Goal: Task Accomplishment & Management: Manage account settings

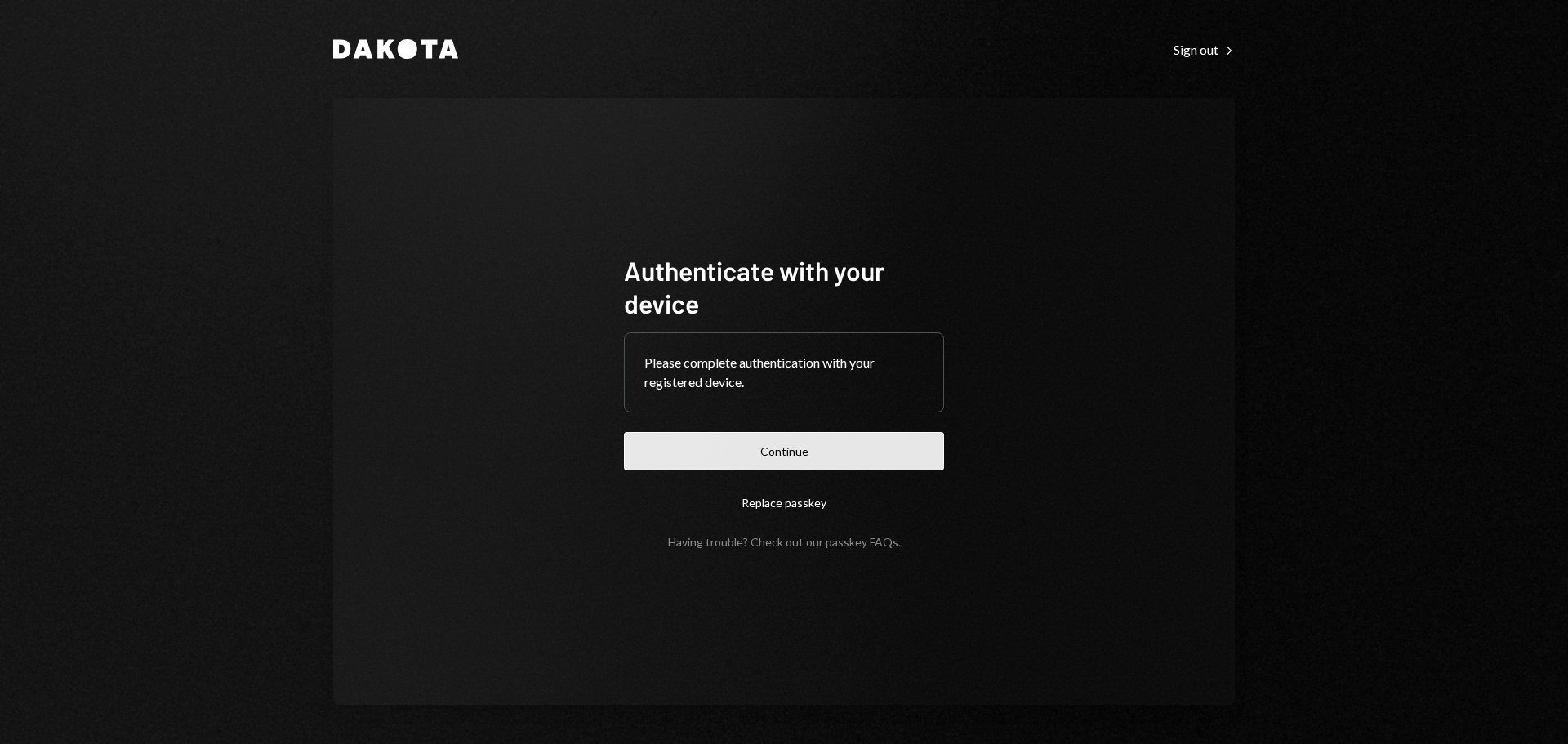
click at [745, 439] on button "Continue" at bounding box center [784, 451] width 320 height 39
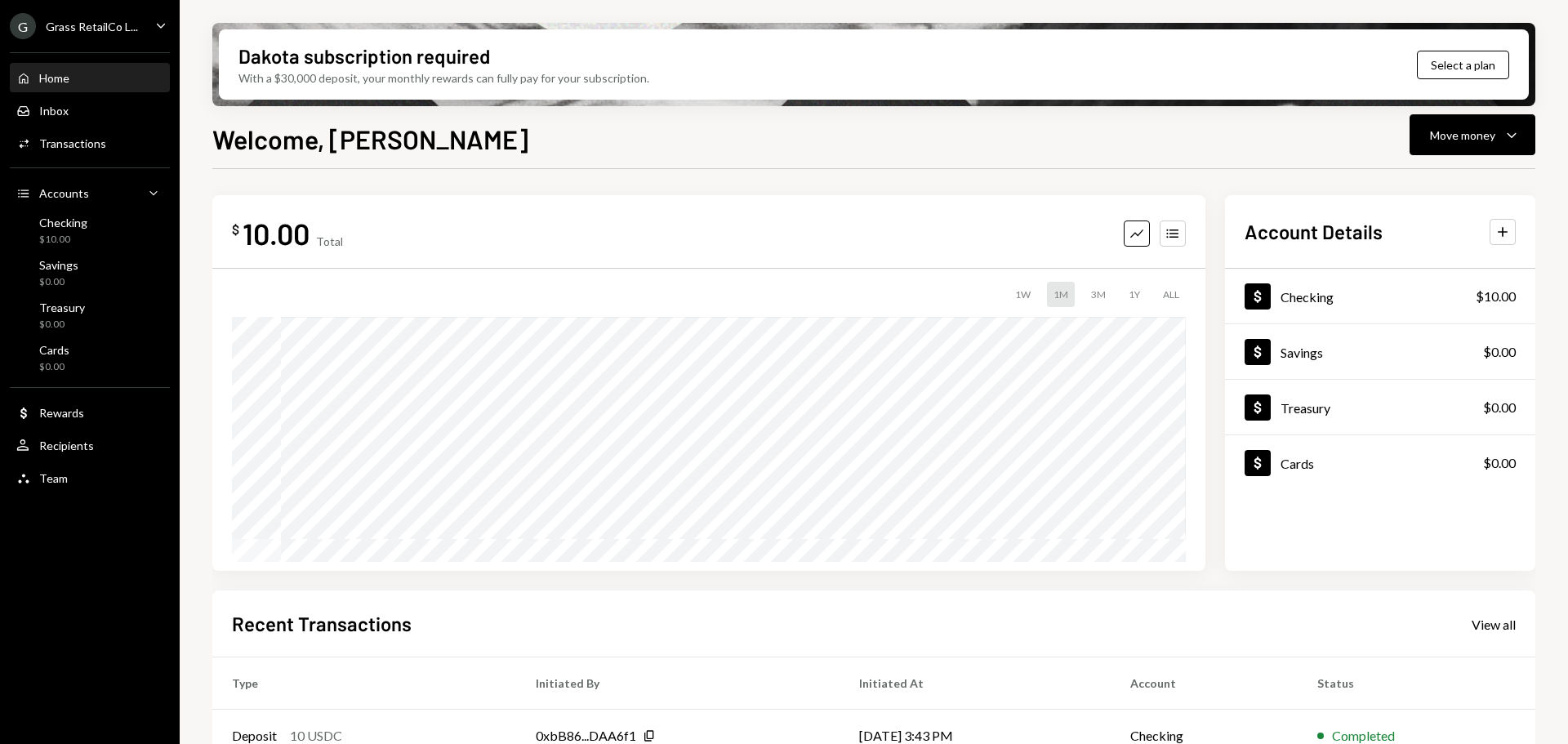
click at [76, 25] on div "Grass RetailCo L..." at bounding box center [91, 26] width 92 height 14
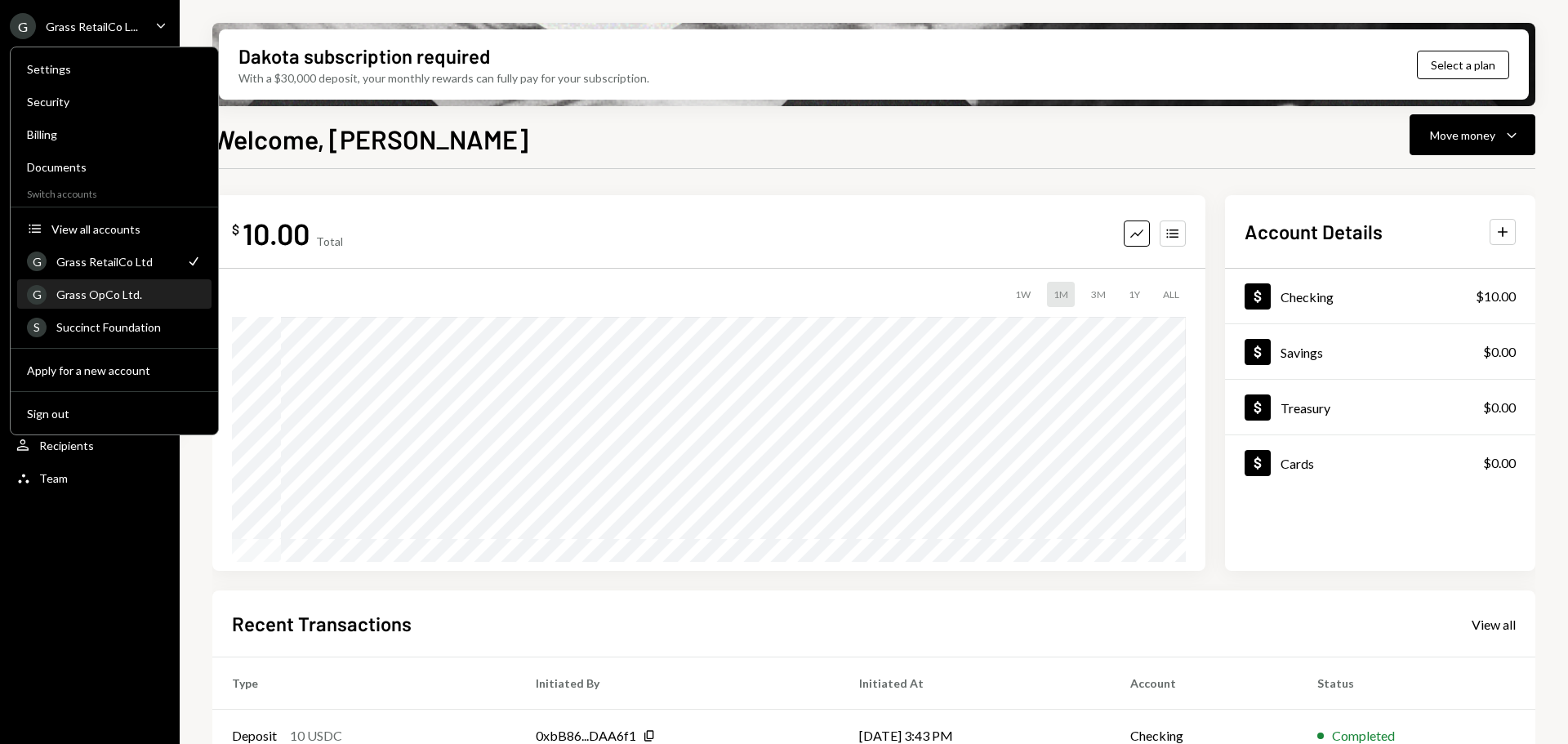
click at [113, 296] on div "Grass OpCo Ltd." at bounding box center [128, 294] width 145 height 14
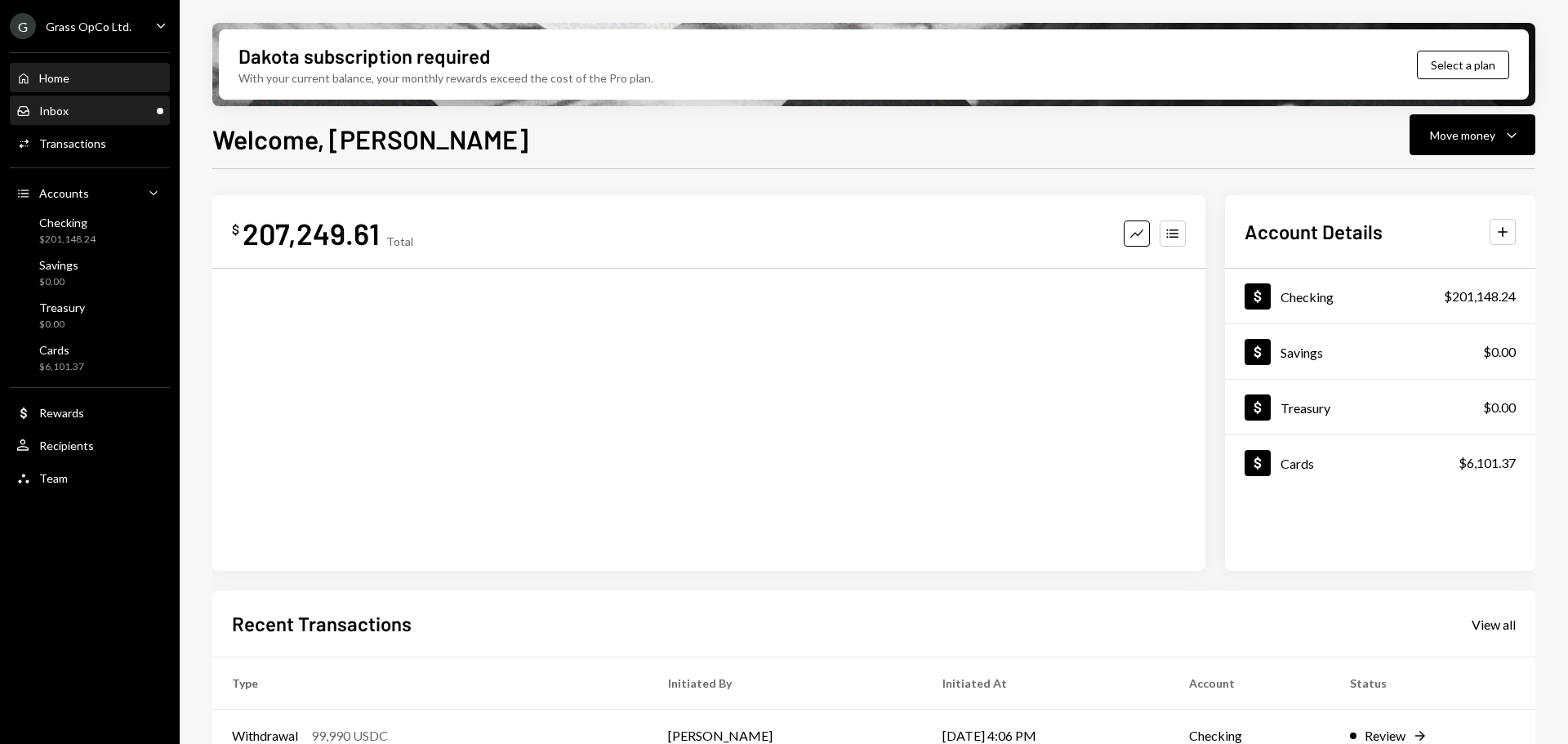
click at [59, 107] on div "Inbox" at bounding box center [54, 111] width 29 height 14
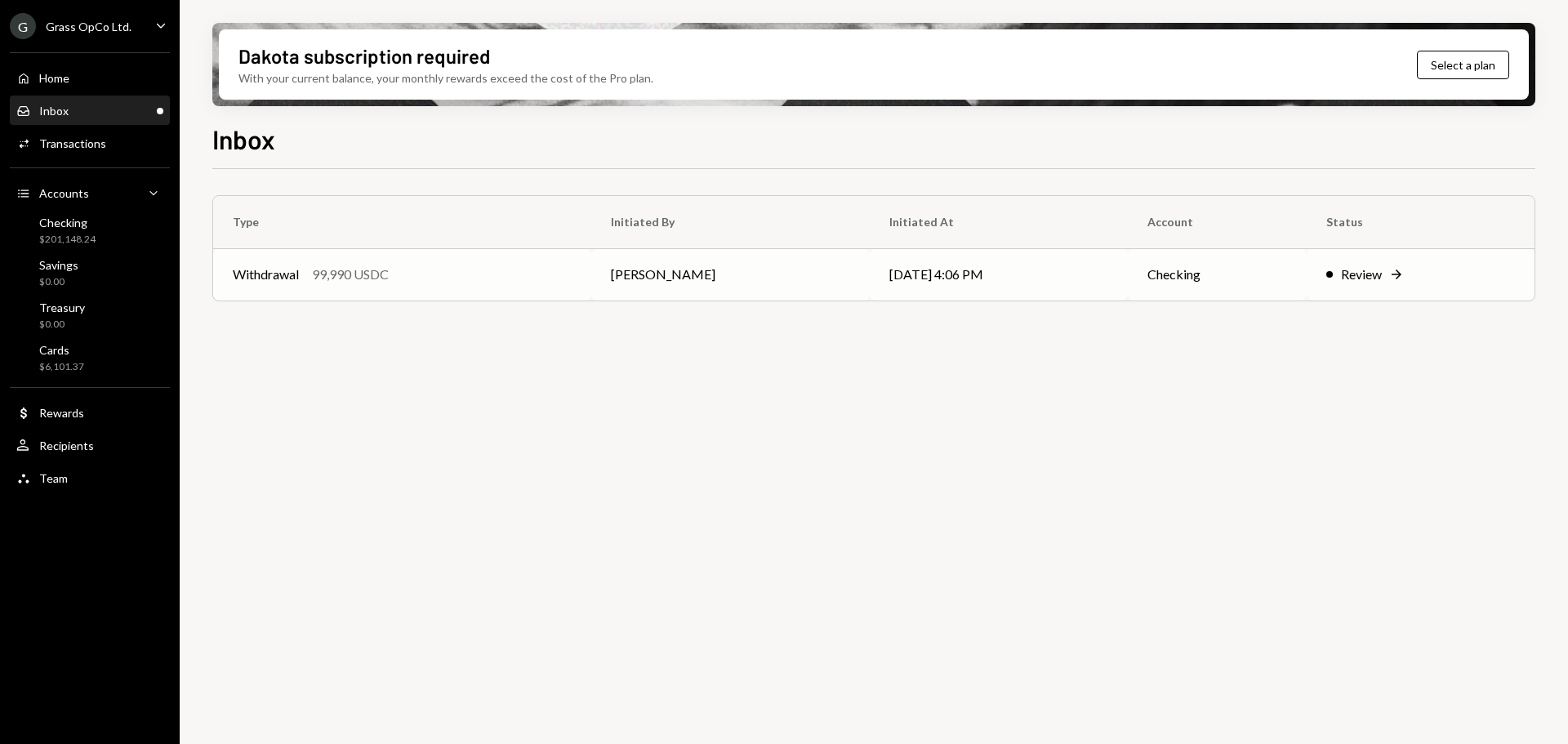
click at [423, 282] on div "Withdrawal 99,990 USDC" at bounding box center [402, 274] width 339 height 19
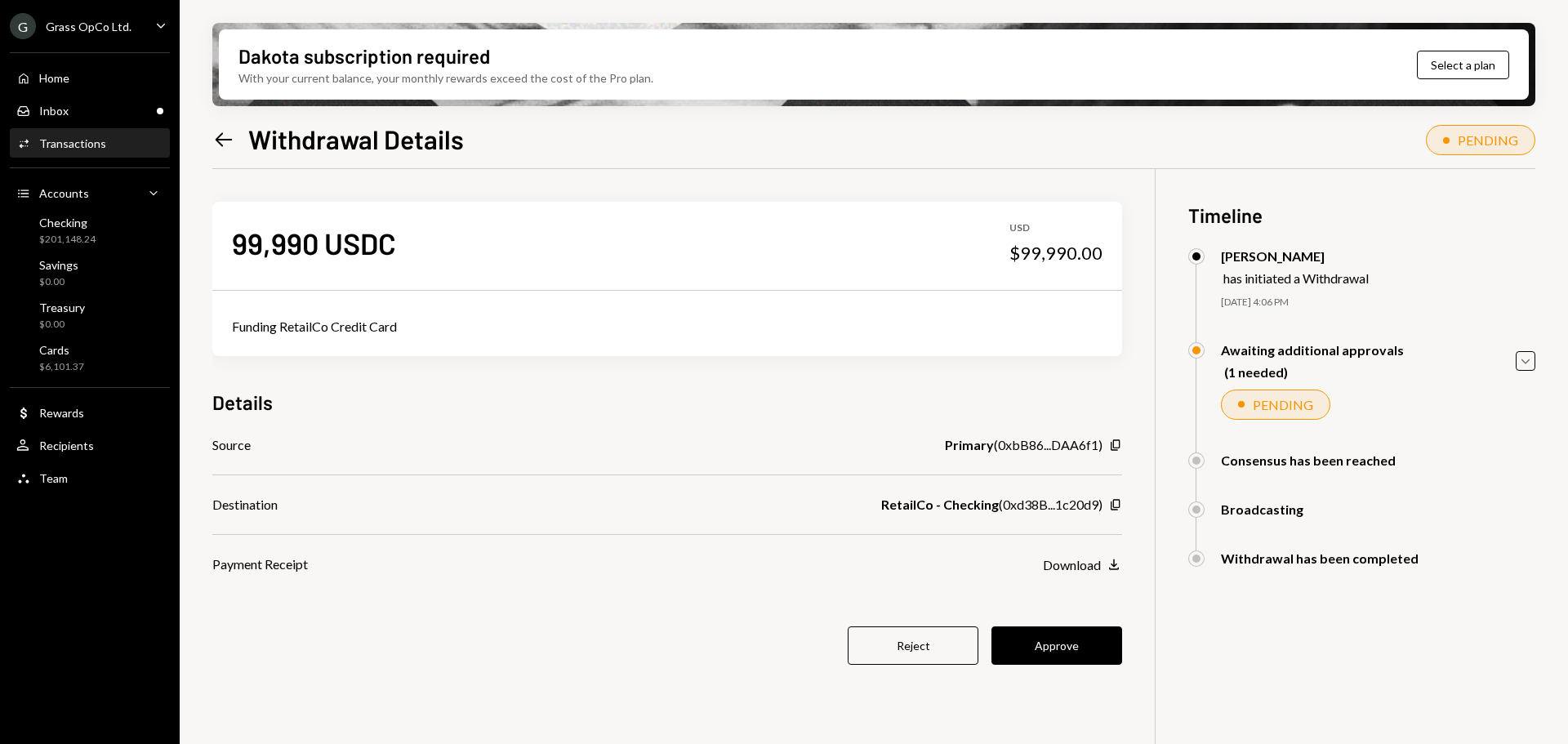
click at [423, 282] on div "99,990 USDC USD $99,990.00" at bounding box center [668, 242] width 910 height 82
click at [1068, 643] on button "Approve" at bounding box center [1056, 646] width 131 height 39
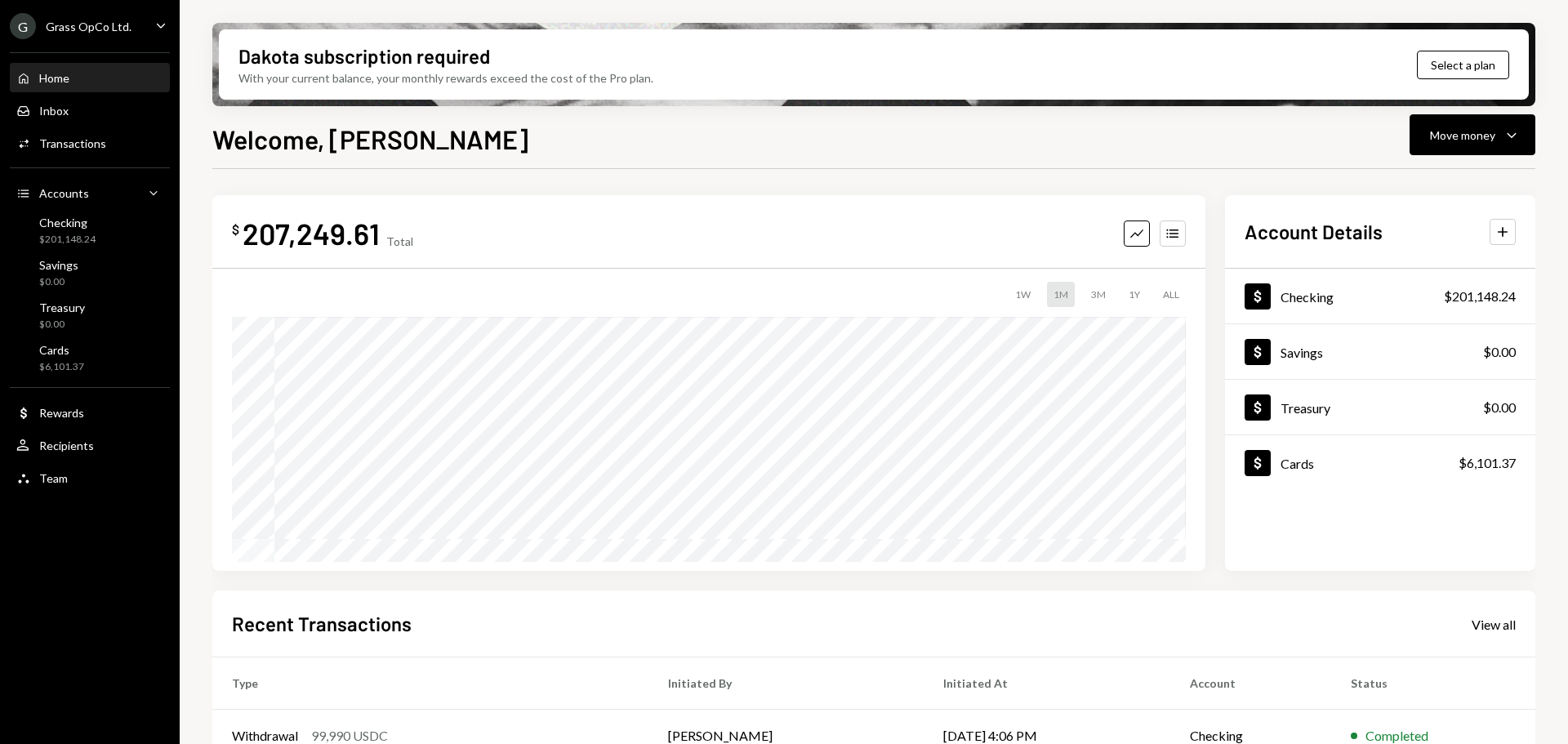
click at [104, 42] on div "Home Home Inbox Inbox Activities Transactions Accounts Accounts Caret Down Chec…" at bounding box center [90, 269] width 179 height 453
click at [110, 28] on div "Grass OpCo Ltd." at bounding box center [89, 26] width 86 height 14
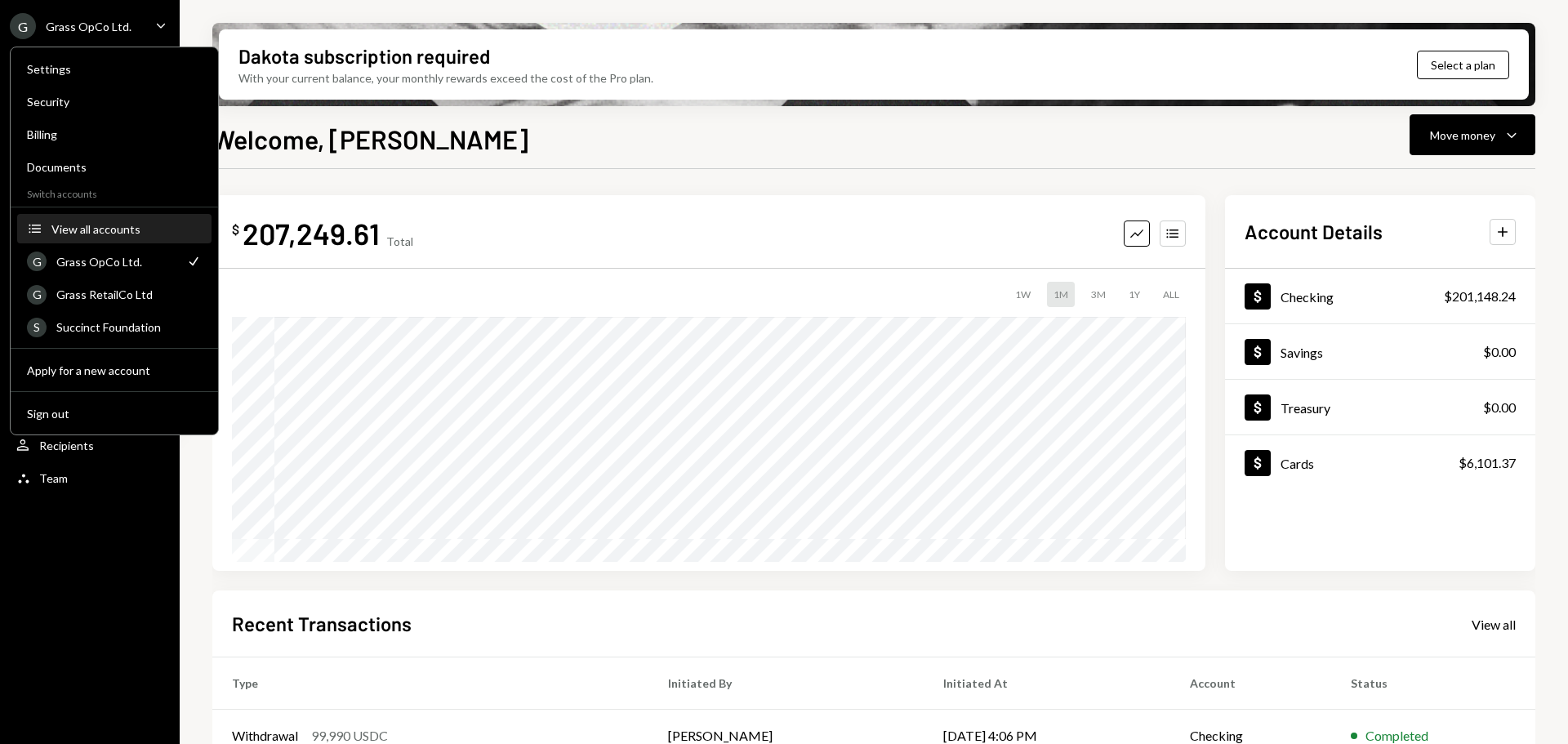
click at [112, 220] on button "Accounts View all accounts" at bounding box center [114, 228] width 194 height 29
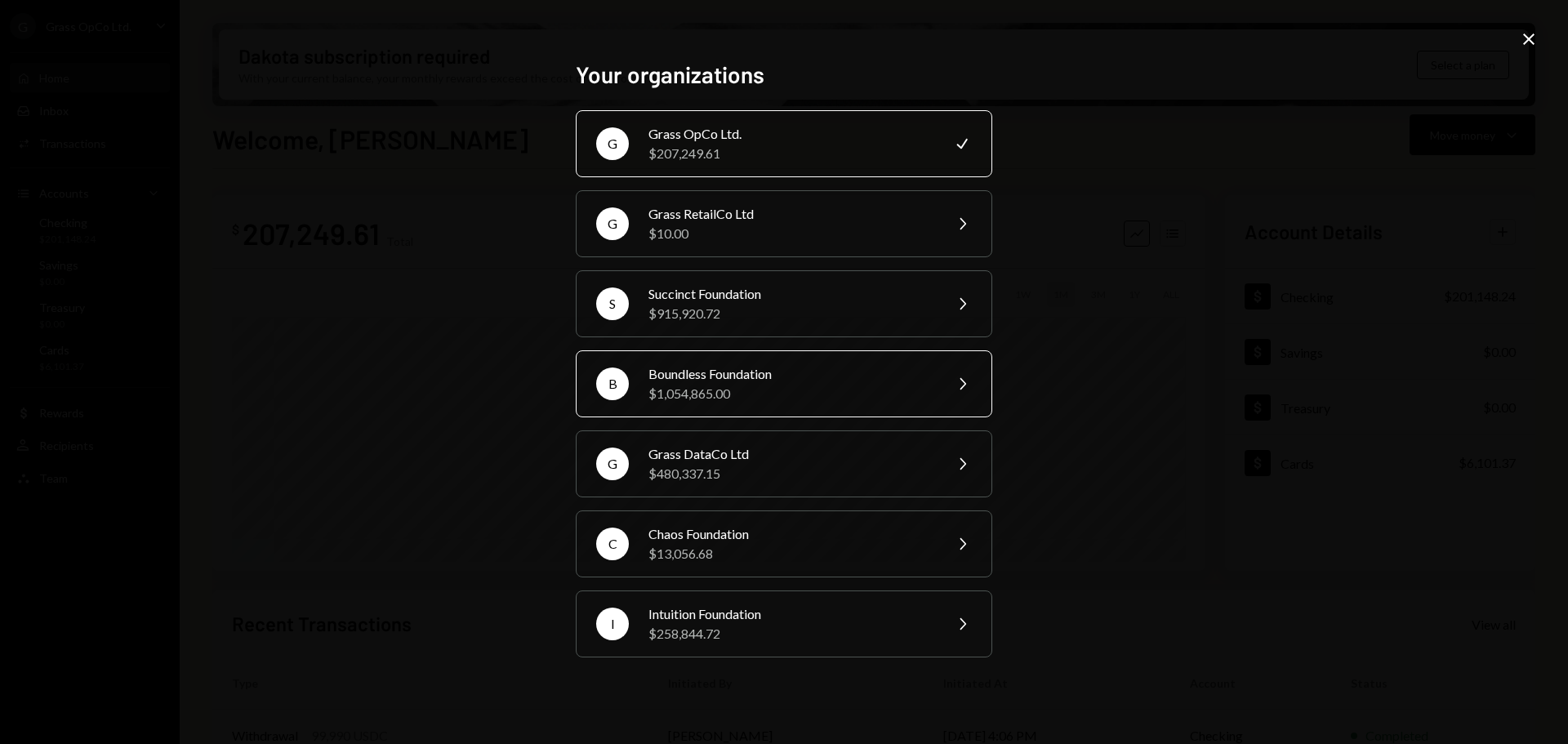
click at [677, 395] on div "$1,054,865.00" at bounding box center [790, 394] width 284 height 19
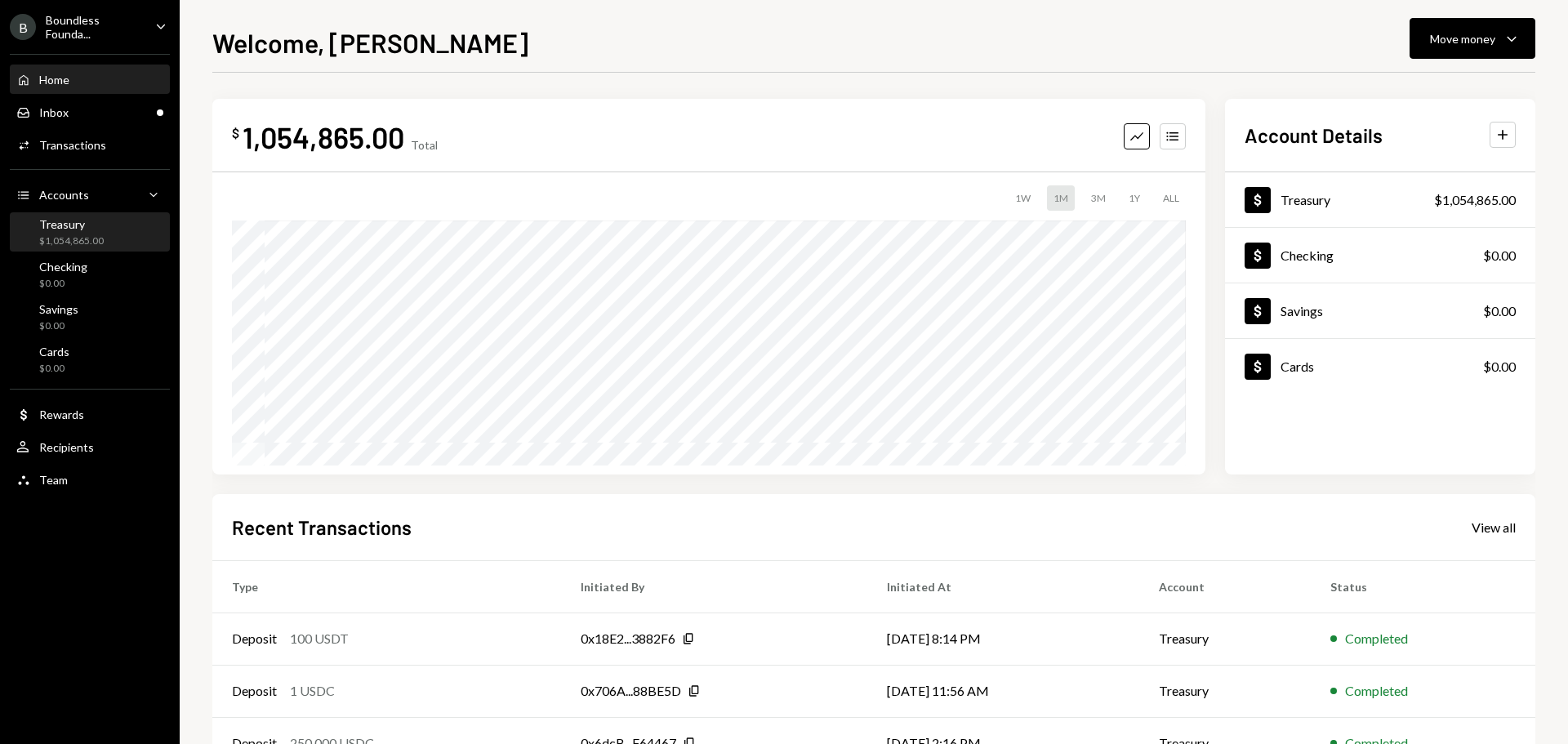
click at [60, 233] on div "Treasury $1,054,865.00" at bounding box center [71, 232] width 64 height 31
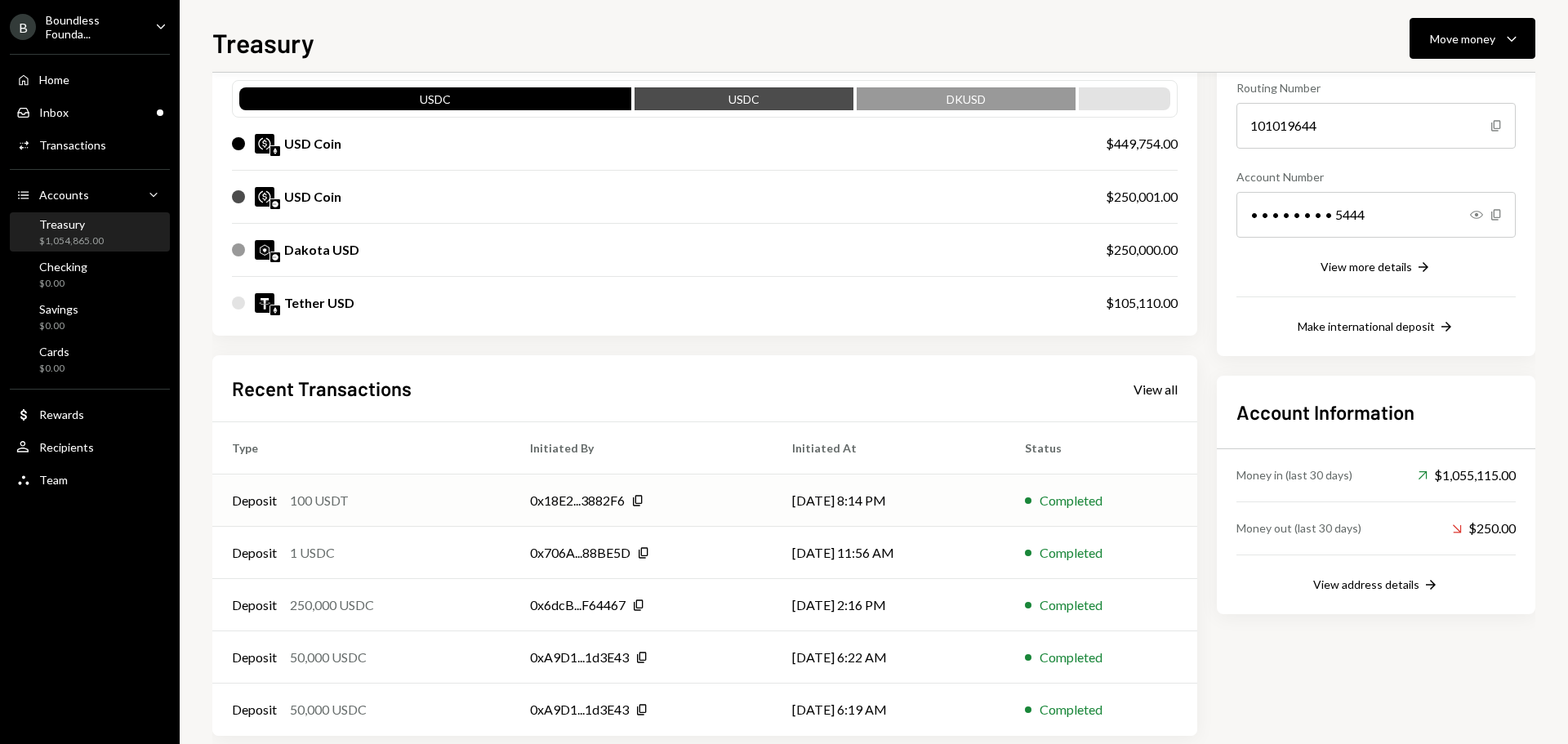
scroll to position [188, 0]
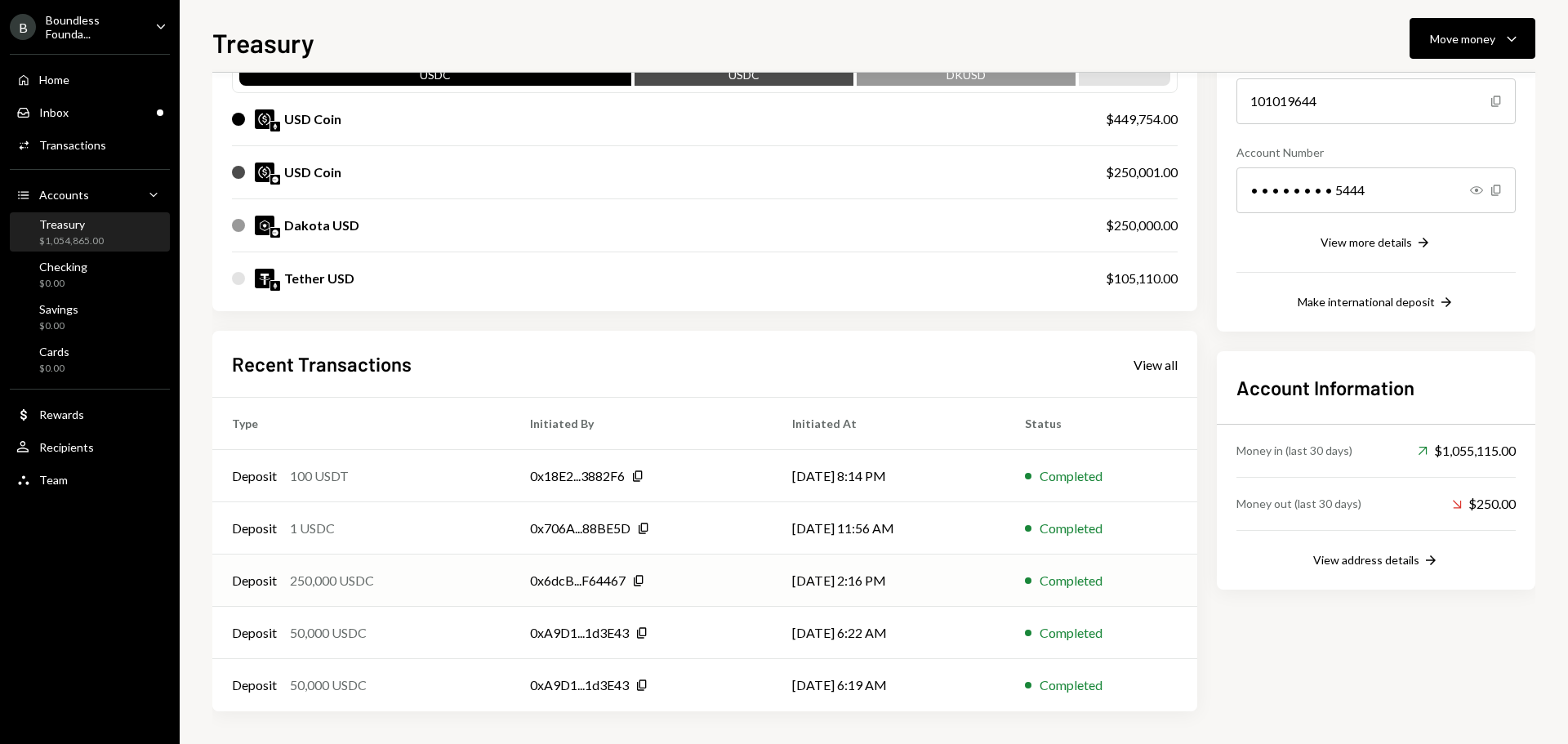
click at [459, 576] on div "Deposit 250,000 USDC" at bounding box center [361, 581] width 259 height 19
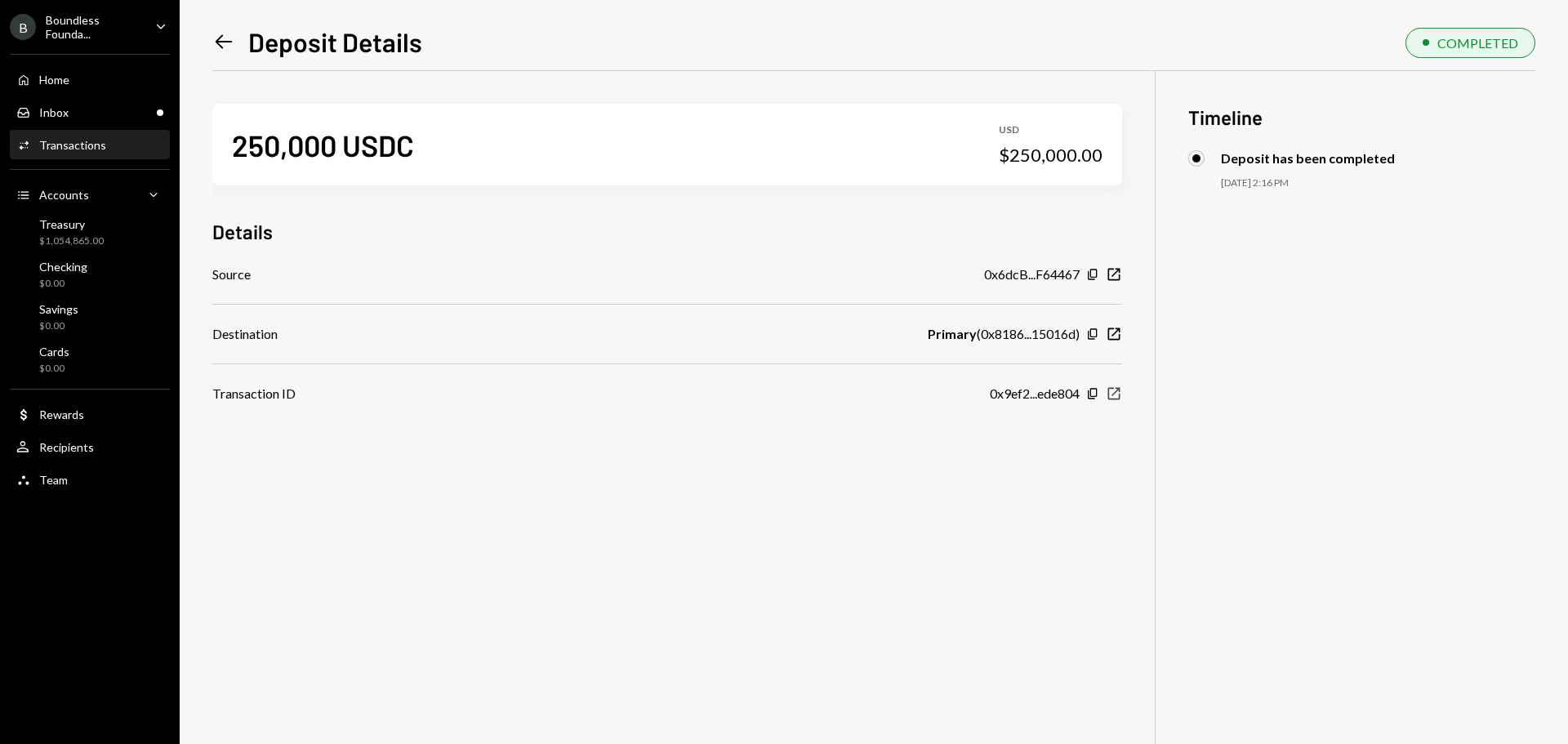
click at [1109, 396] on icon "New Window" at bounding box center [1114, 394] width 17 height 17
click at [226, 38] on icon "Left Arrow" at bounding box center [224, 41] width 23 height 23
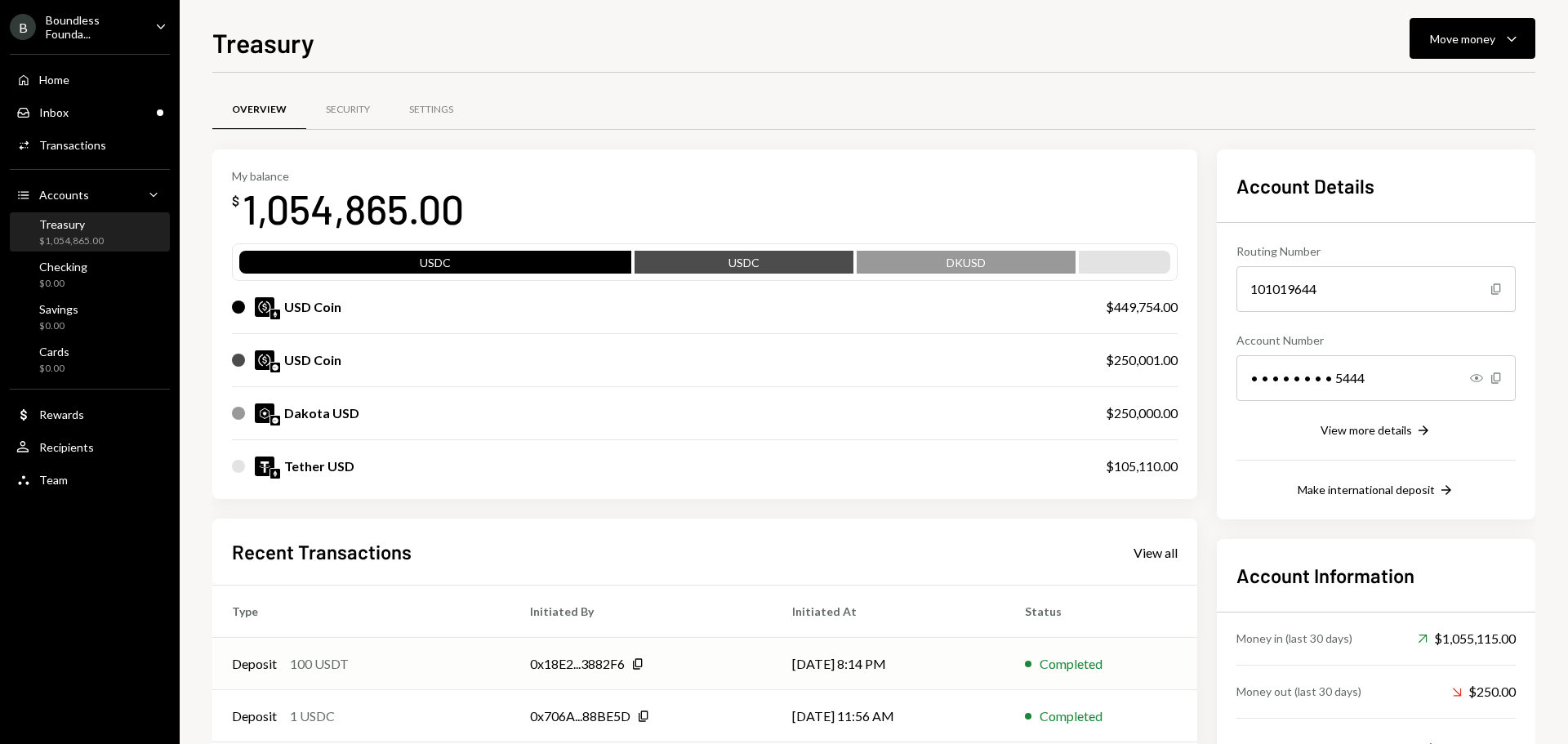
scroll to position [188, 0]
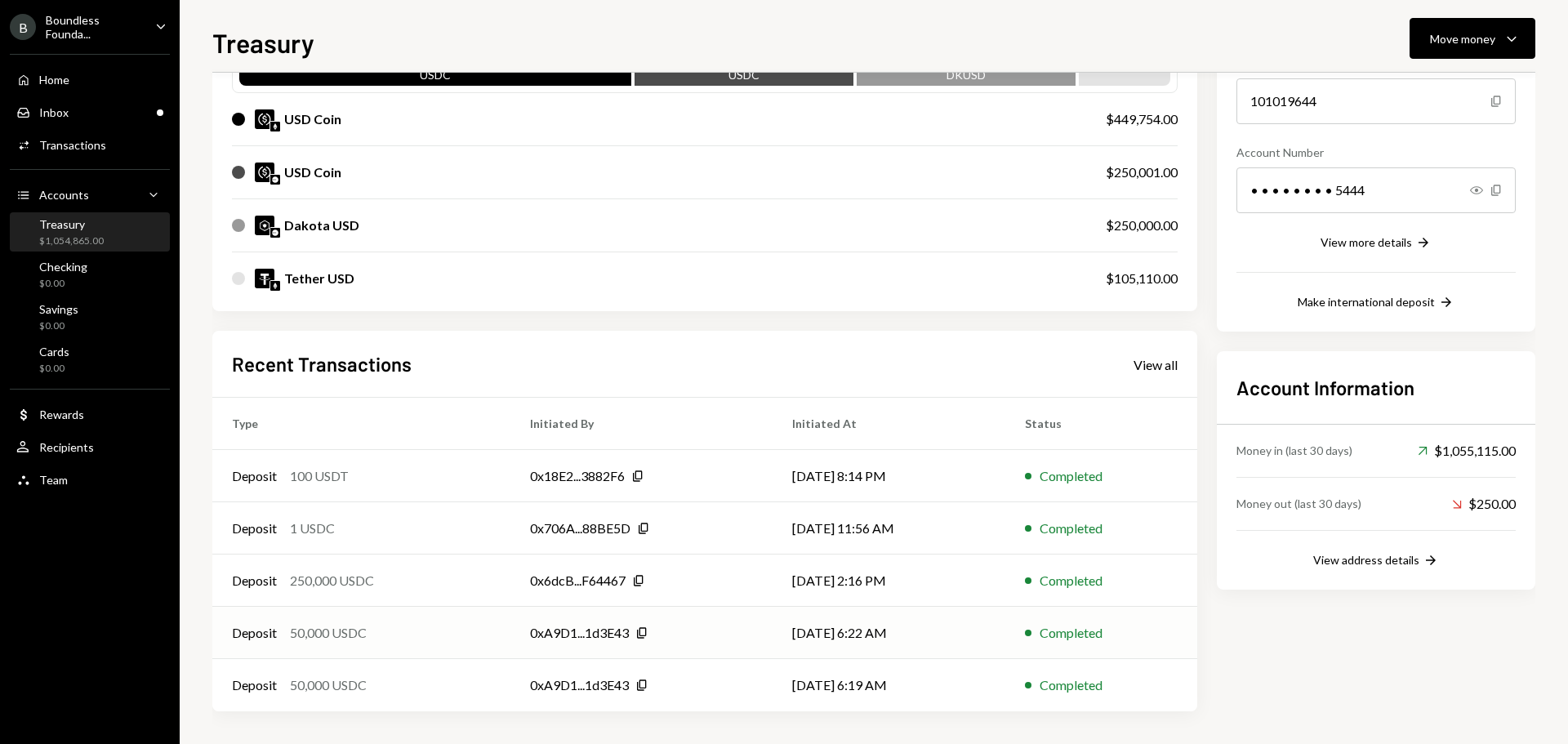
click at [373, 632] on div "Deposit 50,000 USDC" at bounding box center [361, 632] width 259 height 19
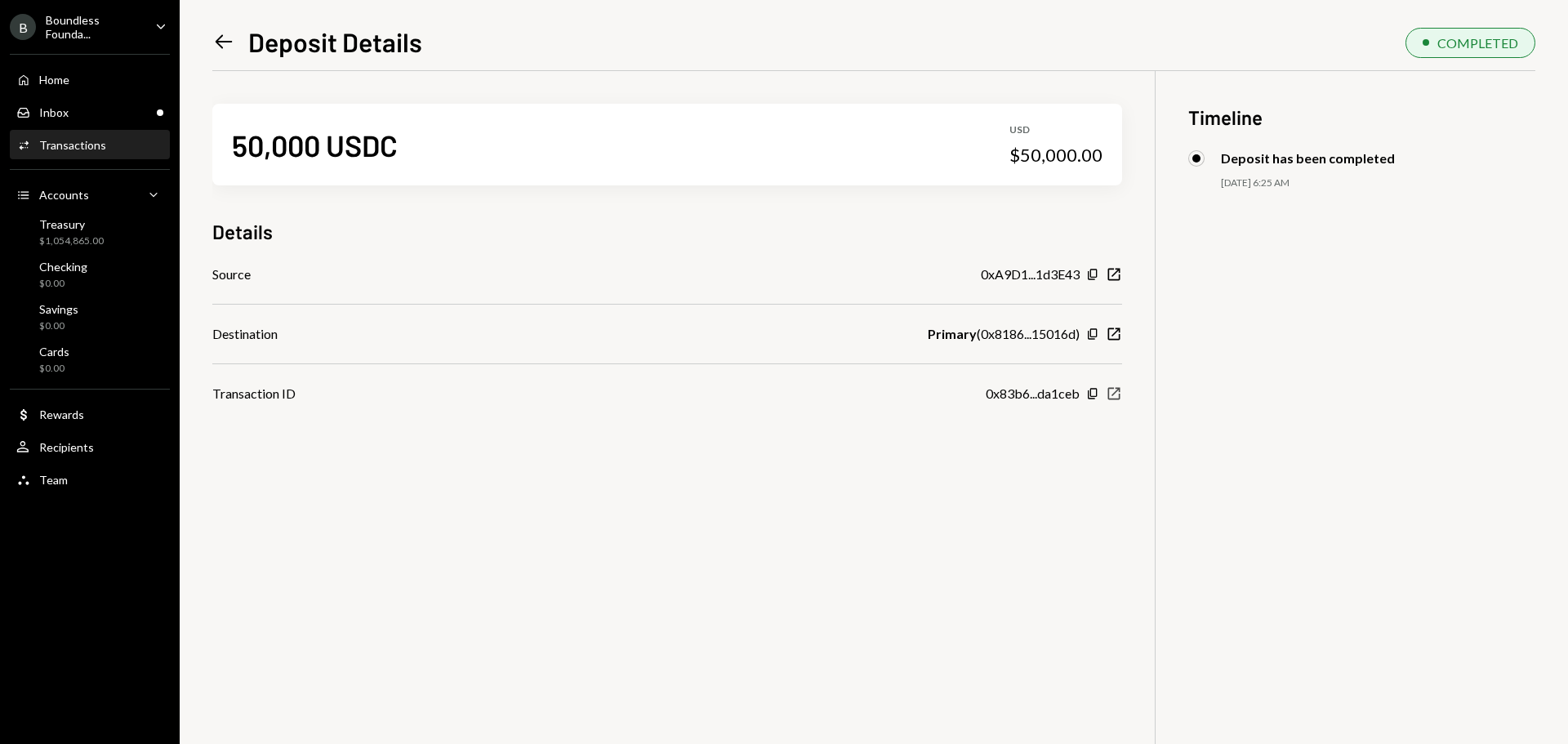
click at [1109, 396] on icon "New Window" at bounding box center [1114, 394] width 17 height 17
click at [1113, 335] on icon "button" at bounding box center [1114, 335] width 12 height 12
click at [237, 44] on div "Left Arrow Deposit Details" at bounding box center [317, 41] width 210 height 33
click at [224, 35] on icon "Left Arrow" at bounding box center [224, 41] width 23 height 23
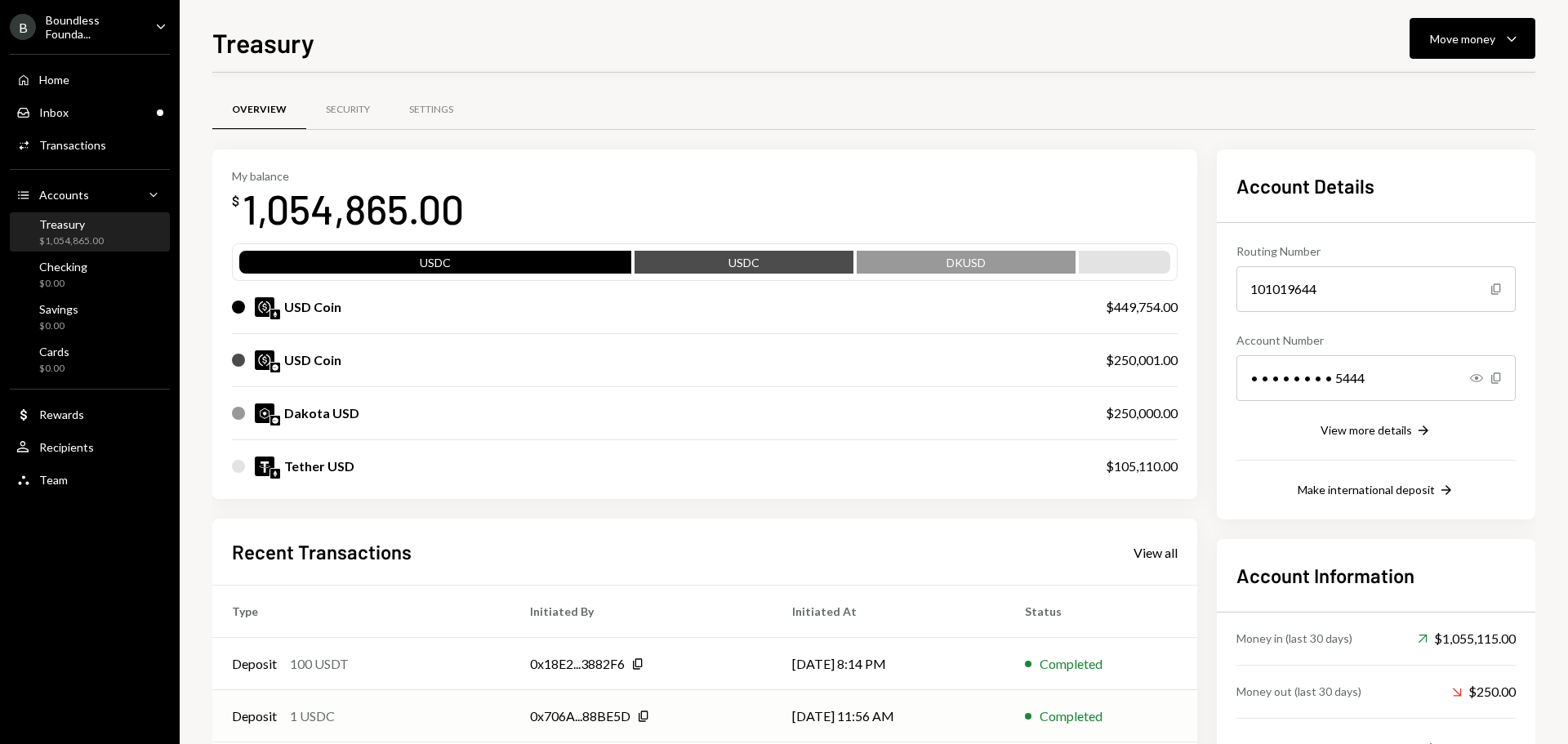
scroll to position [163, 0]
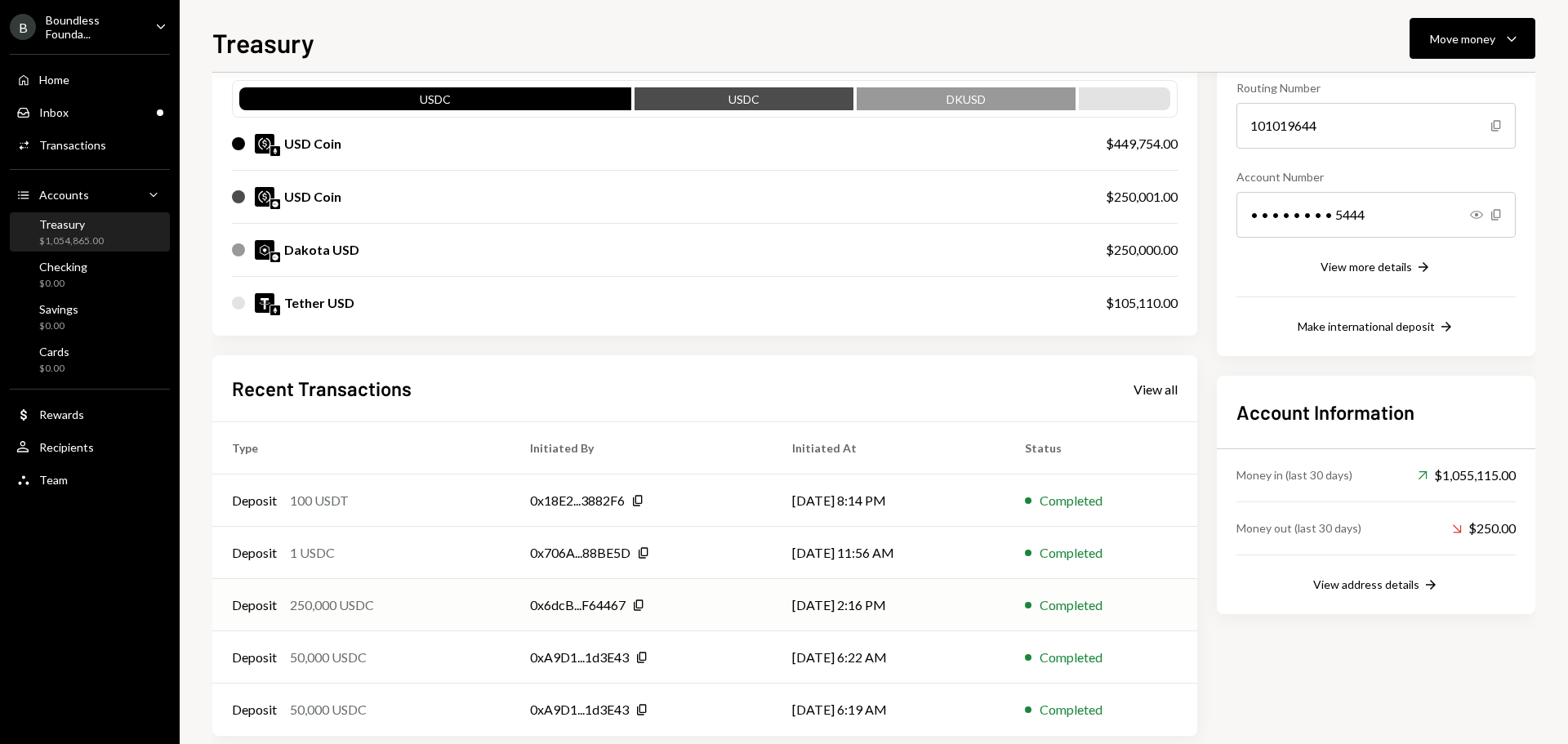
click at [372, 602] on div "250,000 USDC" at bounding box center [332, 605] width 84 height 19
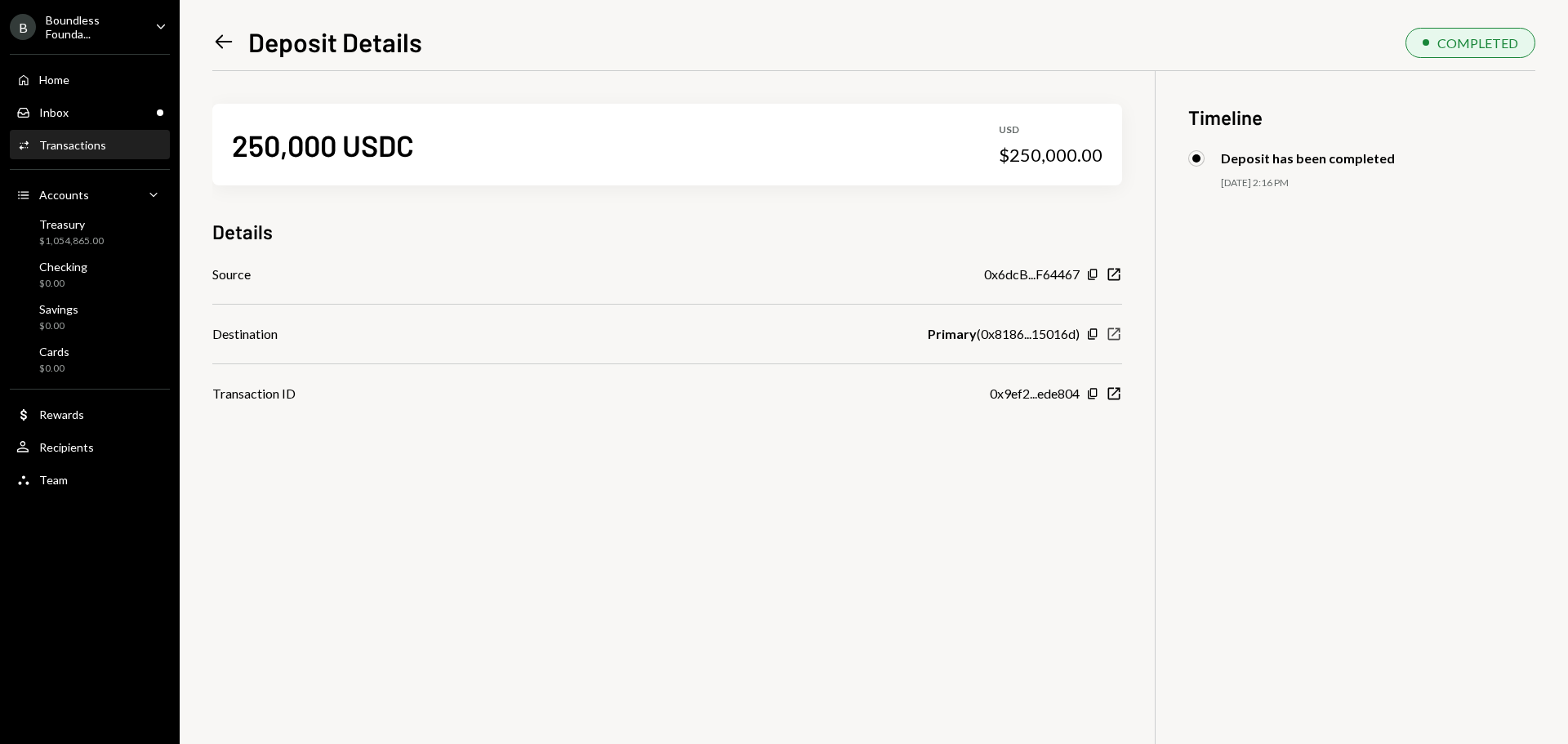
click at [1119, 331] on icon "button" at bounding box center [1114, 335] width 12 height 12
click at [101, 33] on div "Boundless Founda..." at bounding box center [94, 27] width 97 height 28
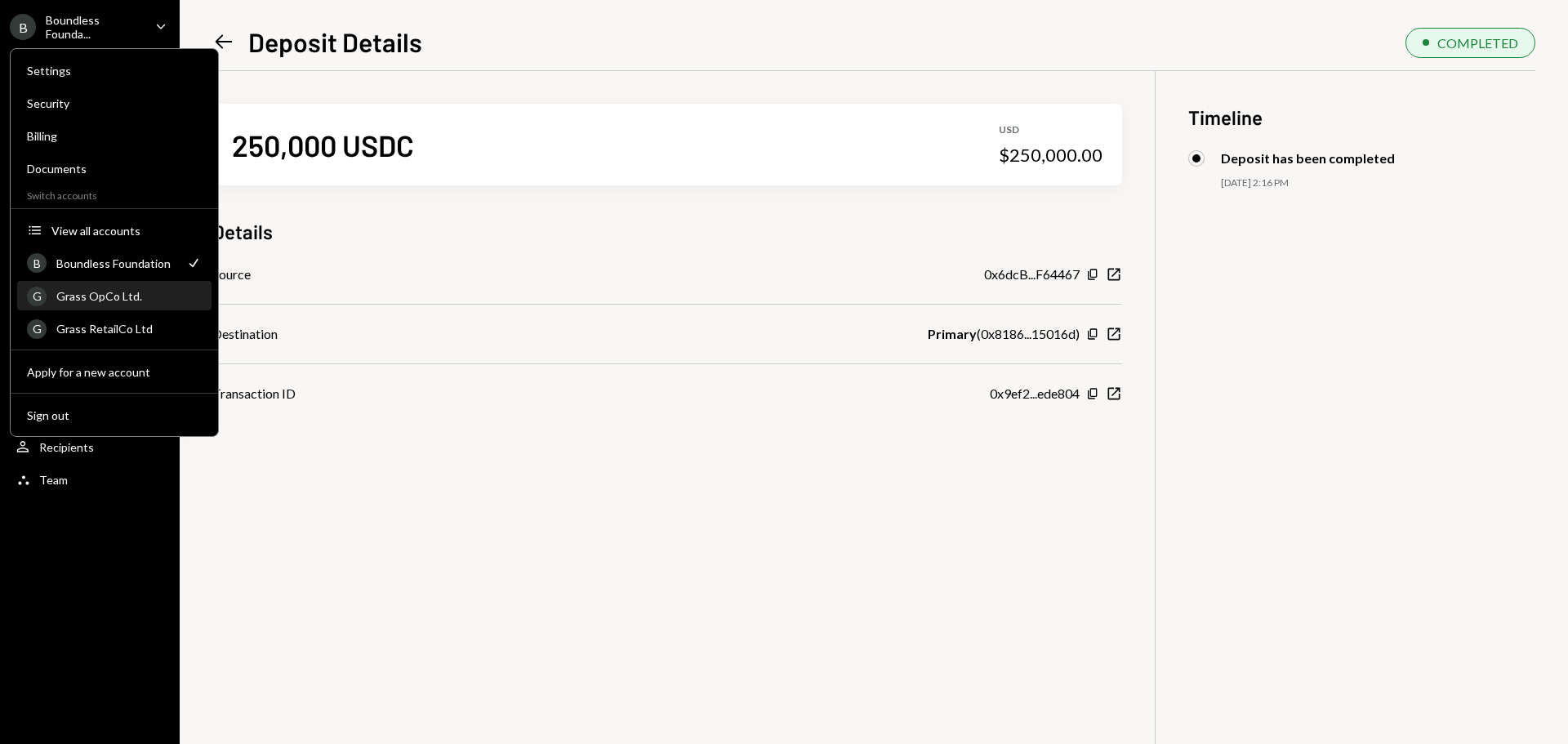
click at [118, 296] on div "Grass OpCo Ltd." at bounding box center [128, 296] width 145 height 14
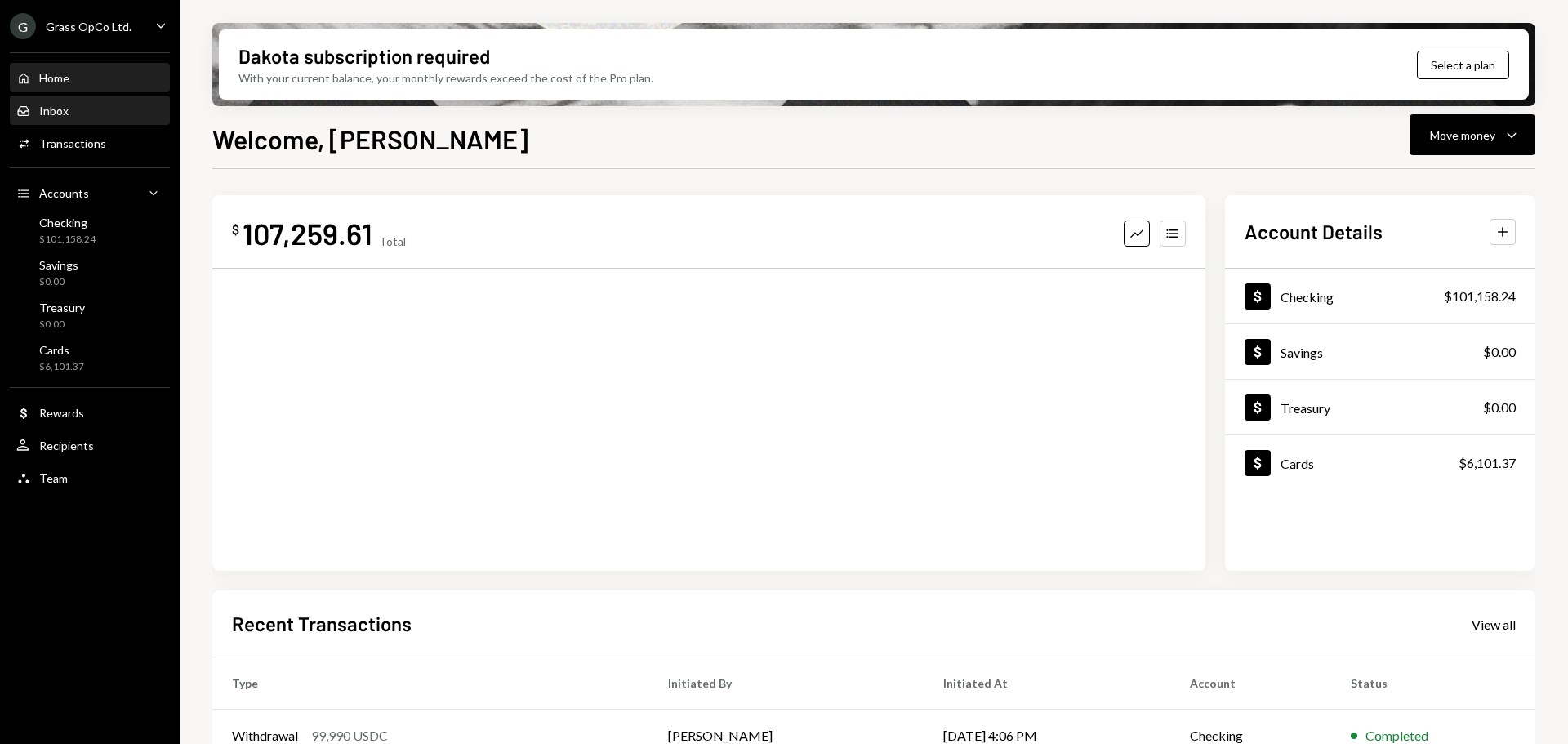
click at [71, 111] on div "Inbox Inbox" at bounding box center [90, 111] width 147 height 15
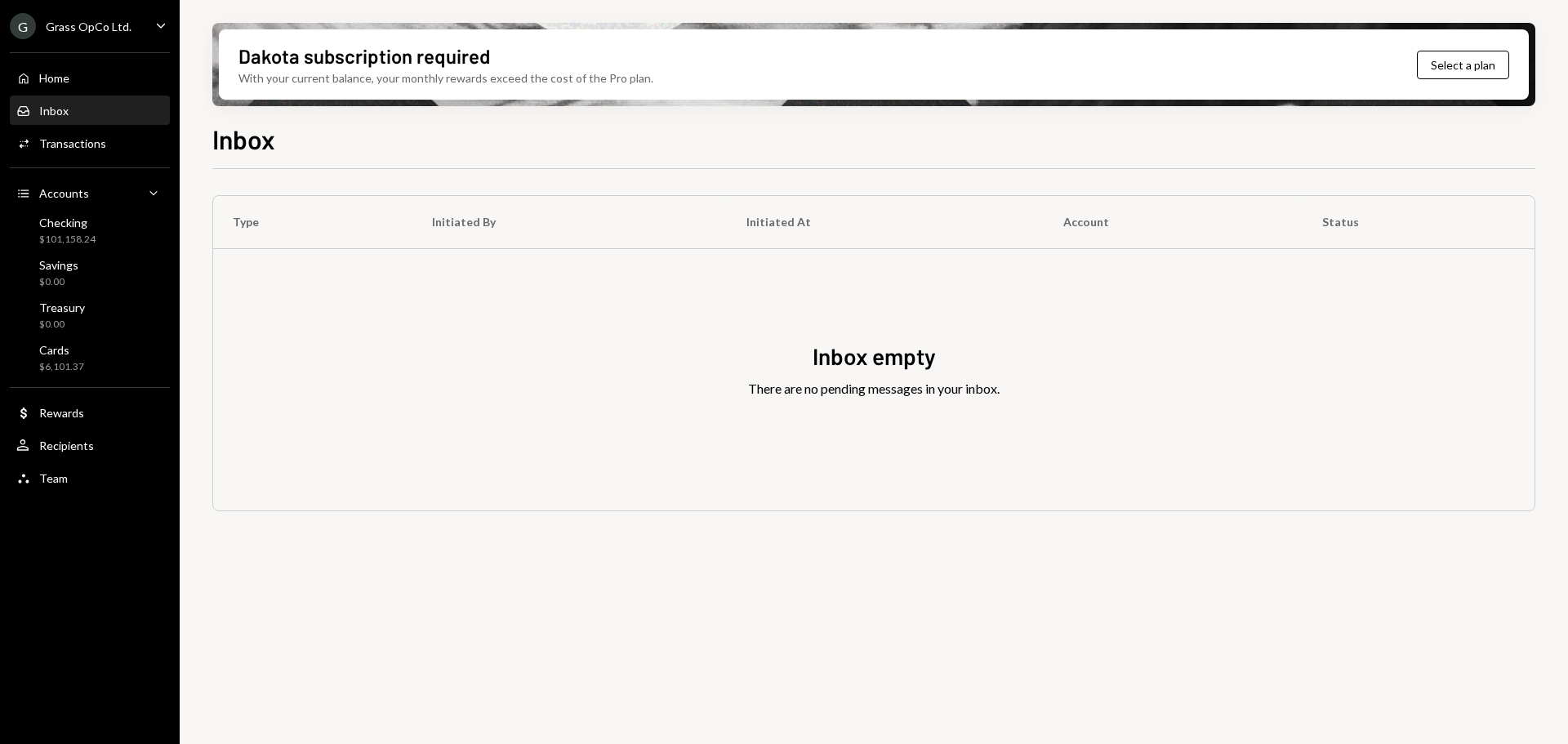
click at [112, 27] on div "Grass OpCo Ltd." at bounding box center [89, 26] width 86 height 14
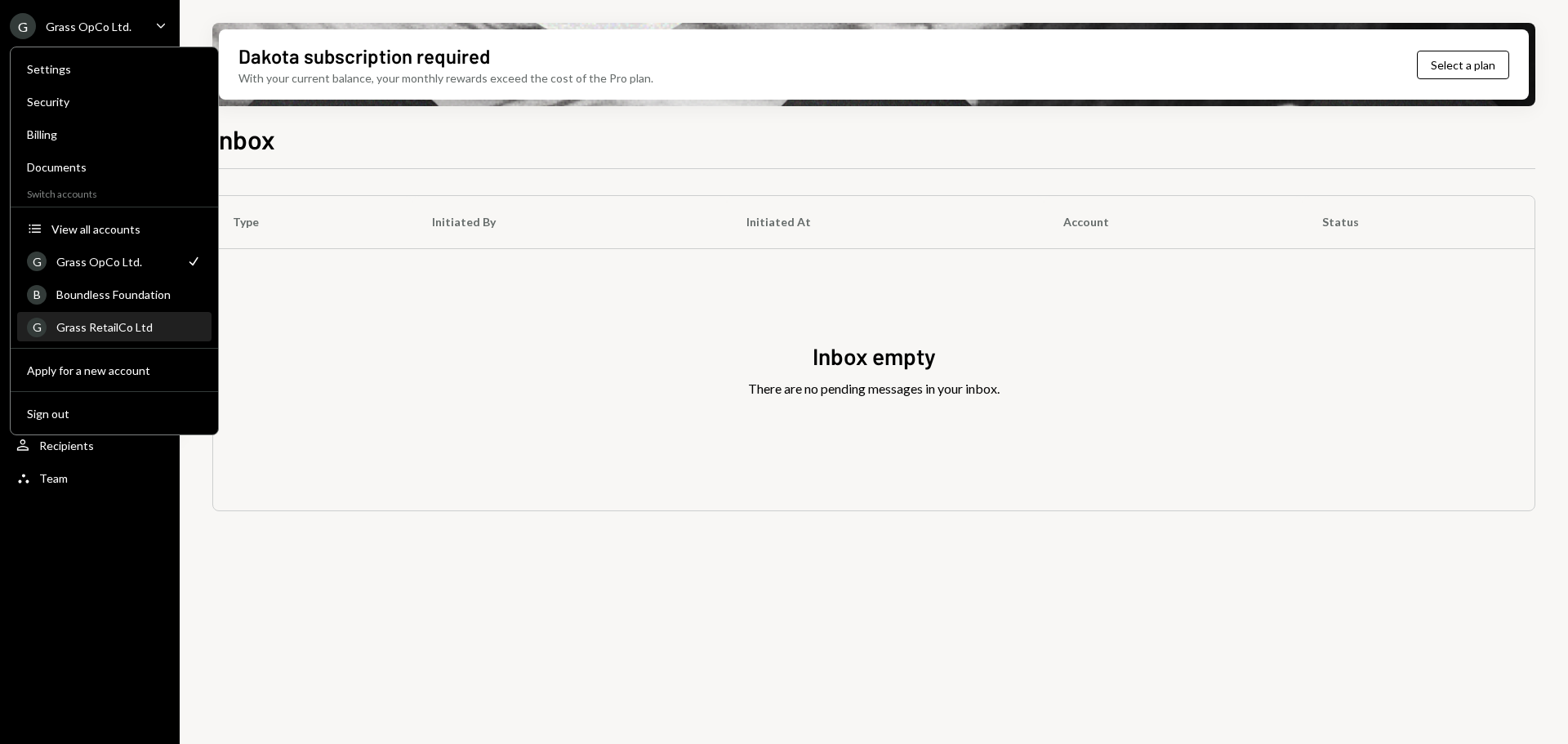
click at [105, 320] on div "Grass RetailCo Ltd" at bounding box center [128, 327] width 145 height 14
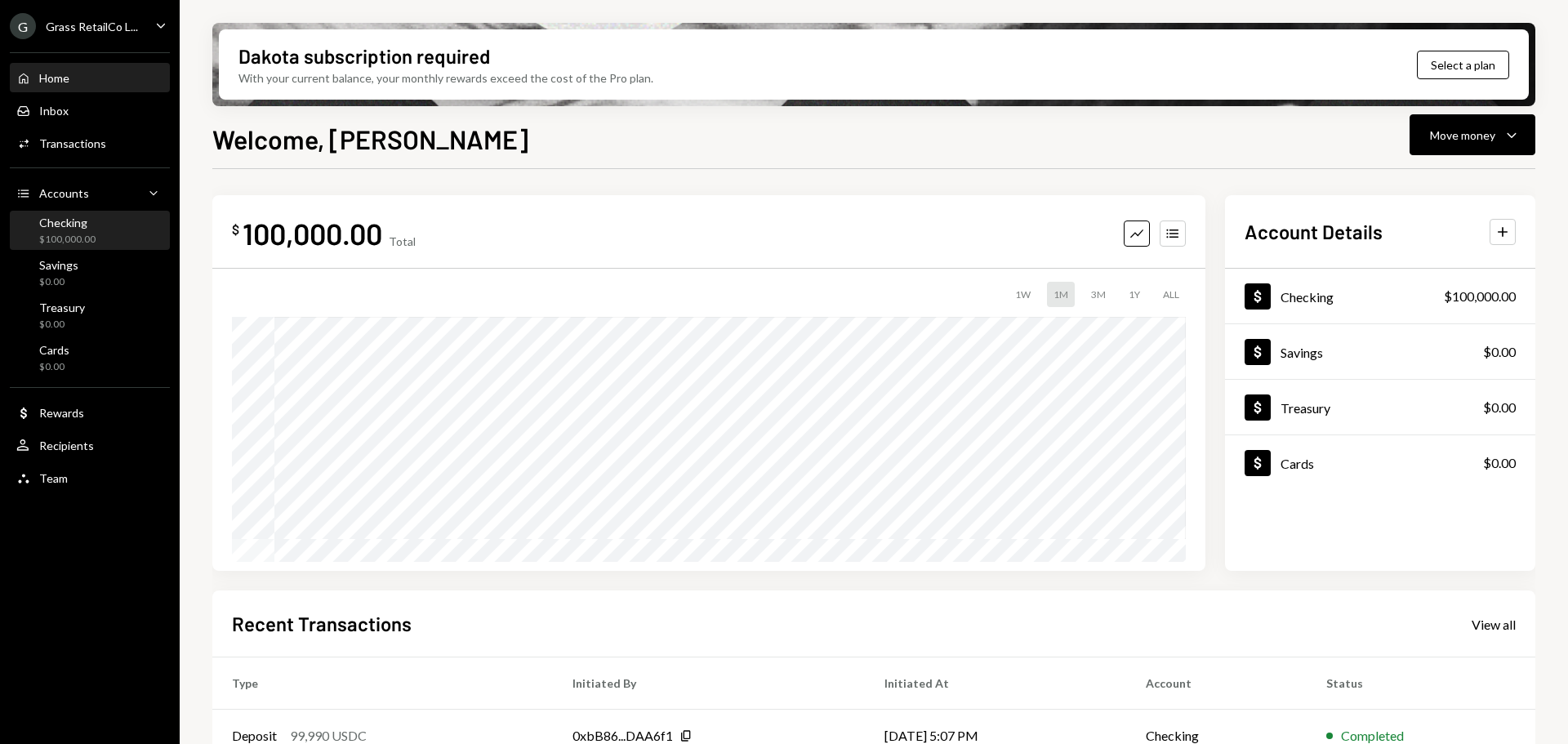
click at [98, 243] on div "Checking $100,000.00" at bounding box center [90, 230] width 147 height 31
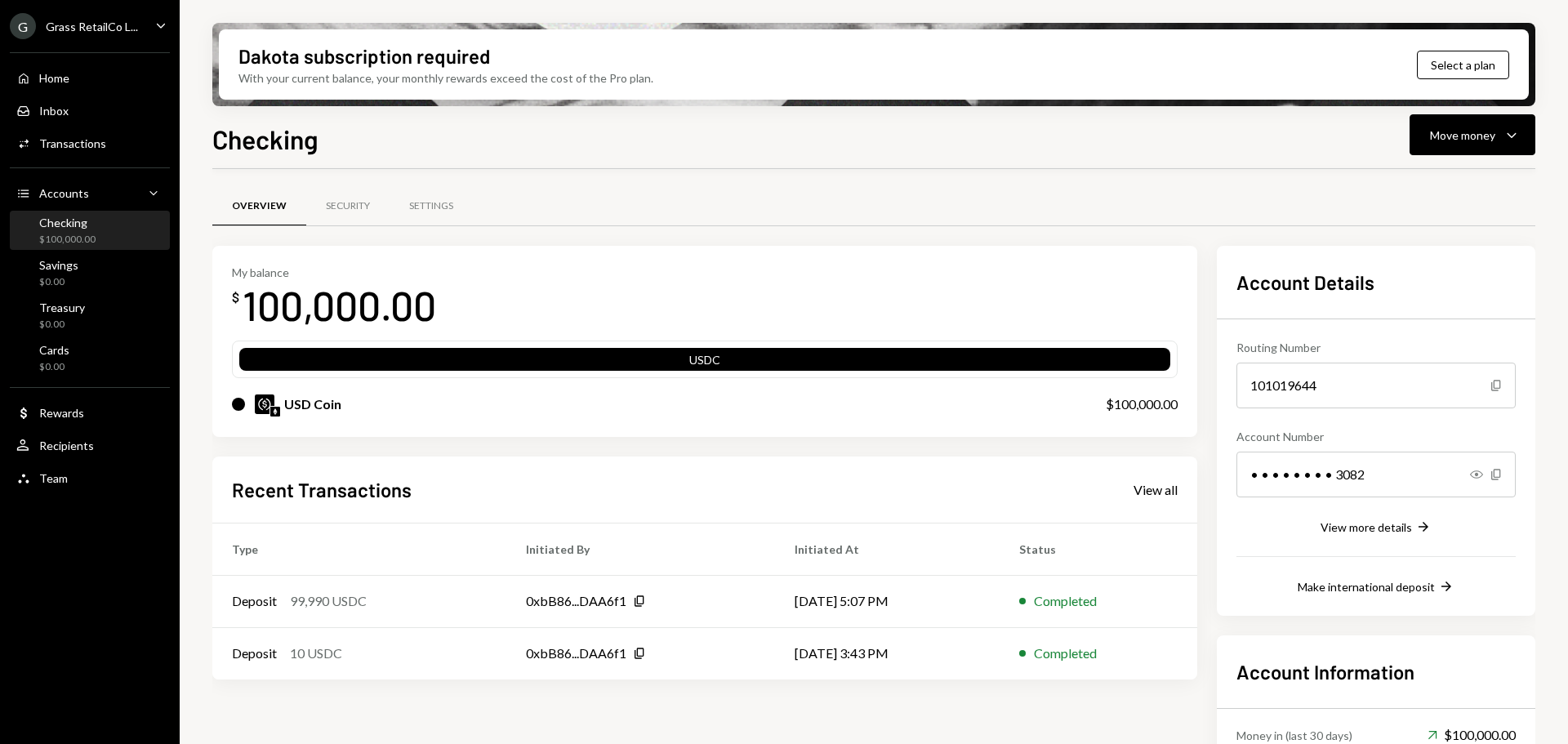
scroll to position [82, 0]
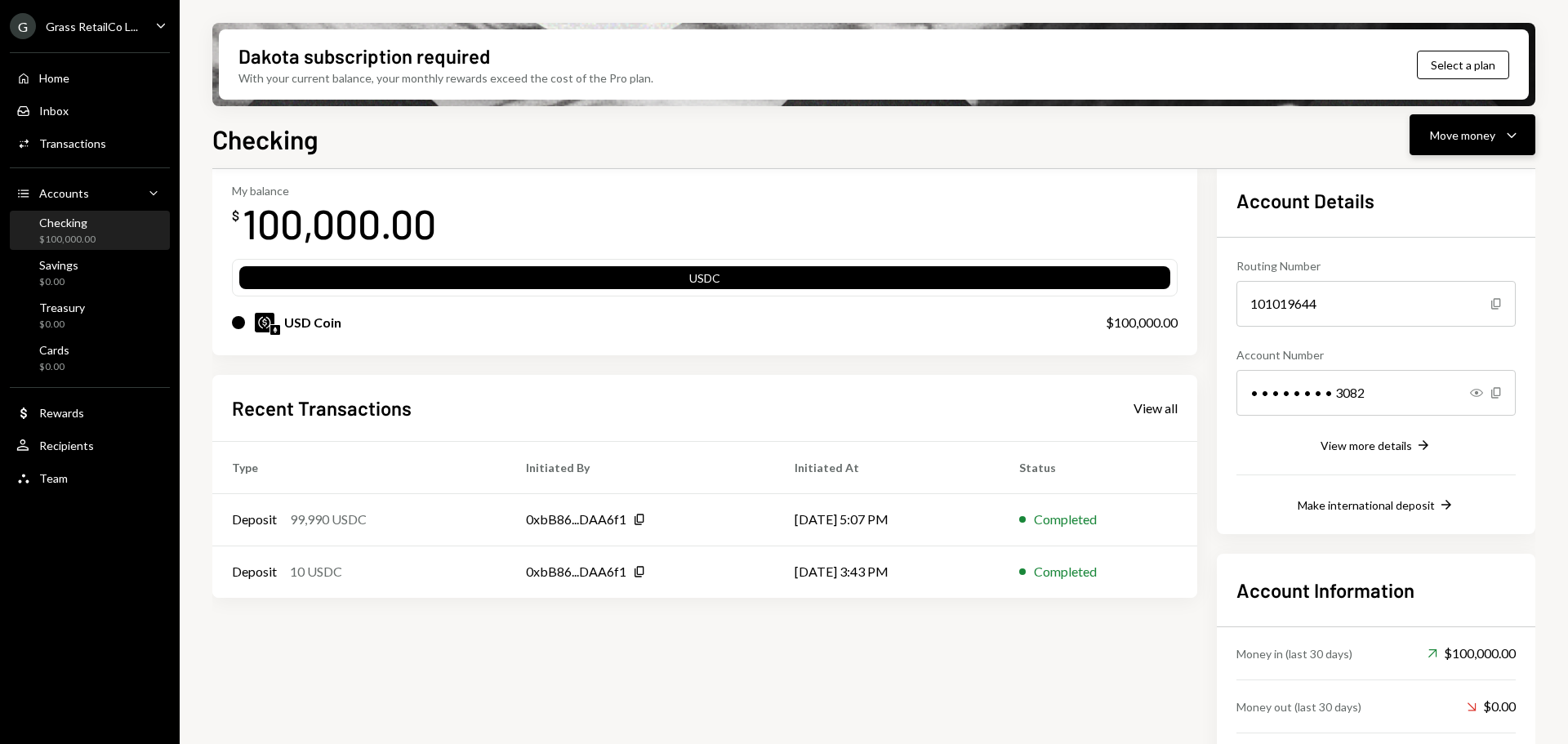
click at [1456, 152] on button "Move money Caret Down" at bounding box center [1471, 134] width 126 height 40
click at [1415, 226] on div "Transfer" at bounding box center [1459, 221] width 119 height 18
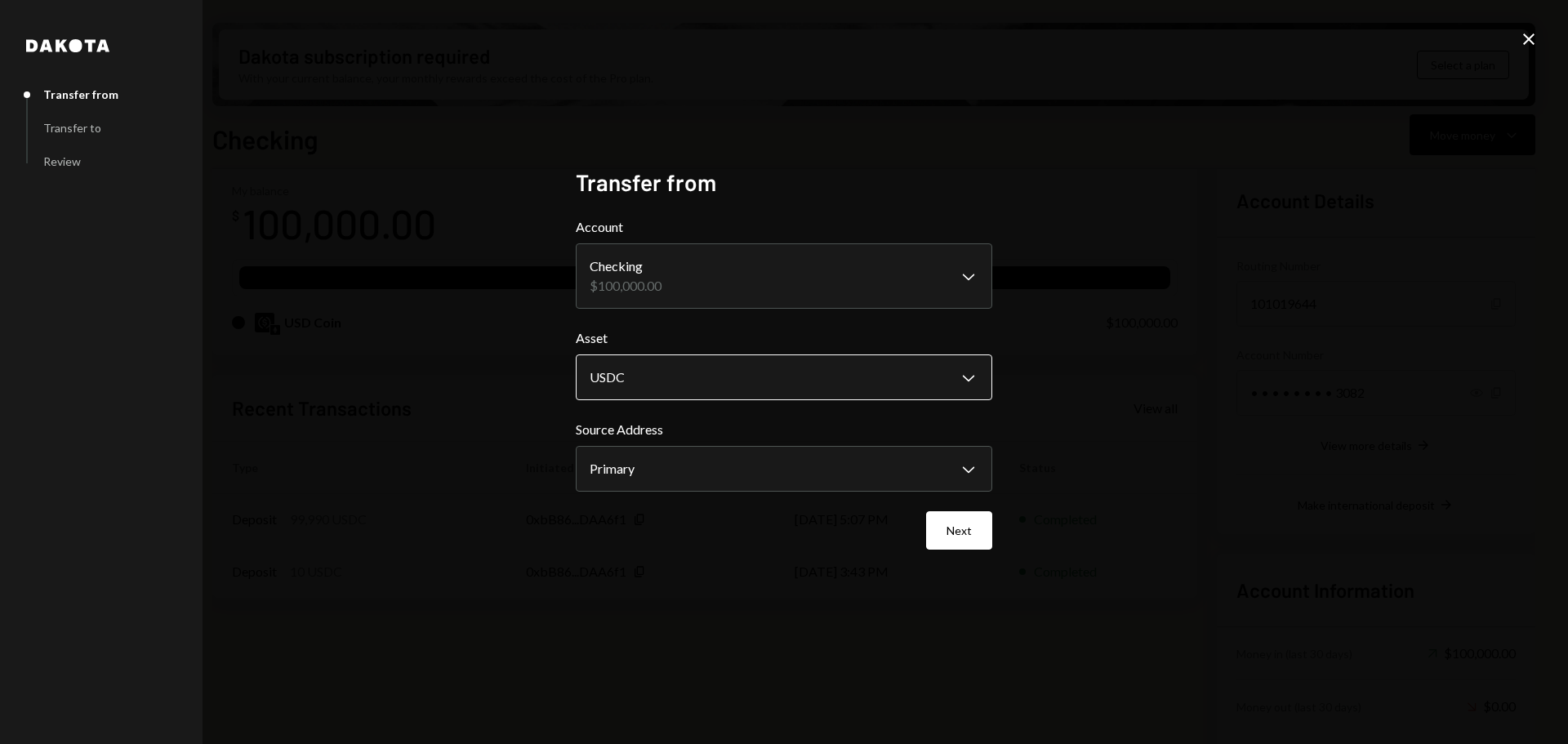
click at [628, 388] on body "G Grass RetailCo L... Caret Down Home Home Inbox Inbox Activities Transactions …" at bounding box center [784, 372] width 1568 height 744
click at [620, 480] on body "G Grass RetailCo L... Caret Down Home Home Inbox Inbox Activities Transactions …" at bounding box center [784, 372] width 1568 height 744
click at [967, 527] on button "Next" at bounding box center [958, 531] width 66 height 39
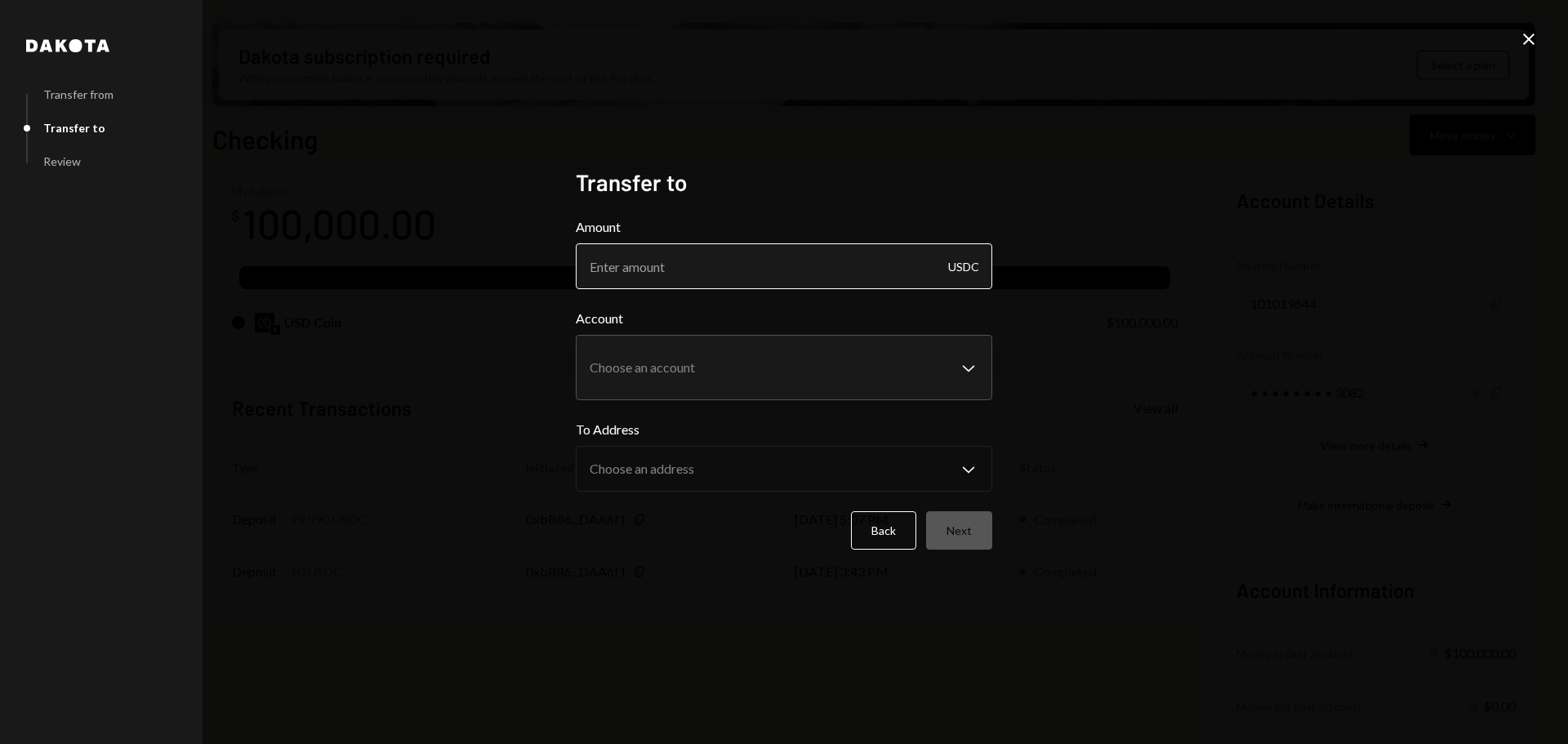
click at [667, 271] on input "Amount" at bounding box center [784, 266] width 416 height 46
type input "100000"
click at [667, 370] on body "G Grass RetailCo L... Caret Down Home Home Inbox Inbox Activities Transactions …" at bounding box center [784, 372] width 1568 height 744
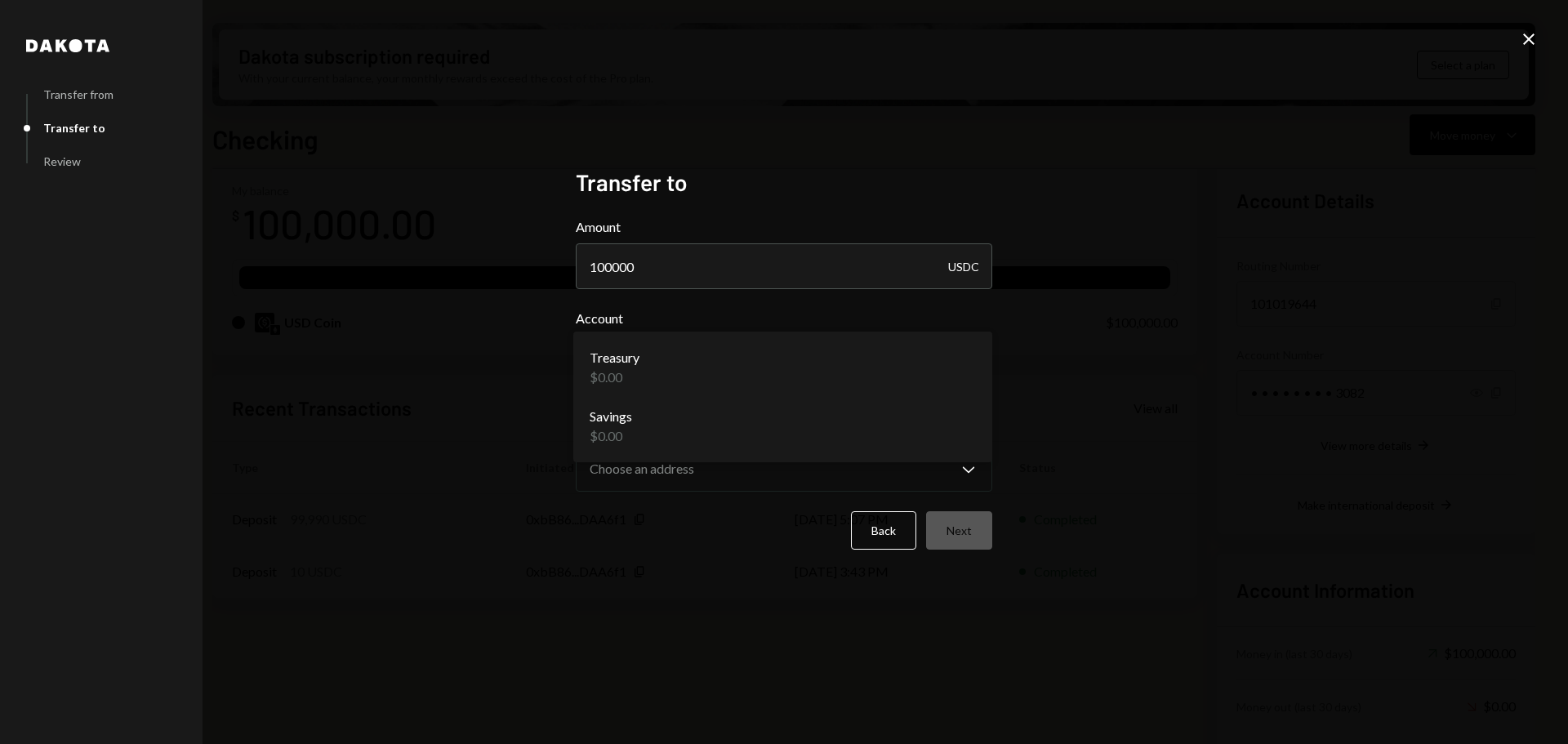
click at [497, 374] on div "**********" at bounding box center [784, 372] width 1568 height 744
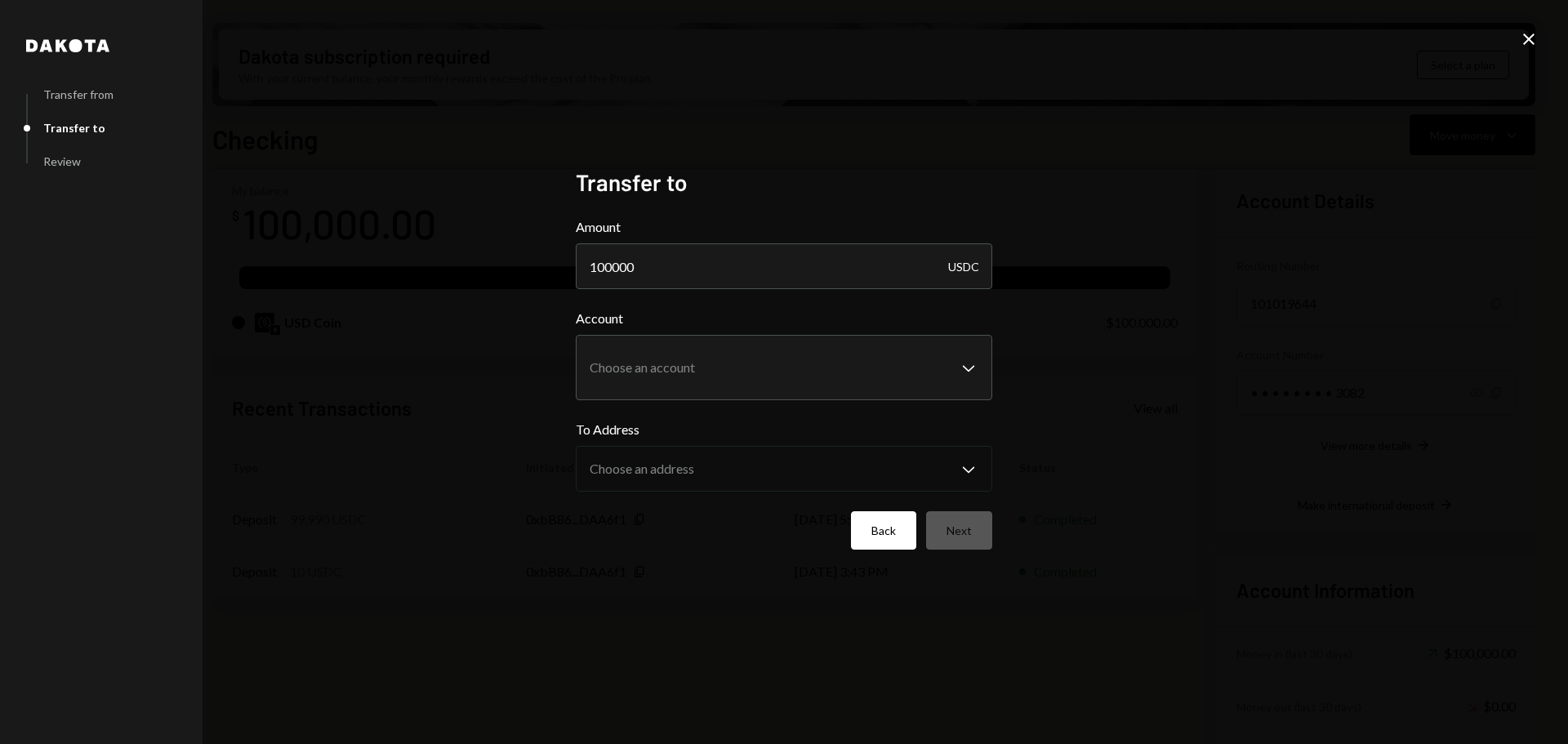
click at [886, 540] on button "Back" at bounding box center [884, 531] width 65 height 39
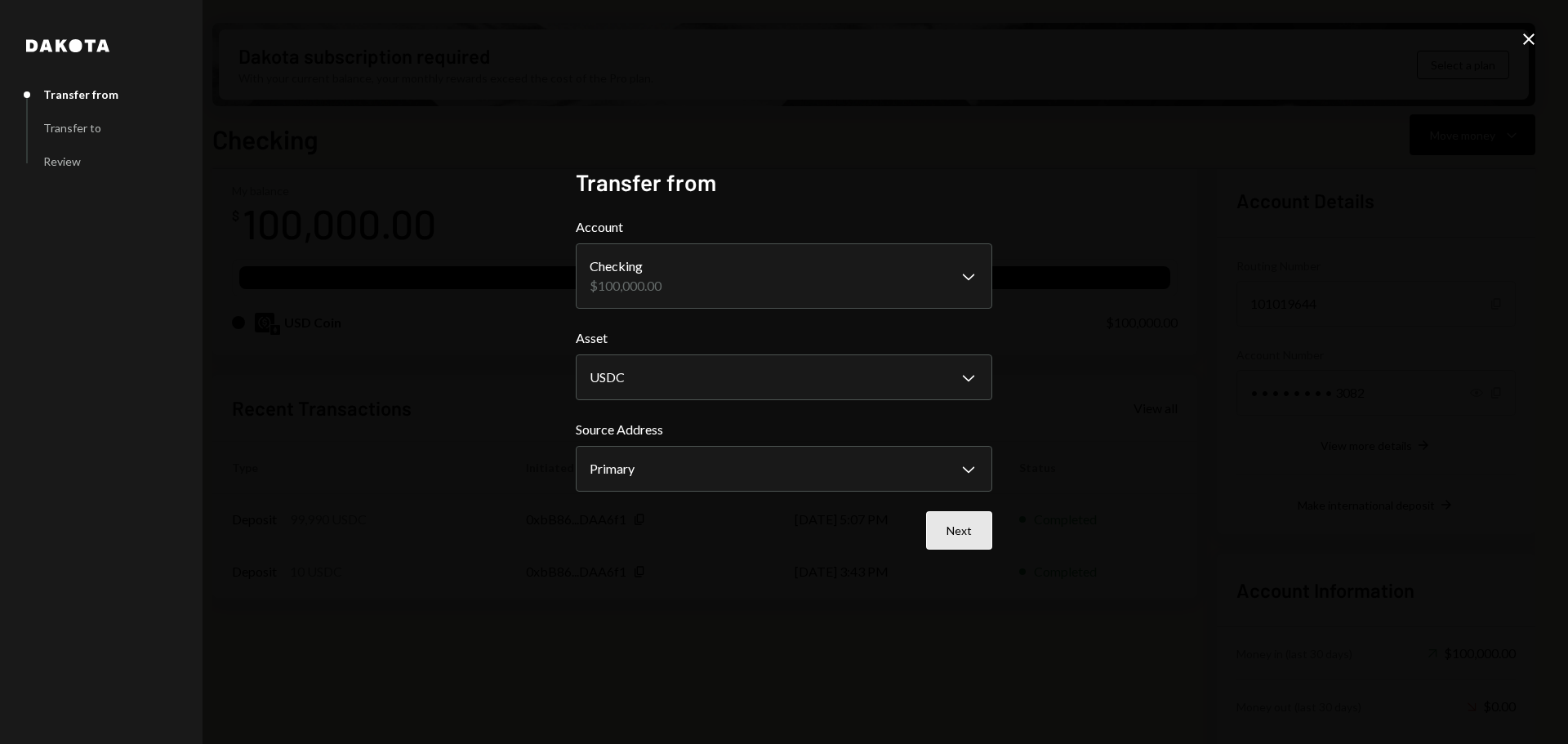
click at [952, 524] on button "Next" at bounding box center [958, 531] width 66 height 39
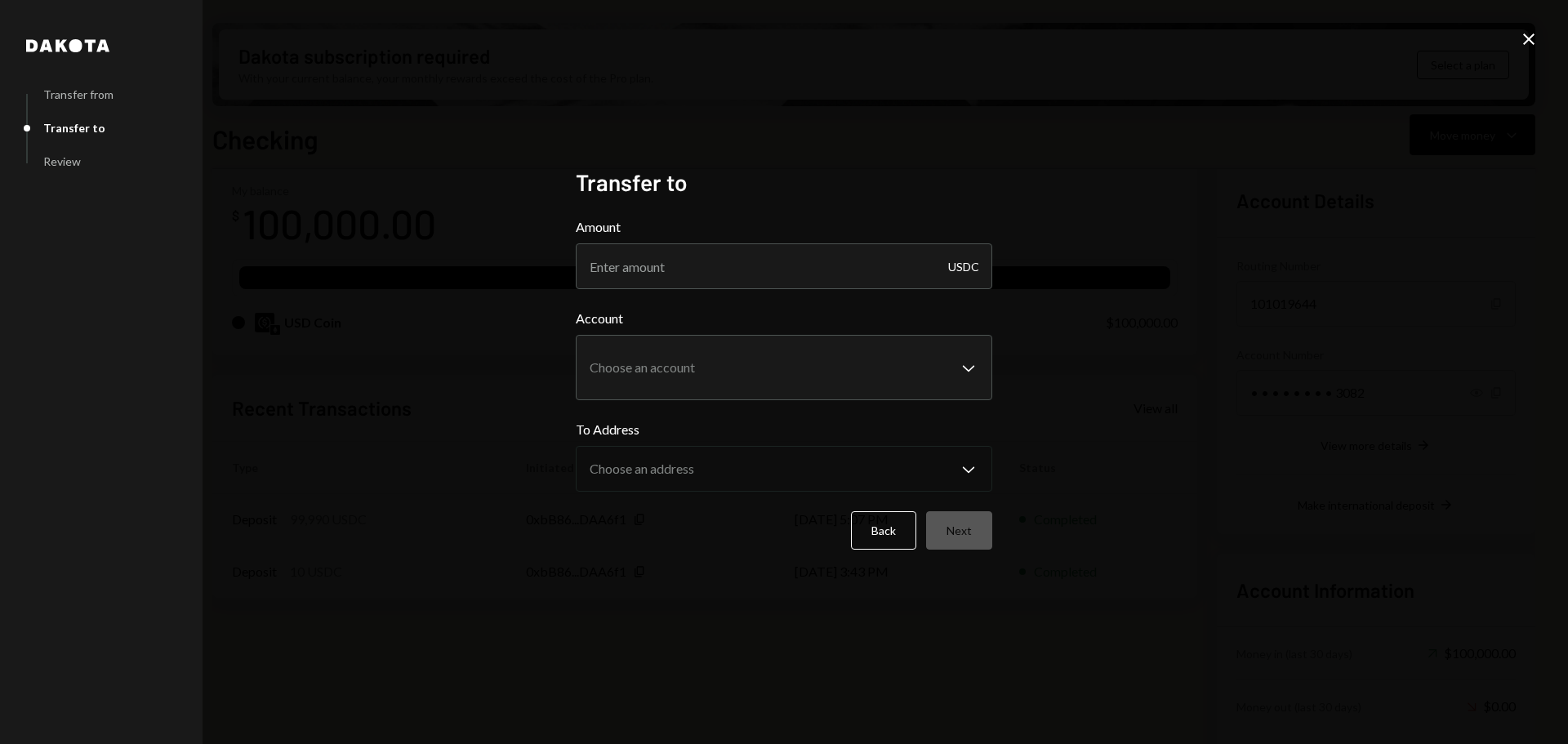
click at [678, 431] on label "To Address" at bounding box center [784, 430] width 416 height 19
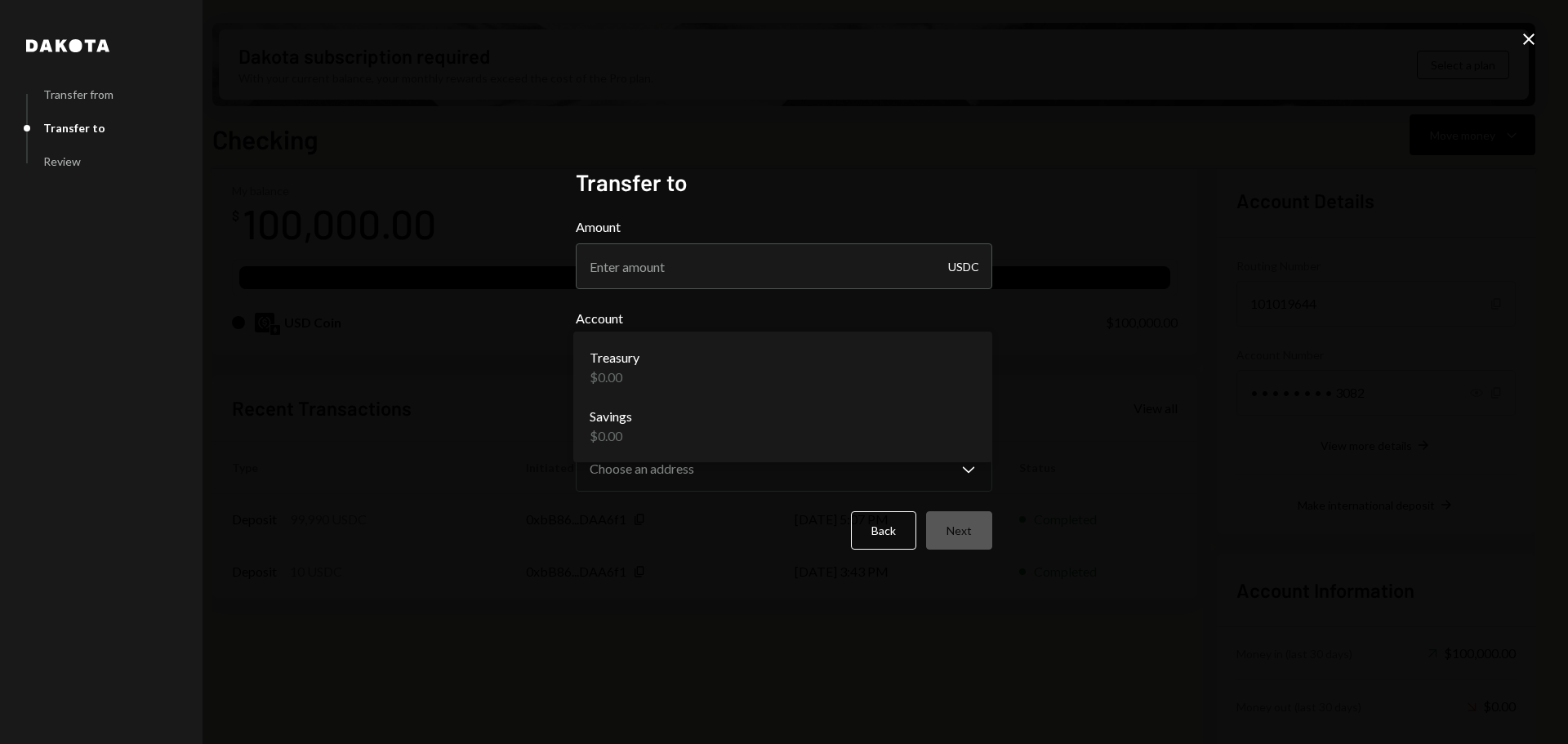
click at [725, 362] on body "G Grass RetailCo L... Caret Down Home Home Inbox Inbox Activities Transactions …" at bounding box center [784, 372] width 1568 height 744
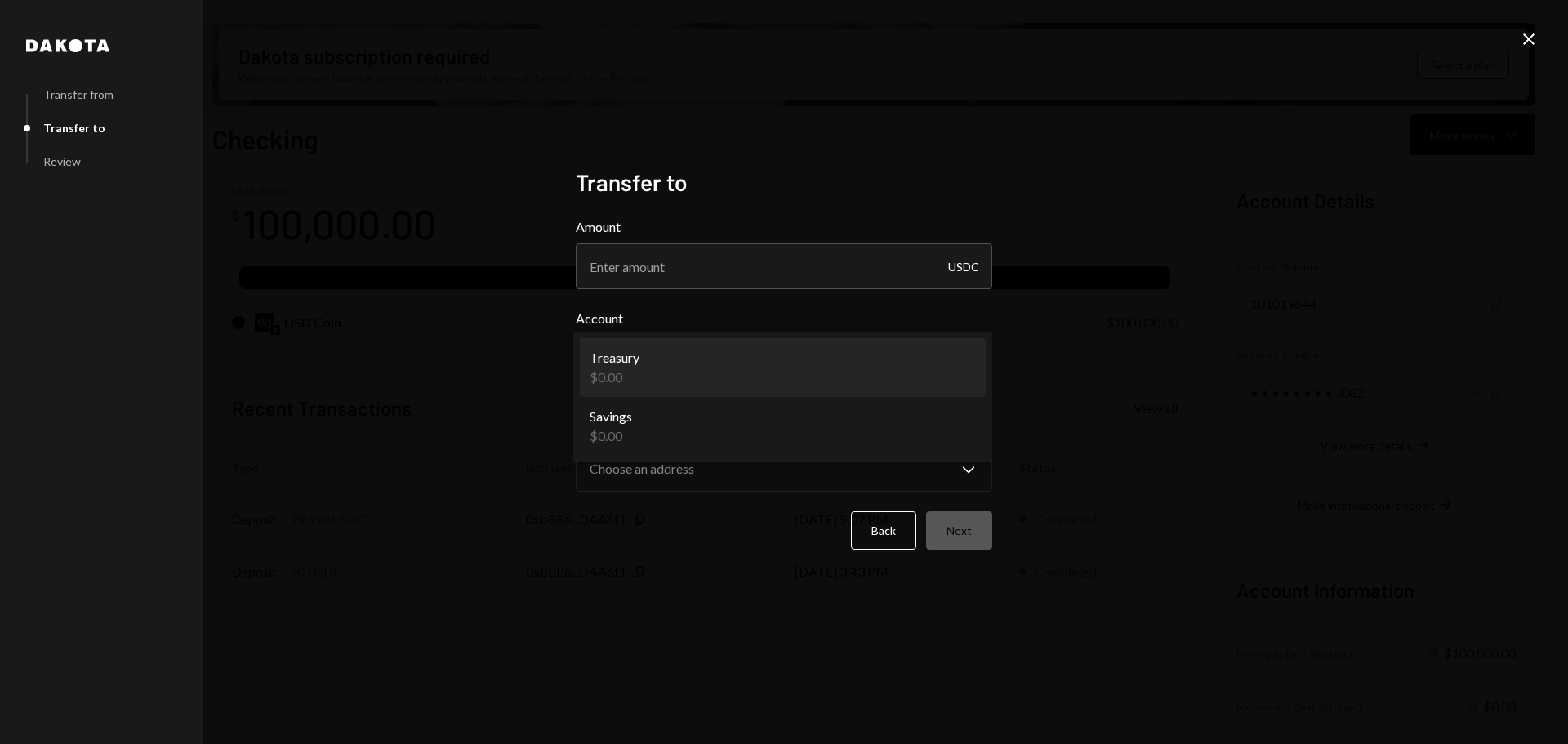
select select "**********"
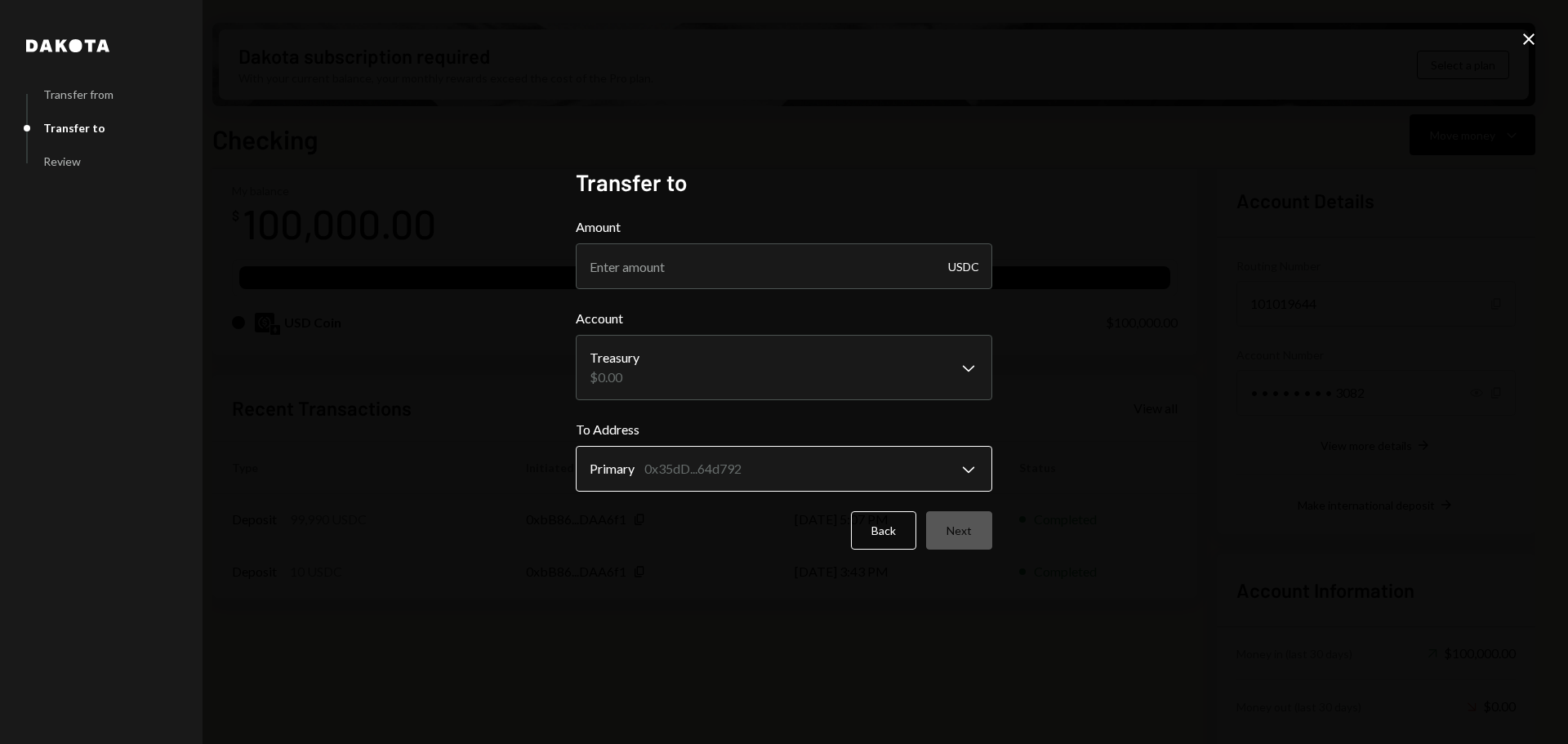
click at [679, 467] on body "G Grass RetailCo L... Caret Down Home Home Inbox Inbox Activities Transactions …" at bounding box center [784, 372] width 1568 height 744
click at [672, 367] on body "G Grass RetailCo L... Caret Down Home Home Inbox Inbox Activities Transactions …" at bounding box center [784, 372] width 1568 height 744
click at [680, 263] on input "Amount" at bounding box center [784, 266] width 416 height 46
click at [733, 384] on body "G Grass RetailCo L... Caret Down Home Home Inbox Inbox Activities Transactions …" at bounding box center [784, 372] width 1568 height 744
drag, startPoint x: 1137, startPoint y: 337, endPoint x: 1347, endPoint y: 106, distance: 312.2
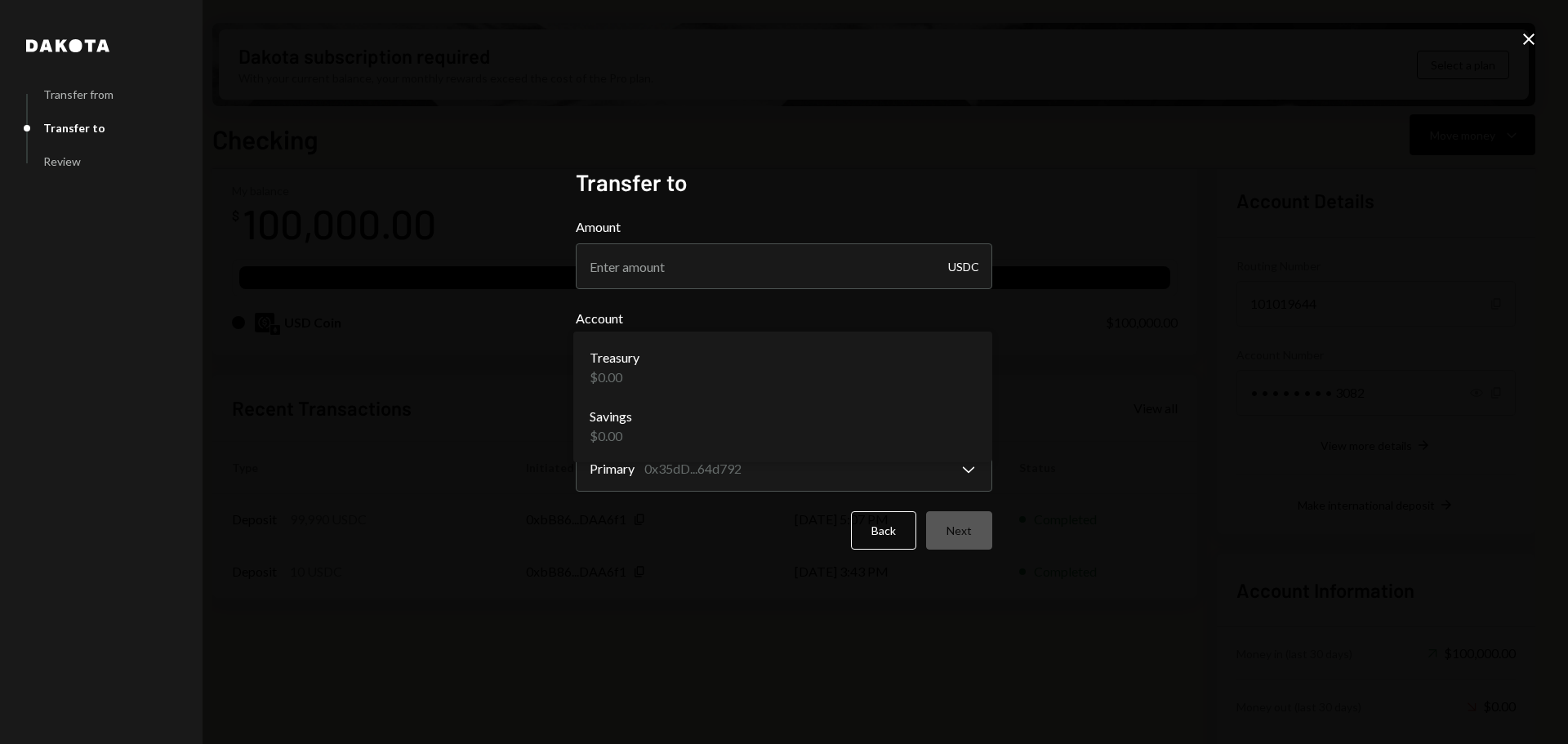
click at [1140, 333] on div "**********" at bounding box center [784, 372] width 1568 height 744
drag, startPoint x: 1533, startPoint y: 28, endPoint x: 1489, endPoint y: 48, distance: 48.3
click at [1532, 28] on div "**********" at bounding box center [784, 372] width 1568 height 744
click at [1518, 47] on div "**********" at bounding box center [784, 372] width 1568 height 744
click at [1523, 33] on icon "Close" at bounding box center [1528, 39] width 19 height 19
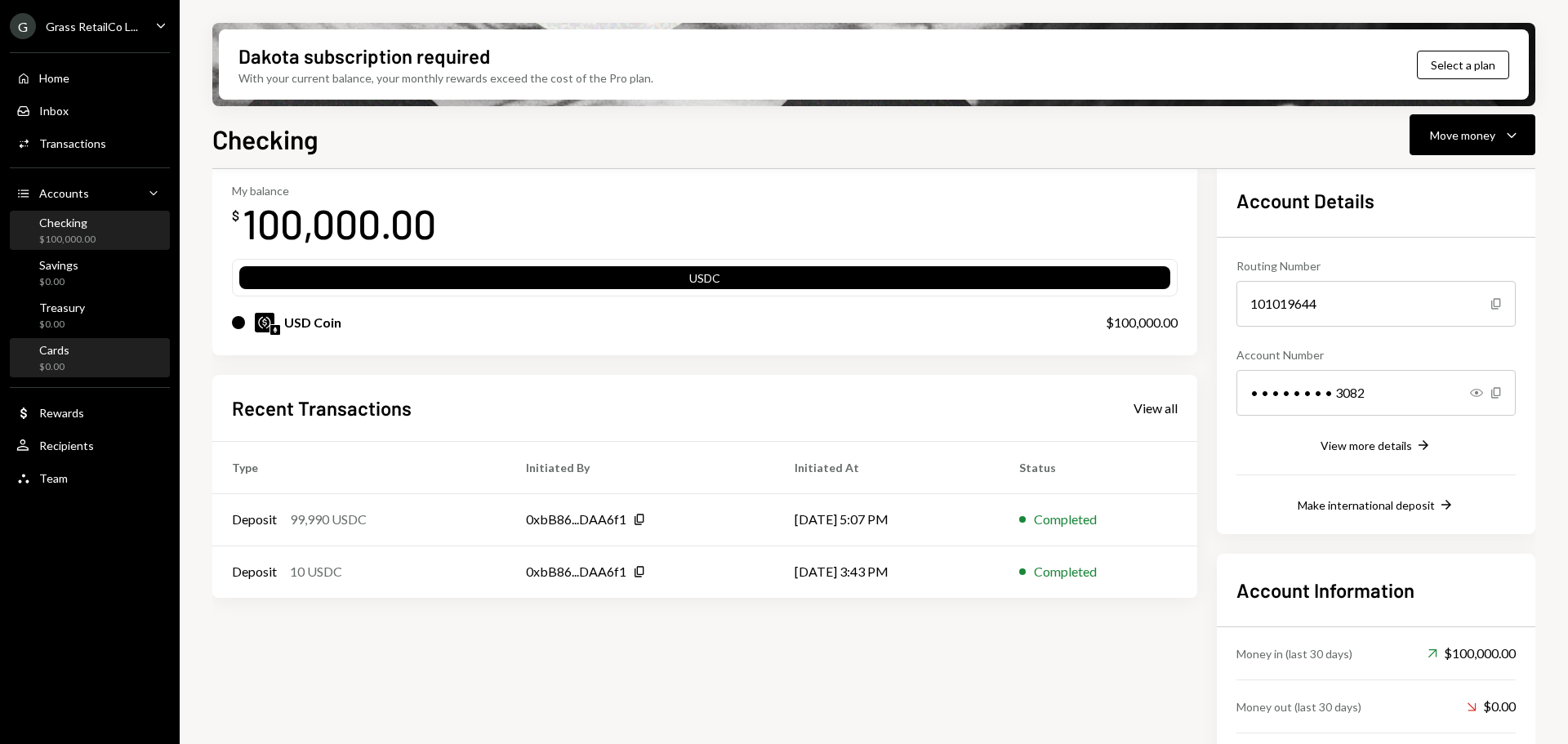
click at [87, 358] on div "Cards $0.00" at bounding box center [90, 358] width 147 height 31
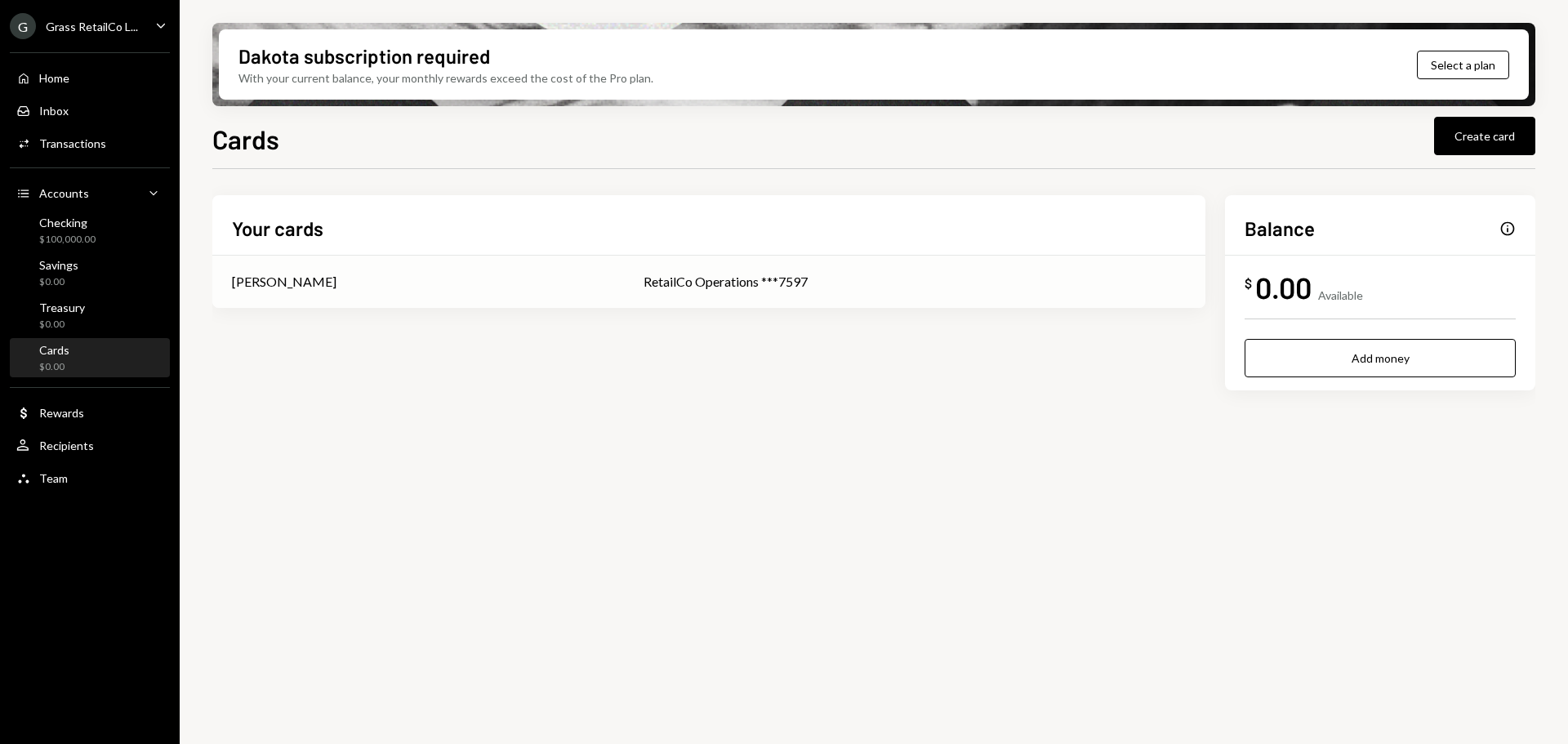
click at [733, 277] on div "RetailCo Operations ***7597" at bounding box center [914, 282] width 542 height 19
click at [60, 348] on div "Cards" at bounding box center [54, 350] width 30 height 14
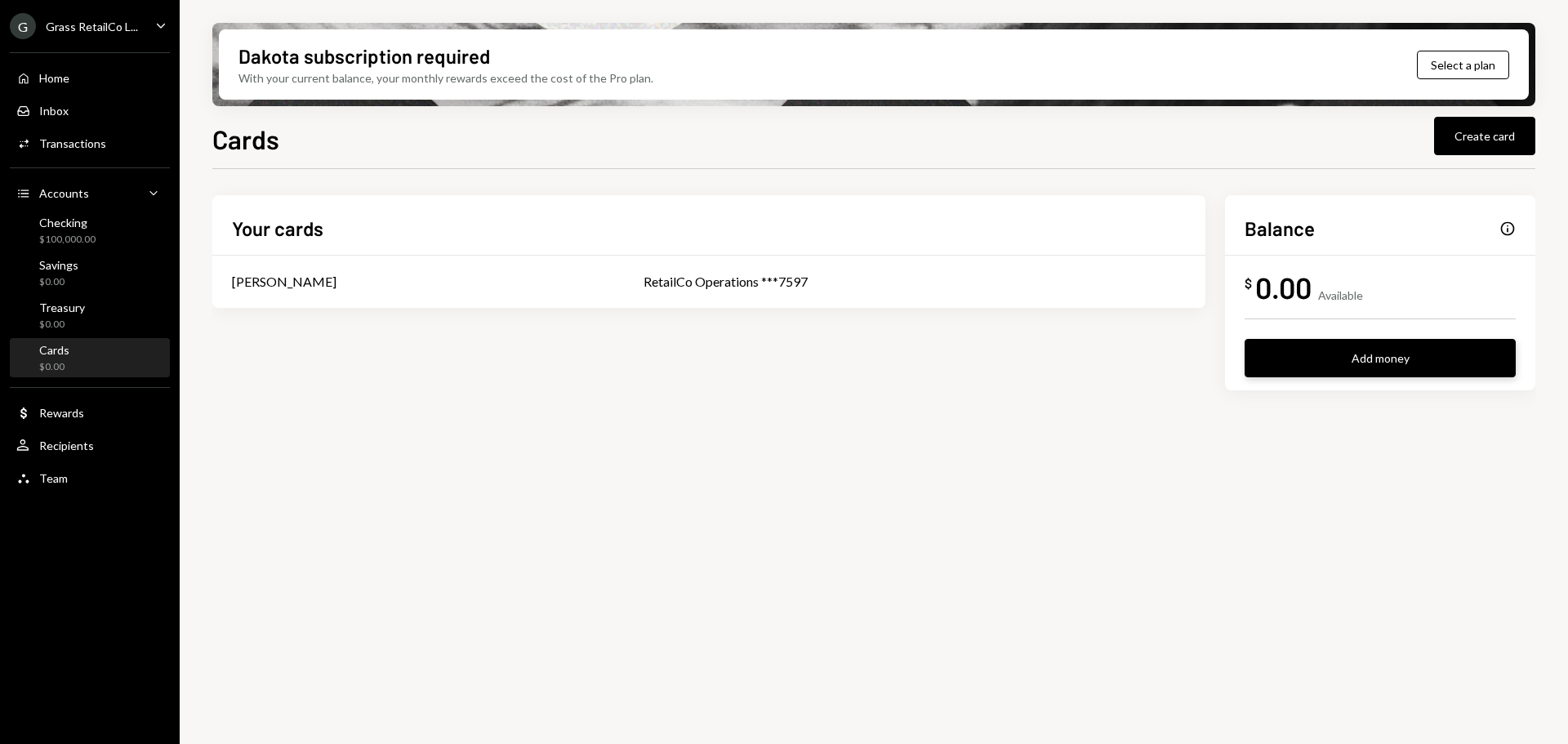
click at [1328, 348] on button "Add money" at bounding box center [1380, 358] width 271 height 39
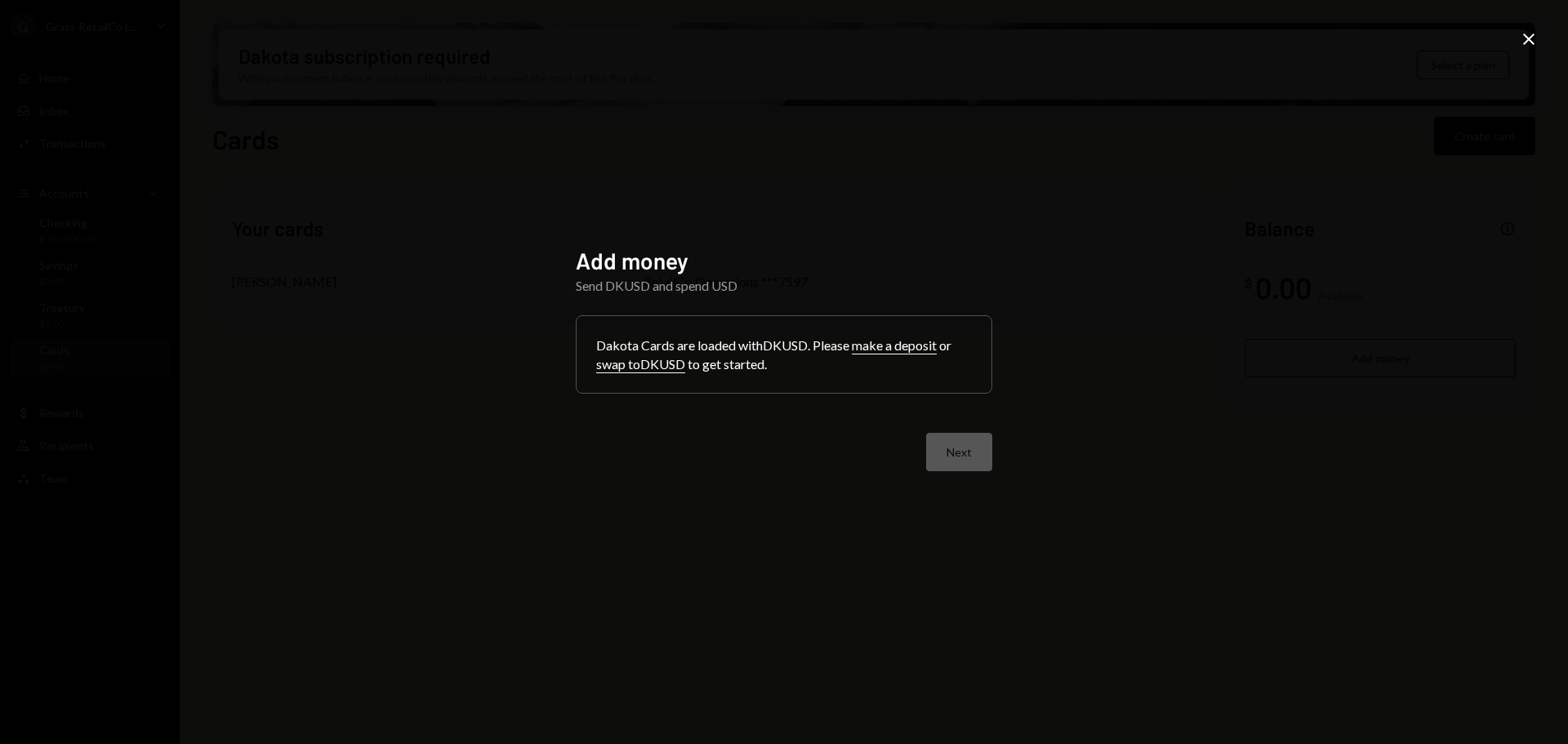
drag, startPoint x: 1528, startPoint y: 38, endPoint x: 748, endPoint y: 179, distance: 792.6
click at [1521, 39] on icon "Close" at bounding box center [1528, 39] width 19 height 19
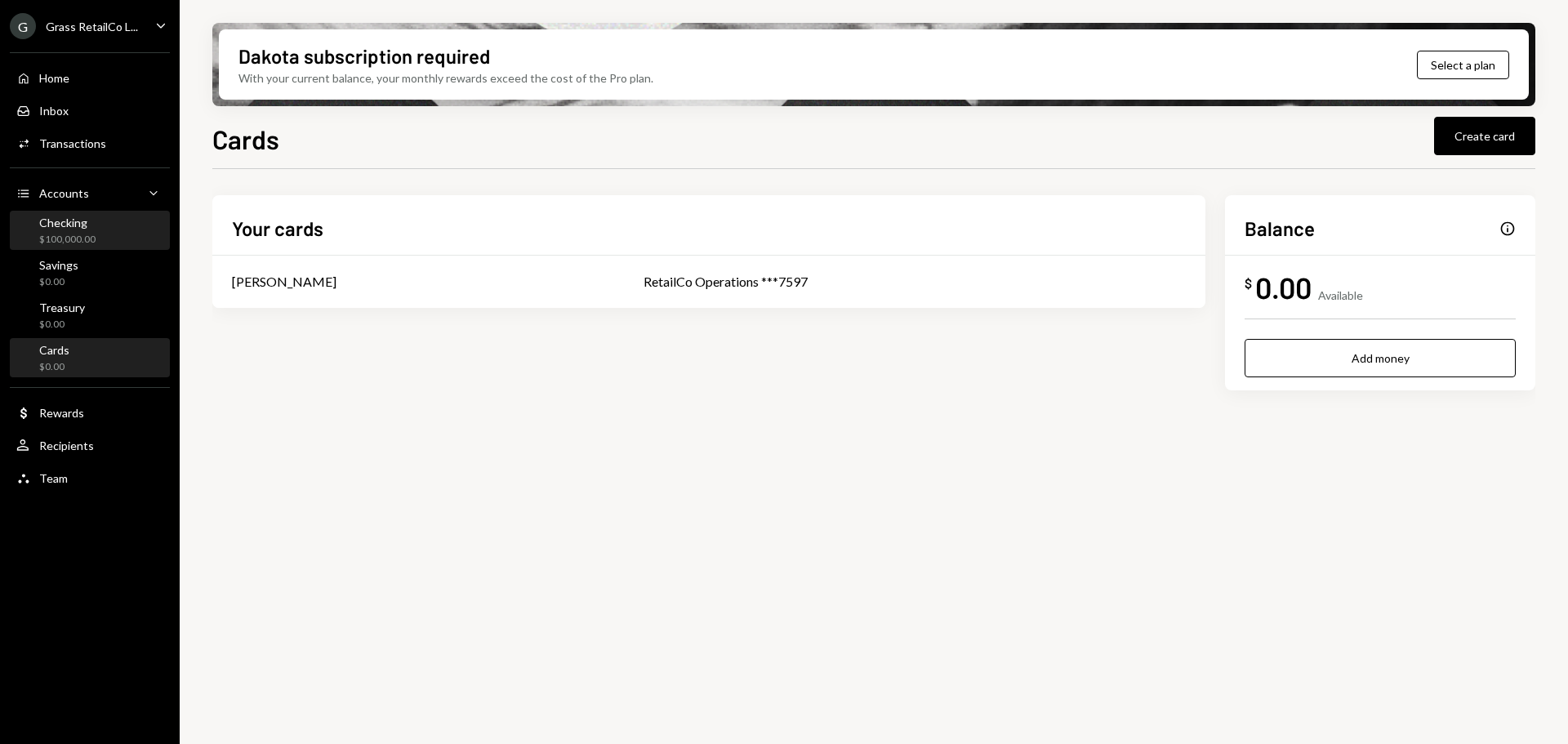
click at [76, 235] on div "$100,000.00" at bounding box center [68, 240] width 56 height 14
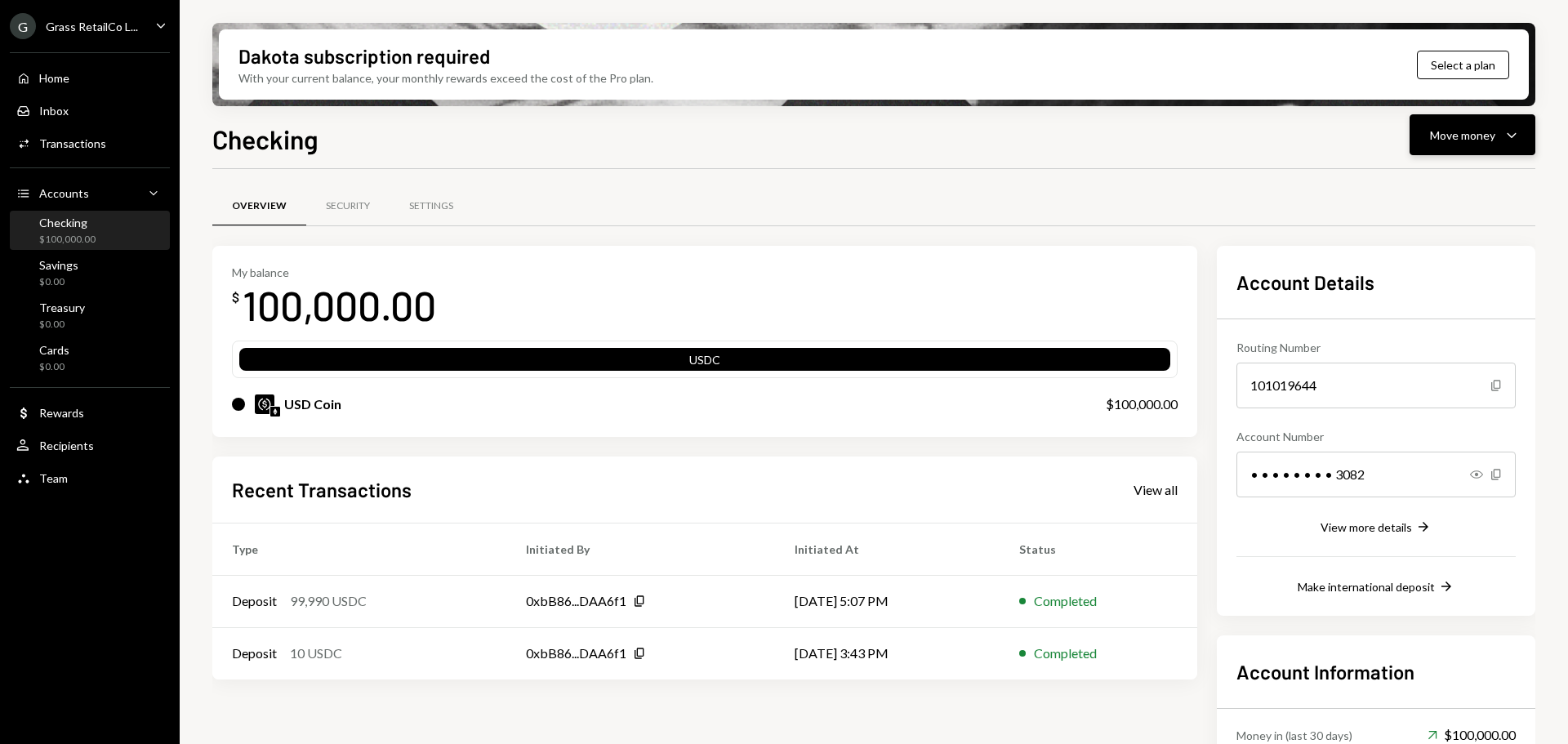
click at [1478, 146] on button "Move money Caret Down" at bounding box center [1471, 134] width 126 height 40
click at [1420, 308] on div "Swap stablecoins" at bounding box center [1459, 308] width 119 height 18
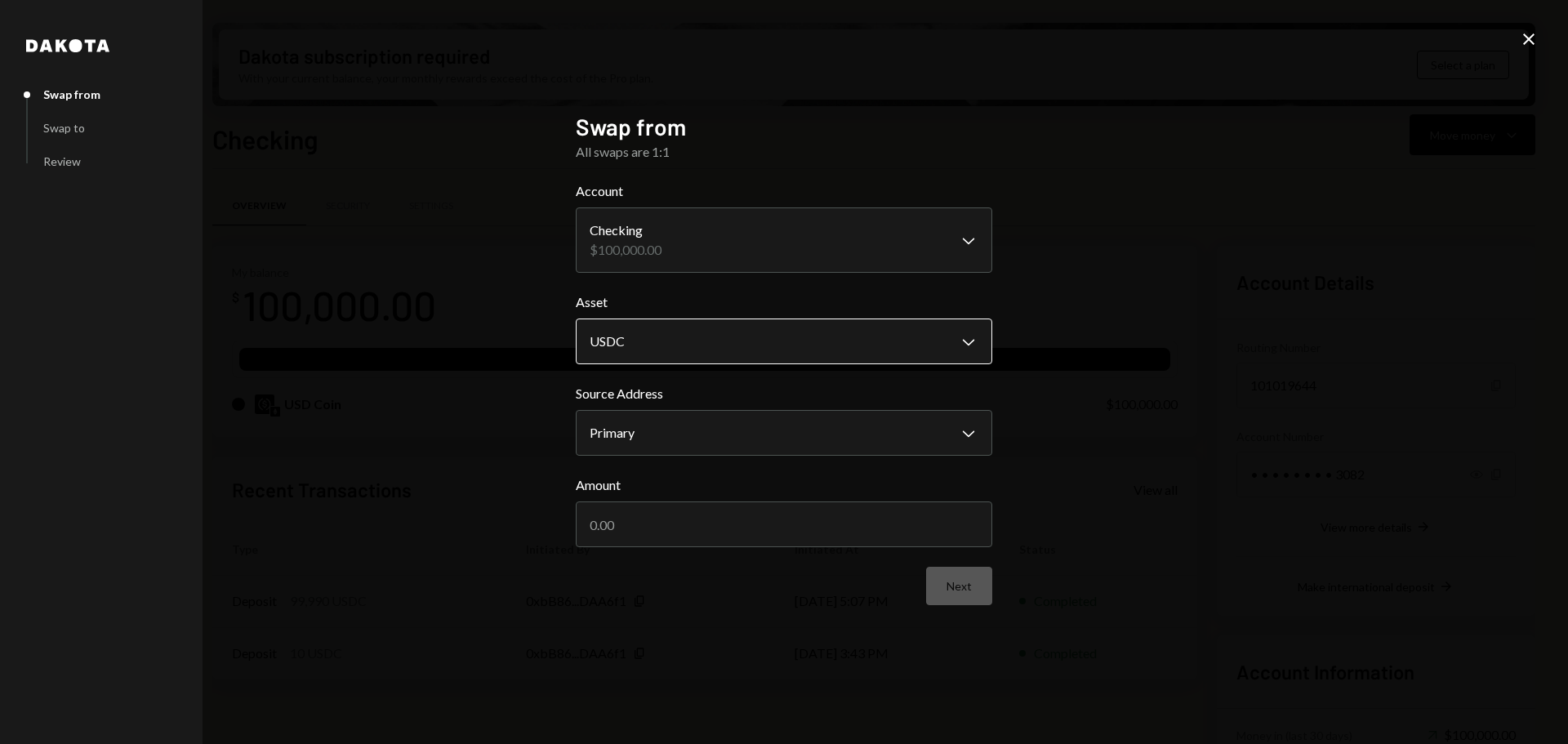
click at [646, 328] on body "G Grass RetailCo L... Caret Down Home Home Inbox Inbox Activities Transactions …" at bounding box center [784, 372] width 1568 height 744
click at [626, 440] on body "G Grass RetailCo L... Caret Down Home Home Inbox Inbox Activities Transactions …" at bounding box center [784, 372] width 1568 height 744
click at [625, 516] on input "Amount" at bounding box center [784, 524] width 416 height 46
type input "100000"
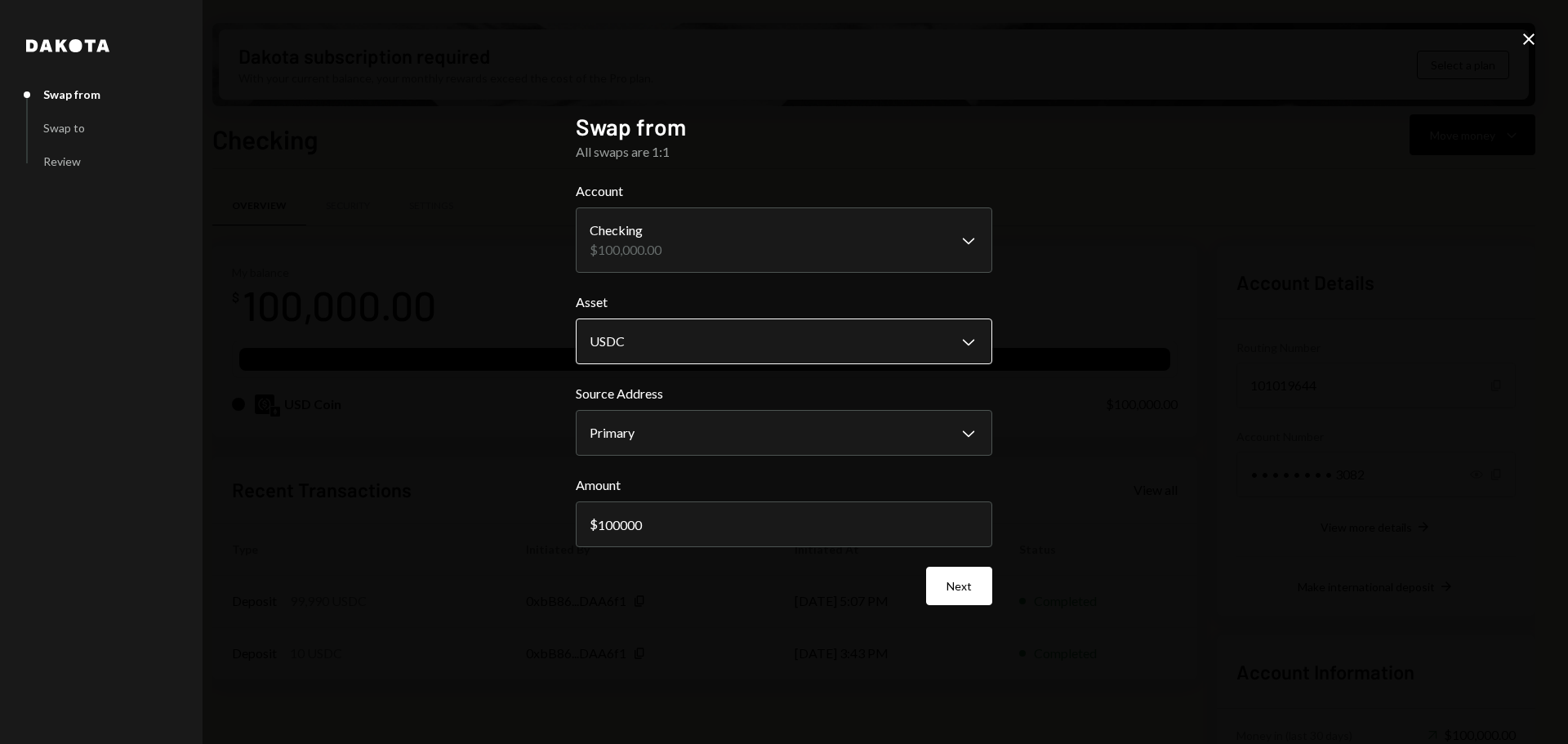
click at [787, 341] on body "G Grass RetailCo L... Caret Down Home Home Inbox Inbox Activities Transactions …" at bounding box center [784, 372] width 1568 height 744
click at [956, 581] on button "Next" at bounding box center [958, 586] width 66 height 39
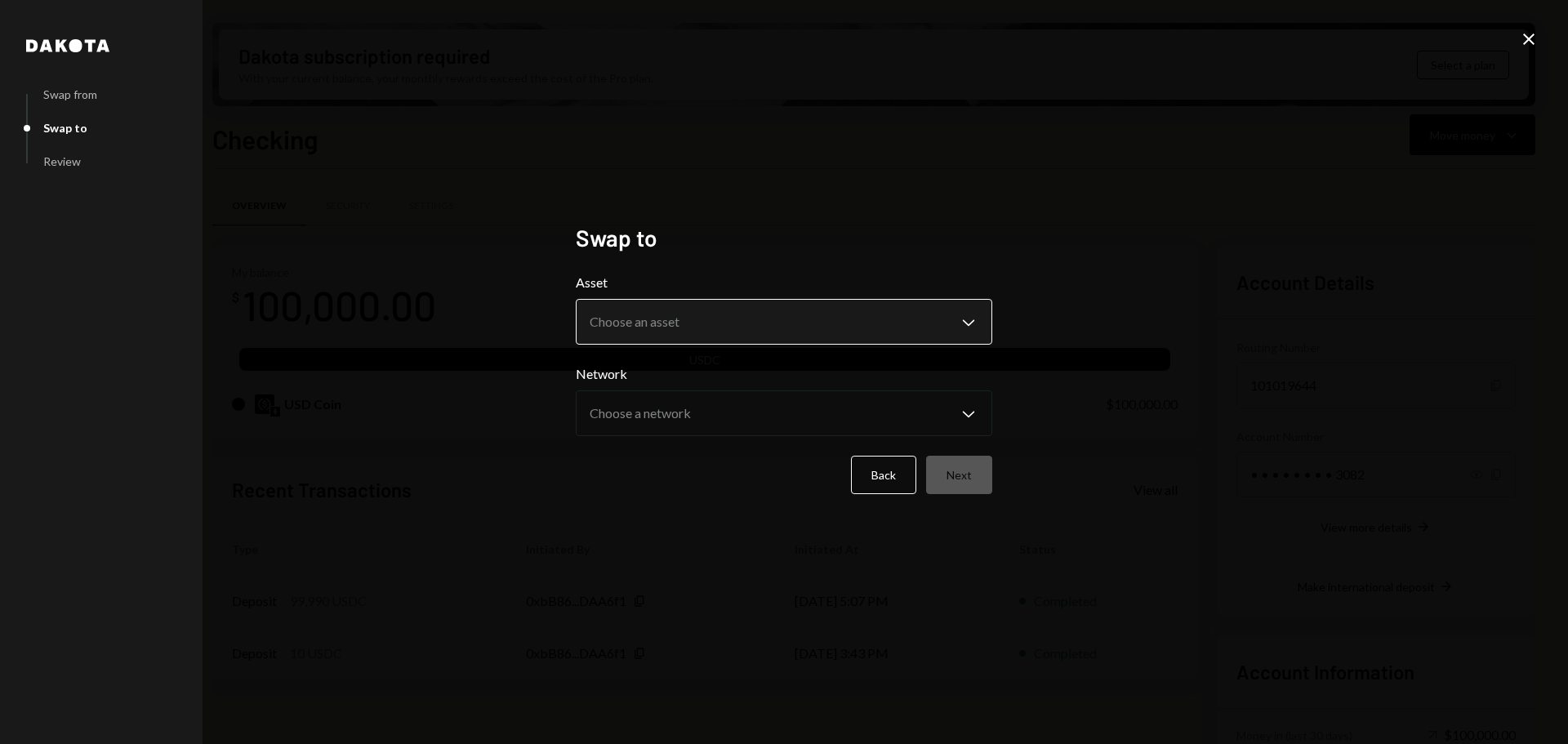
click at [638, 300] on button "Choose an asset Chevron Down" at bounding box center [784, 321] width 416 height 46
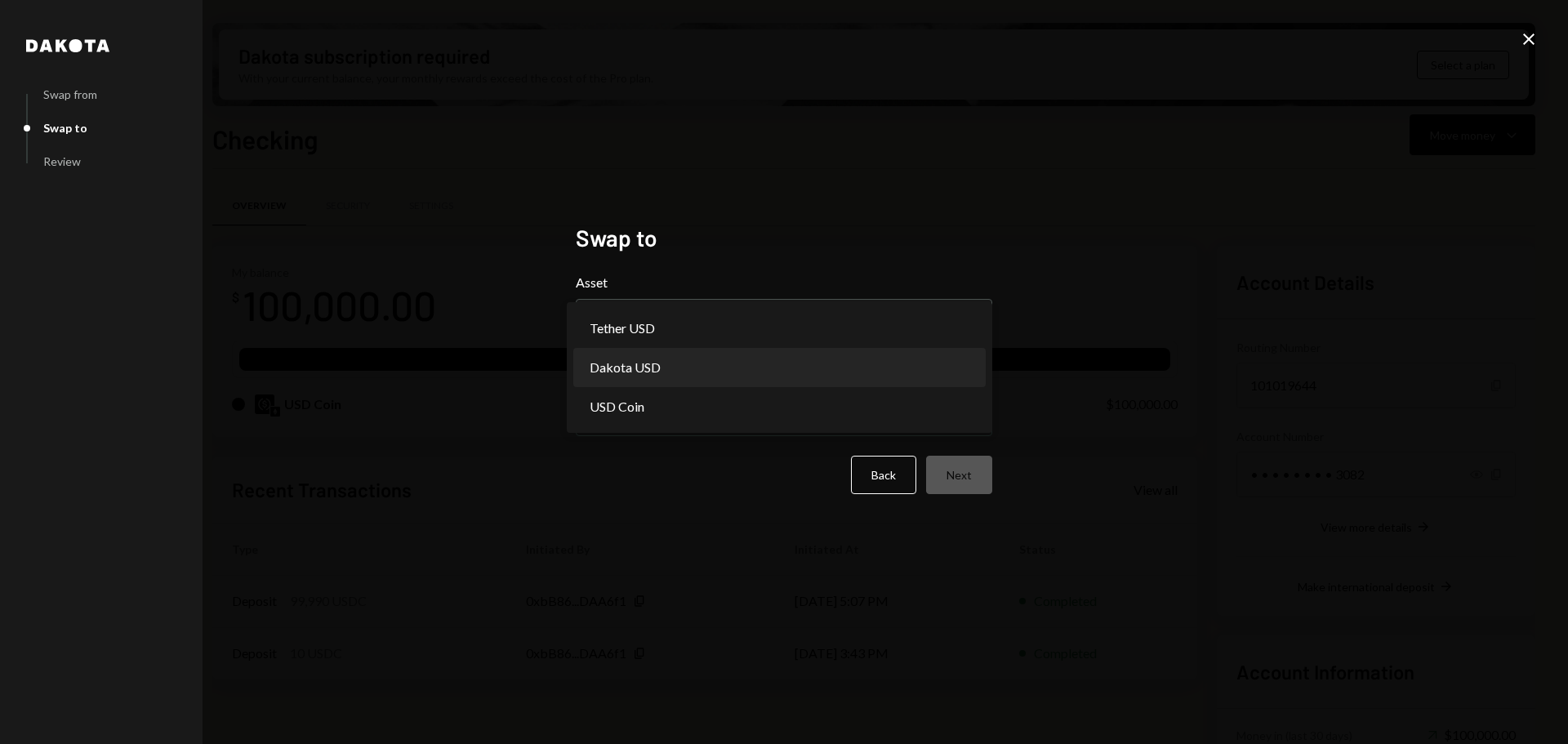
select select "*****"
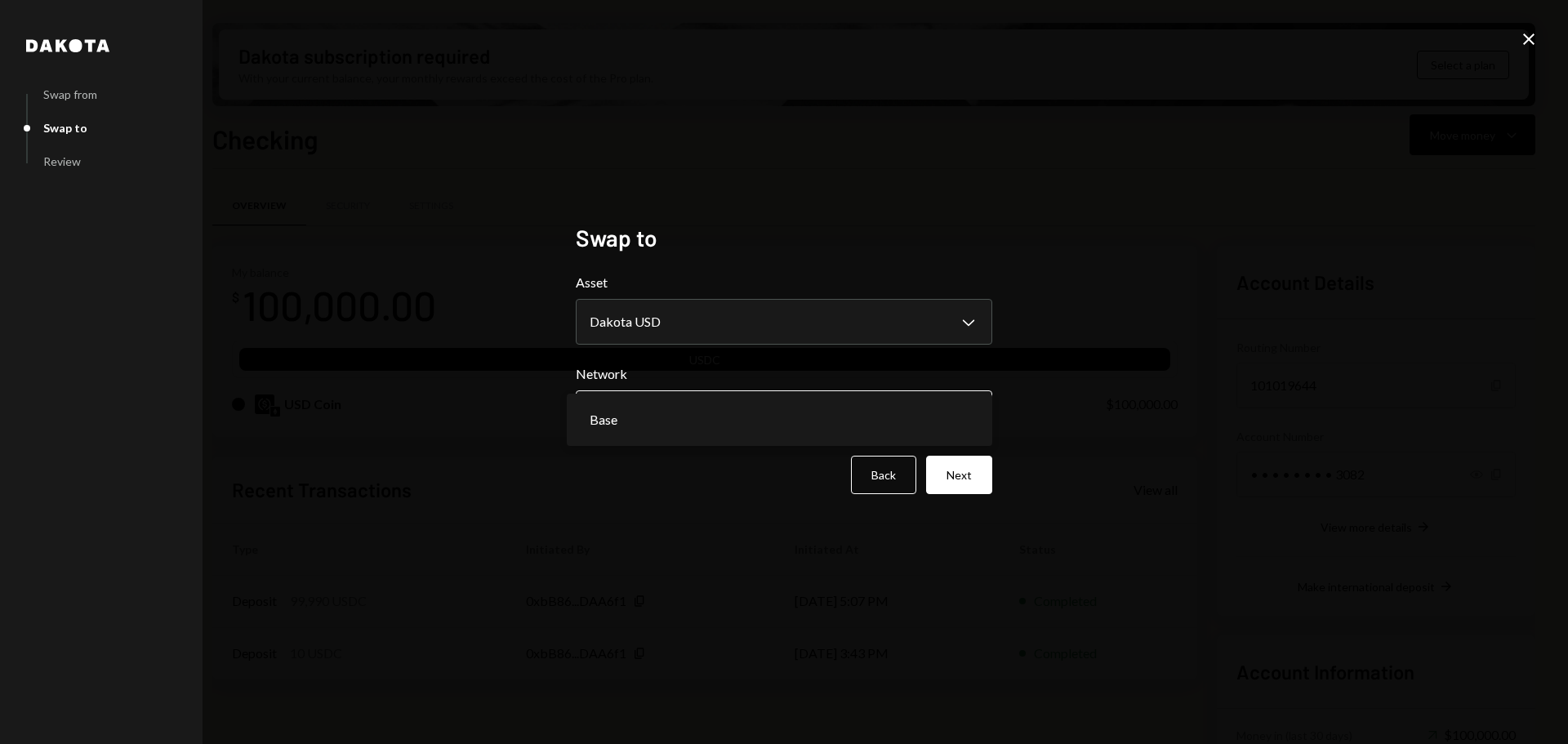
click at [658, 416] on body "G Grass RetailCo L... Caret Down Home Home Inbox Inbox Activities Transactions …" at bounding box center [784, 372] width 1568 height 744
click at [962, 477] on button "Next" at bounding box center [958, 475] width 66 height 39
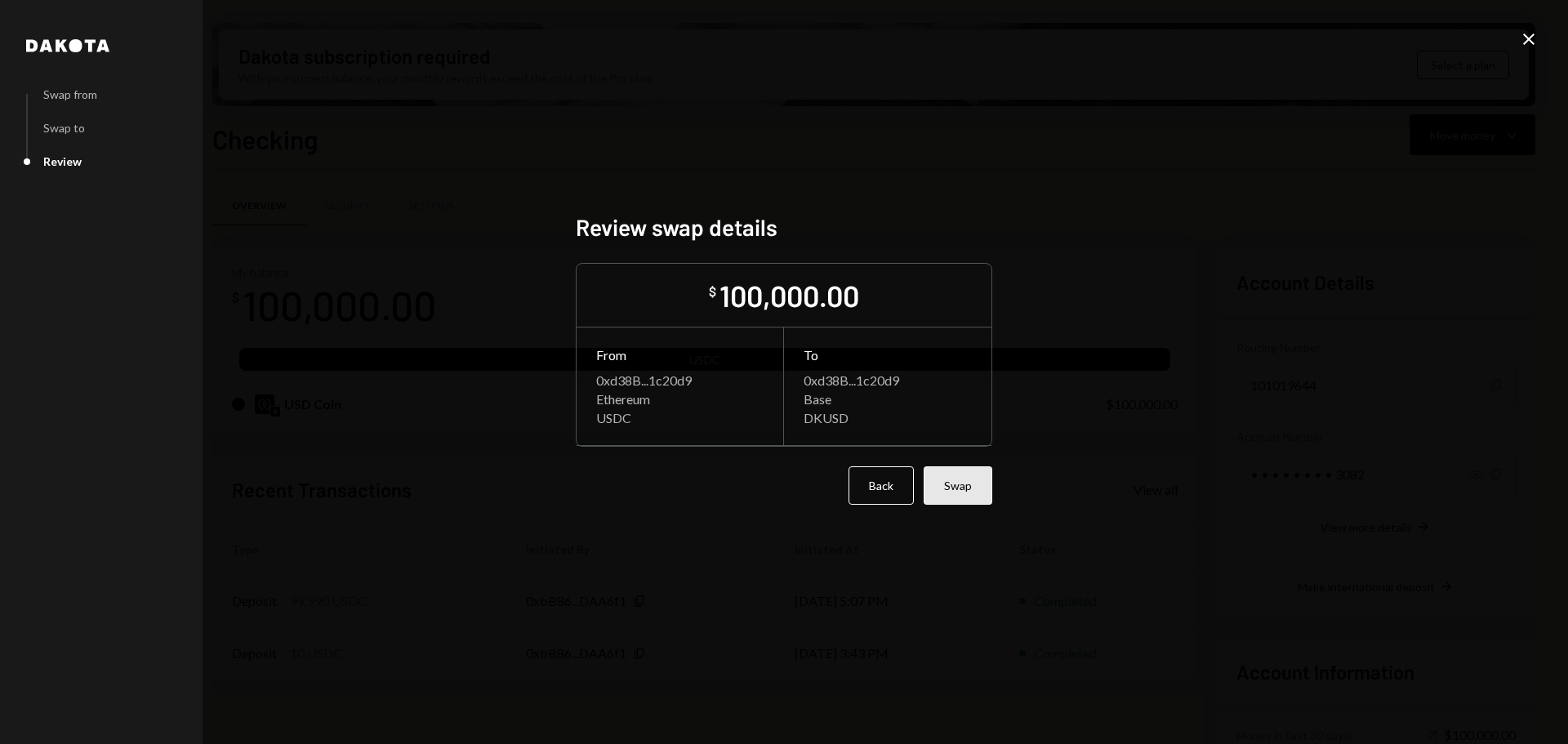
click at [979, 483] on button "Swap" at bounding box center [957, 486] width 69 height 39
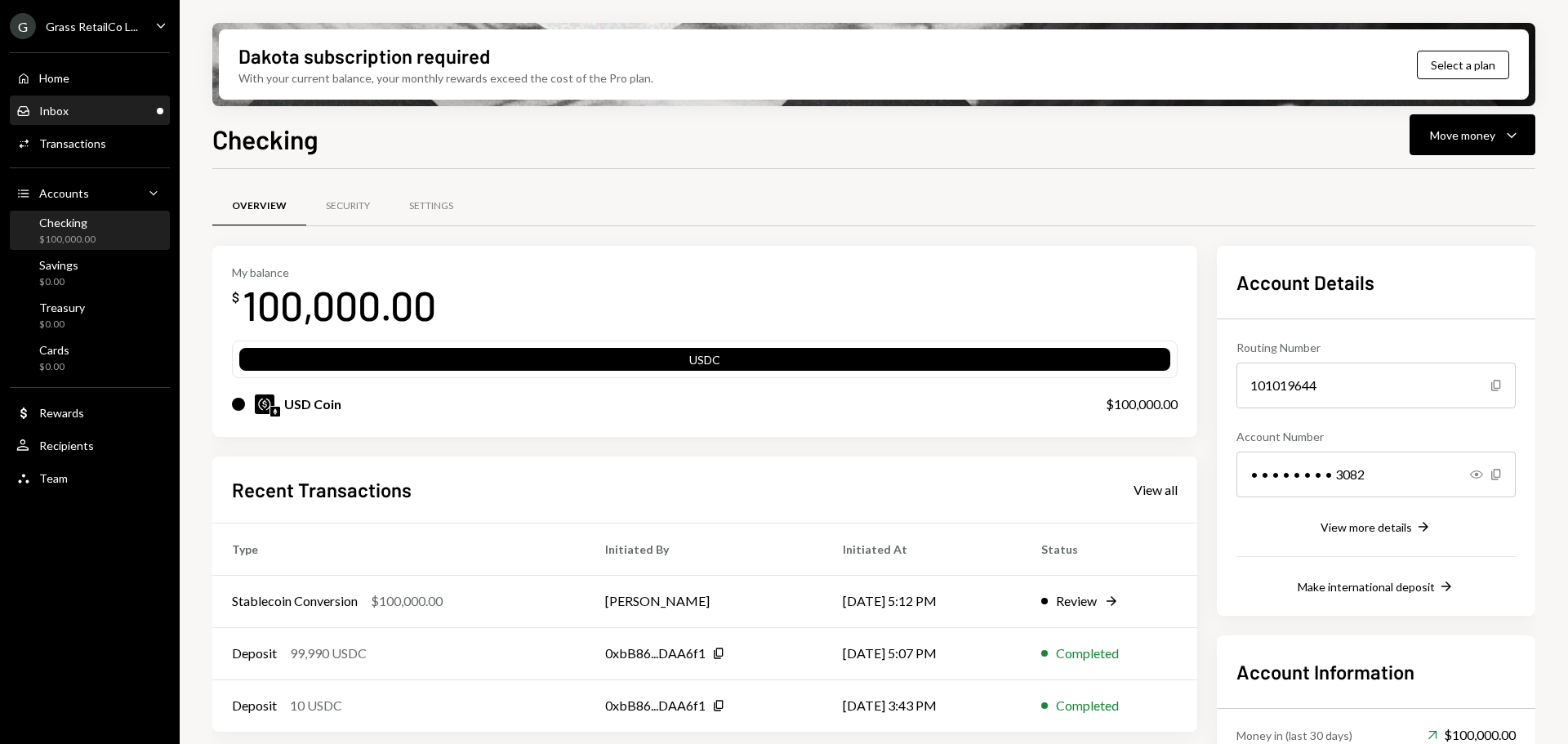
click at [90, 118] on div "Inbox Inbox" at bounding box center [90, 111] width 147 height 15
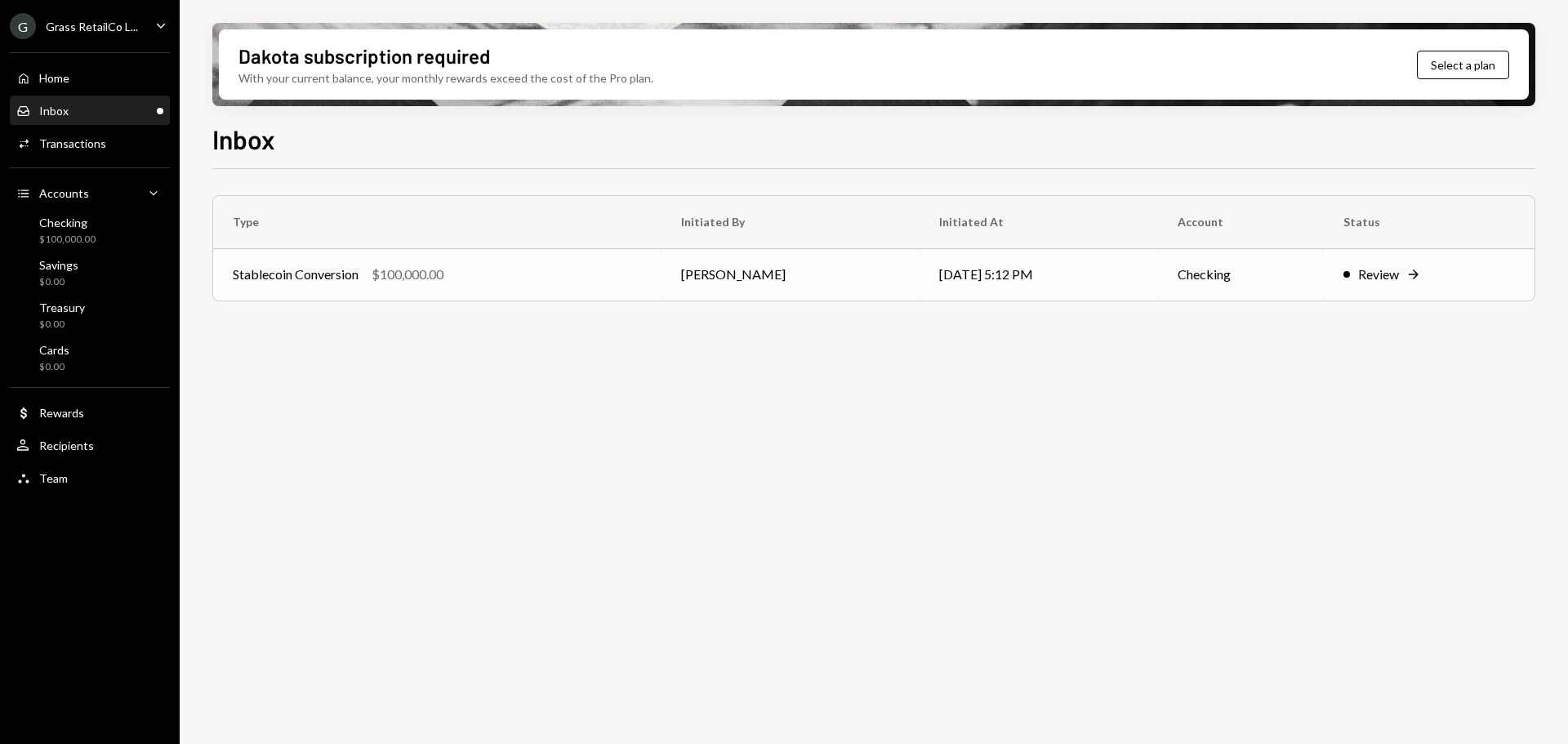
click at [603, 265] on div "Stablecoin Conversion $100,000.00" at bounding box center [437, 274] width 409 height 19
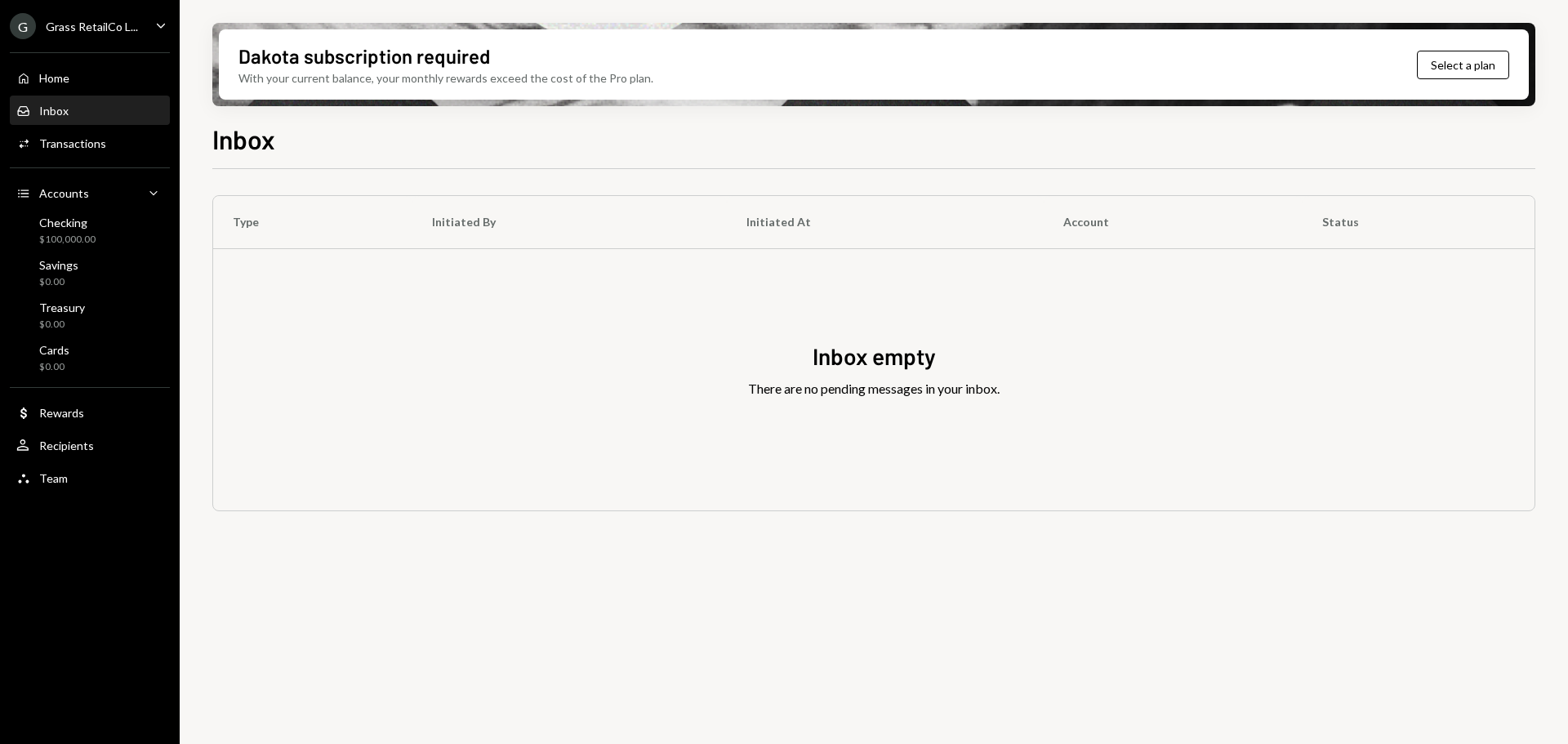
click at [96, 39] on div "G Grass RetailCo L..." at bounding box center [74, 26] width 128 height 26
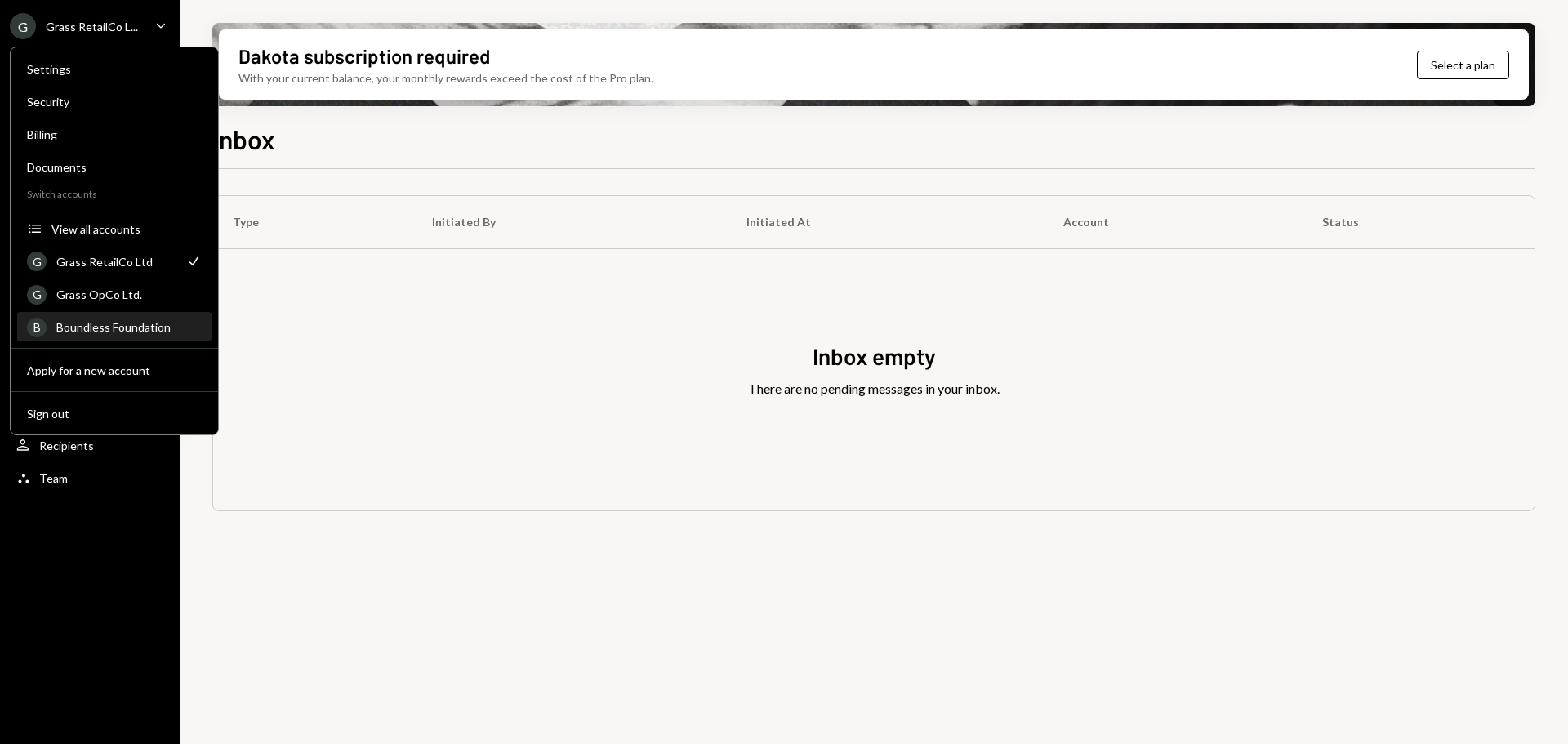
click at [110, 335] on div "B Boundless Foundation" at bounding box center [114, 328] width 175 height 28
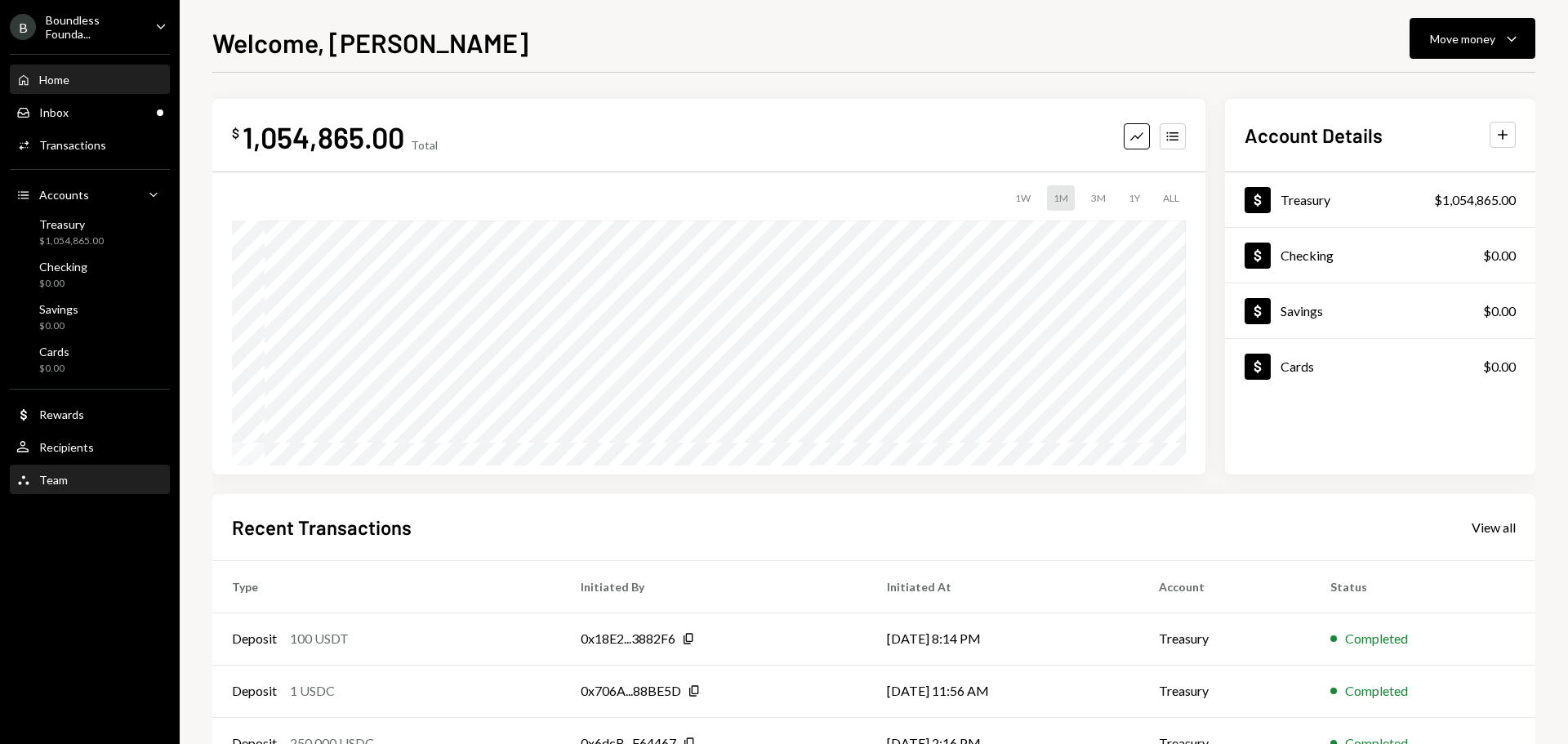
click at [74, 480] on div "Team Team" at bounding box center [90, 480] width 147 height 15
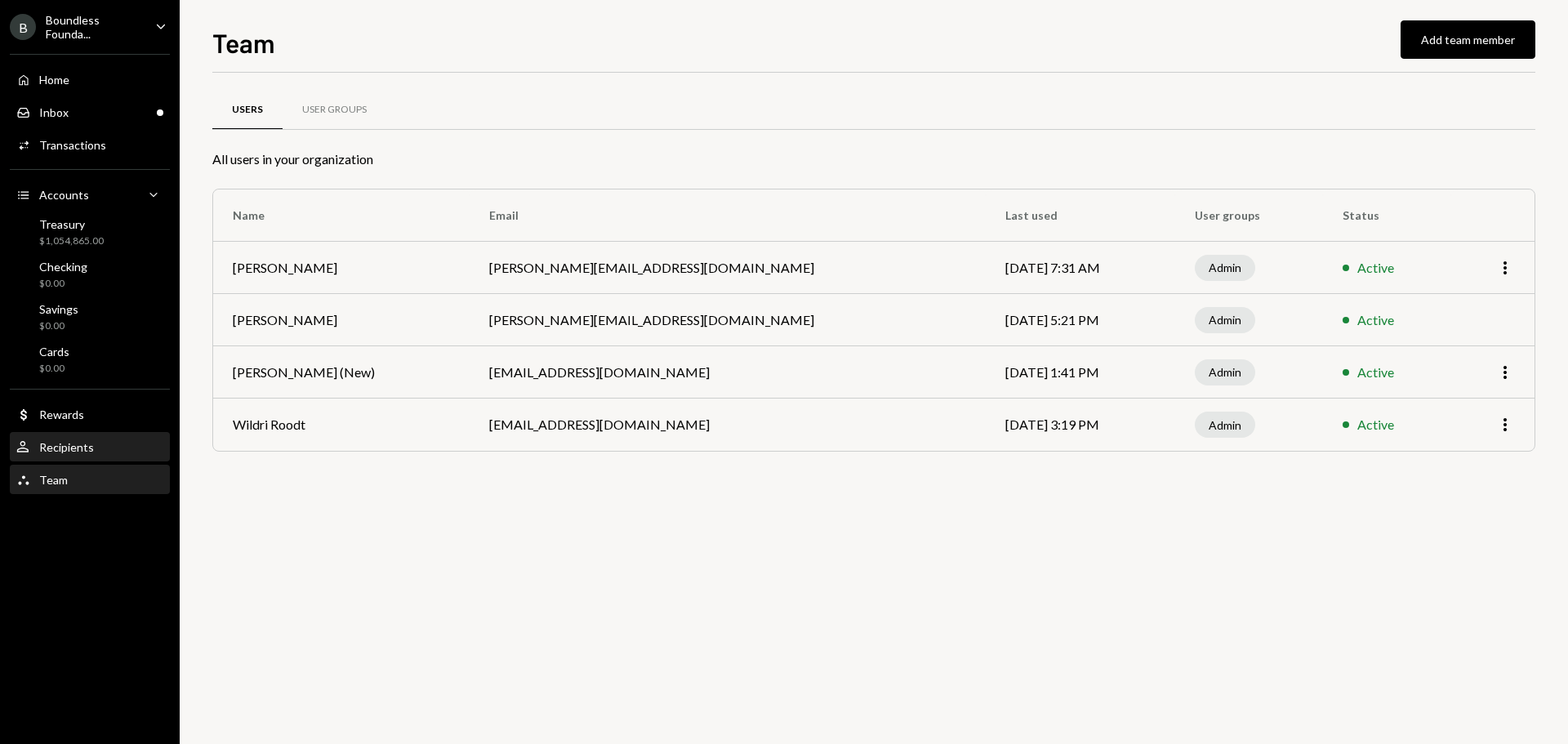
click at [59, 444] on div "Recipients" at bounding box center [67, 447] width 54 height 14
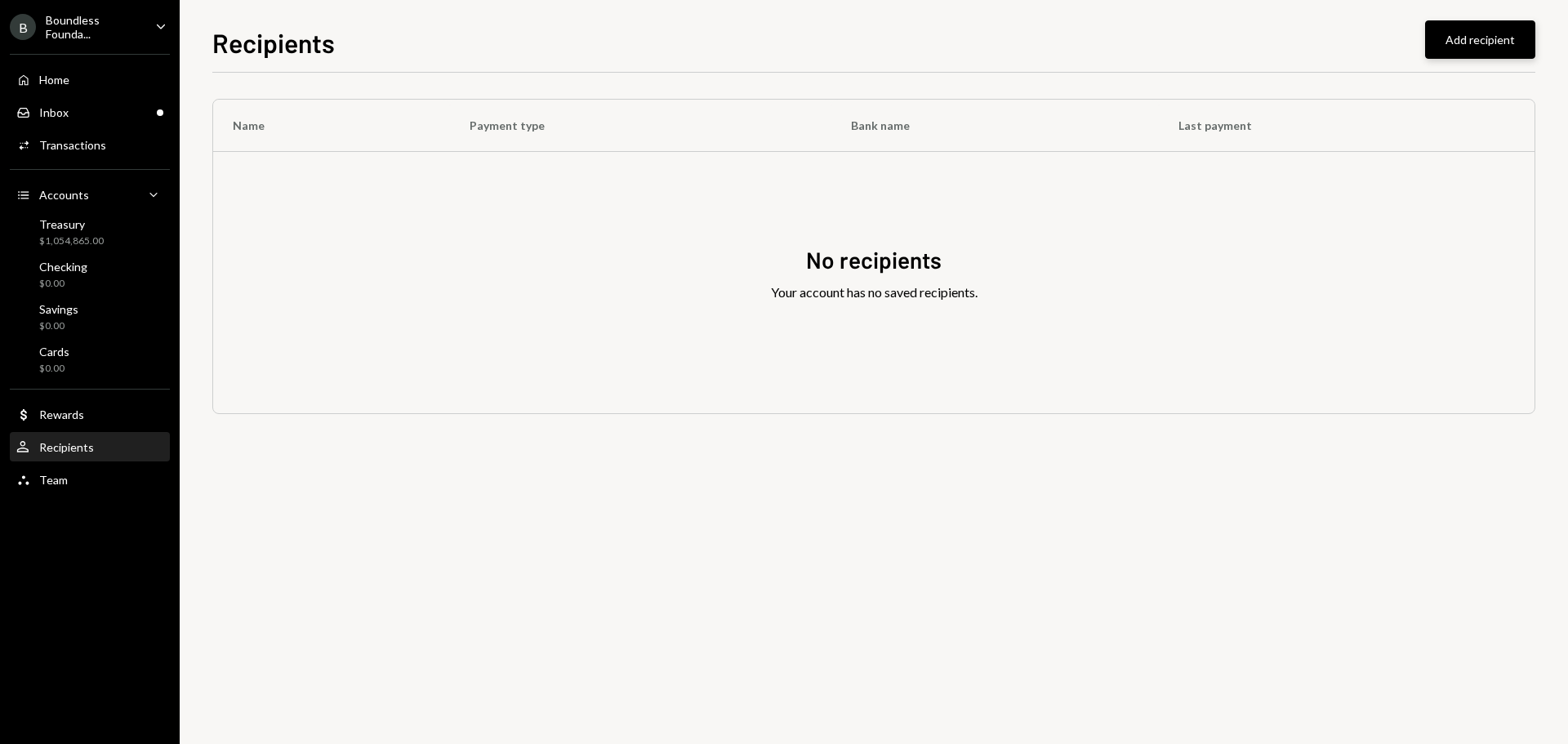
click at [1525, 37] on button "Add recipient" at bounding box center [1479, 40] width 110 height 39
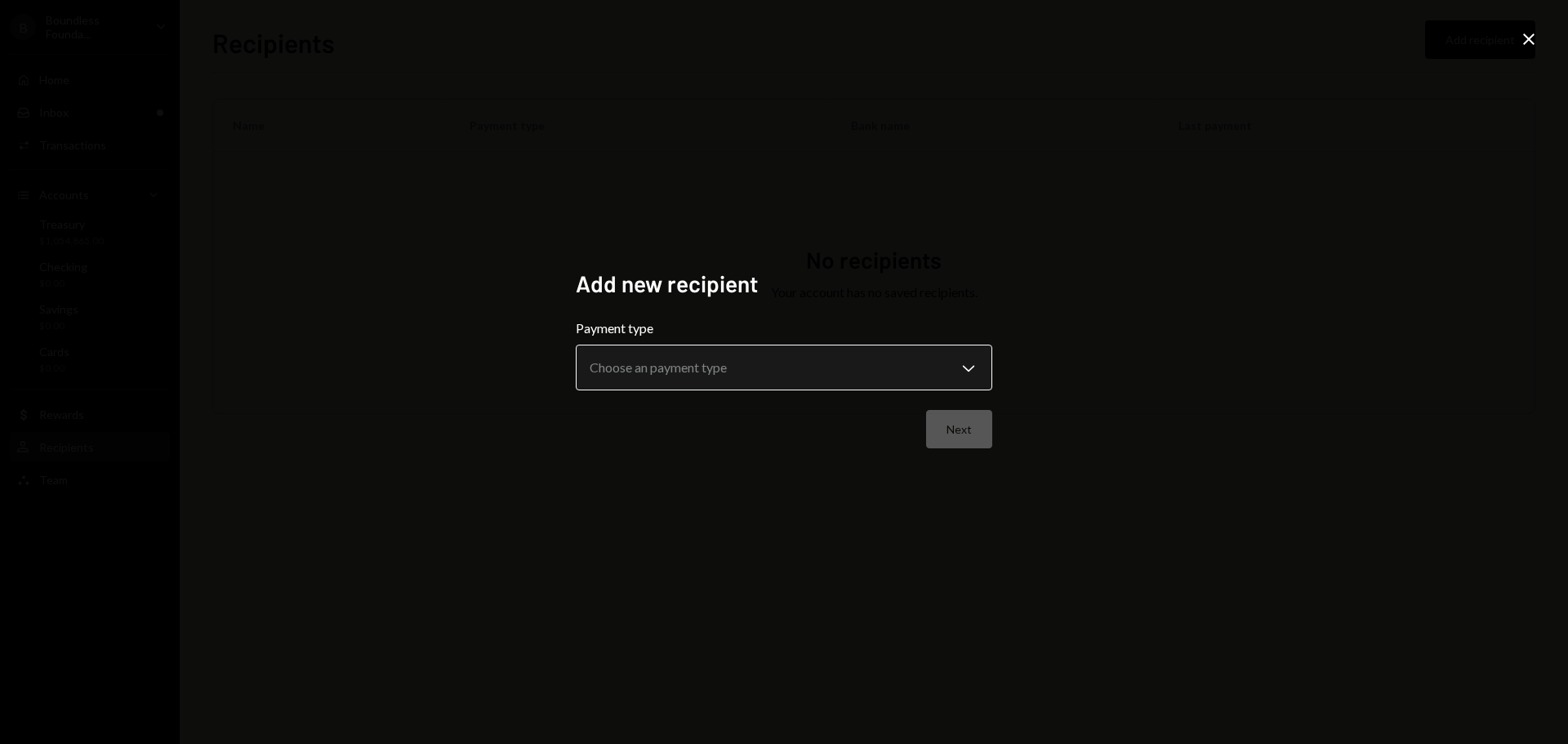
click at [773, 377] on body "**********" at bounding box center [784, 372] width 1568 height 744
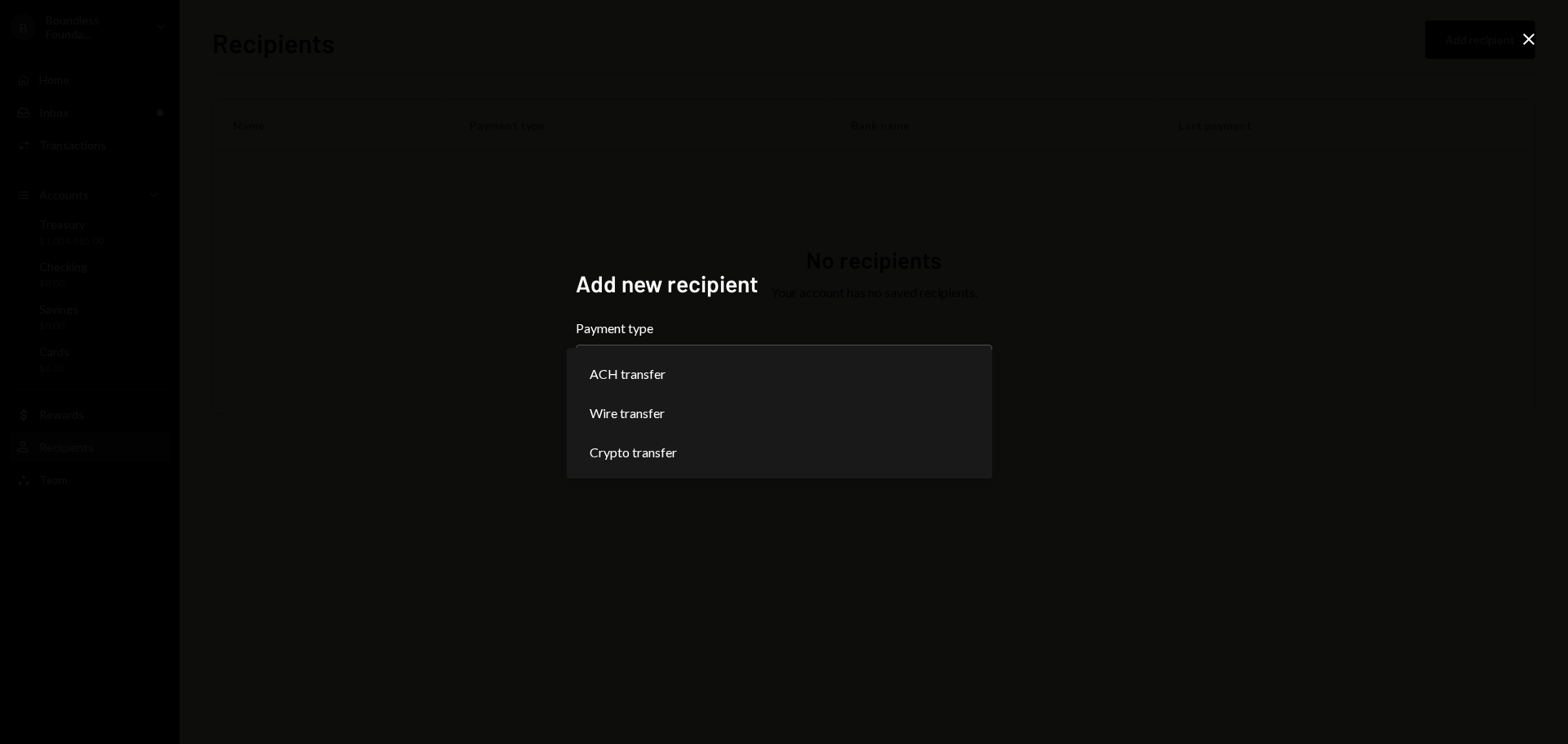
select select "******"
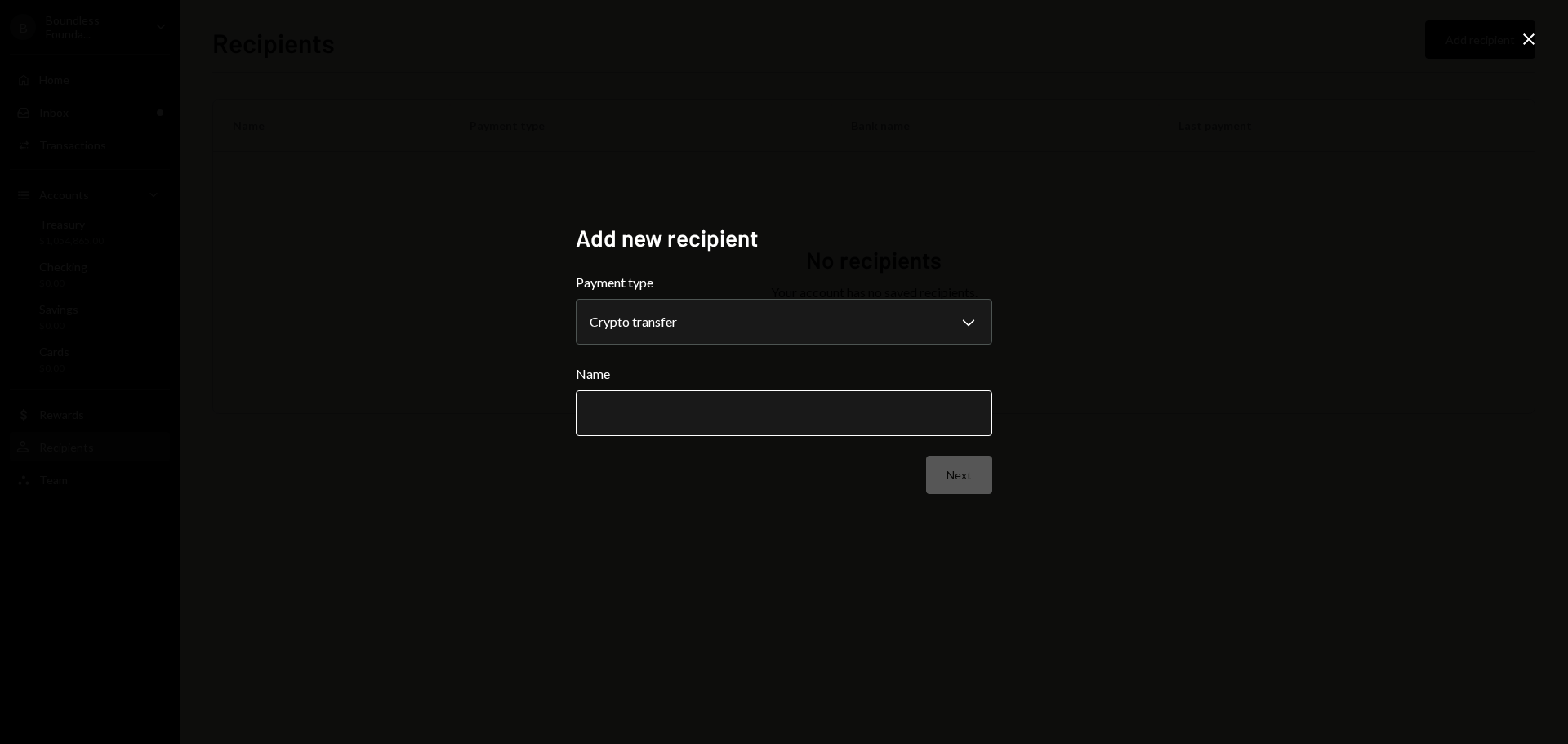
click at [644, 420] on input "Name" at bounding box center [784, 413] width 416 height 46
click at [620, 415] on input "*******" at bounding box center [784, 413] width 416 height 46
click at [636, 410] on input "***" at bounding box center [784, 413] width 416 height 46
type input "*********"
click at [947, 466] on button "Next" at bounding box center [958, 475] width 66 height 39
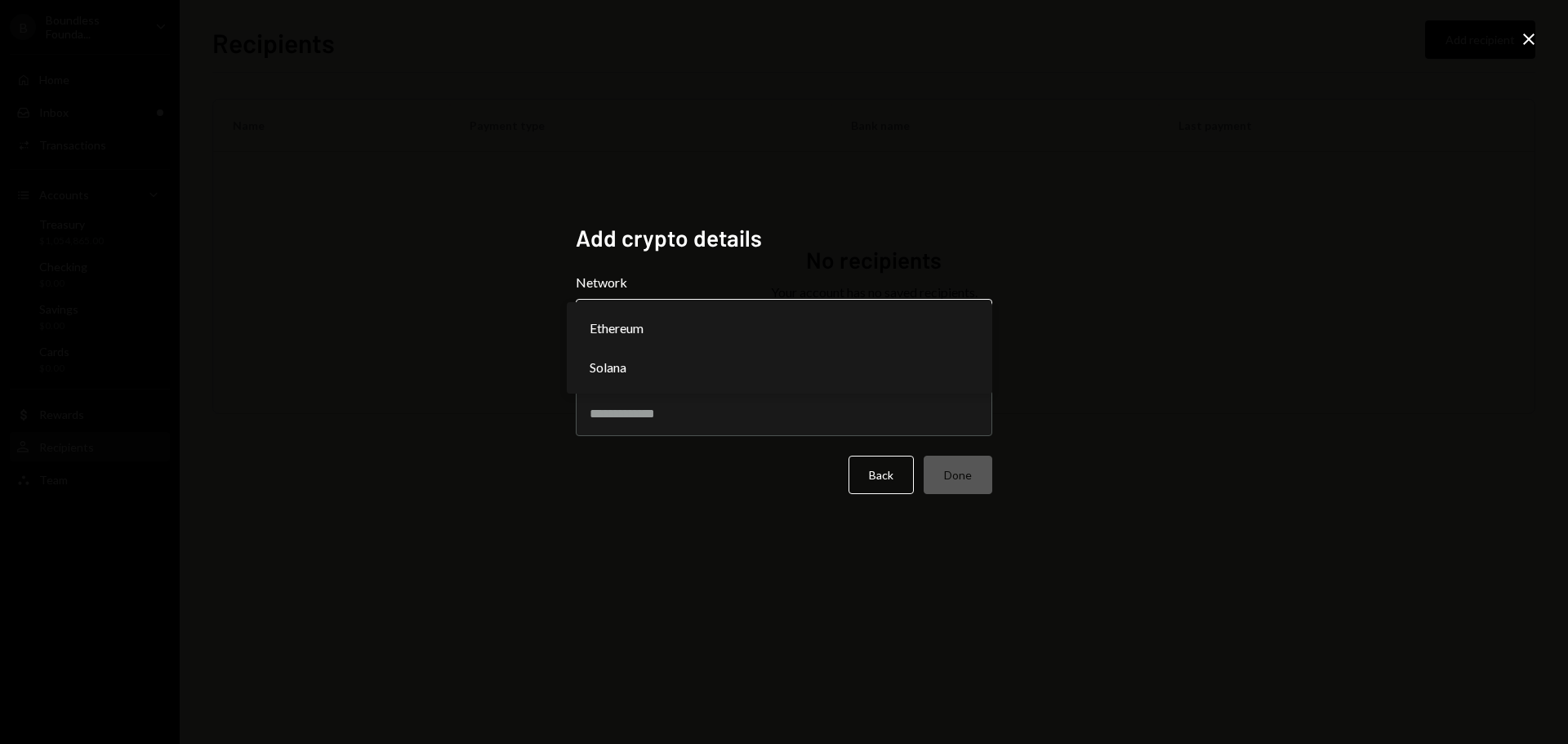
click at [633, 311] on body "B Boundless Founda... Caret Down Home Home Inbox Inbox Activities Transactions …" at bounding box center [784, 372] width 1568 height 744
select select "**********"
click at [615, 412] on input "Address" at bounding box center [784, 413] width 416 height 46
click at [685, 413] on input "Address" at bounding box center [784, 413] width 416 height 46
paste input "**********"
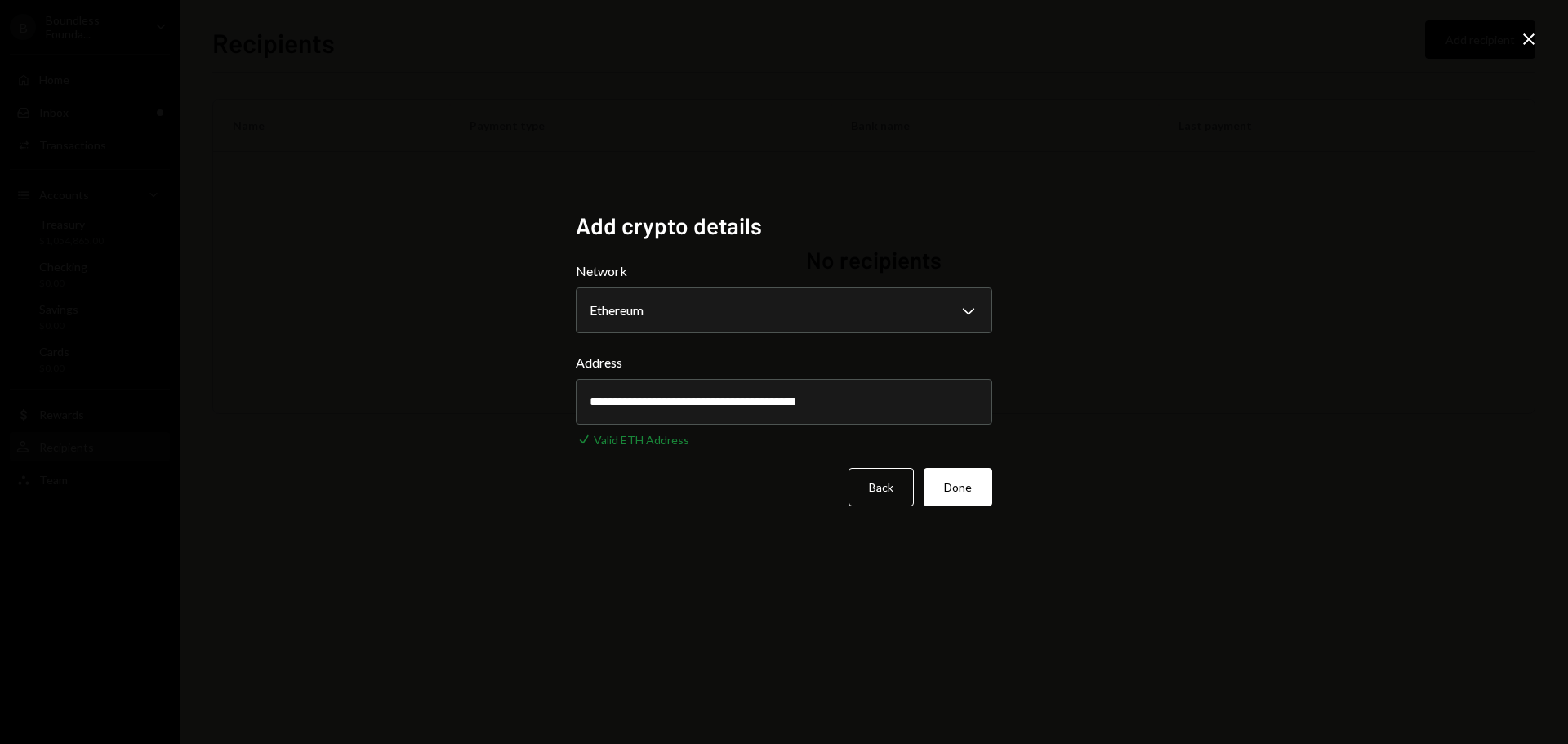
type input "**********"
click at [972, 491] on button "Done" at bounding box center [957, 488] width 69 height 39
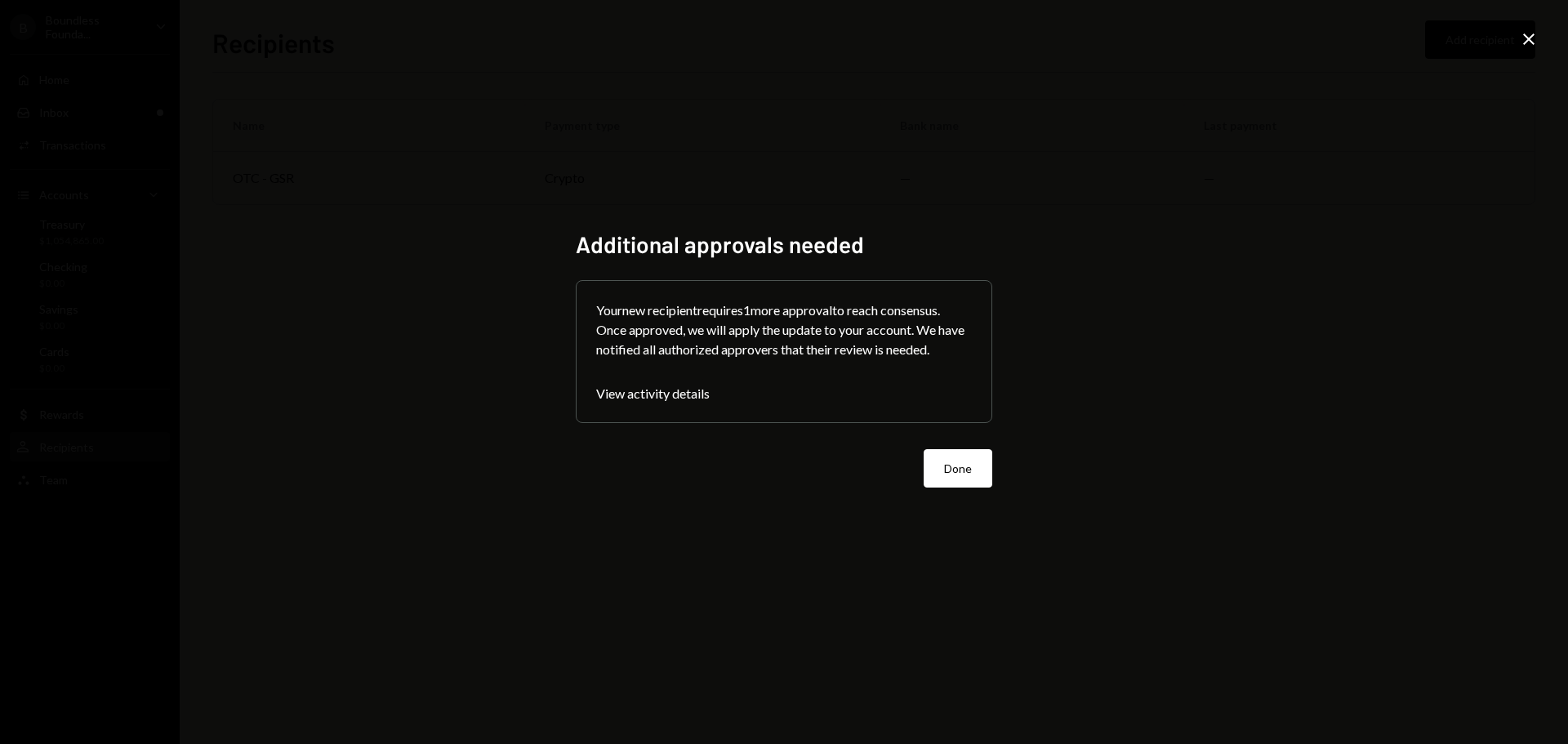
click at [972, 466] on button "Done" at bounding box center [957, 468] width 69 height 39
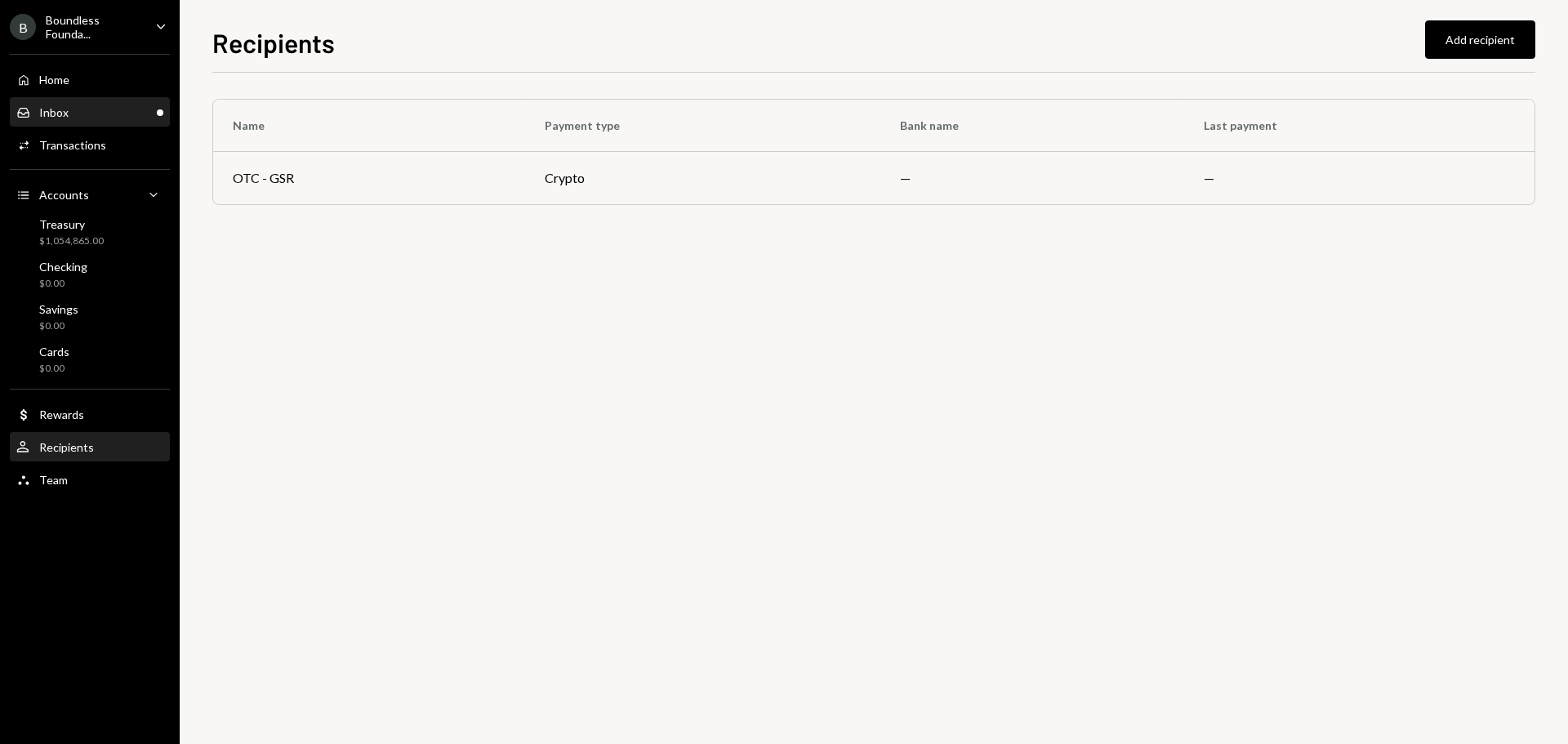
click at [77, 110] on div "Inbox Inbox" at bounding box center [90, 112] width 147 height 15
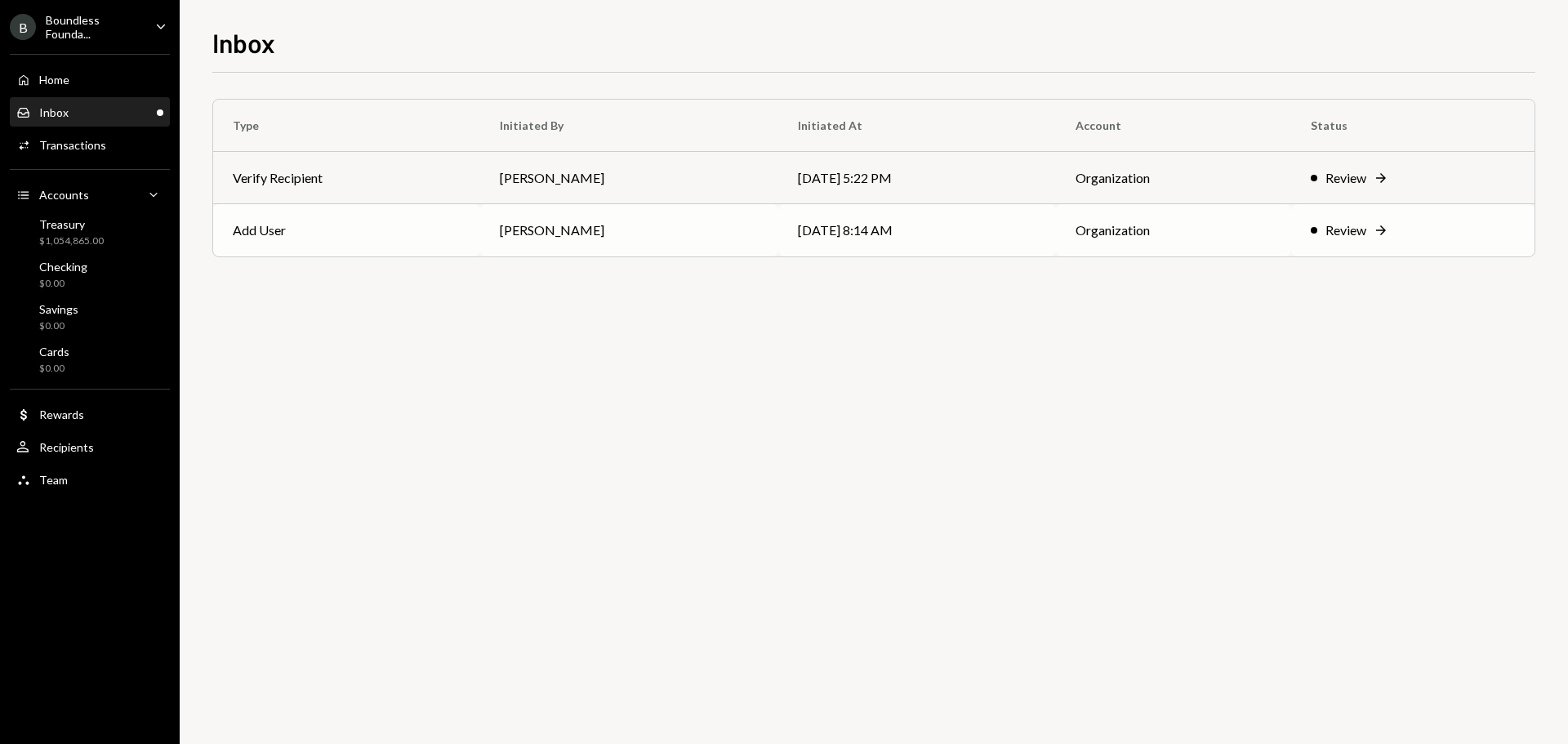
click at [778, 224] on td "08/25/25 8:14 AM" at bounding box center [917, 229] width 278 height 52
click at [293, 195] on td "Verify Recipient" at bounding box center [347, 177] width 268 height 52
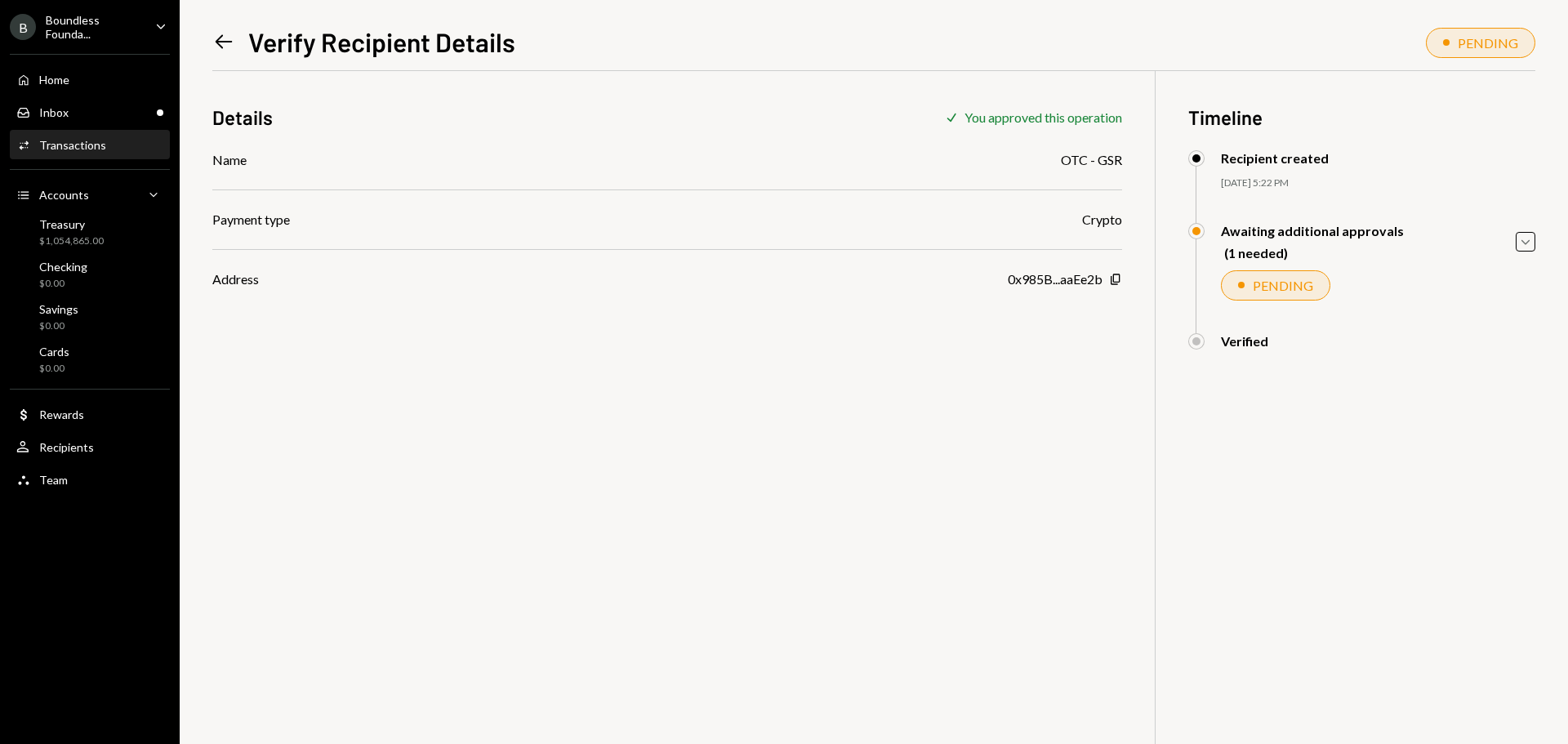
click at [218, 38] on icon "Left Arrow" at bounding box center [224, 41] width 23 height 23
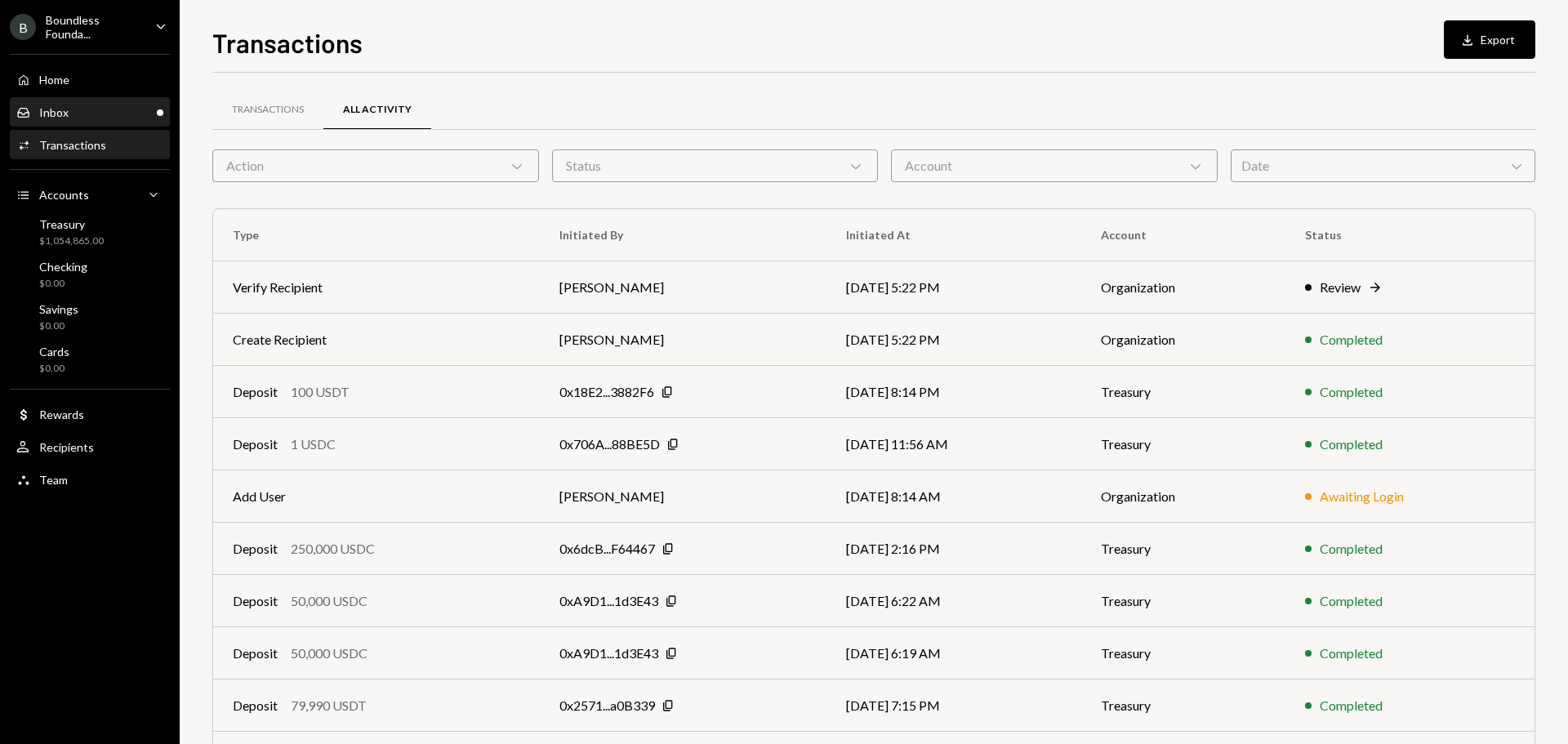
click at [76, 107] on div "Inbox Inbox" at bounding box center [90, 112] width 147 height 15
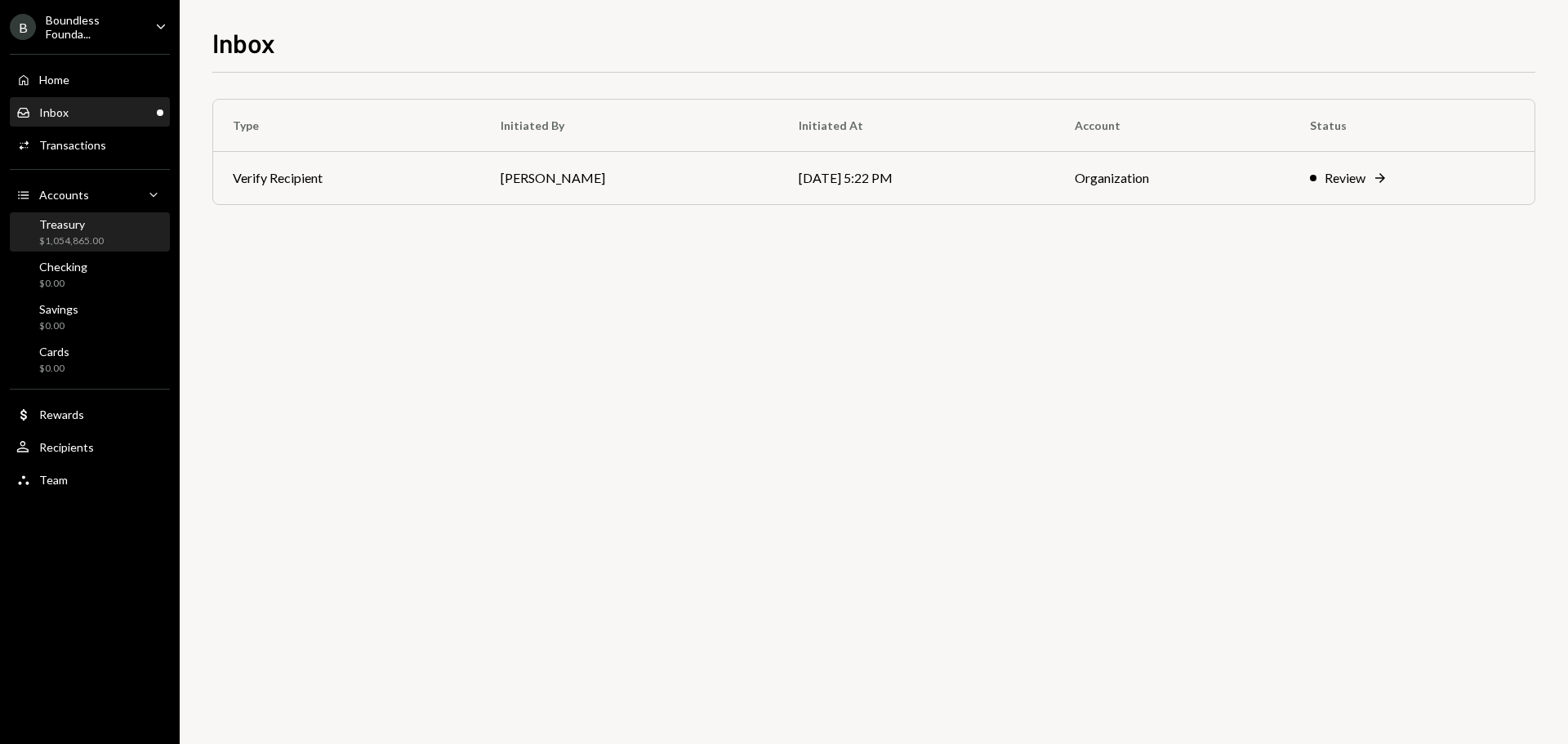
click at [90, 226] on div "Treasury" at bounding box center [71, 224] width 64 height 14
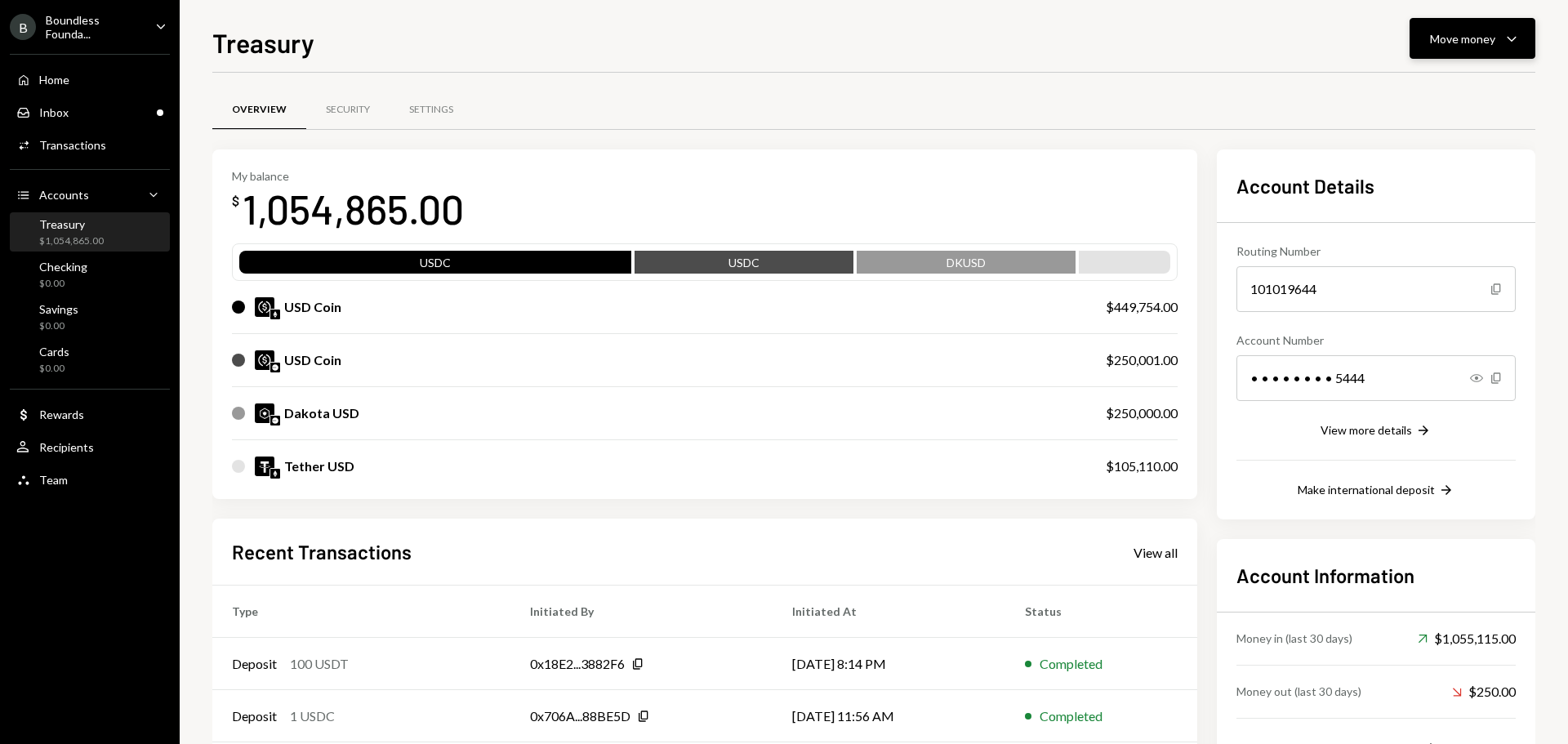
click at [1450, 40] on div "Move money" at bounding box center [1463, 39] width 65 height 18
click at [1418, 90] on div "Send" at bounding box center [1459, 88] width 119 height 18
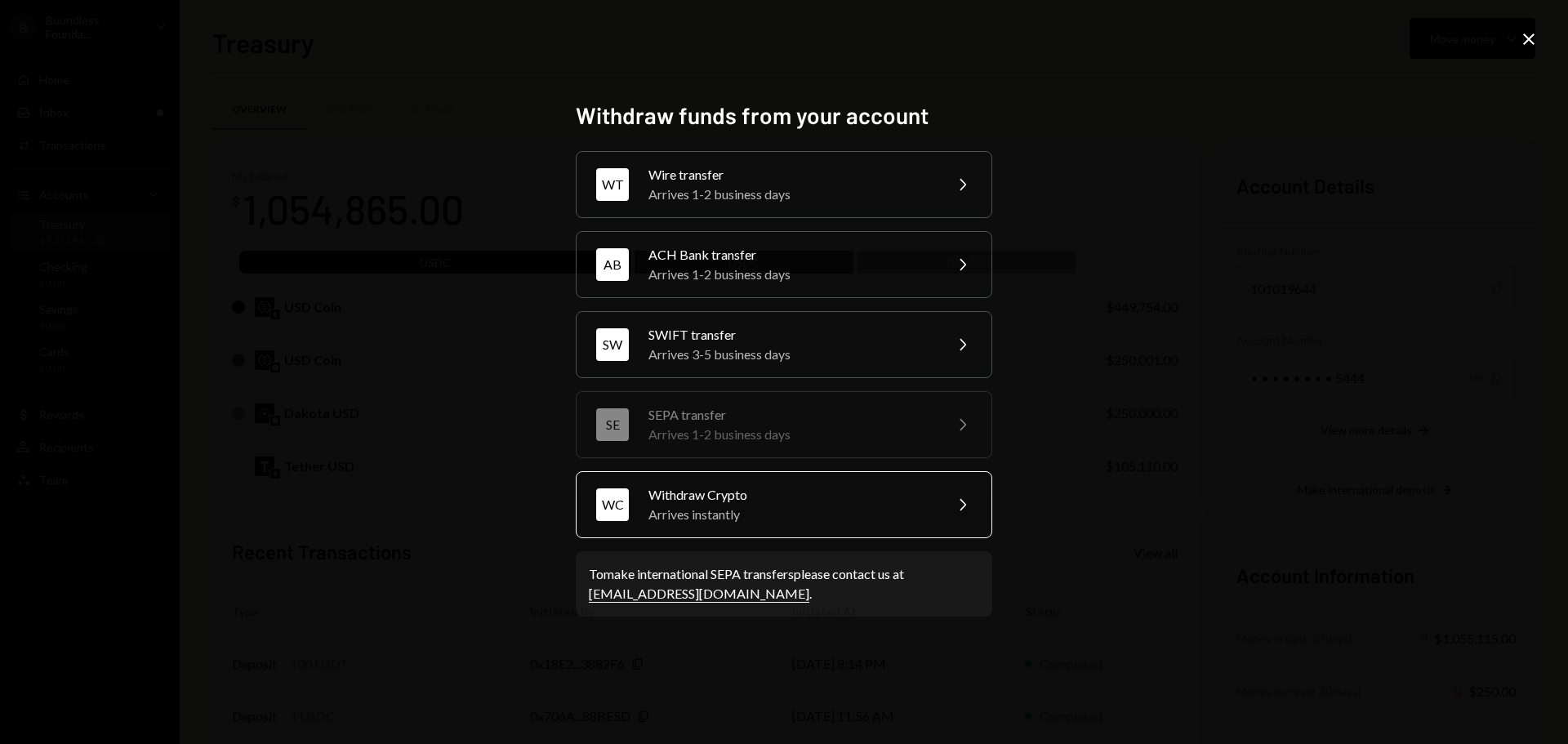
click at [683, 499] on div "Withdraw Crypto" at bounding box center [790, 495] width 284 height 19
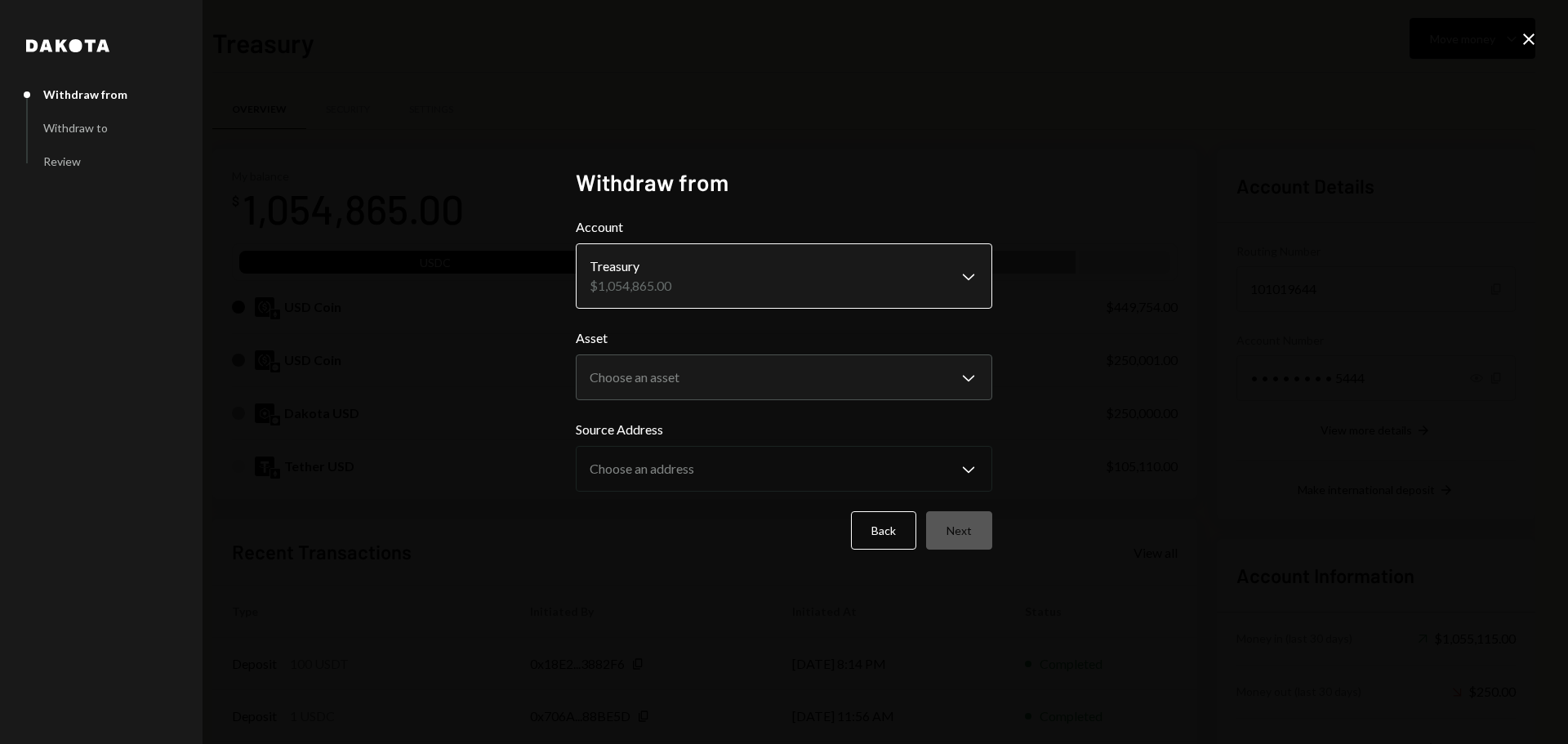
click at [939, 275] on body "B Boundless Founda... Caret Down Home Home Inbox Inbox Activities Transactions …" at bounding box center [784, 372] width 1568 height 744
click at [590, 375] on body "B Boundless Founda... Caret Down Home Home Inbox Inbox Activities Transactions …" at bounding box center [784, 372] width 1568 height 744
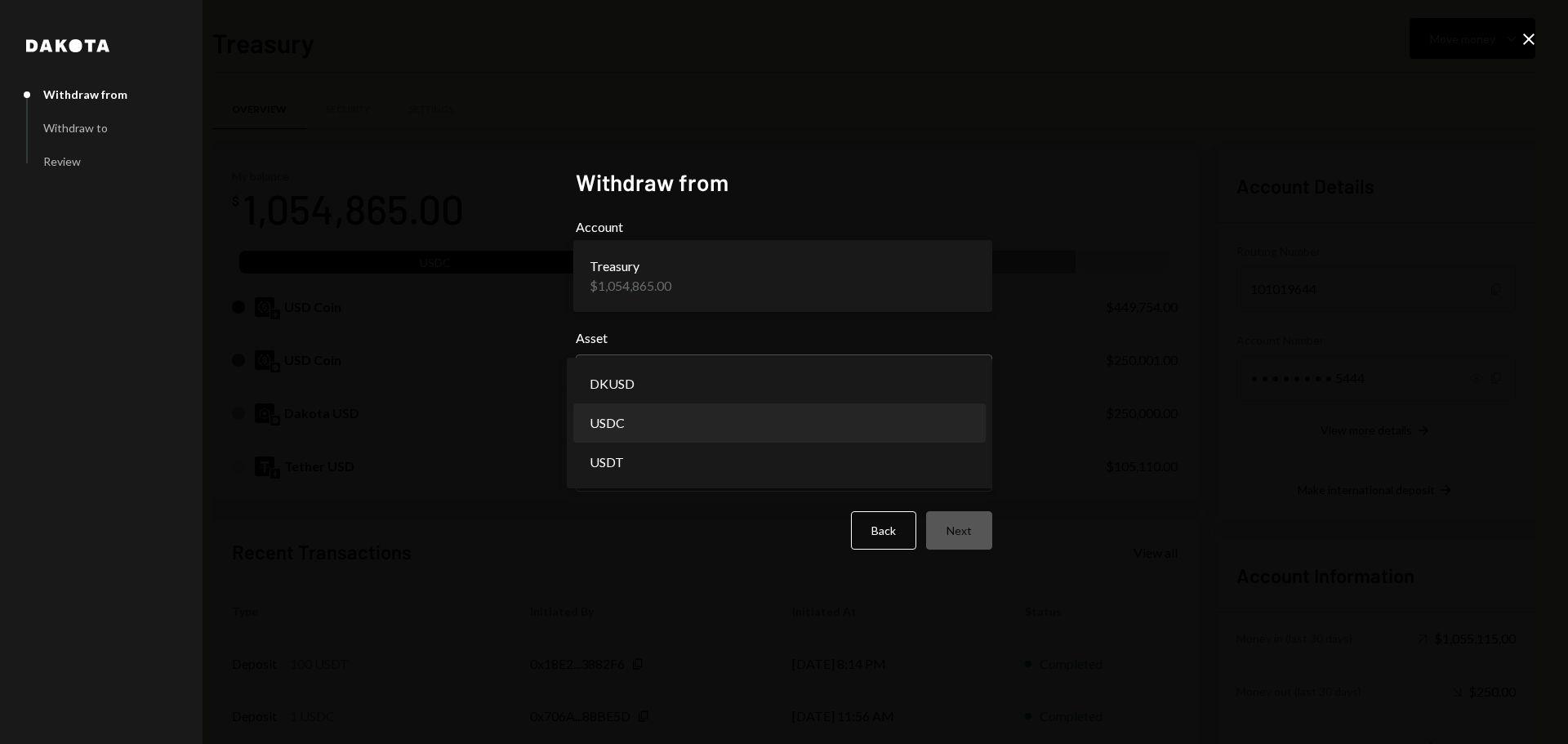
select select "****"
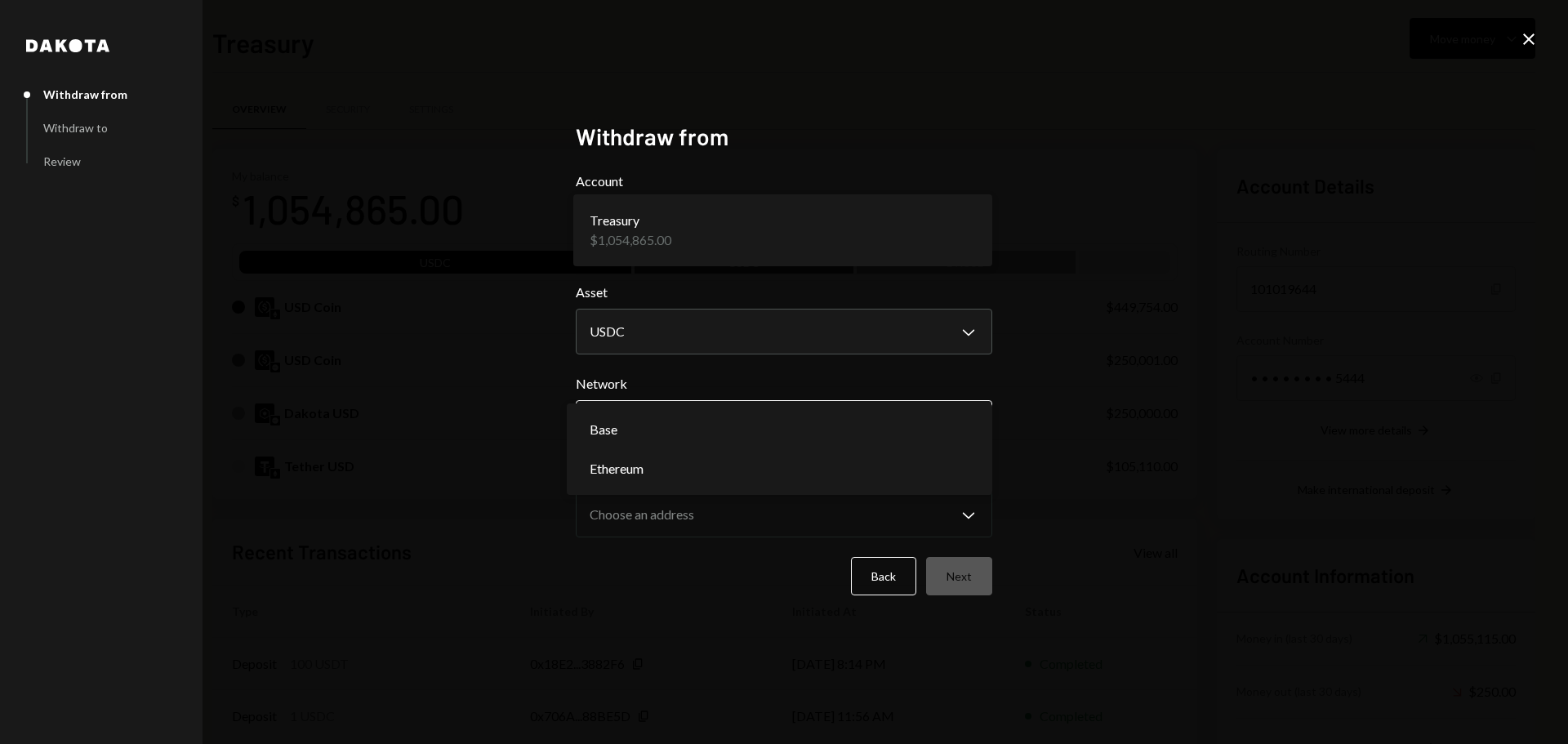
click at [621, 427] on body "B Boundless Founda... Caret Down Home Home Inbox Inbox Activities Transactions …" at bounding box center [784, 372] width 1568 height 744
select select "**********"
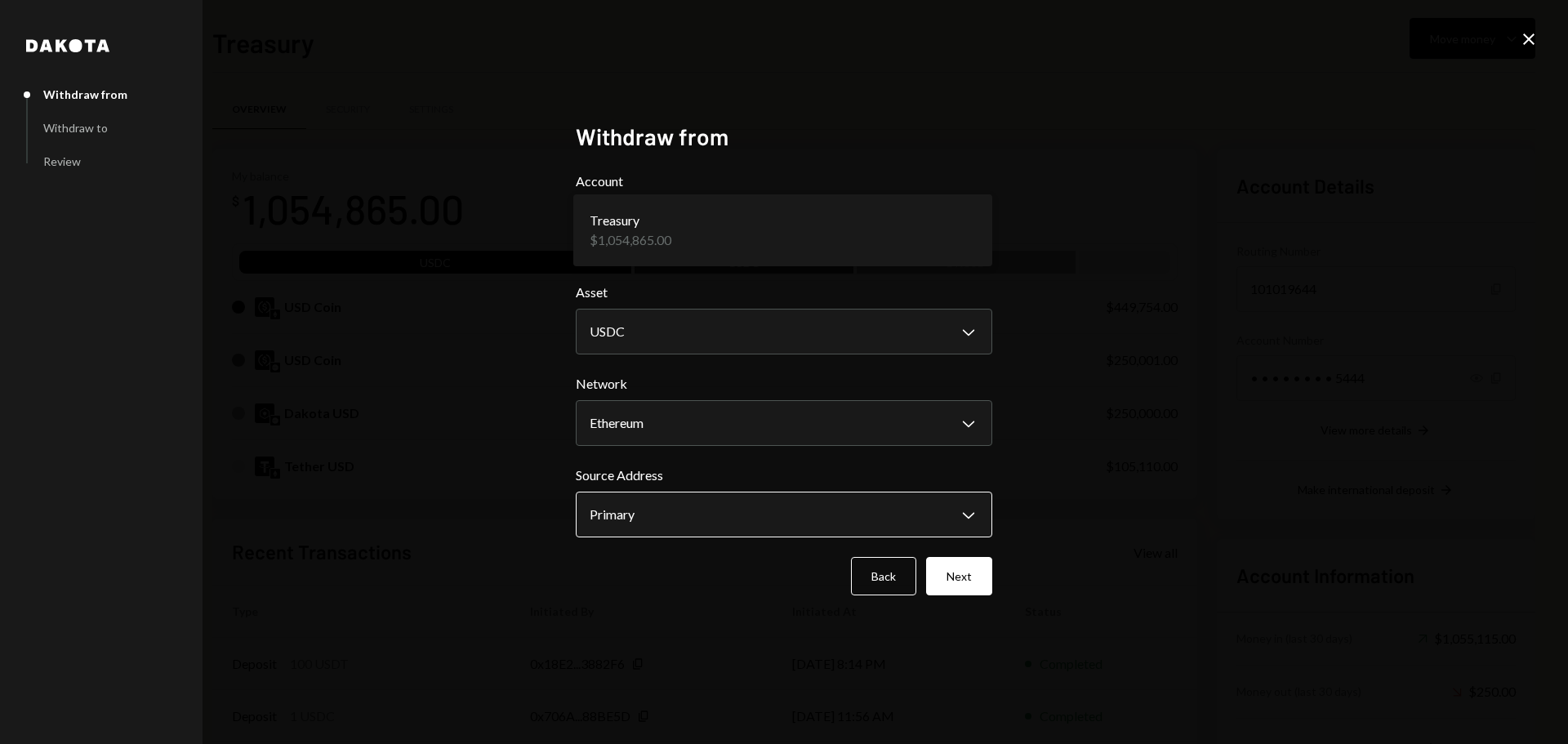
click at [625, 514] on body "B Boundless Founda... Caret Down Home Home Inbox Inbox Activities Transactions …" at bounding box center [784, 372] width 1568 height 744
click at [962, 581] on button "Next" at bounding box center [958, 576] width 66 height 39
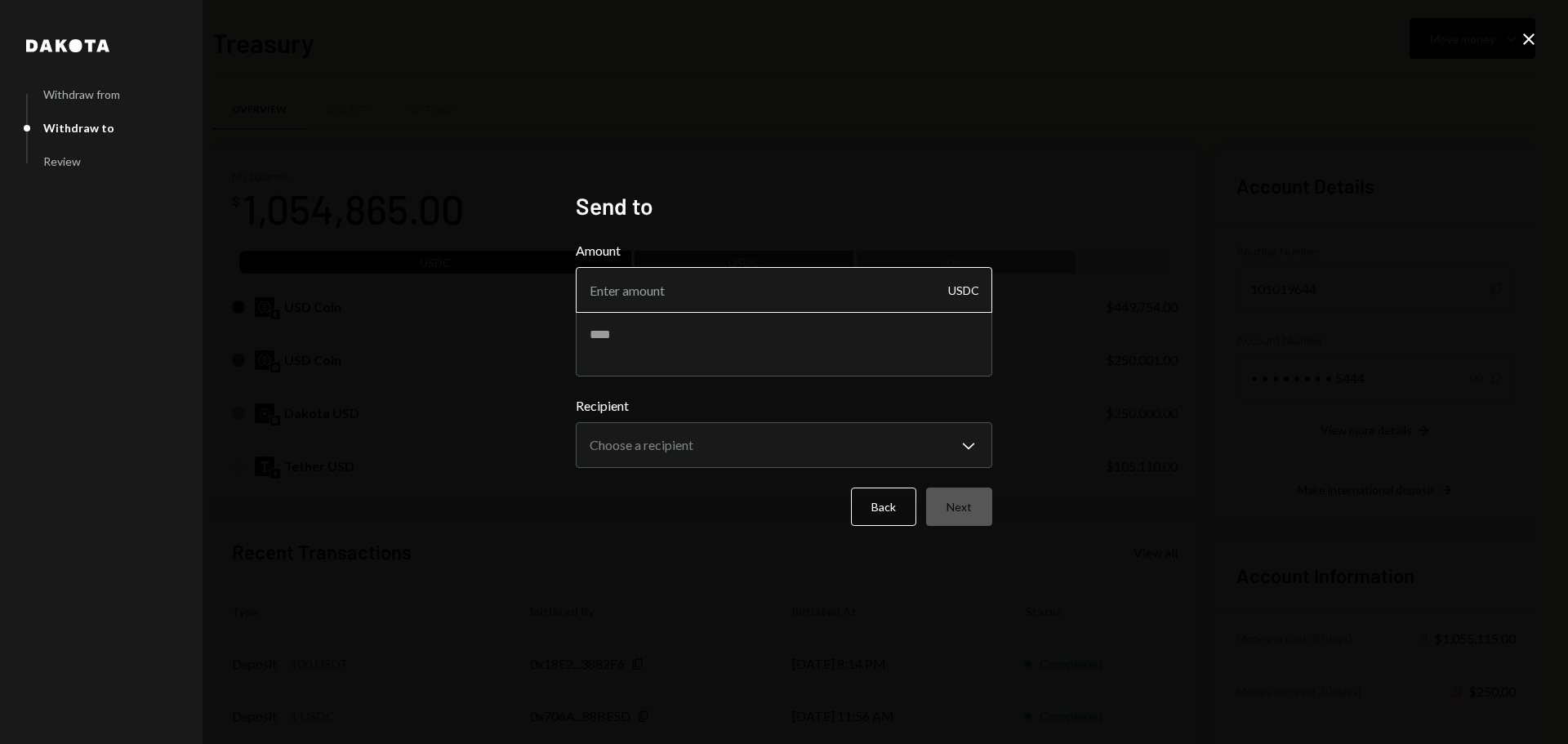
click at [667, 281] on input "Amount" at bounding box center [784, 290] width 416 height 46
type input "10"
click at [639, 344] on textarea at bounding box center [784, 343] width 416 height 65
type textarea "**********"
click at [683, 448] on body "B Boundless Founda... Caret Down Home Home Inbox Inbox Activities Transactions …" at bounding box center [784, 372] width 1568 height 744
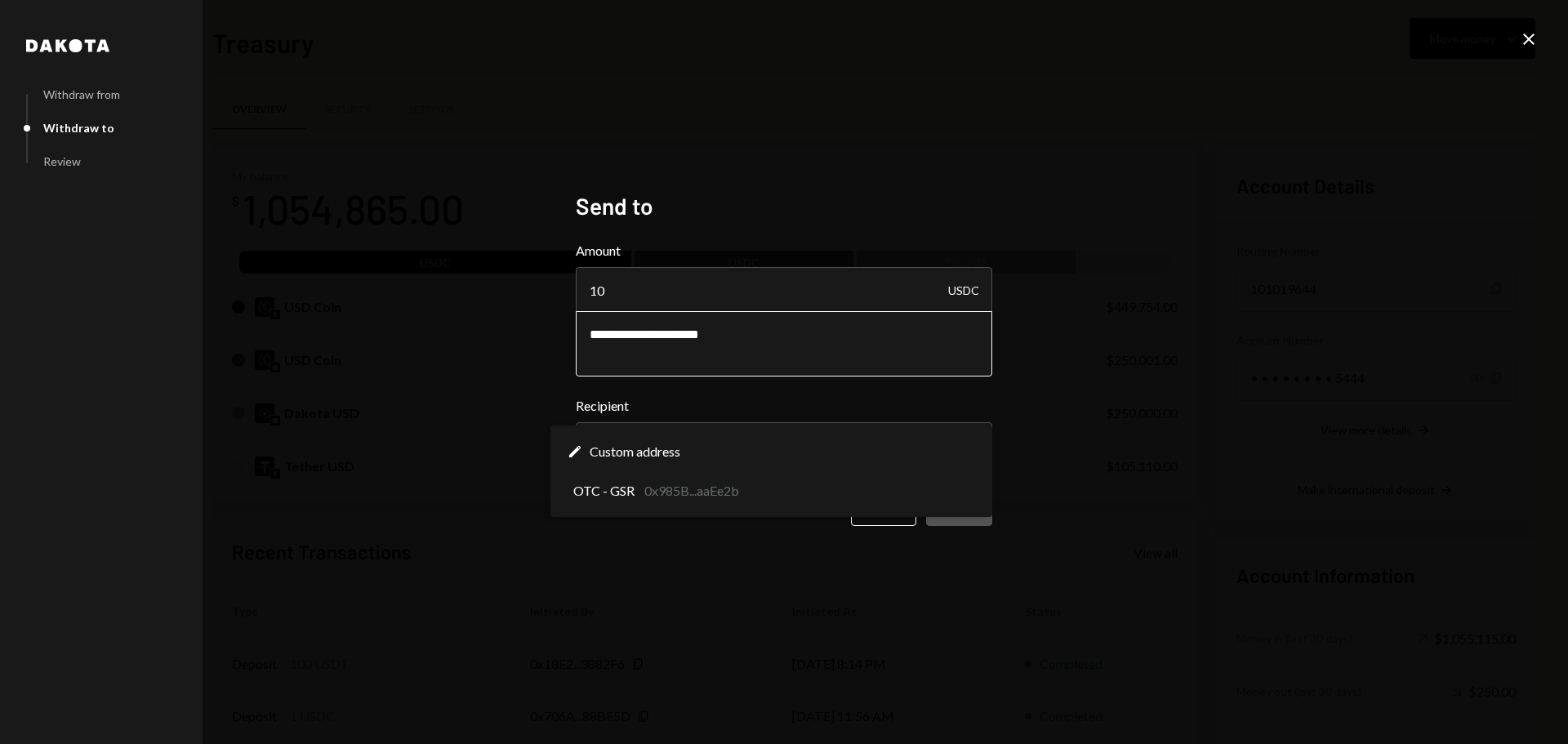
select select "**********"
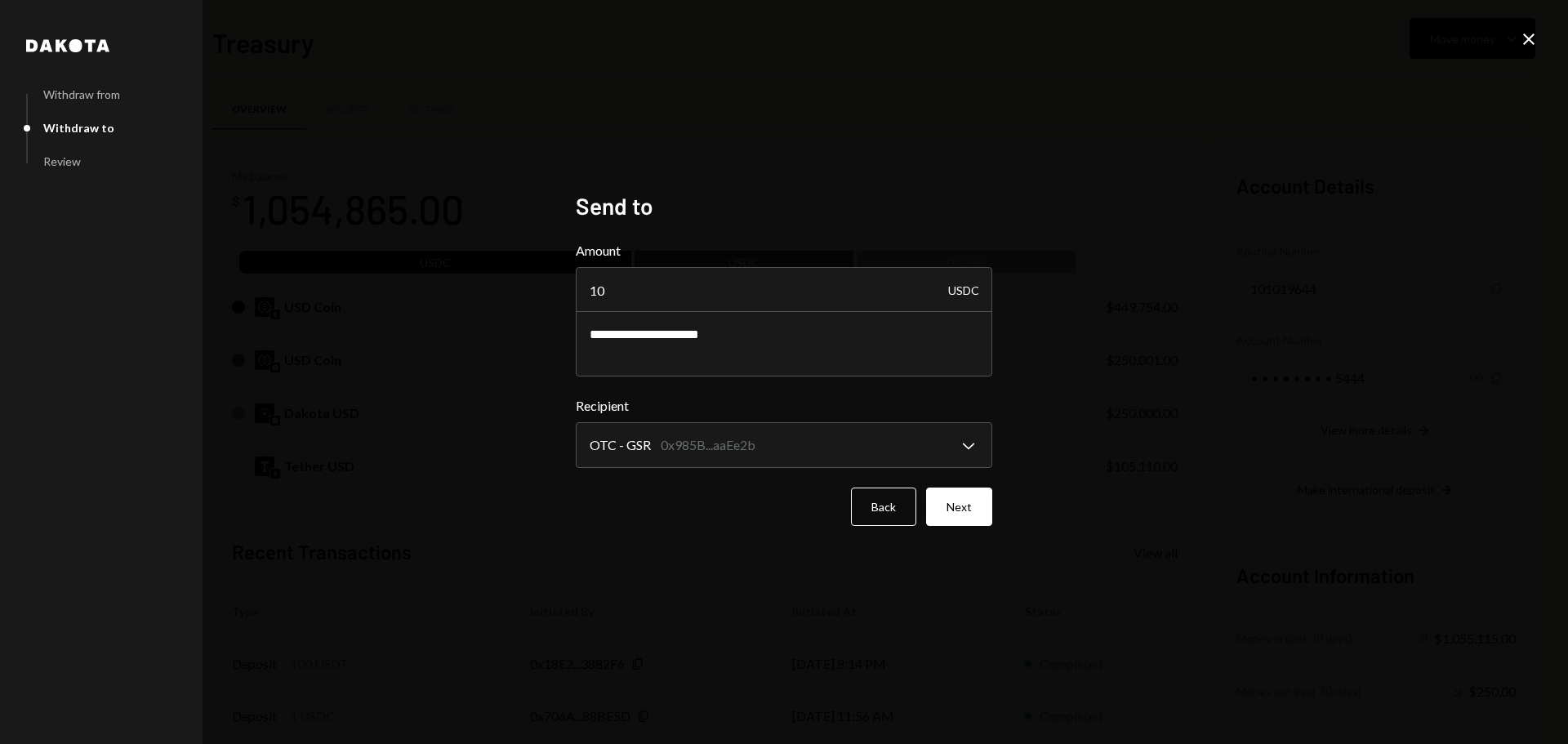
drag, startPoint x: 957, startPoint y: 510, endPoint x: 928, endPoint y: 494, distance: 33.1
click at [957, 510] on button "Next" at bounding box center [958, 507] width 66 height 39
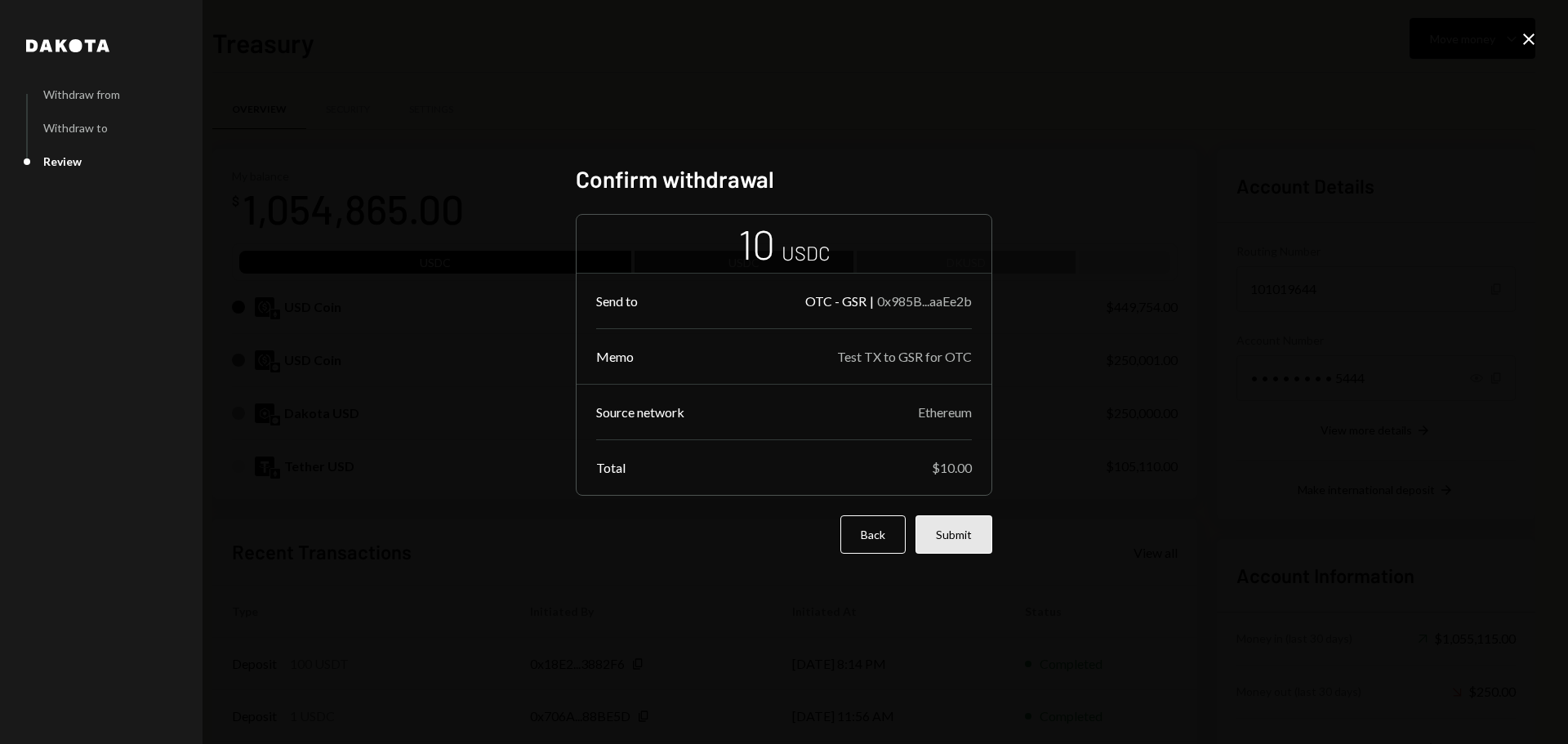
click at [953, 536] on button "Submit" at bounding box center [953, 535] width 76 height 39
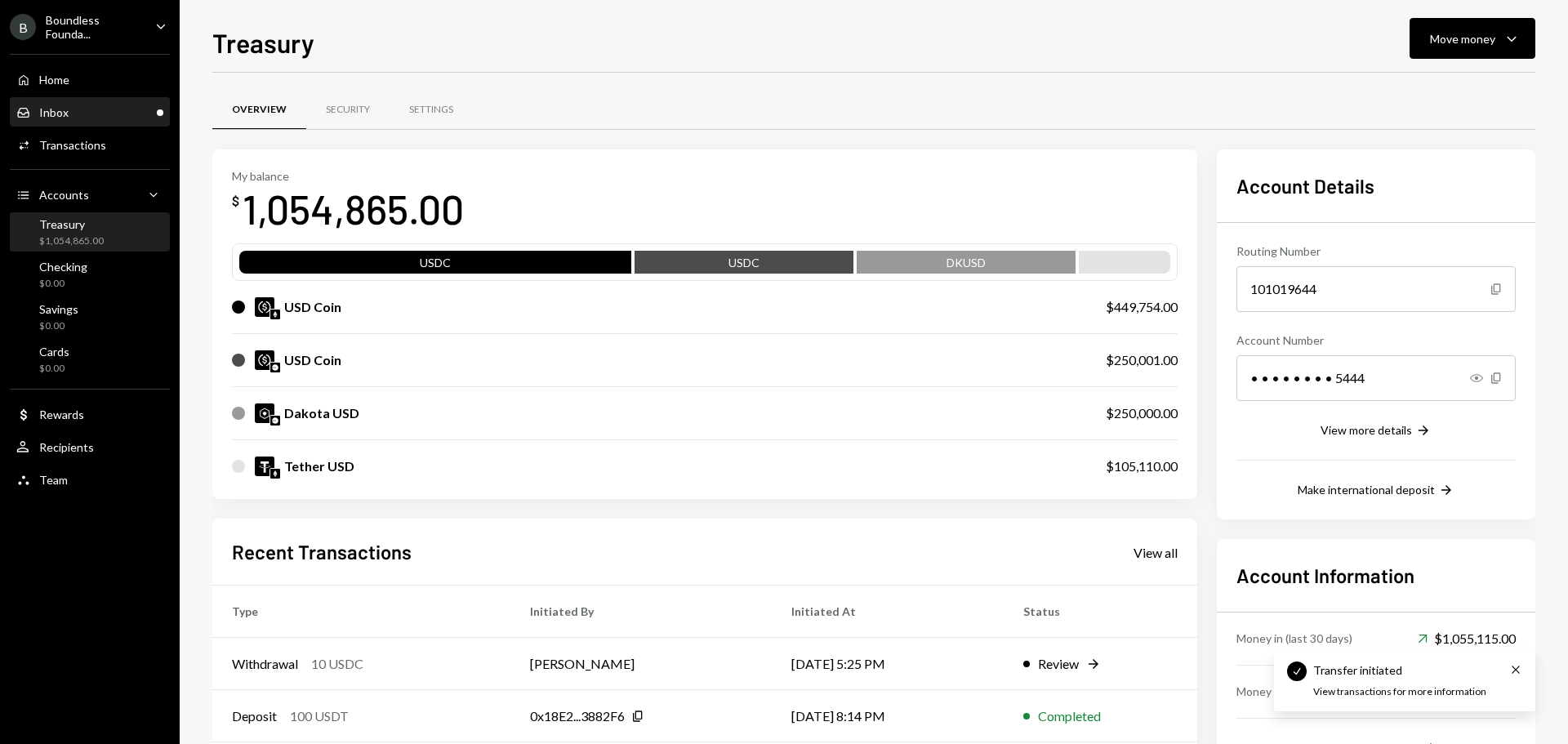
click at [52, 100] on div "Inbox Inbox" at bounding box center [90, 112] width 147 height 28
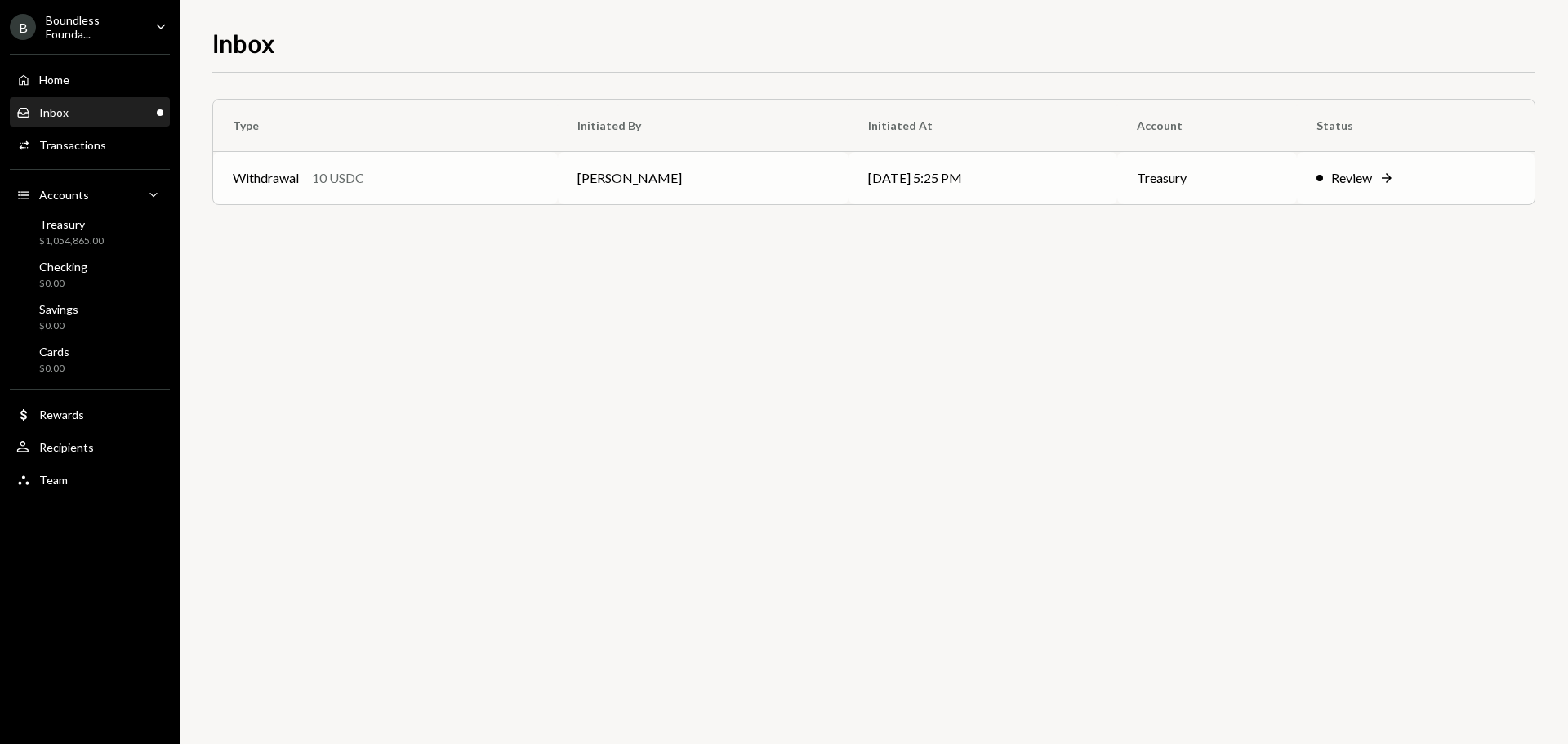
click at [1128, 177] on td "Treasury" at bounding box center [1207, 177] width 179 height 52
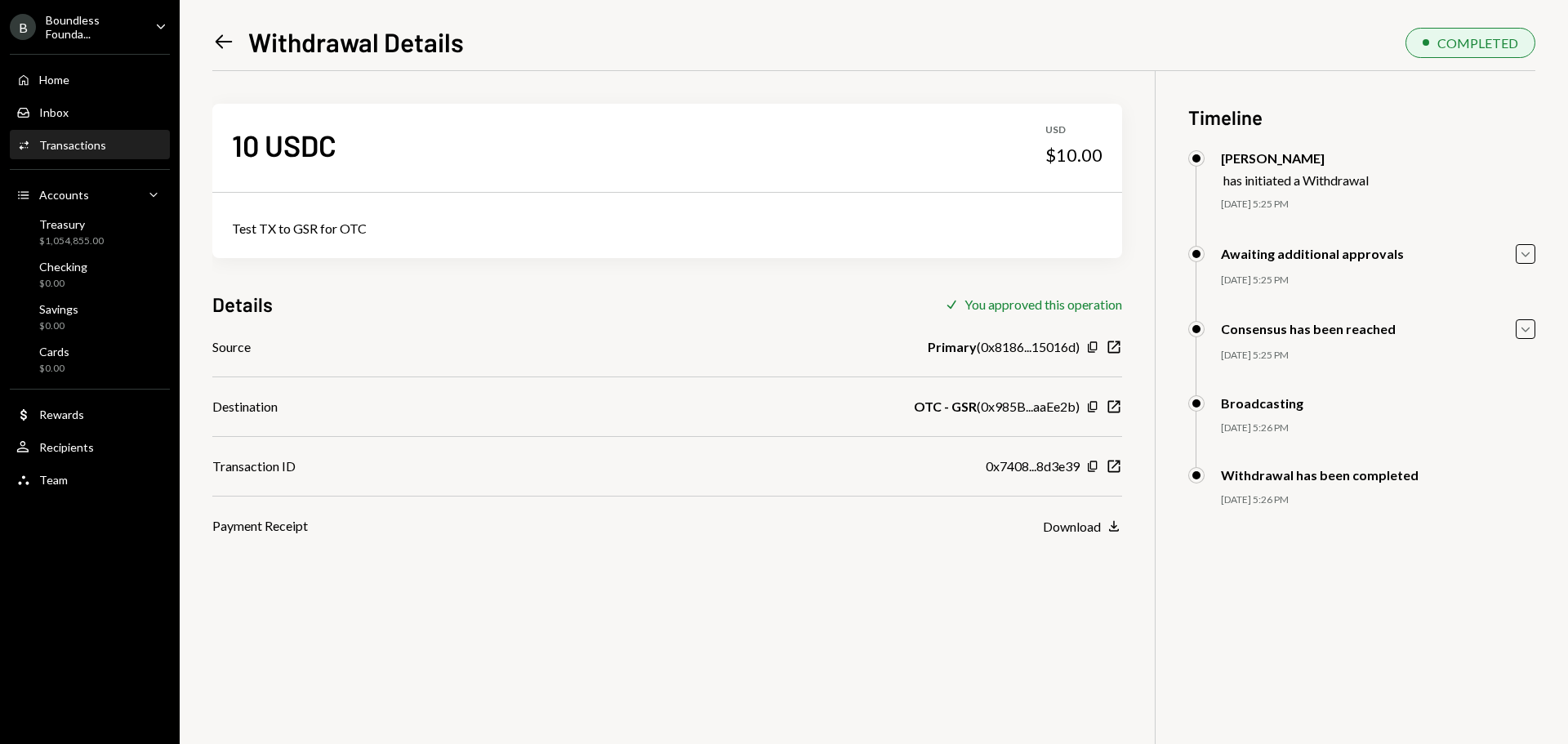
click at [114, 22] on div "Boundless Founda..." at bounding box center [94, 27] width 97 height 28
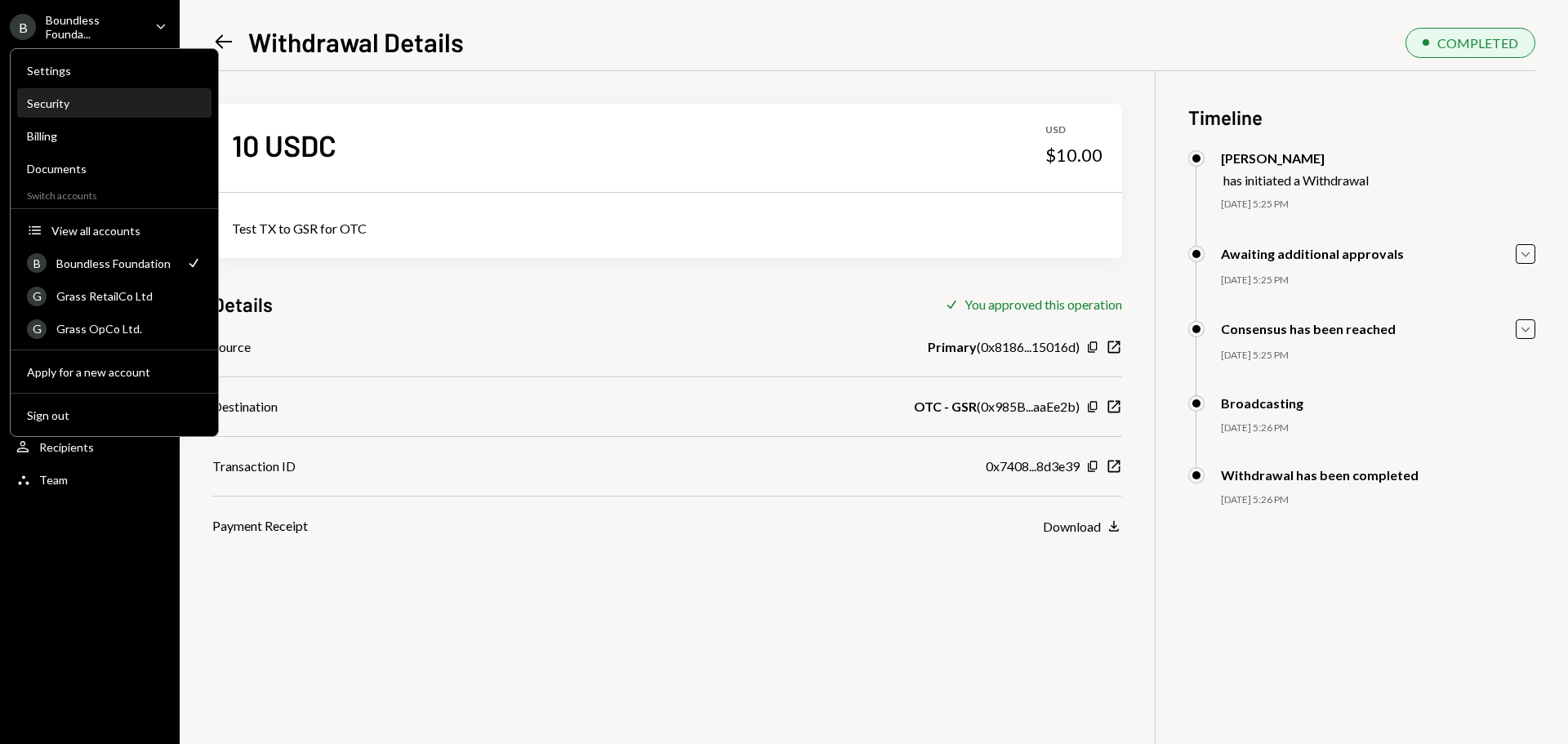
click at [55, 94] on div "Security" at bounding box center [114, 104] width 175 height 28
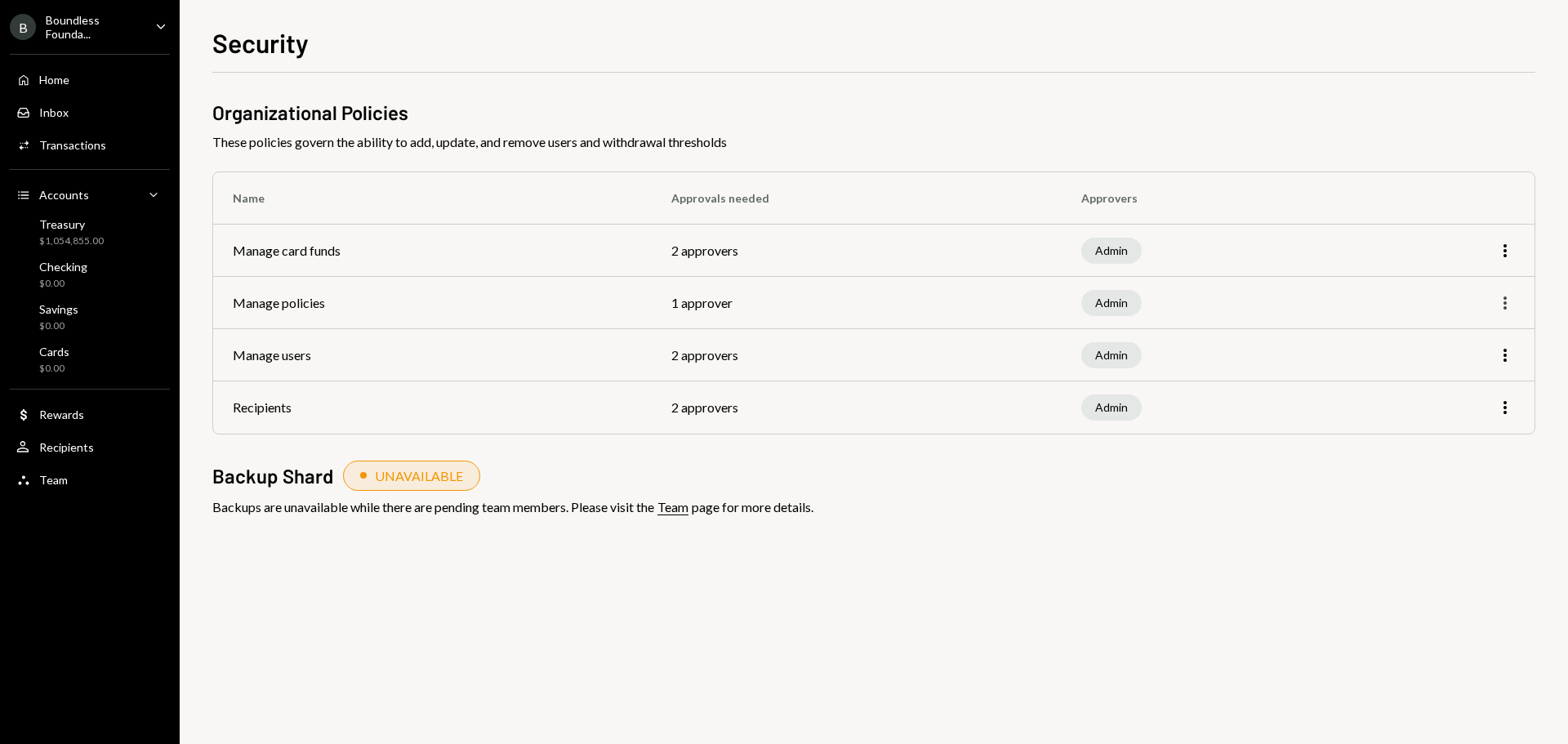
click at [1512, 304] on icon "More" at bounding box center [1505, 303] width 19 height 19
click at [1449, 340] on div "Edit" at bounding box center [1467, 337] width 82 height 29
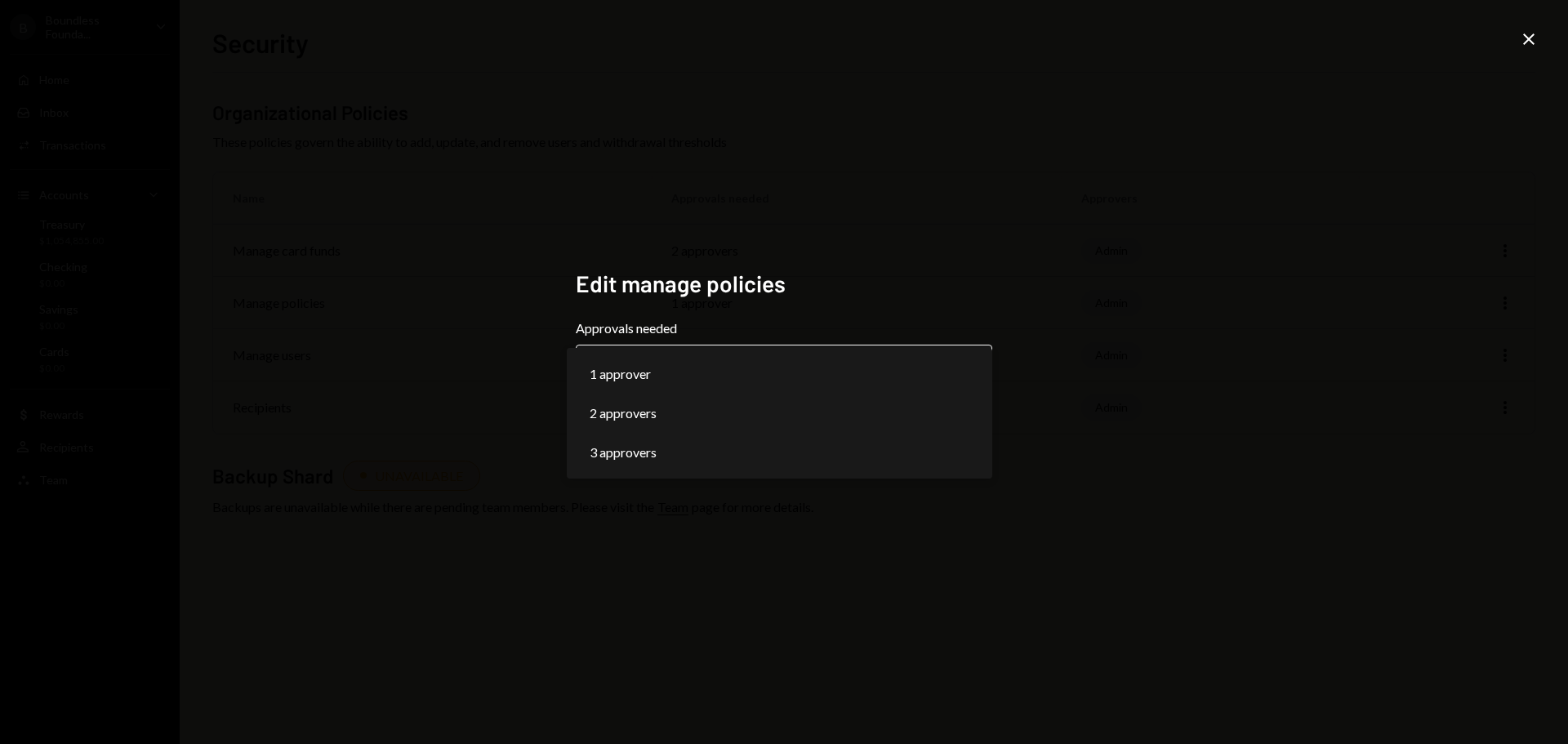
click at [769, 366] on body "**********" at bounding box center [784, 372] width 1568 height 744
select select "*"
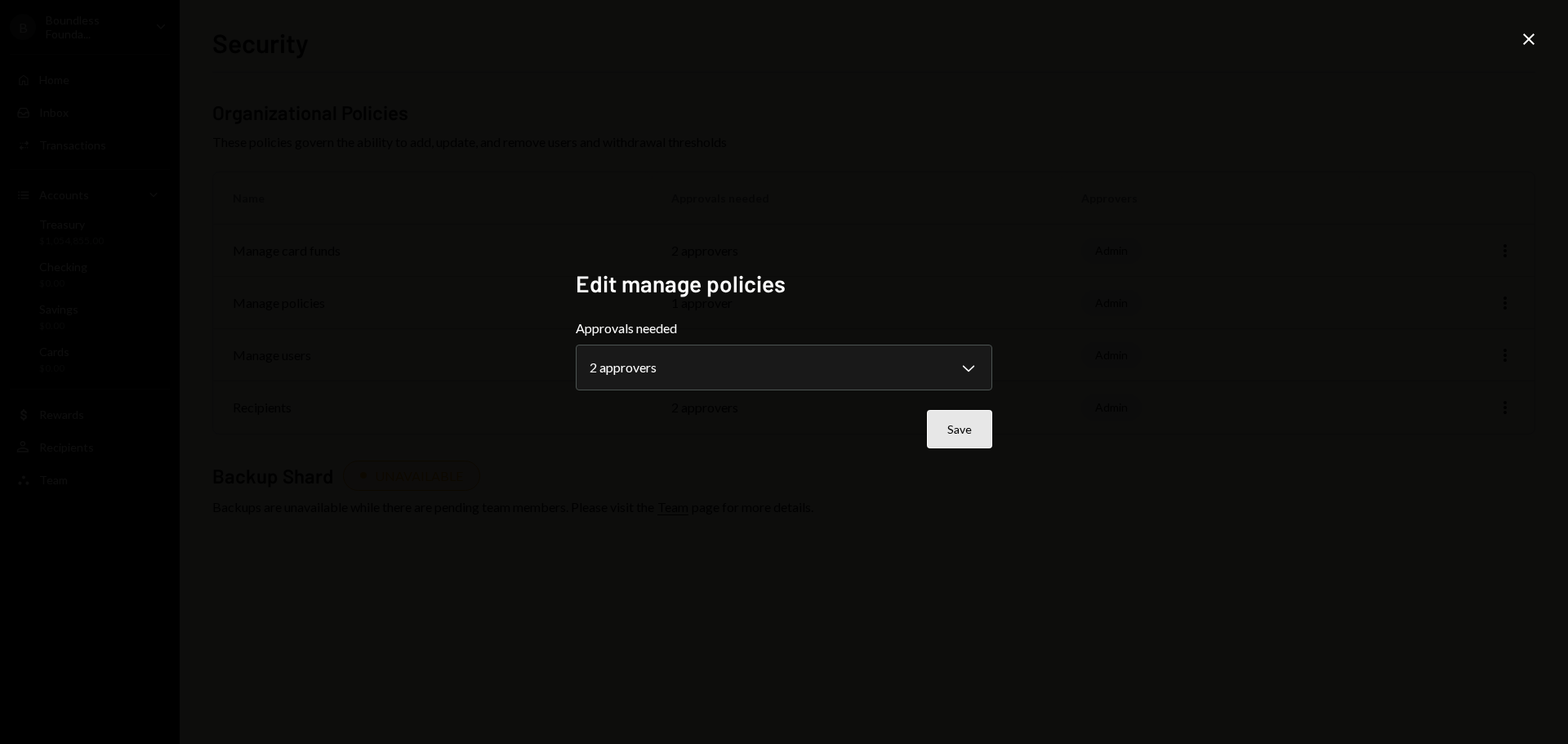
click at [980, 428] on button "Save" at bounding box center [959, 430] width 65 height 39
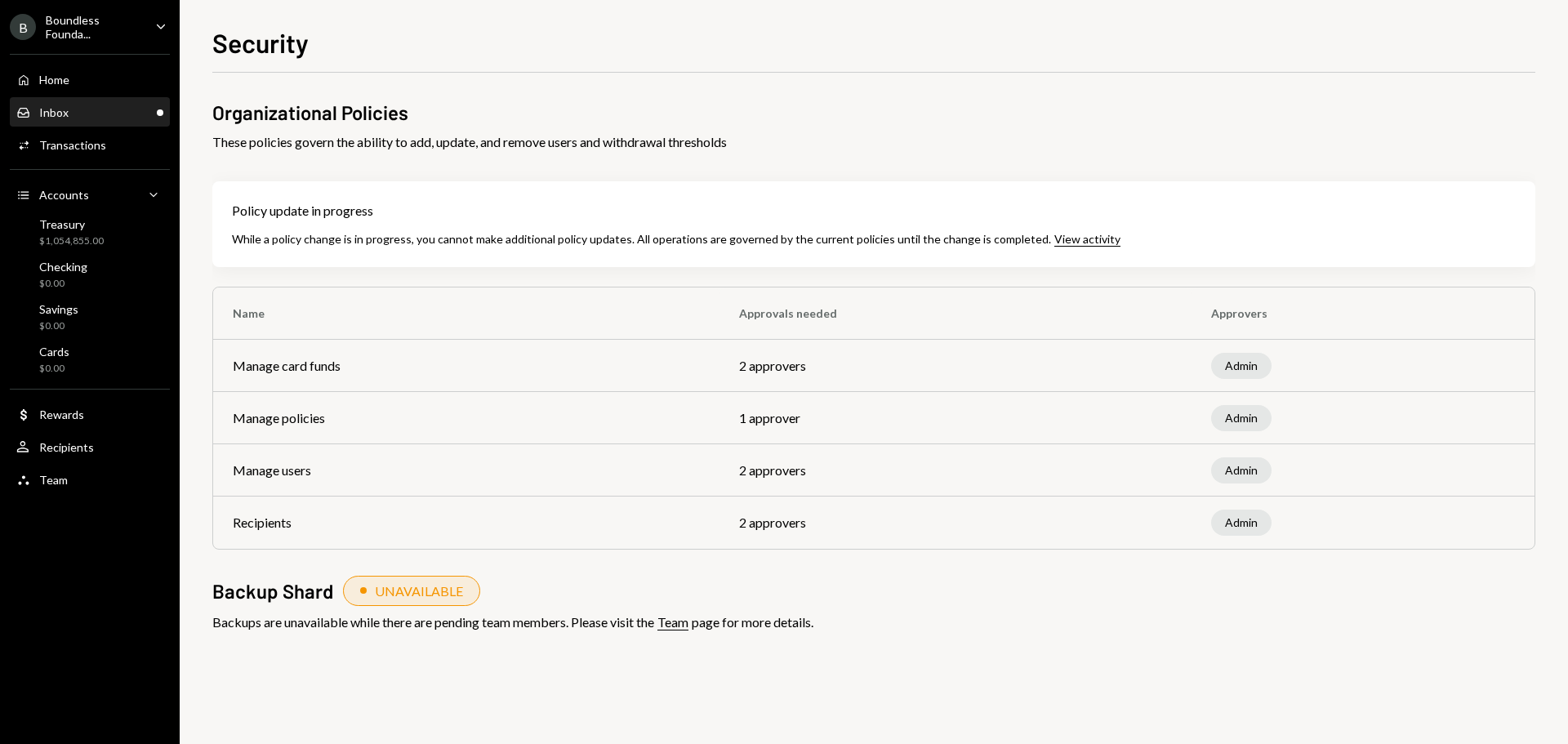
click at [82, 103] on div "Inbox Inbox" at bounding box center [90, 112] width 147 height 28
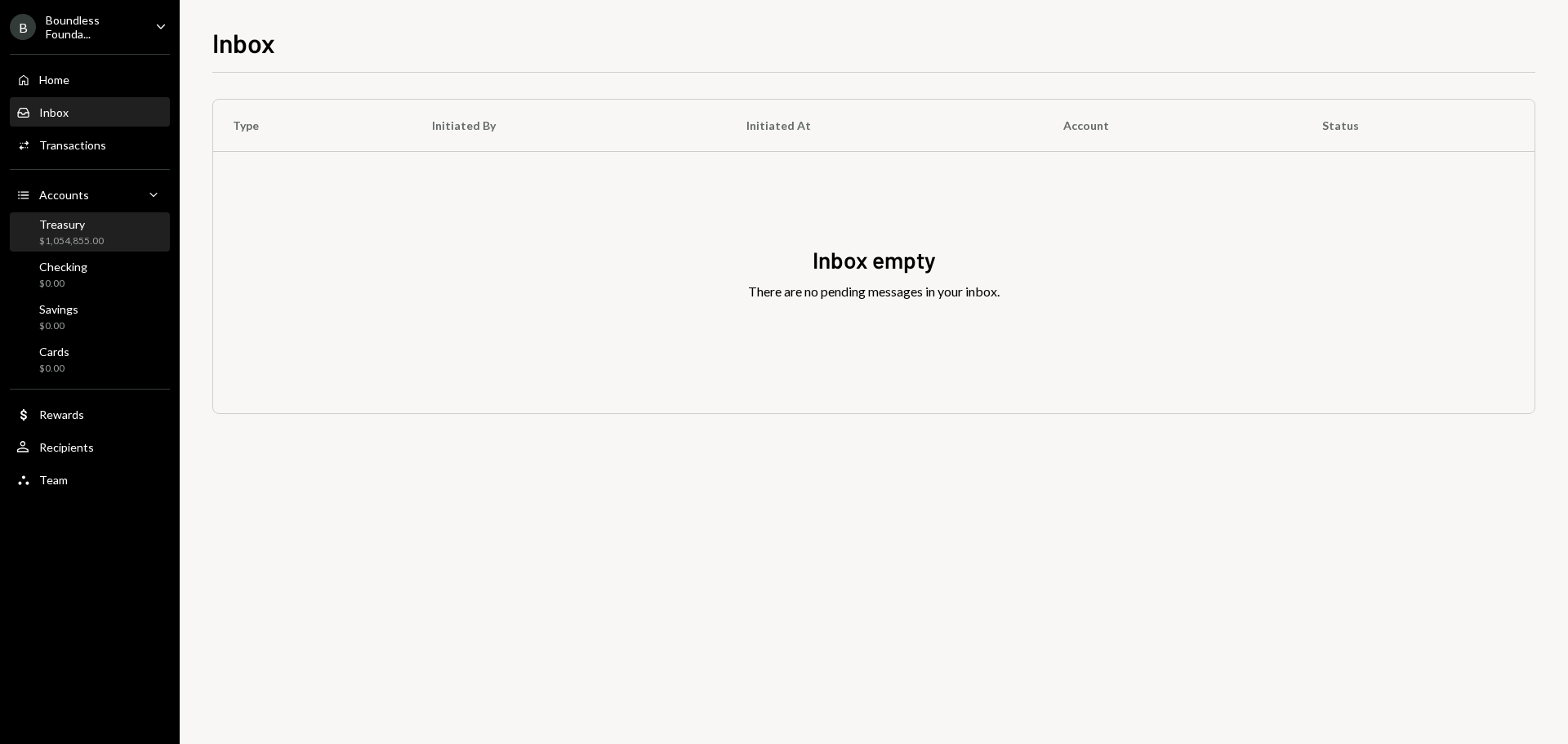
click at [102, 237] on div "$1,054,855.00" at bounding box center [71, 242] width 64 height 14
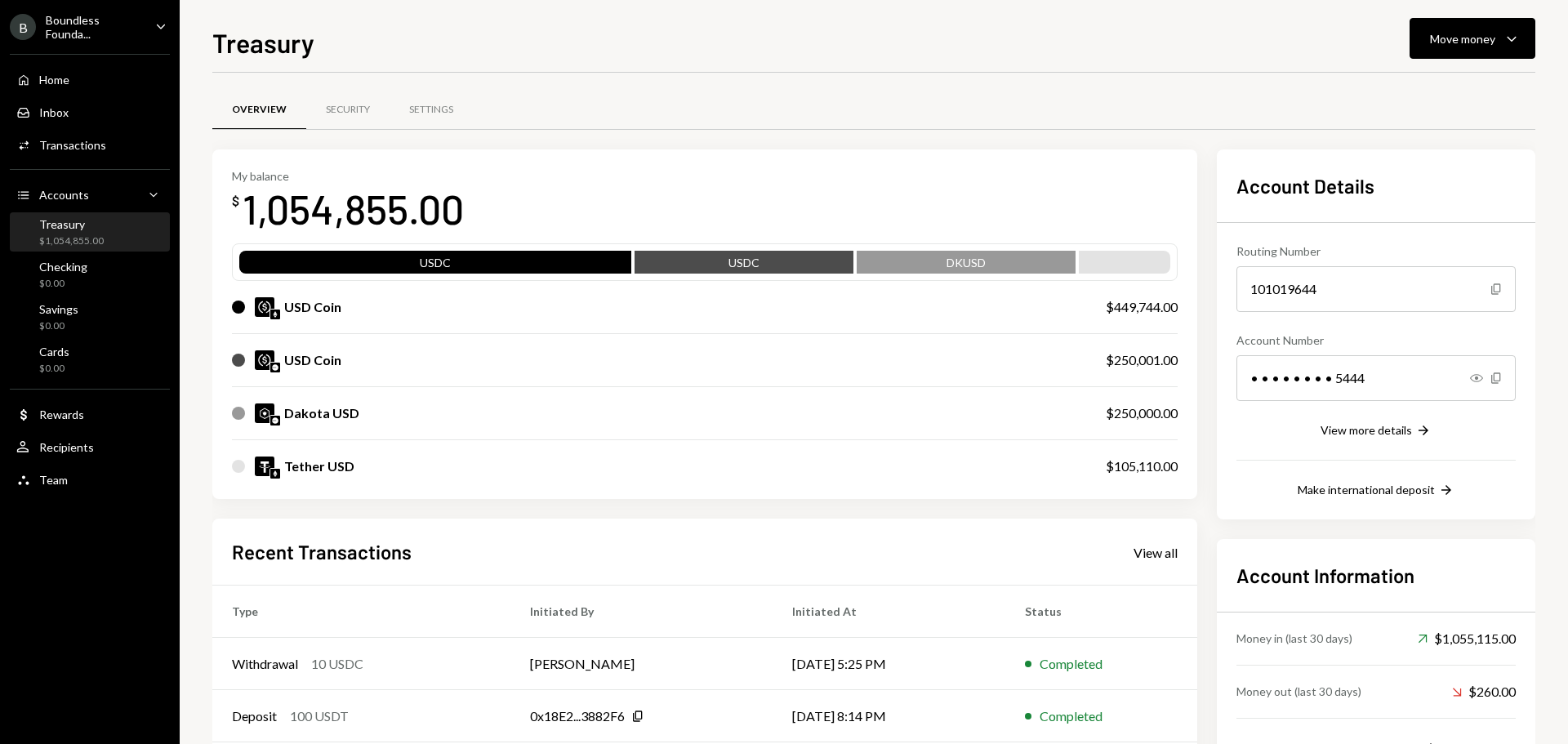
scroll to position [82, 0]
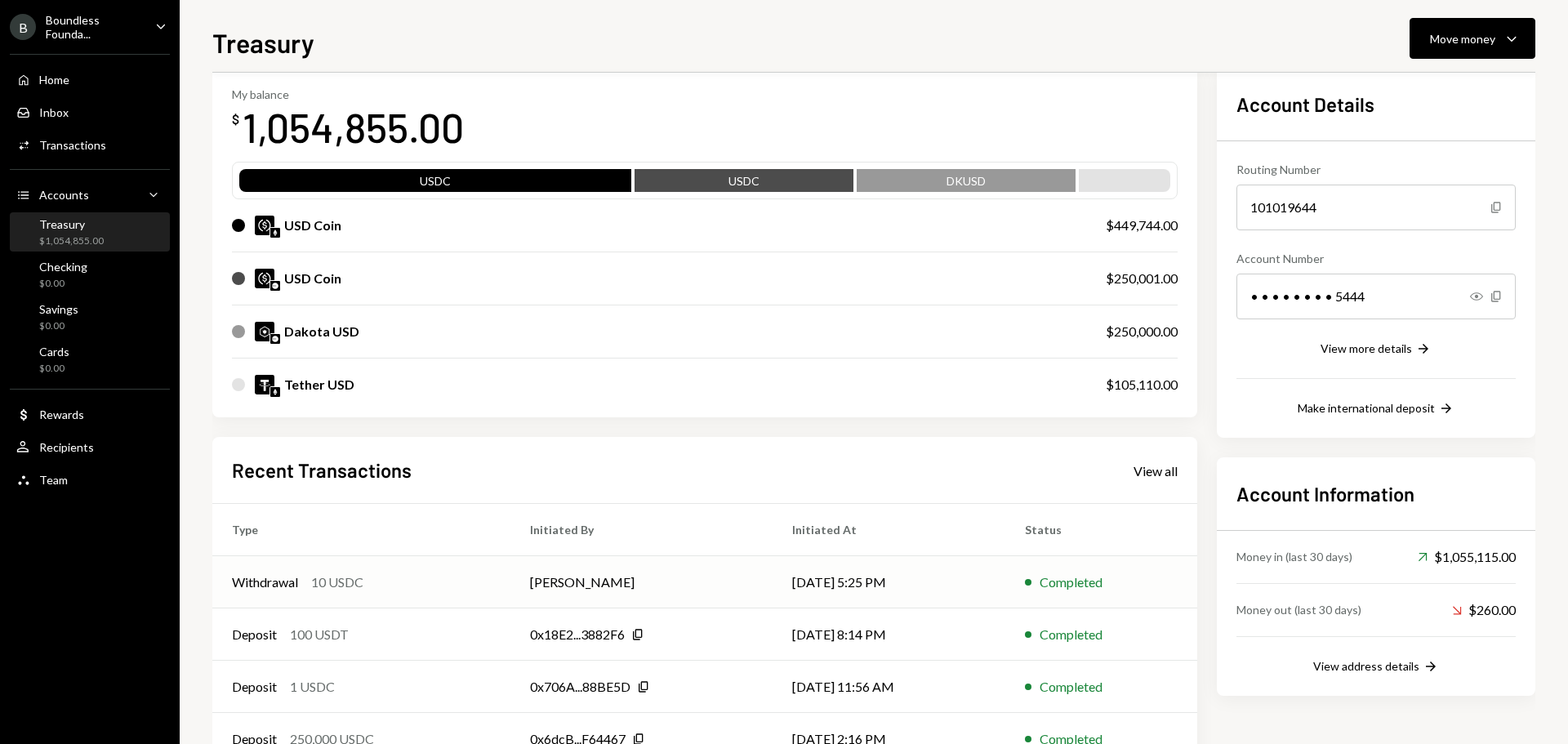
click at [972, 579] on td "[DATE] 5:25 PM" at bounding box center [888, 581] width 233 height 52
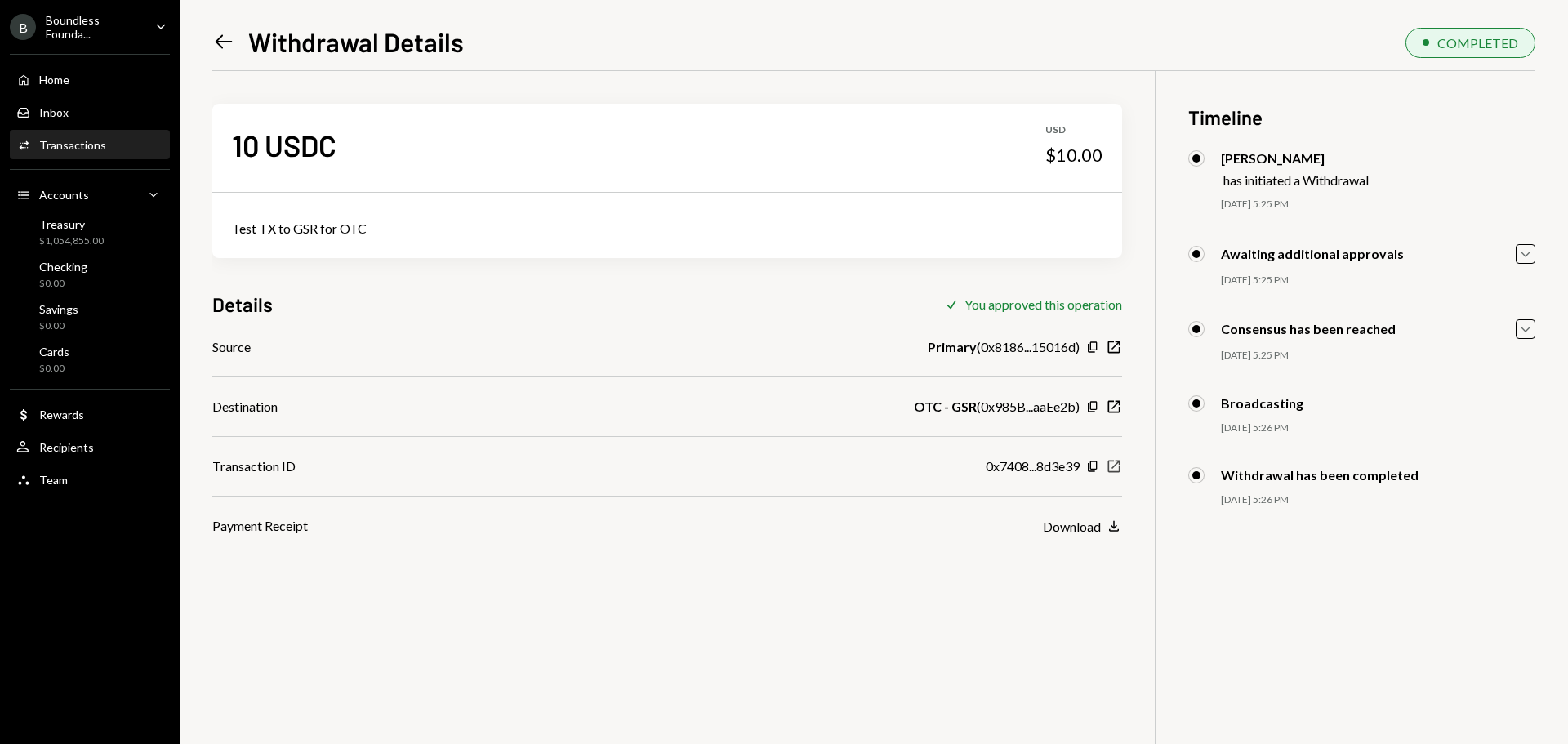
click at [1117, 462] on icon "button" at bounding box center [1114, 466] width 12 height 12
click at [83, 239] on div "$1,054,855.00" at bounding box center [71, 242] width 64 height 14
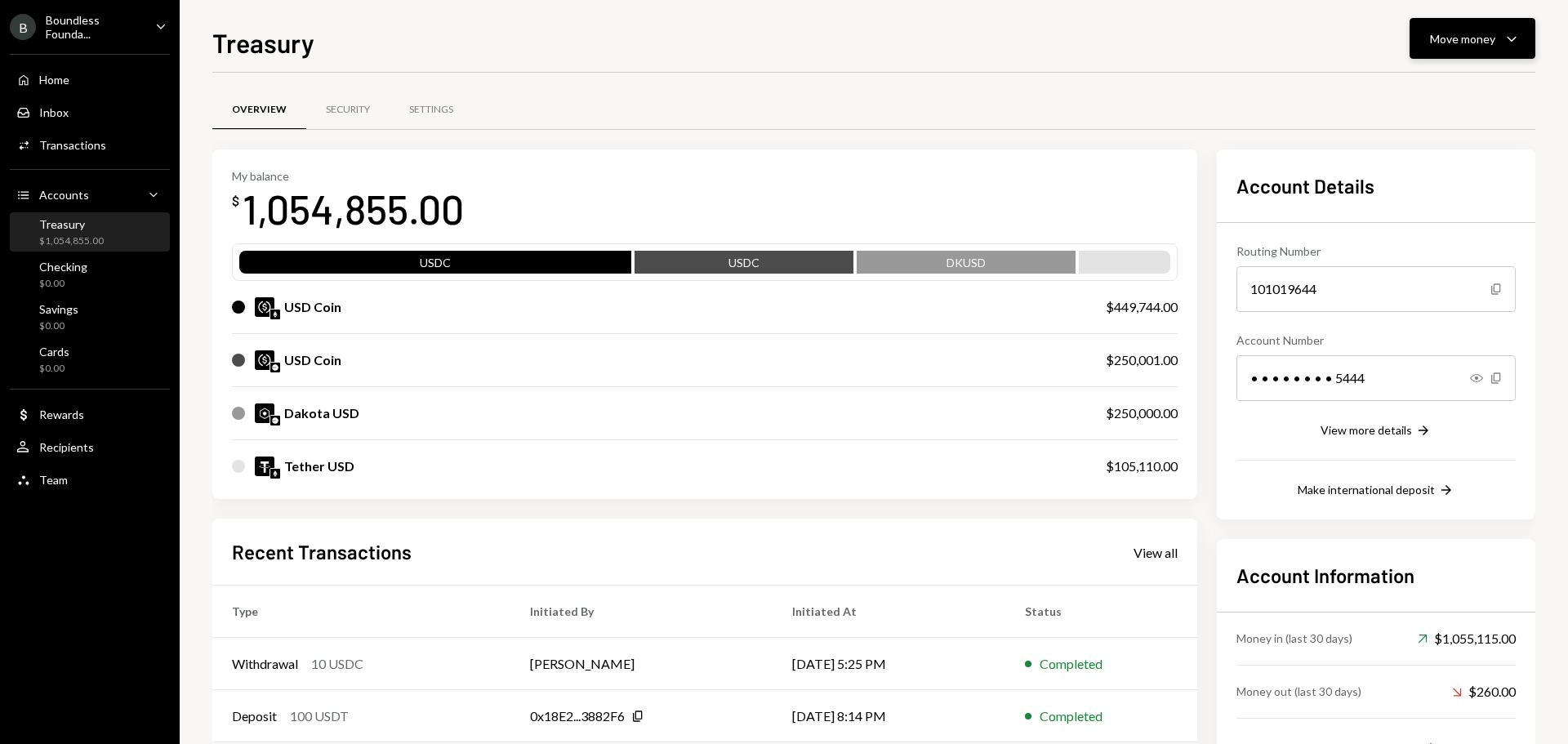
click at [1466, 36] on div "Move money" at bounding box center [1463, 39] width 65 height 18
click at [1418, 95] on div "Send" at bounding box center [1459, 88] width 119 height 18
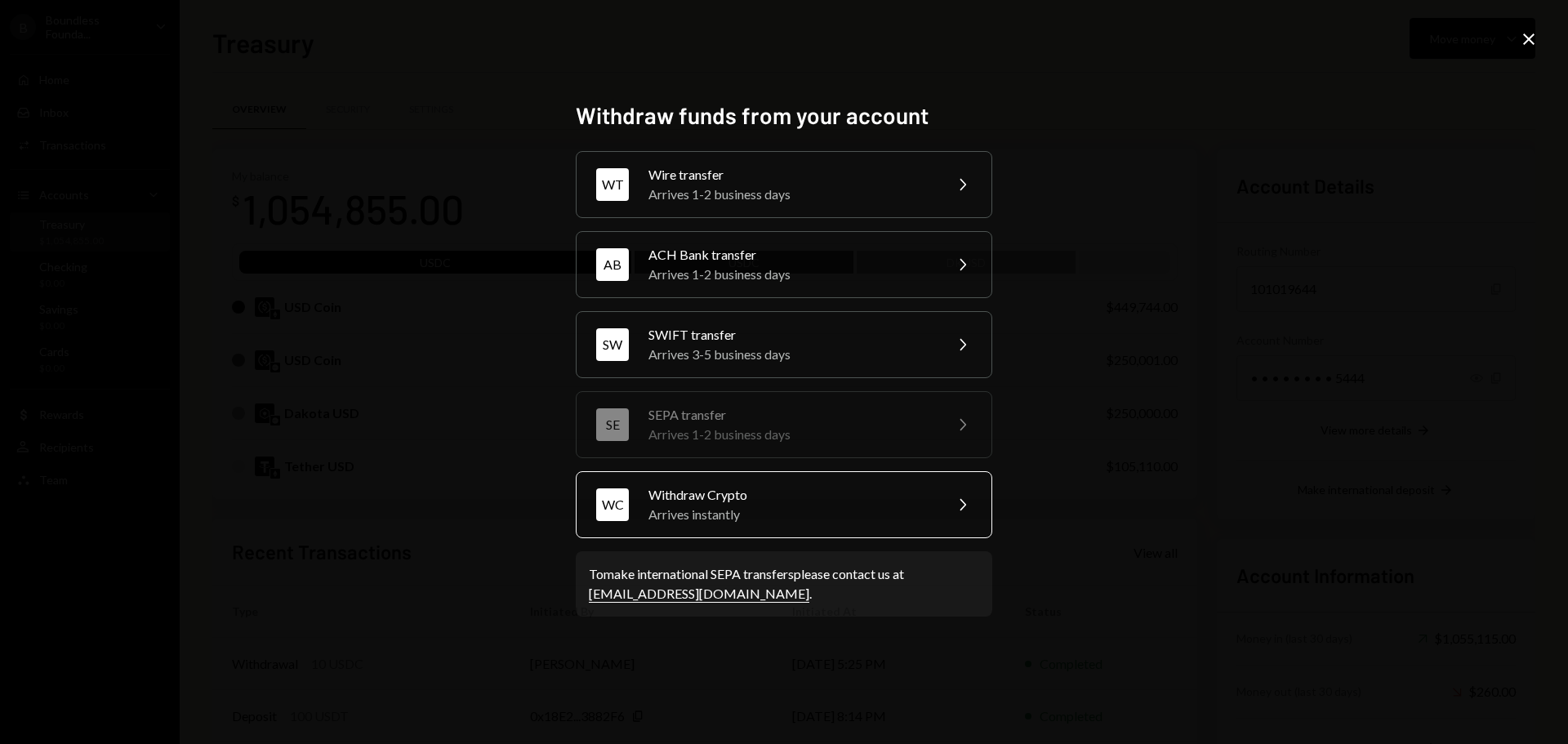
click at [725, 506] on div "Arrives instantly" at bounding box center [790, 514] width 284 height 19
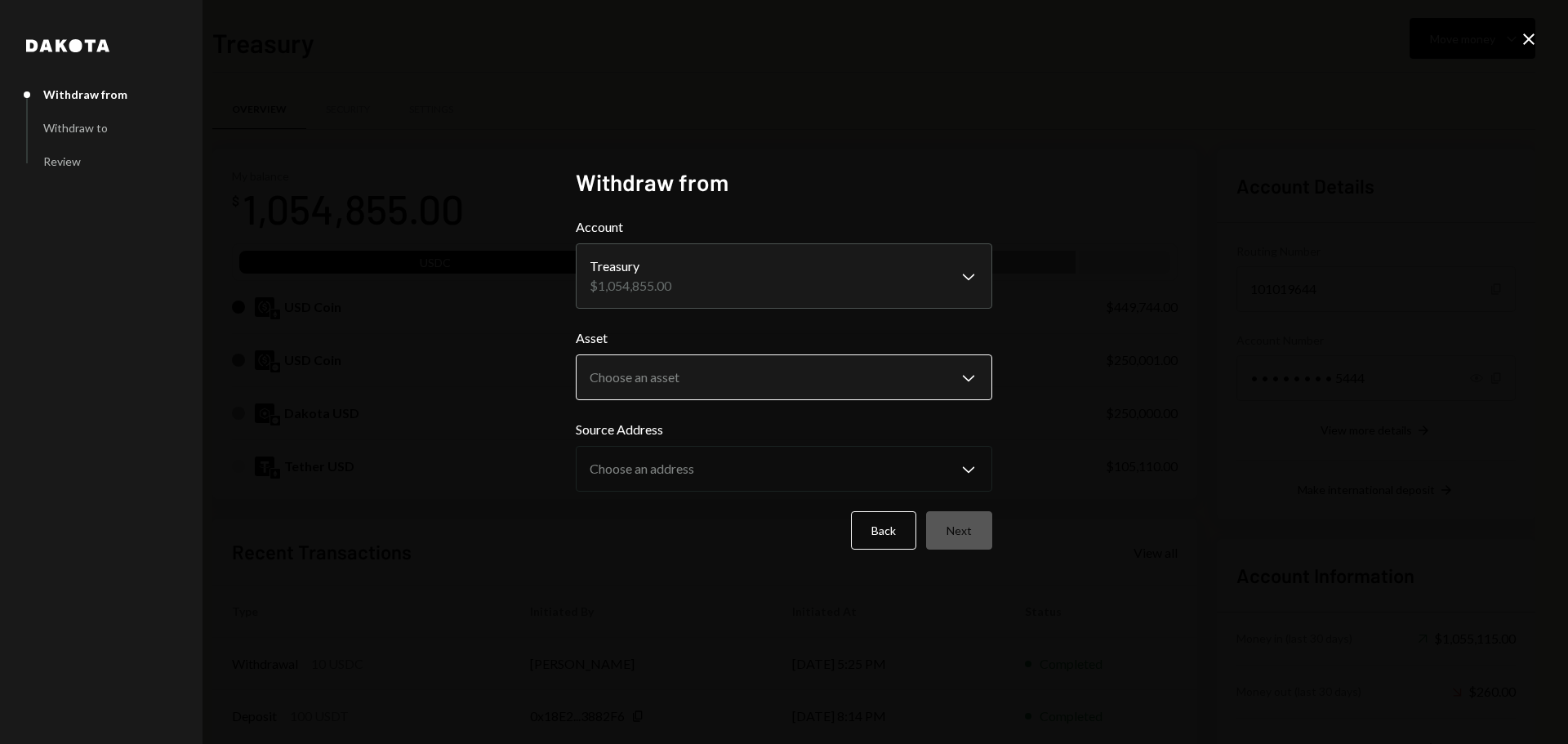
click at [676, 390] on body "B Boundless Founda... Caret Down Home Home Inbox Inbox Activities Transactions …" at bounding box center [784, 372] width 1568 height 744
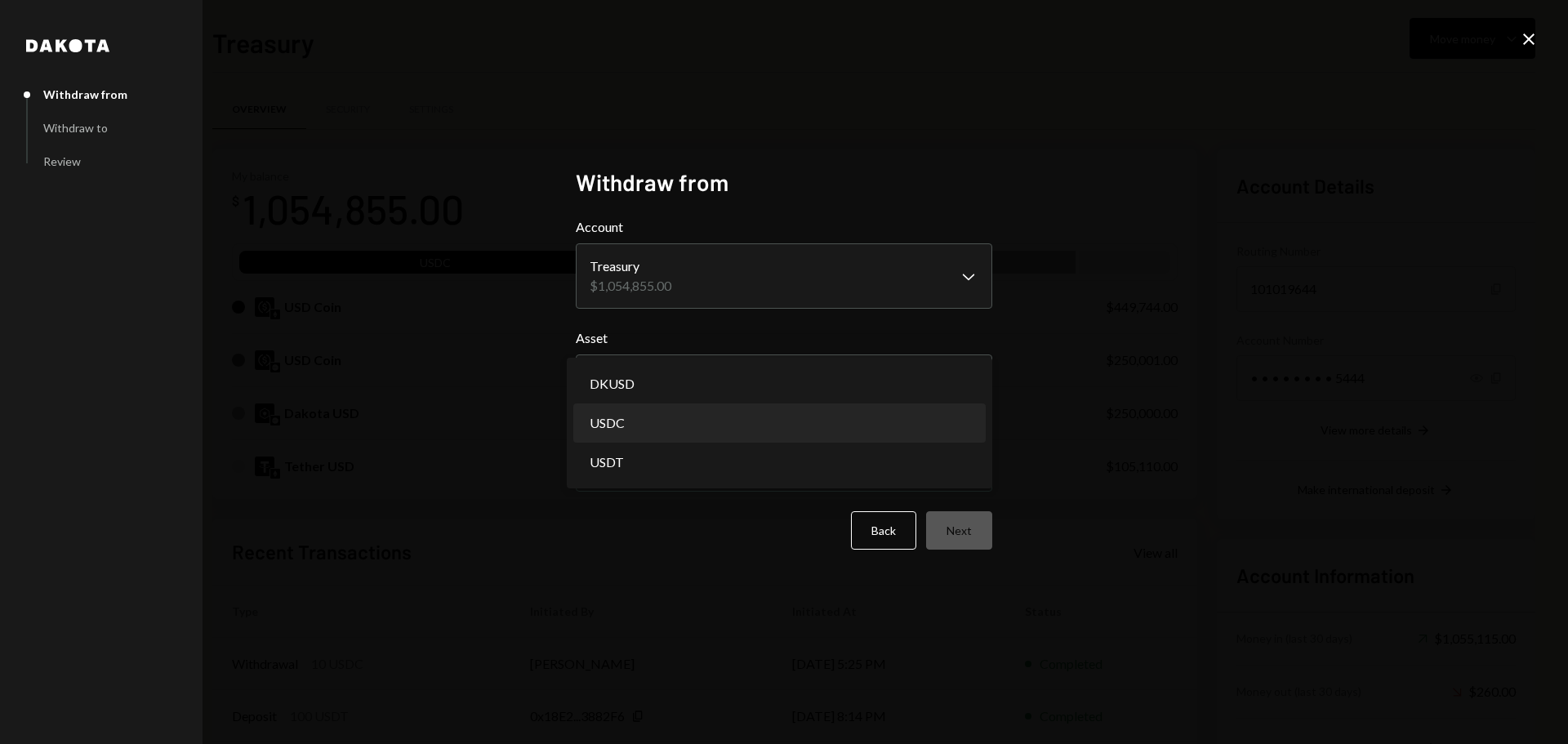
select select "****"
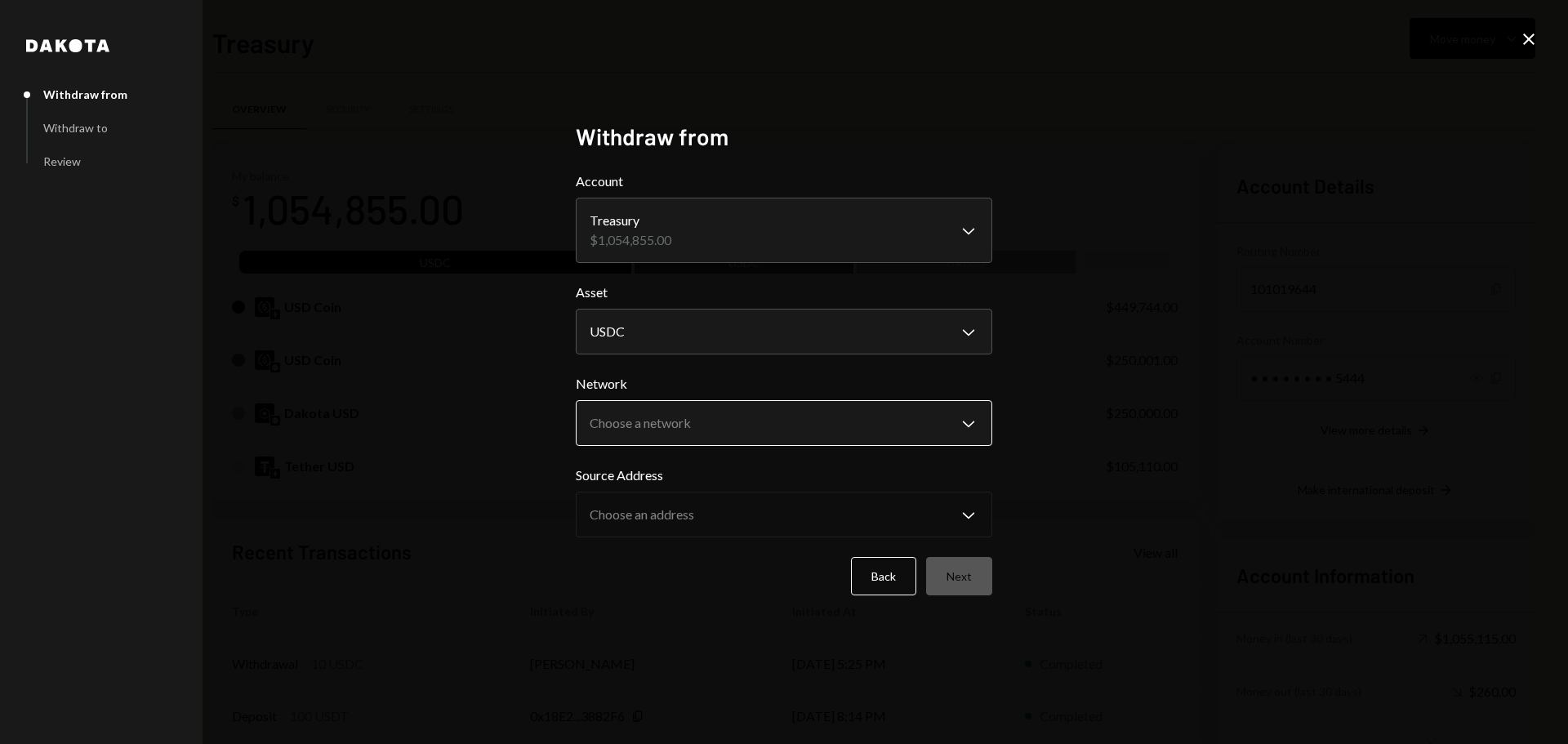
click at [623, 426] on body "B Boundless Founda... Caret Down Home Home Inbox Inbox Activities Transactions …" at bounding box center [784, 372] width 1568 height 744
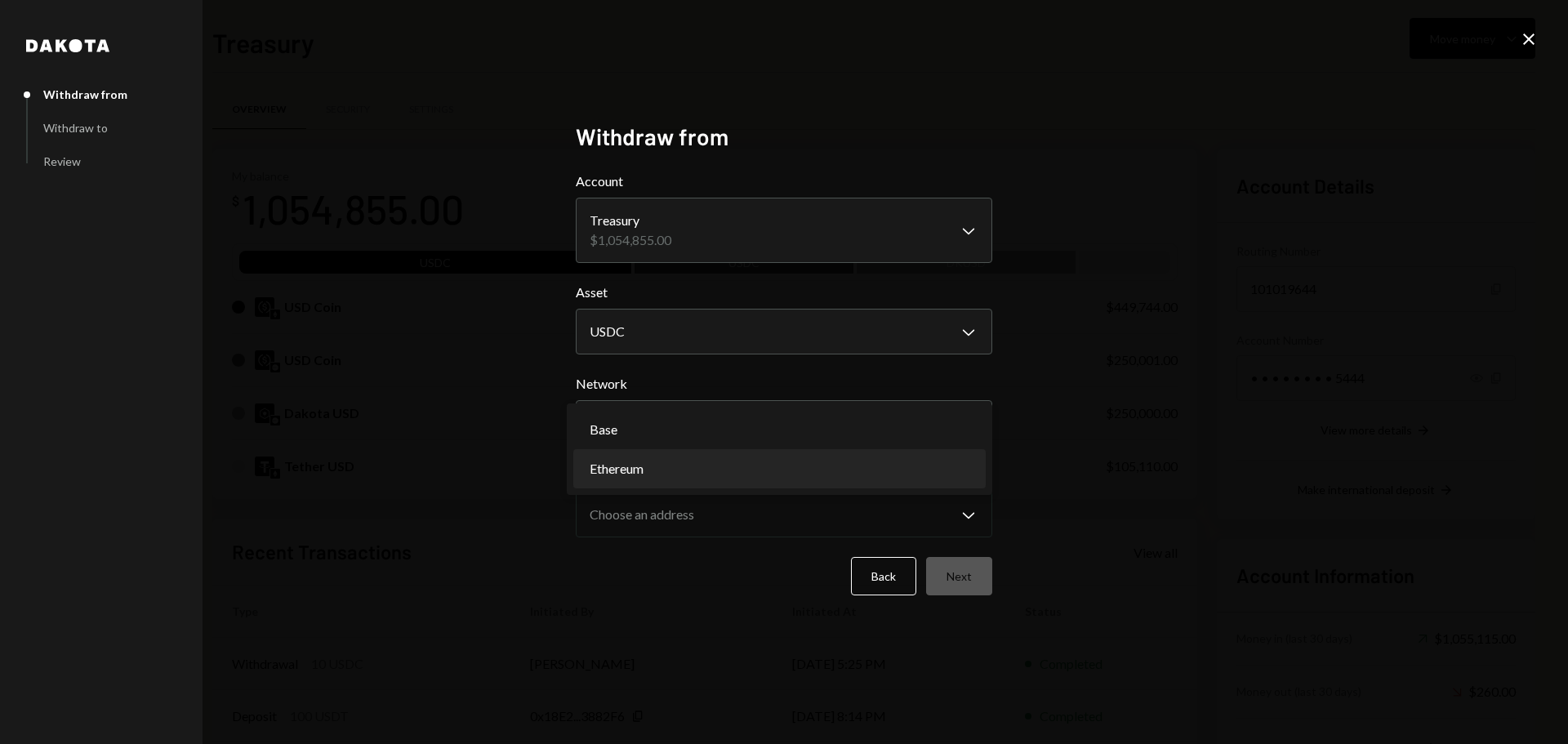
select select "**********"
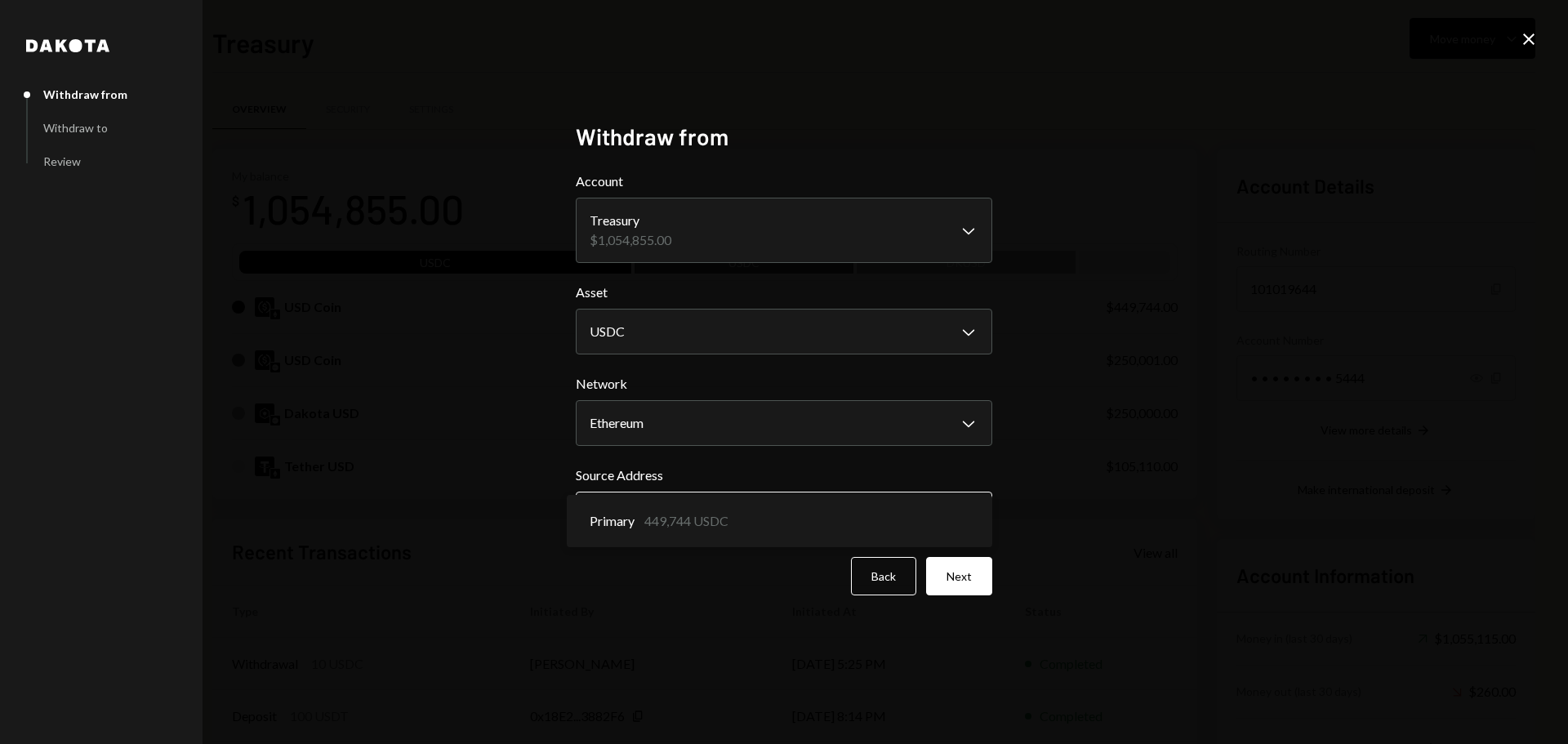
click at [627, 522] on body "B Boundless Founda... Caret Down Home Home Inbox Inbox Activities Transactions …" at bounding box center [784, 372] width 1568 height 744
click at [965, 574] on button "Next" at bounding box center [958, 576] width 66 height 39
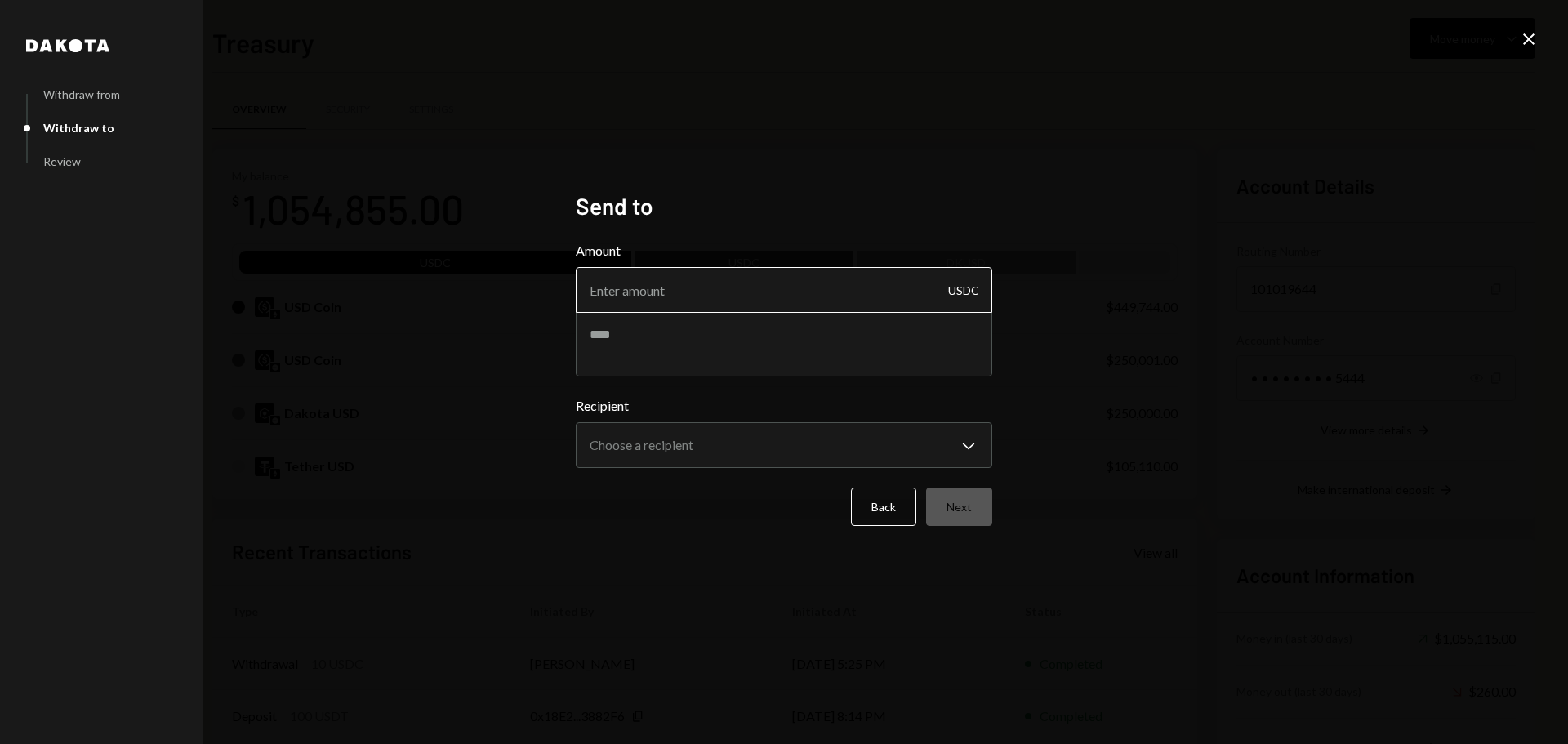
click at [639, 294] on input "Amount" at bounding box center [784, 290] width 416 height 46
type input "49990"
click at [639, 330] on textarea at bounding box center [784, 343] width 416 height 65
type textarea "**********"
click at [686, 441] on body "B Boundless Founda... Caret Down Home Home Inbox Inbox Activities Transactions …" at bounding box center [784, 372] width 1568 height 744
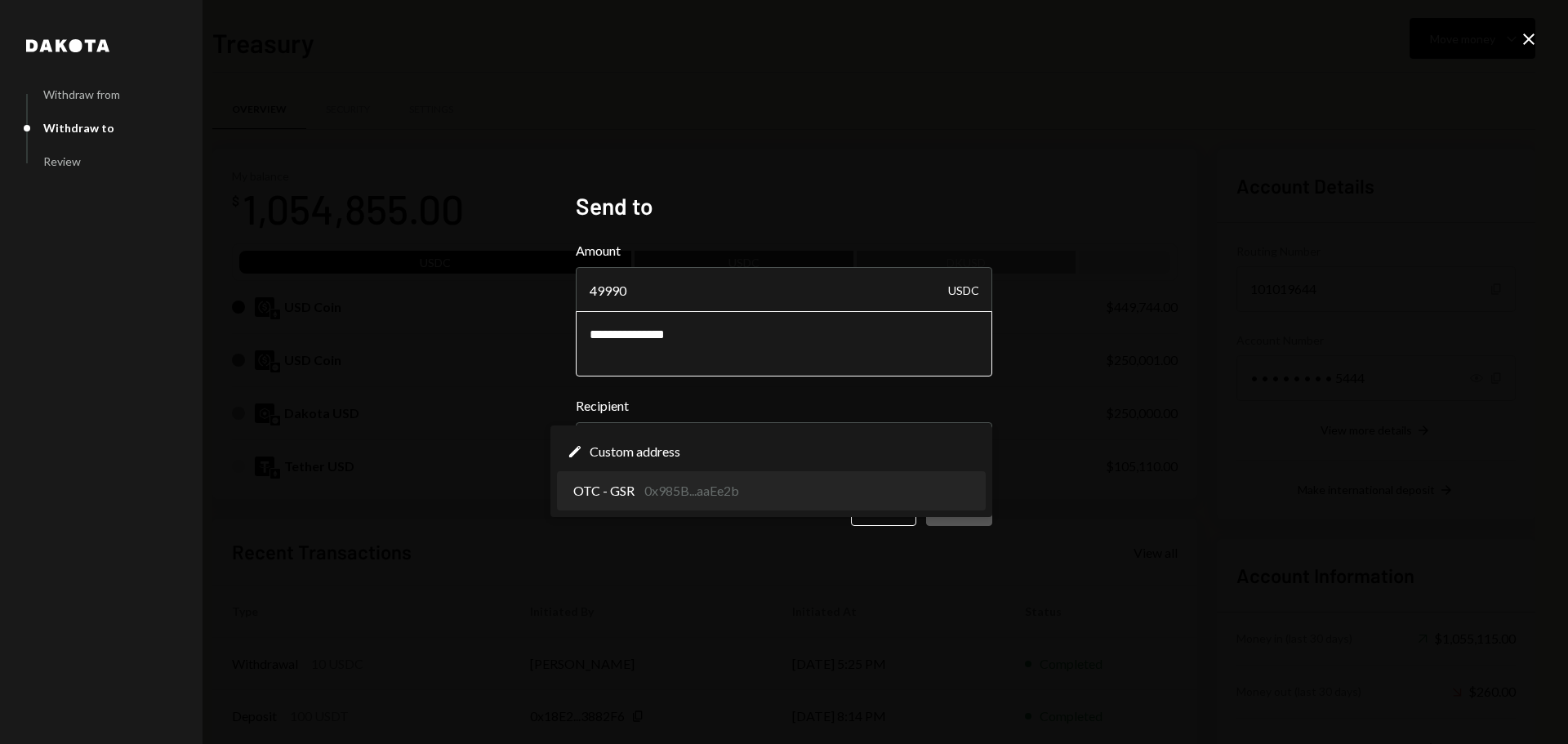
select select "**********"
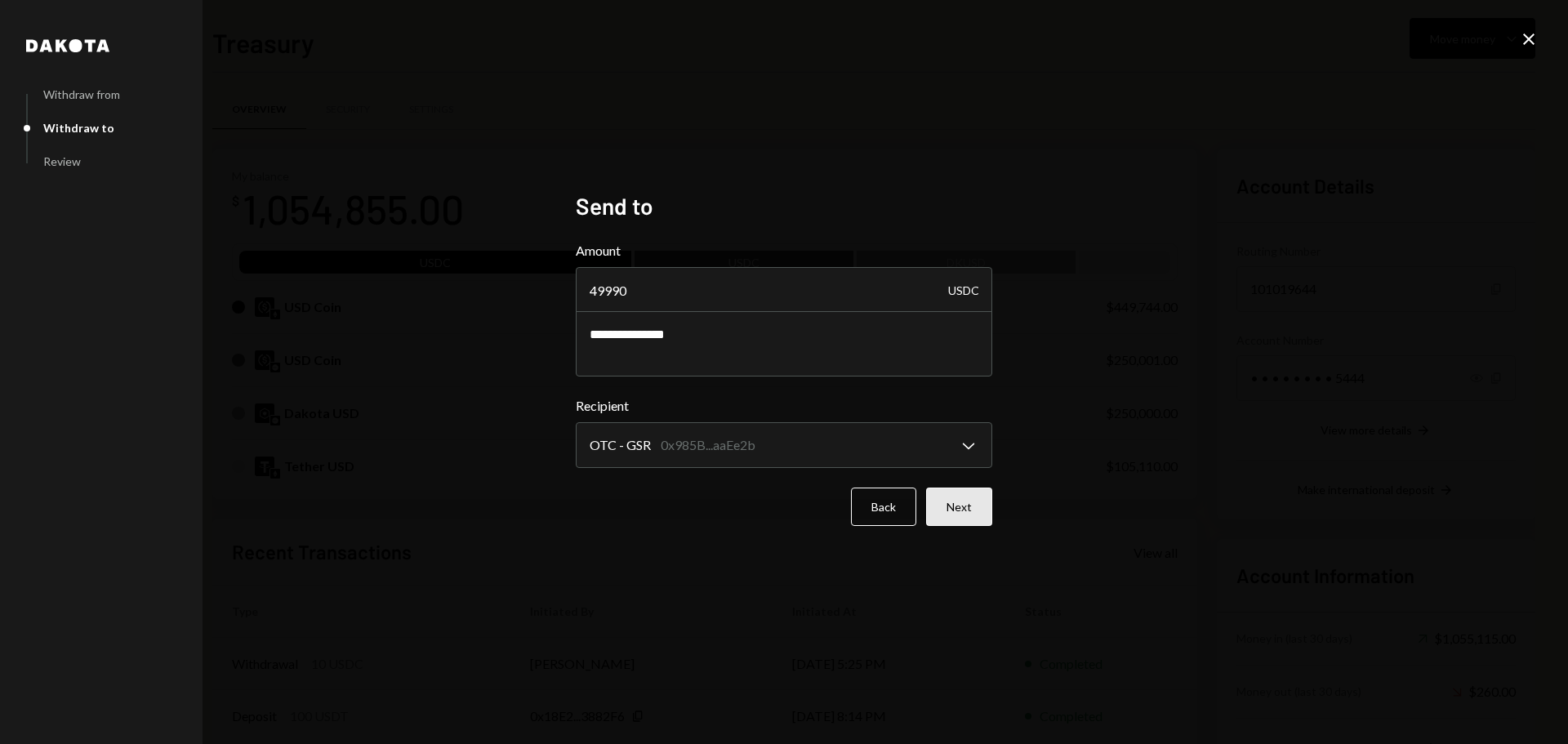
click at [968, 514] on button "Next" at bounding box center [958, 507] width 66 height 39
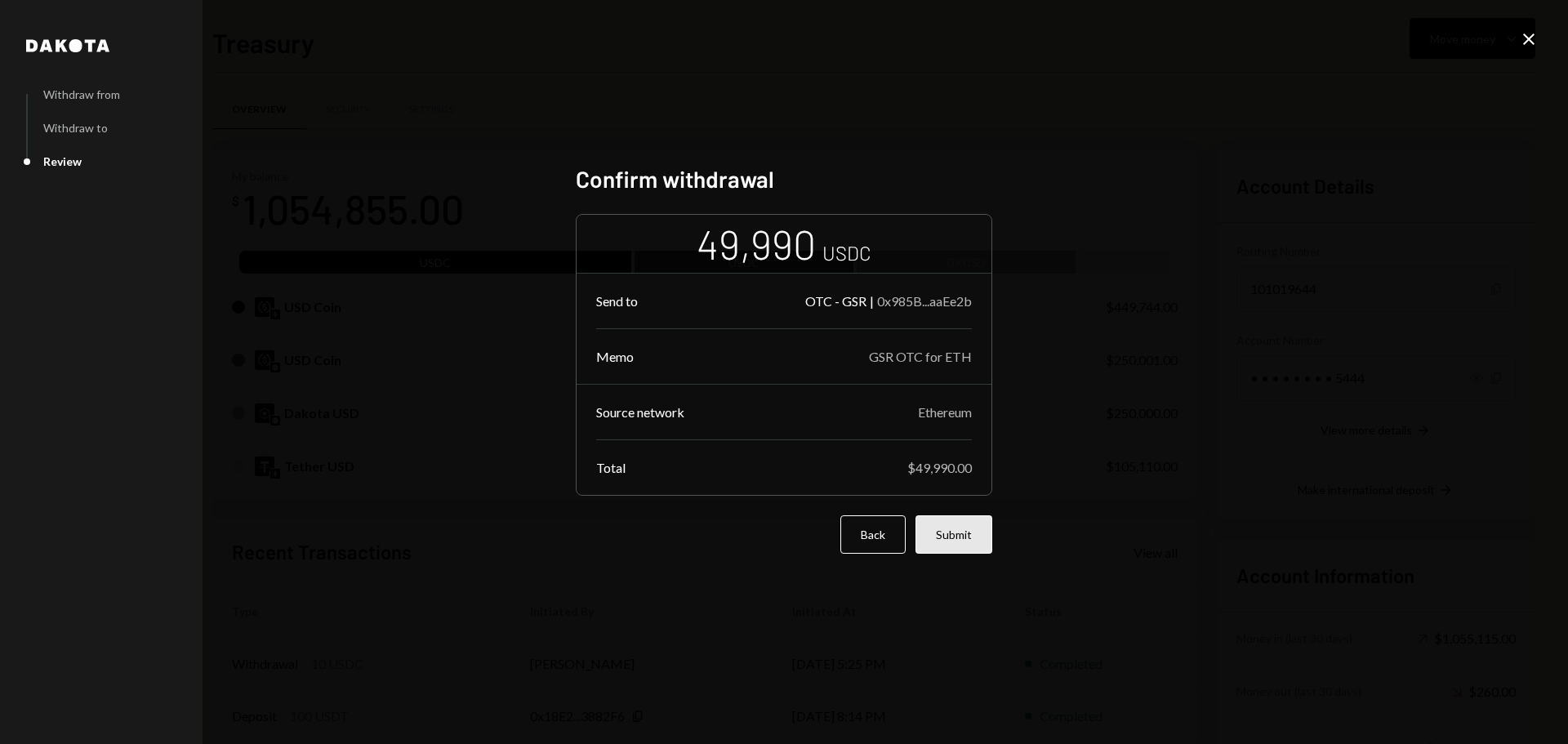
click at [964, 538] on button "Submit" at bounding box center [953, 535] width 76 height 39
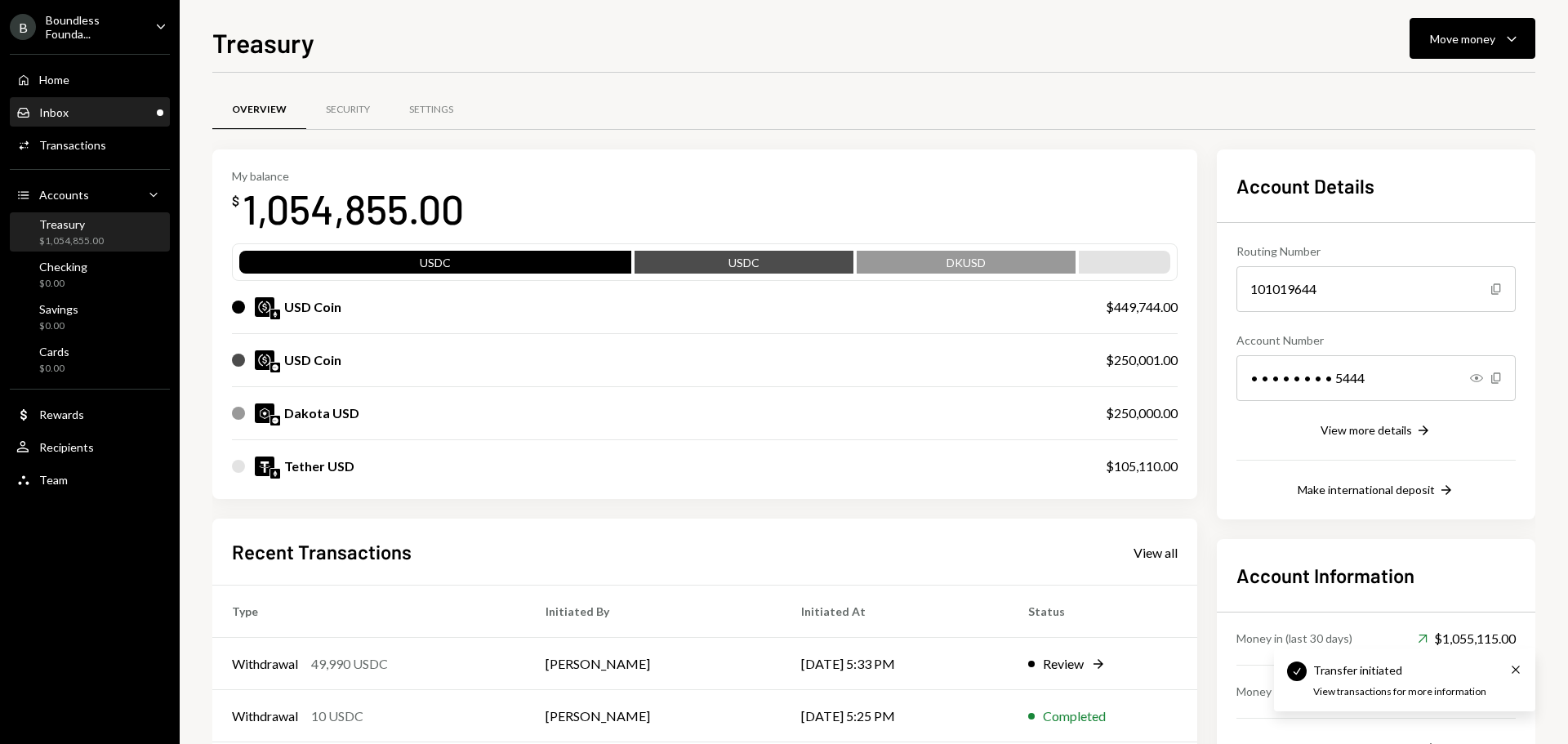
click at [64, 112] on div "Inbox" at bounding box center [54, 112] width 29 height 14
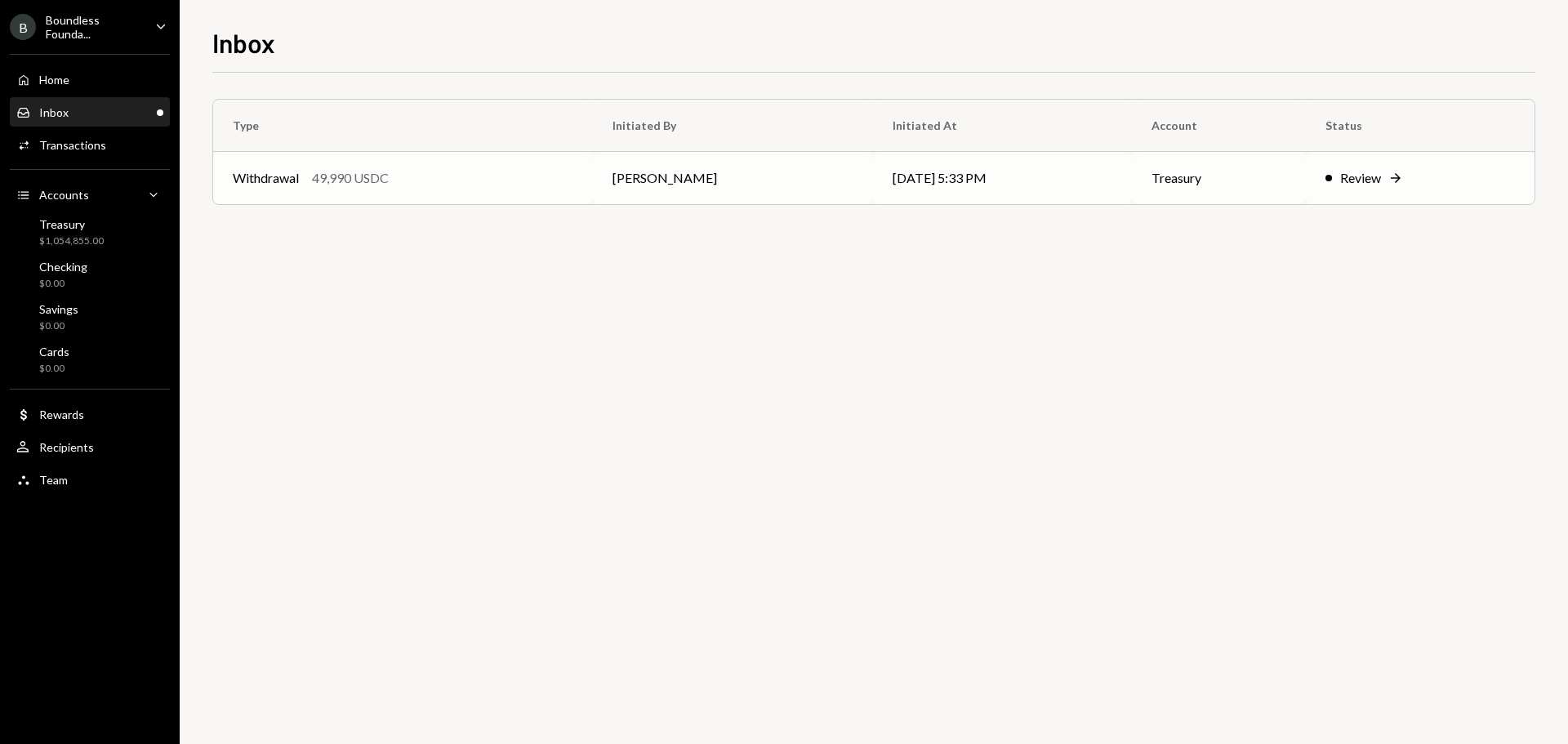
click at [739, 172] on td "[PERSON_NAME]" at bounding box center [733, 177] width 280 height 52
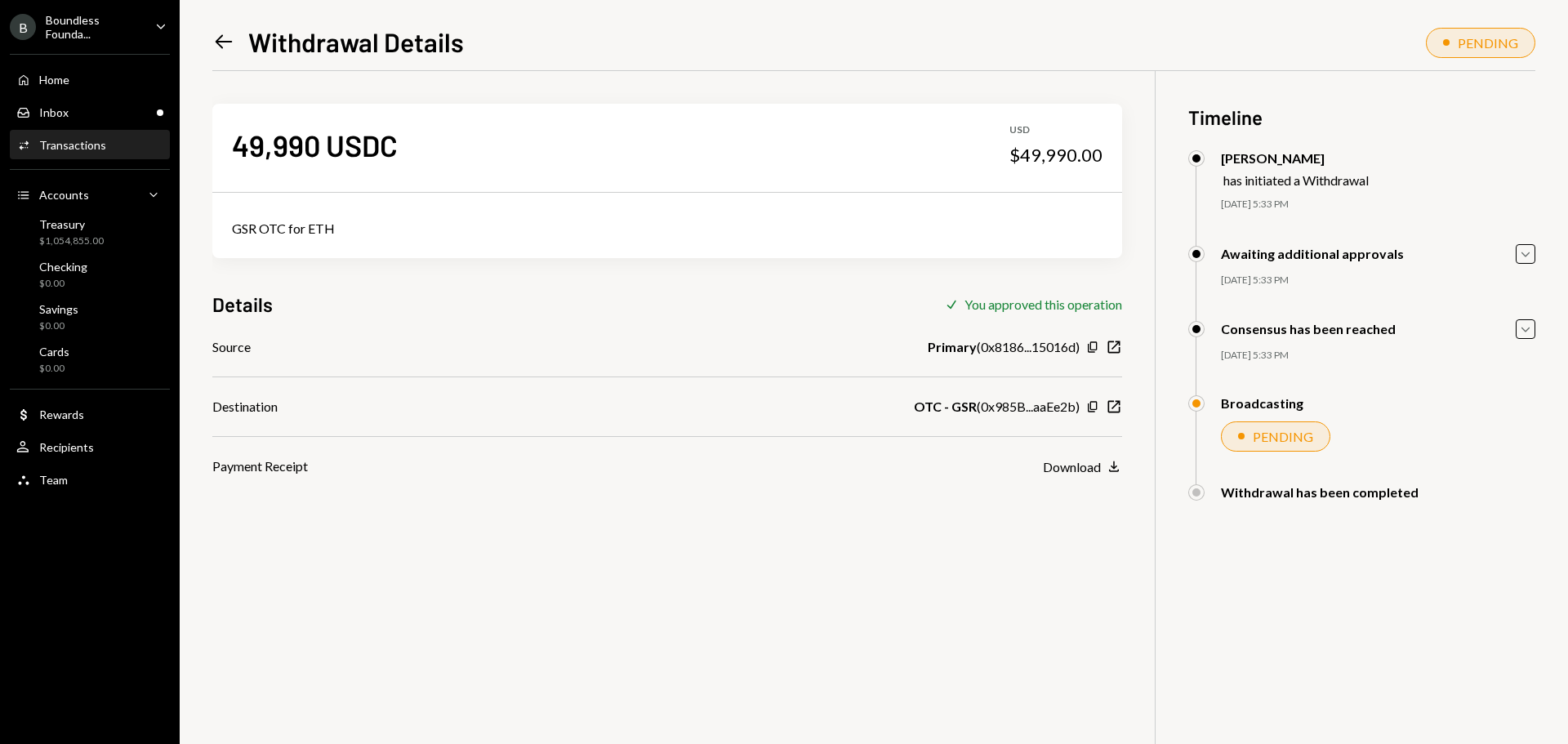
click at [94, 23] on div "Boundless Founda..." at bounding box center [94, 27] width 97 height 28
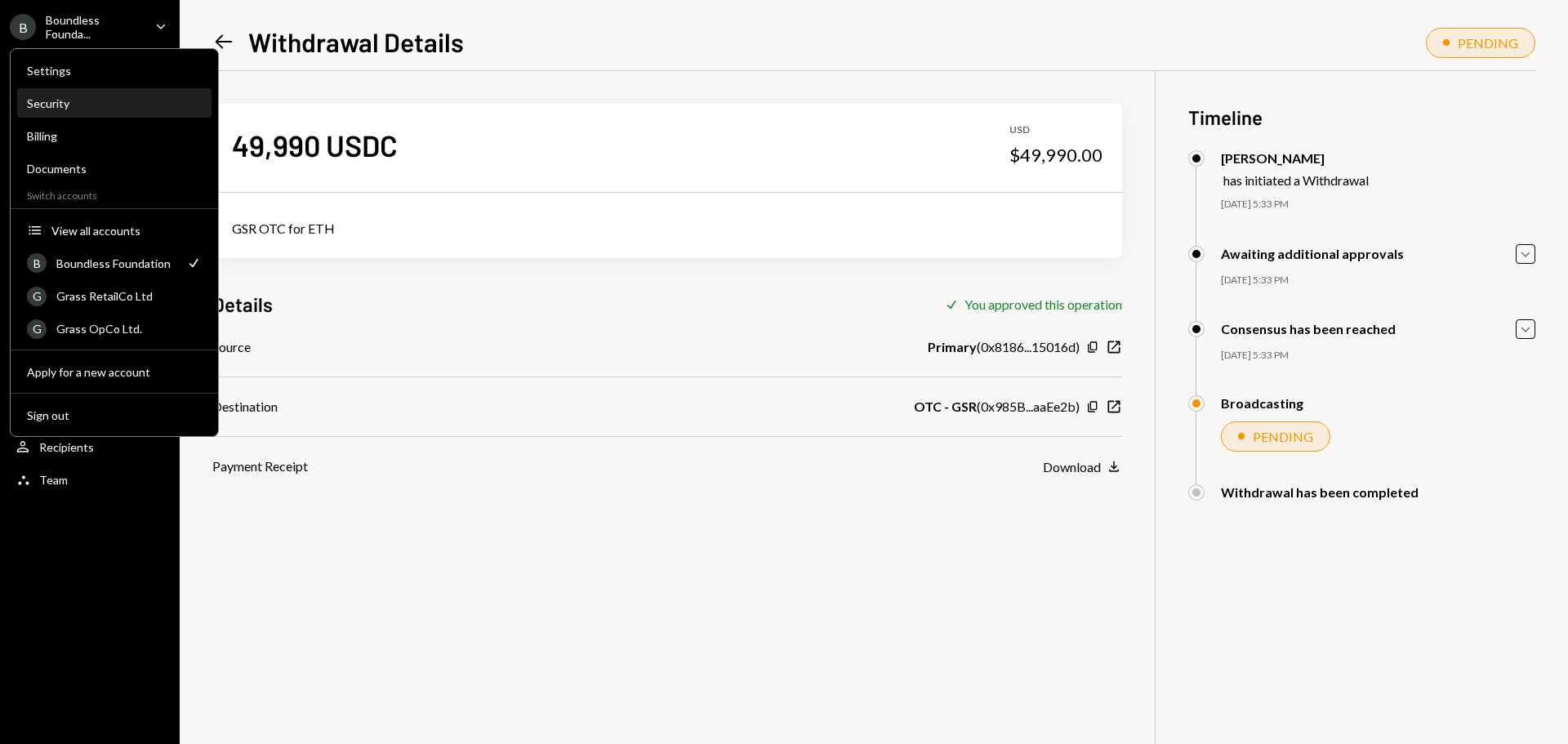
click at [57, 96] on div "Security" at bounding box center [114, 104] width 175 height 28
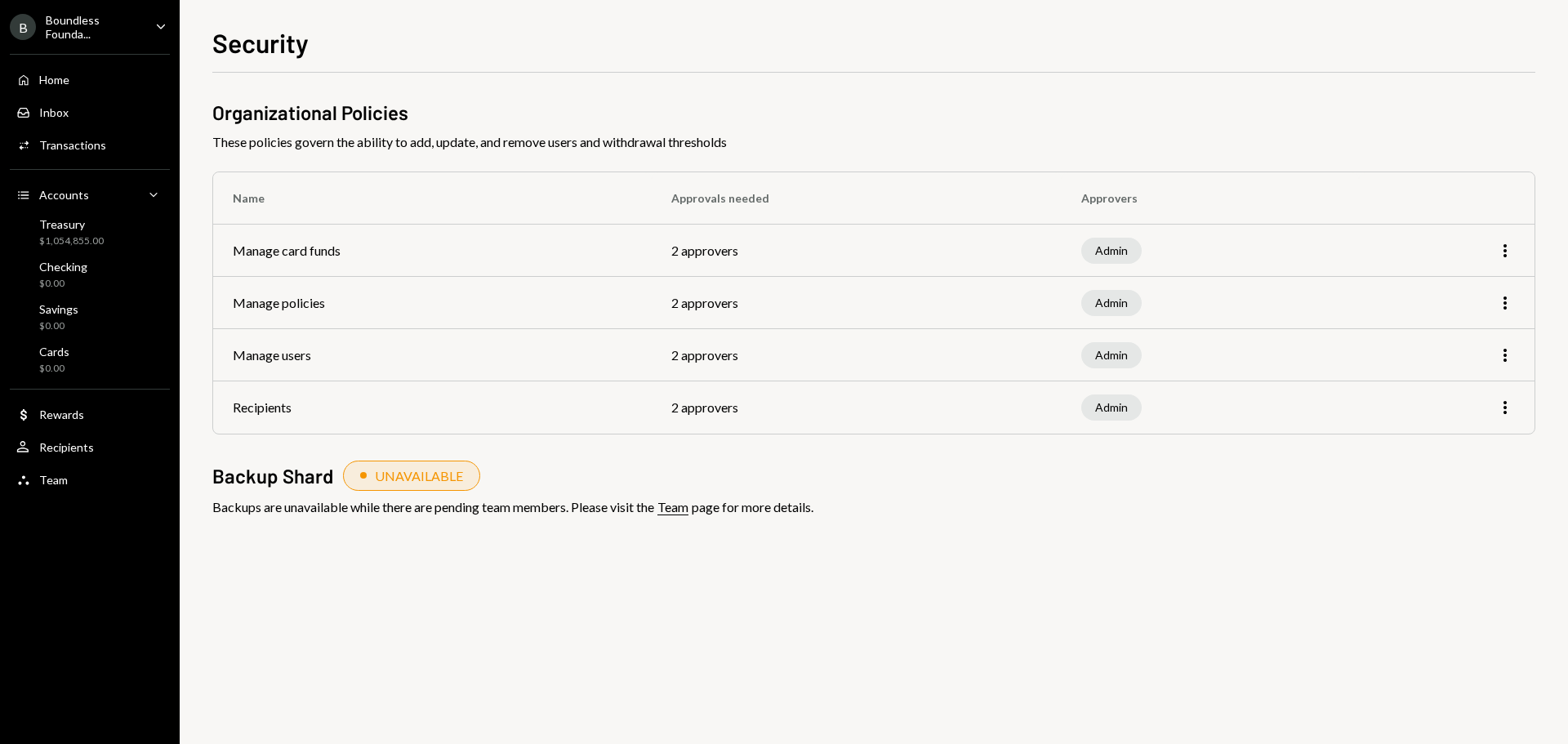
click at [90, 31] on div "Boundless Founda..." at bounding box center [94, 27] width 97 height 28
click at [607, 661] on div "Organizational Policies These policies govern the ability to add, update, and r…" at bounding box center [874, 408] width 1323 height 671
click at [84, 244] on div "$1,054,855.00" at bounding box center [71, 242] width 64 height 14
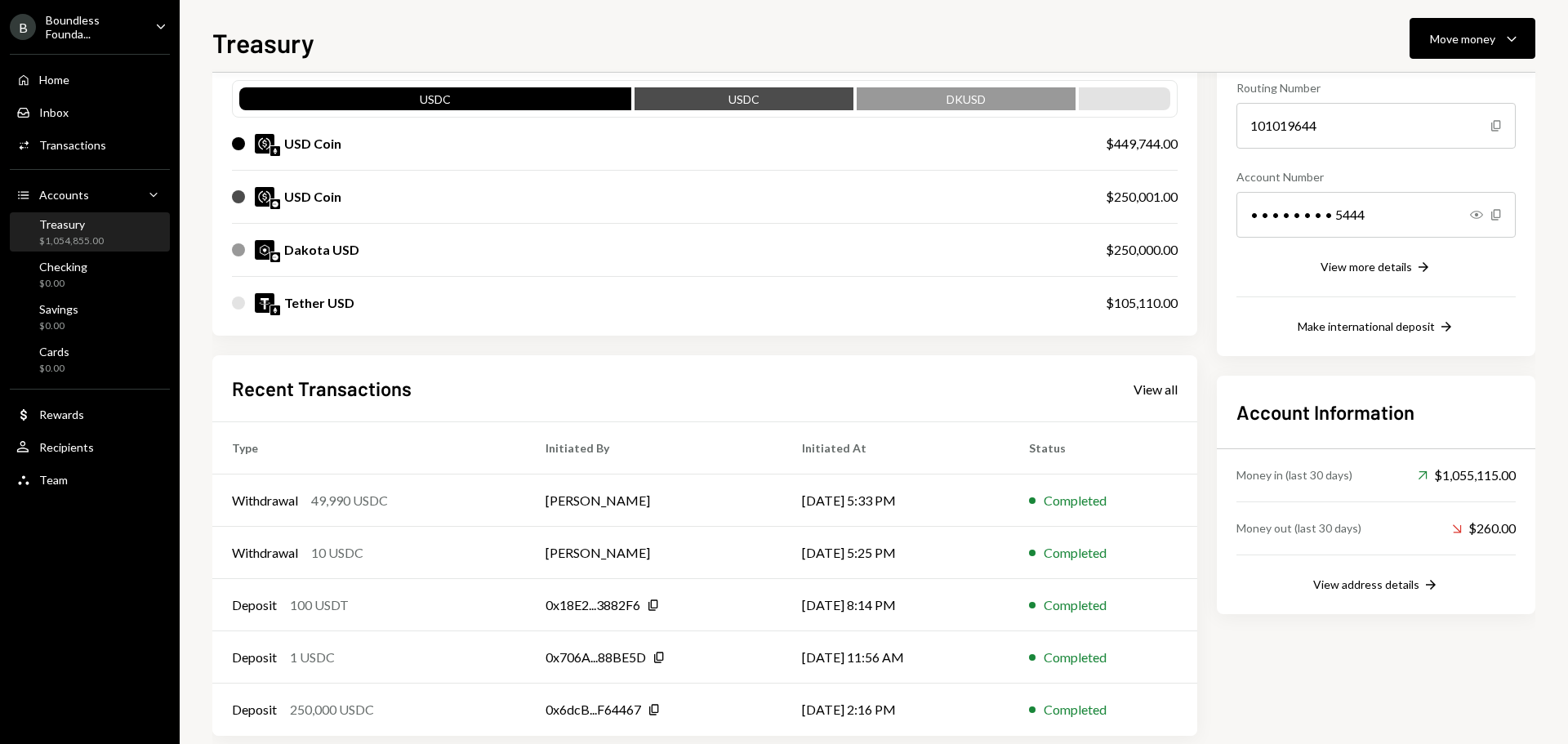
scroll to position [188, 0]
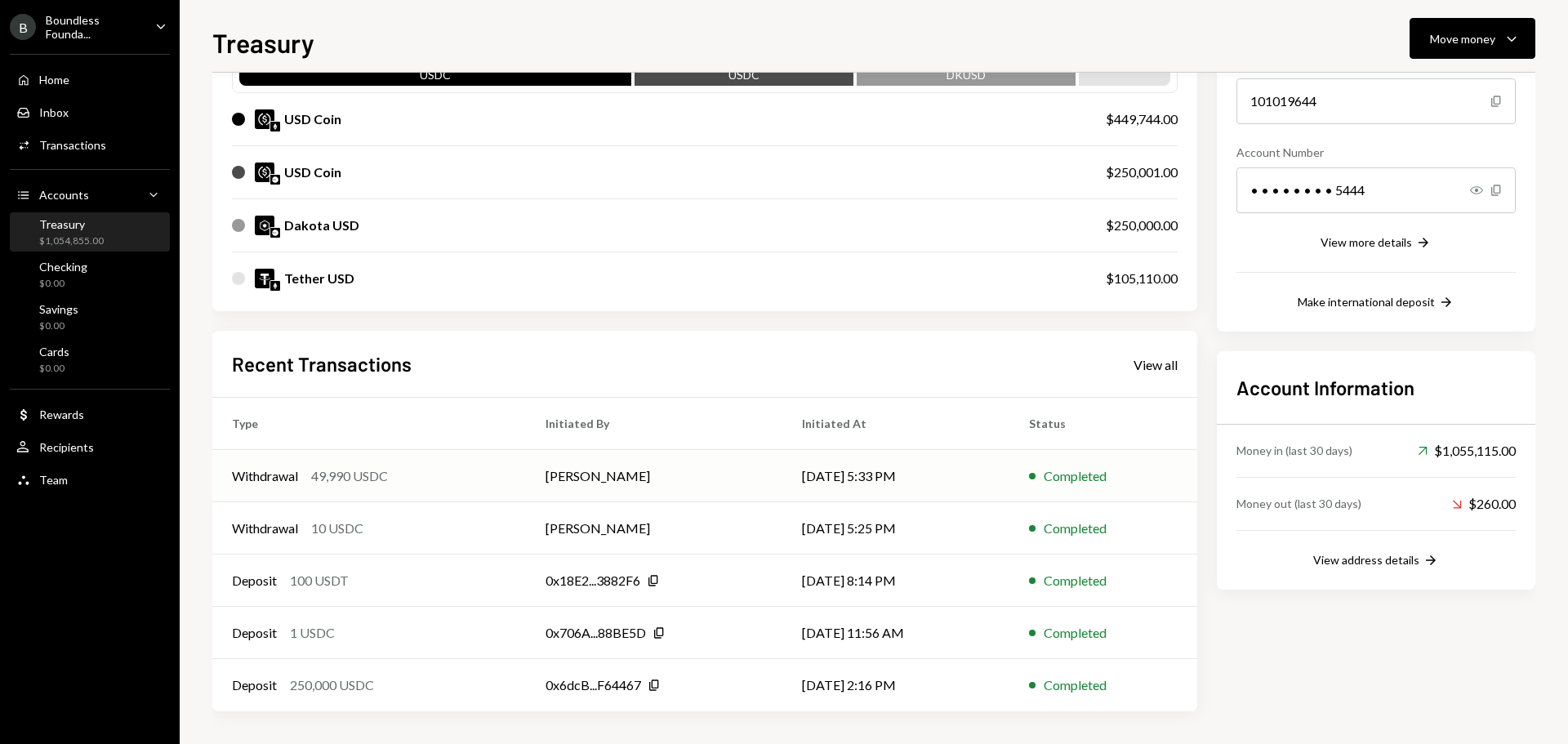
click at [350, 474] on div "49,990 USDC" at bounding box center [349, 476] width 76 height 19
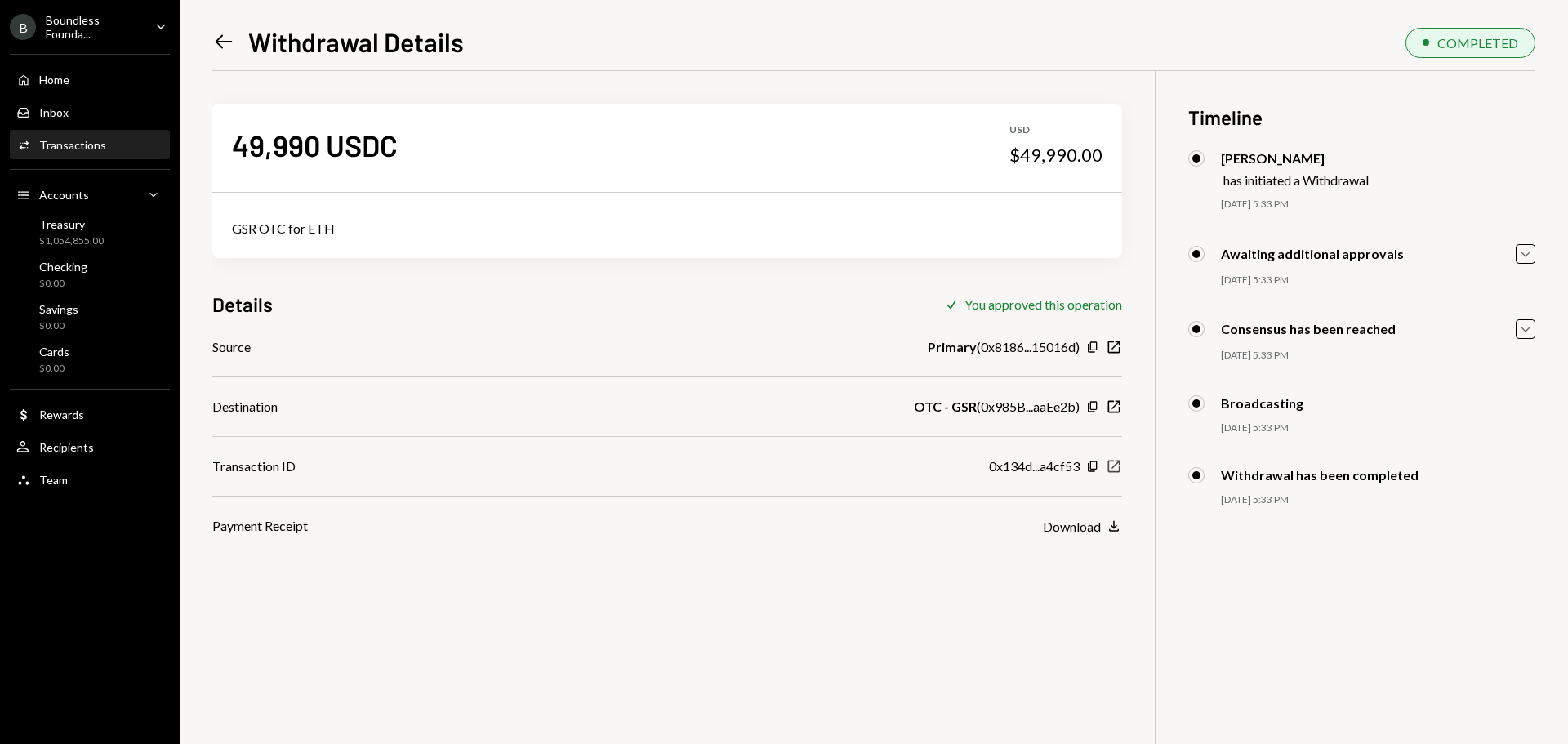
click at [1111, 467] on icon "New Window" at bounding box center [1114, 466] width 17 height 17
click at [81, 450] on div "Recipients" at bounding box center [67, 447] width 54 height 14
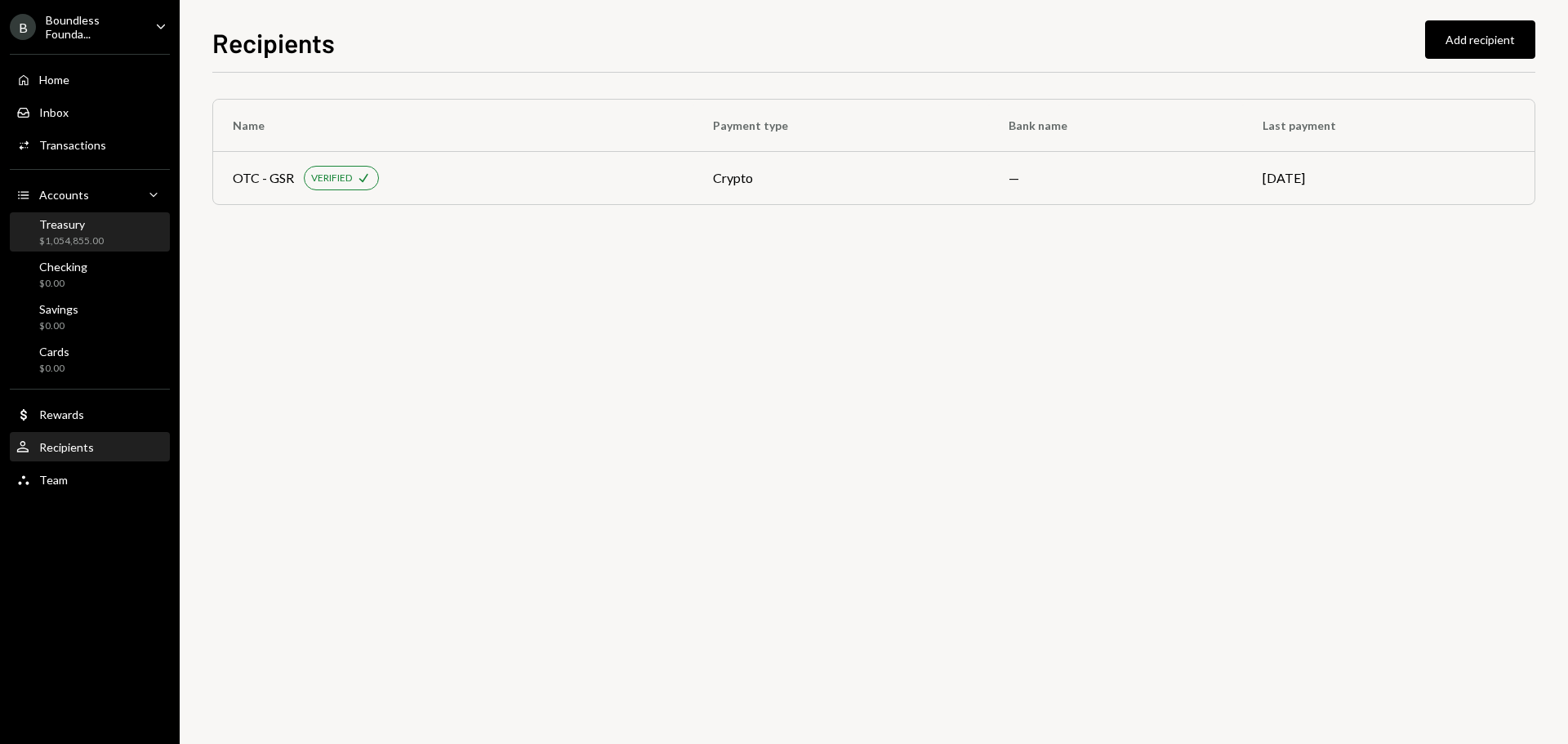
click at [80, 239] on div "$1,054,855.00" at bounding box center [71, 242] width 64 height 14
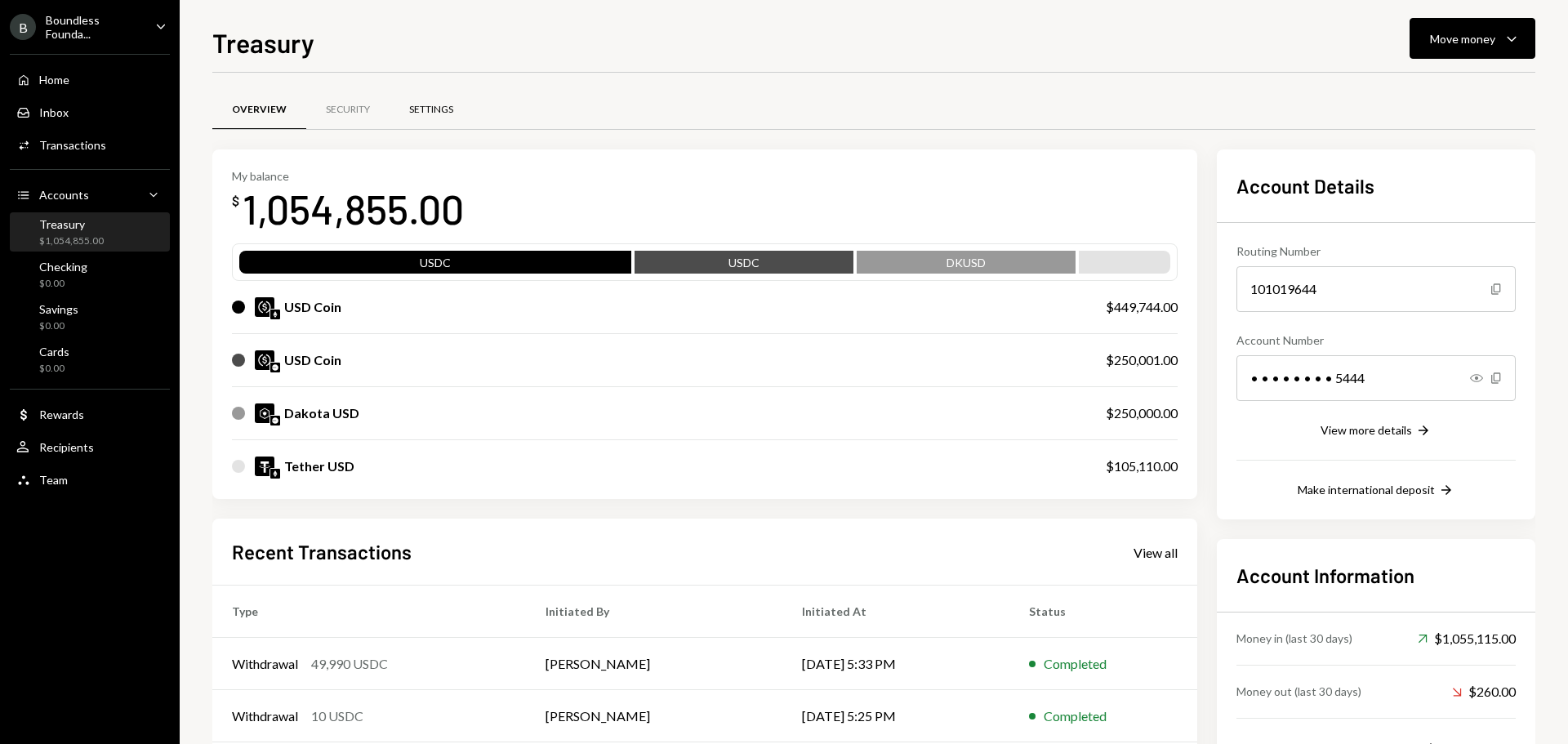
click at [436, 113] on div "Settings" at bounding box center [431, 110] width 44 height 14
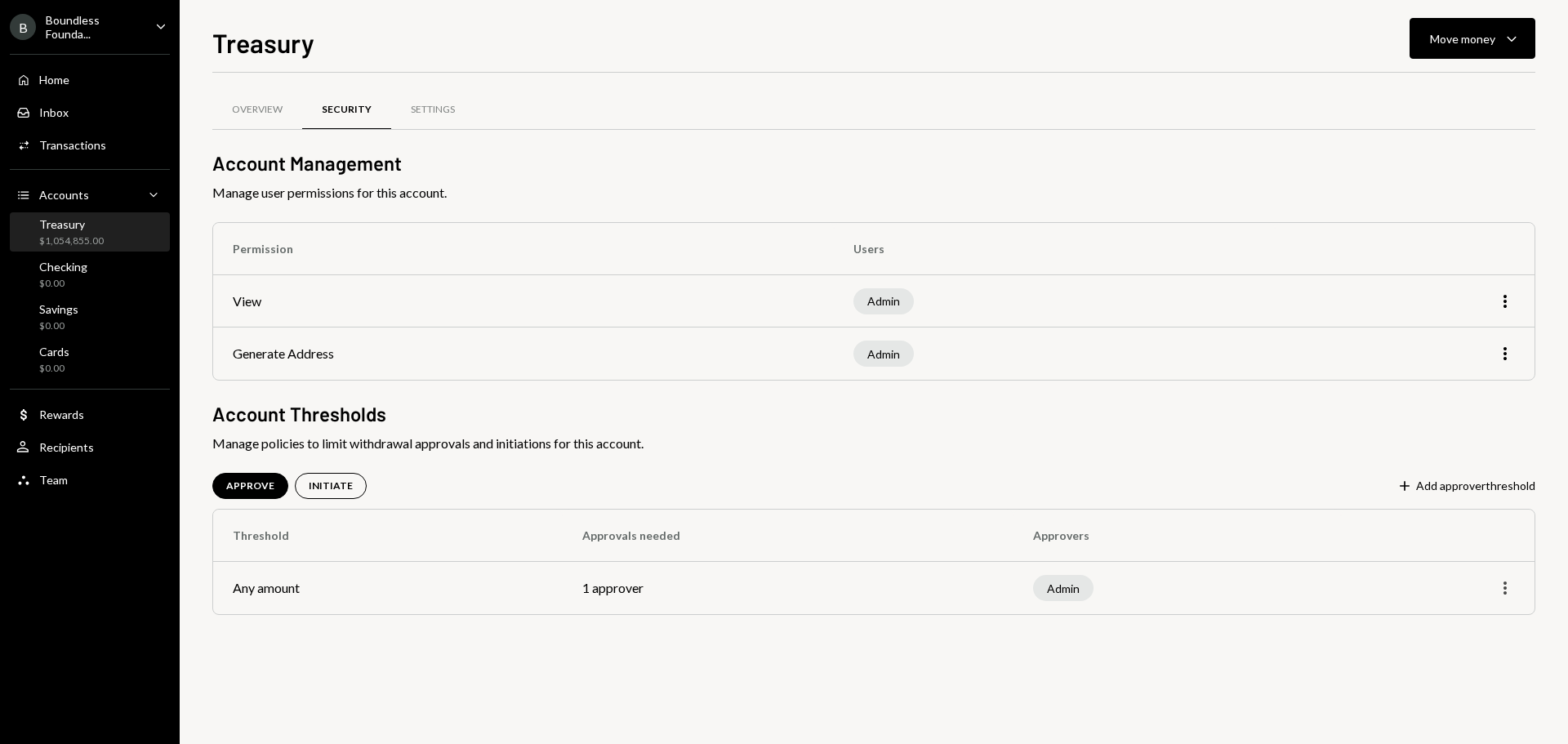
click at [1505, 585] on icon "More" at bounding box center [1505, 588] width 19 height 19
click at [1466, 617] on div "Edit" at bounding box center [1467, 623] width 82 height 29
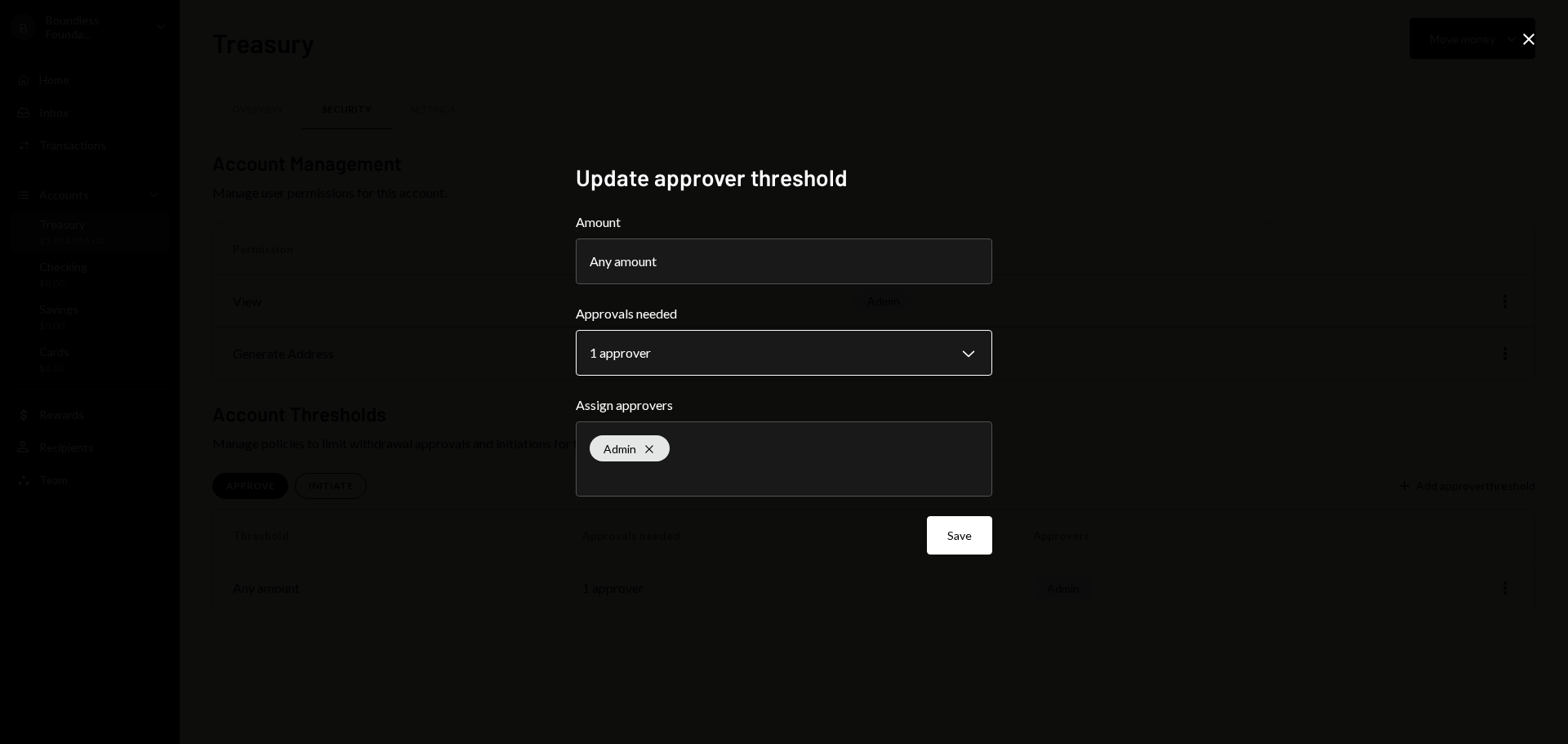
click at [672, 353] on body "**********" at bounding box center [784, 372] width 1568 height 744
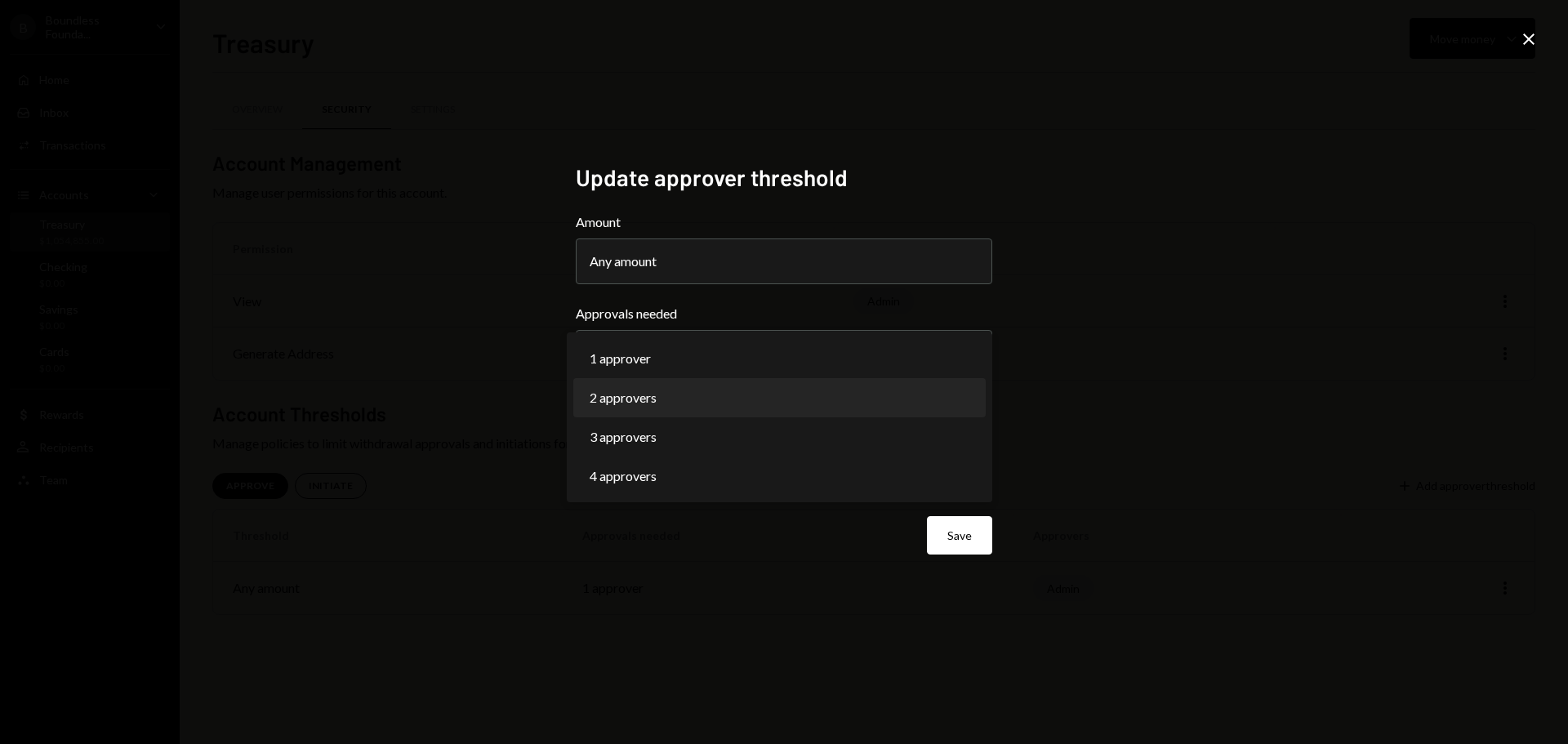
select select "*"
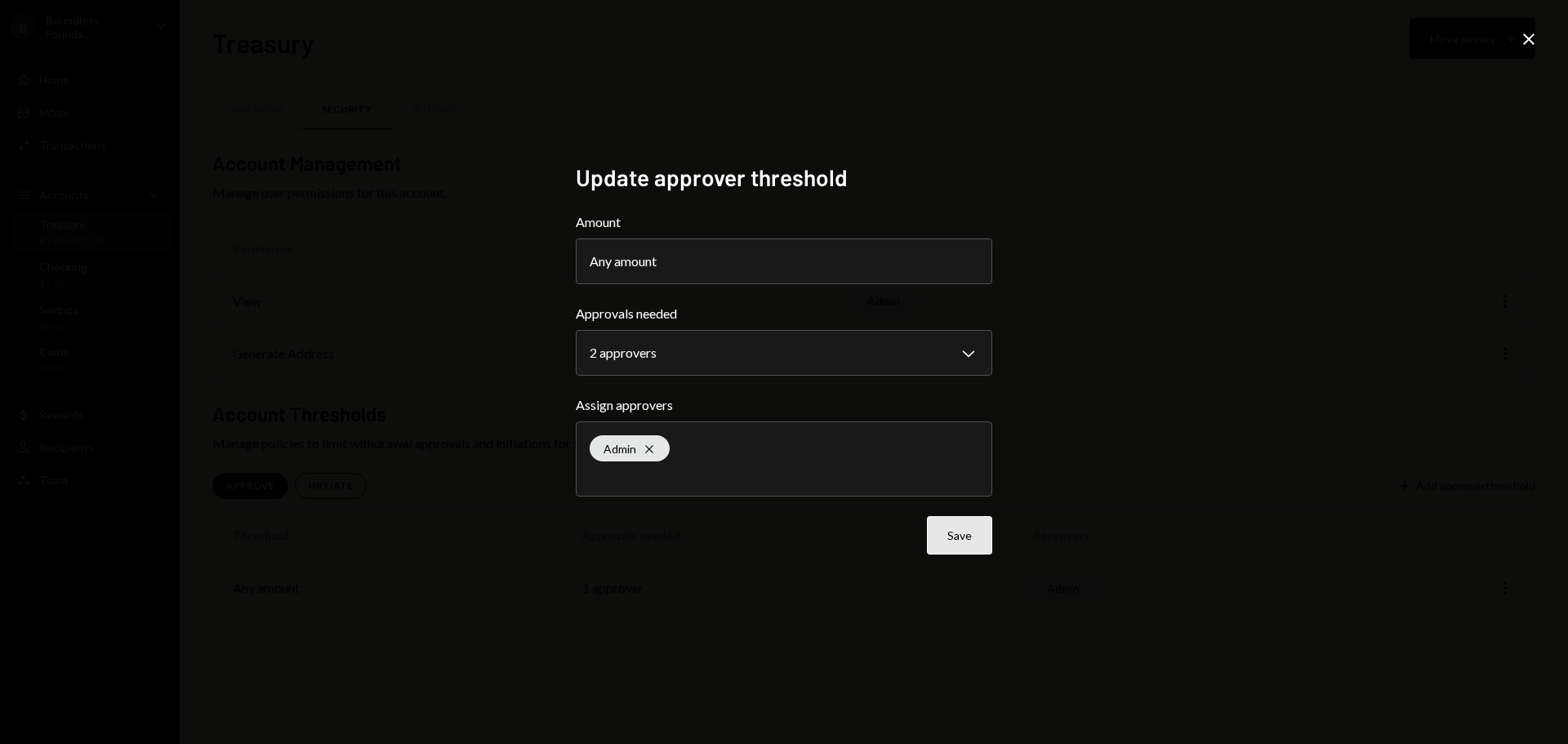
click at [962, 536] on button "Save" at bounding box center [959, 535] width 65 height 39
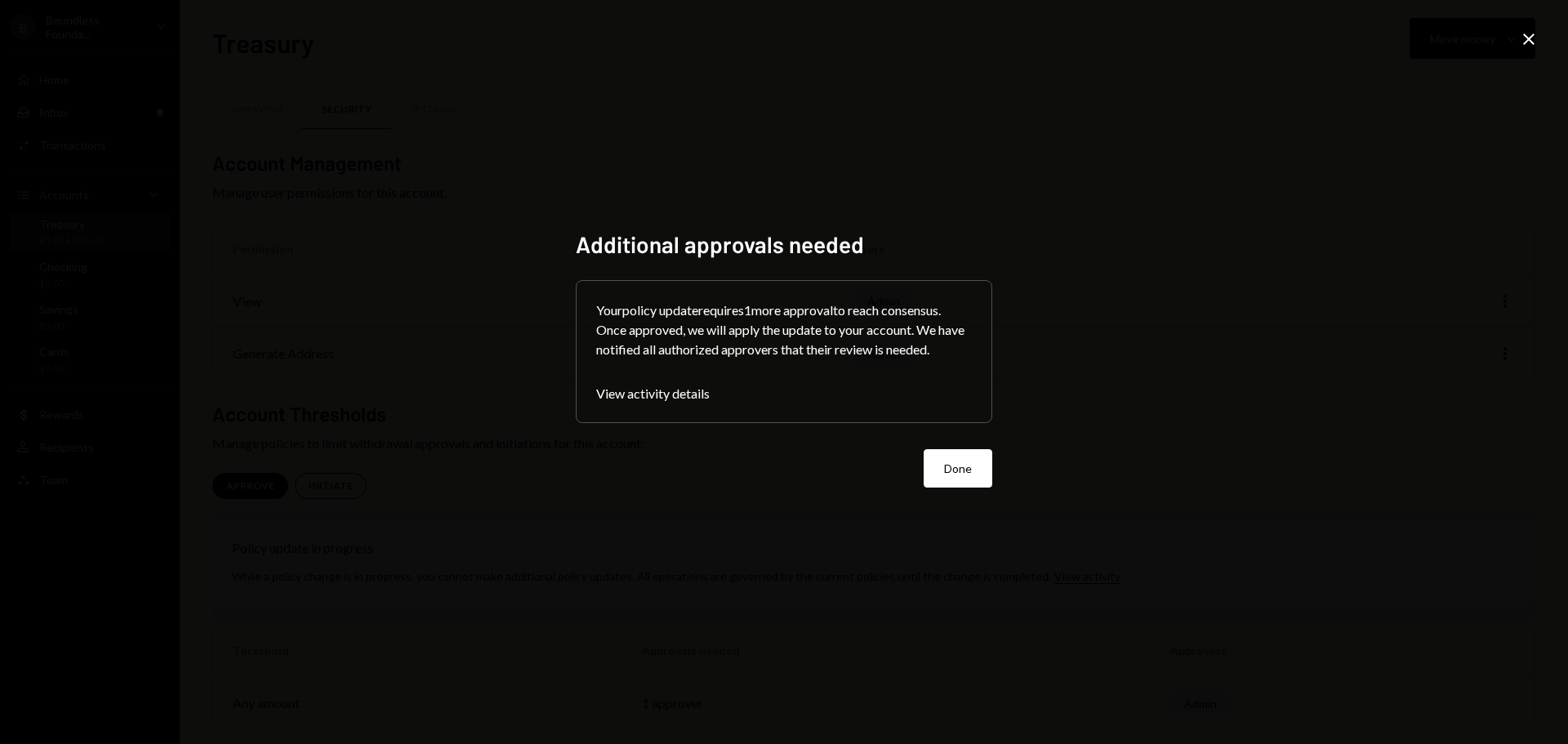
click at [962, 461] on button "Done" at bounding box center [957, 468] width 69 height 39
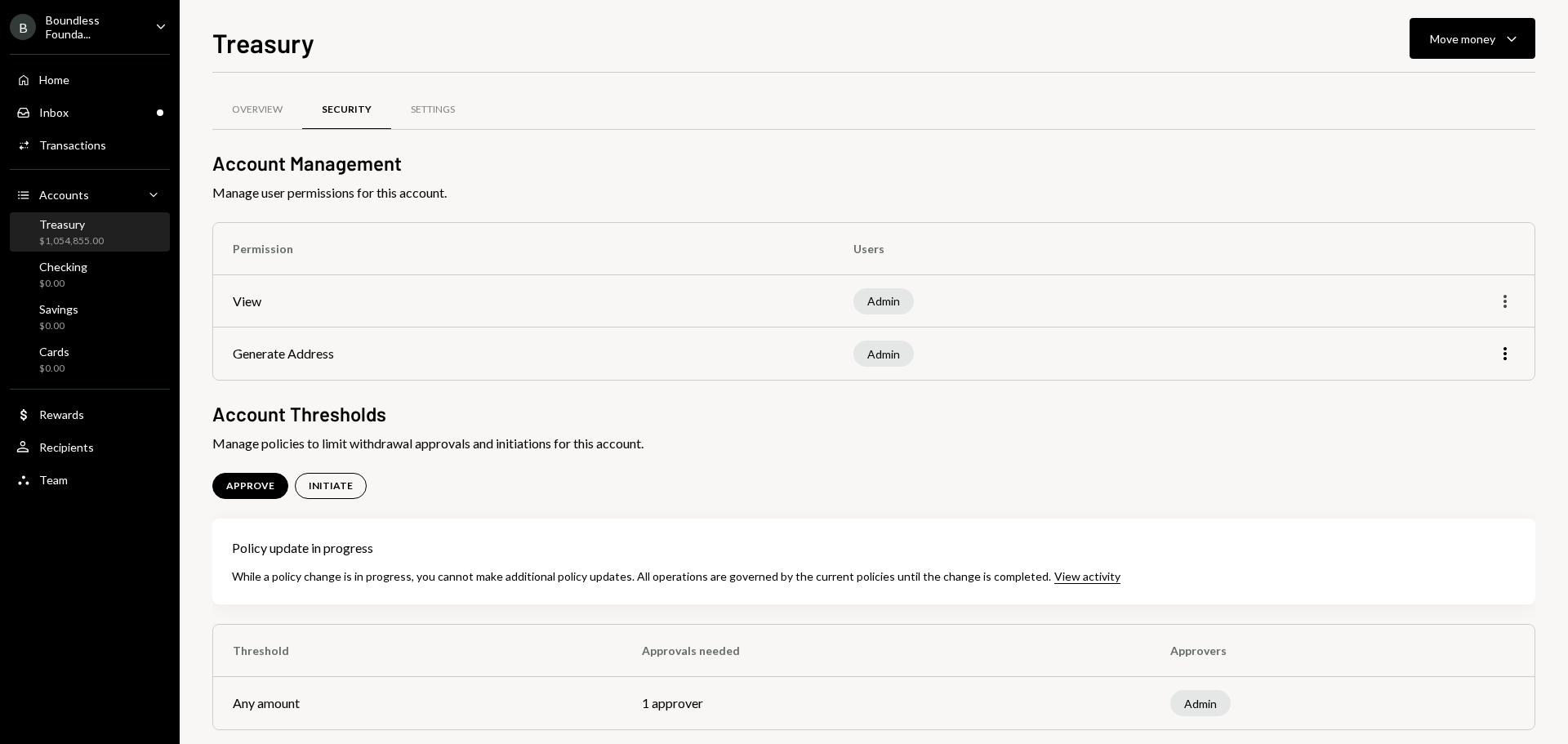
click at [1504, 303] on icon "More" at bounding box center [1505, 301] width 19 height 19
click at [753, 147] on div "Overview Security Settings" at bounding box center [874, 119] width 1323 height 61
click at [269, 101] on div "Overview" at bounding box center [257, 110] width 90 height 40
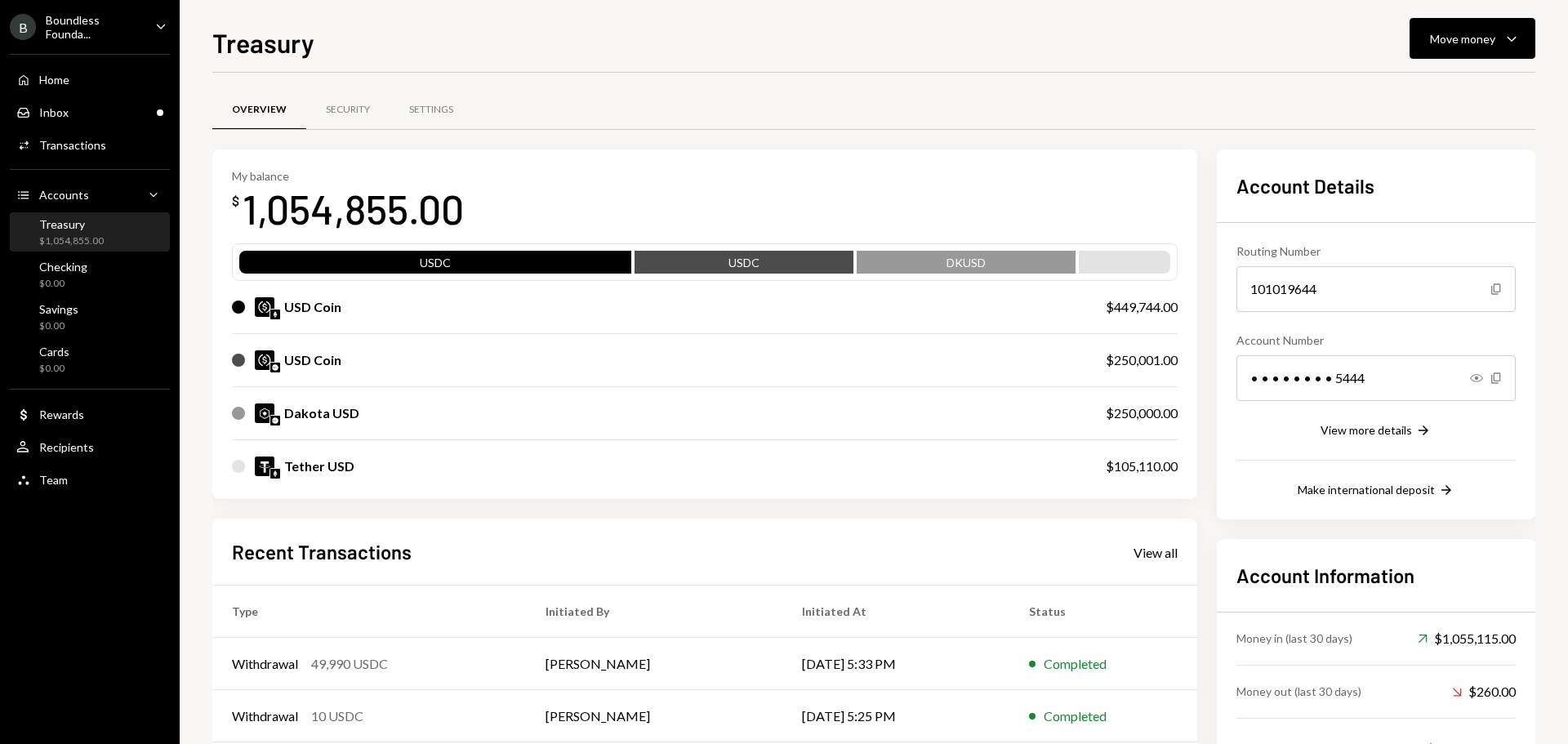
click at [474, 110] on div "Overview Security Settings" at bounding box center [874, 109] width 1323 height 41
click at [439, 105] on div "Settings" at bounding box center [431, 110] width 44 height 14
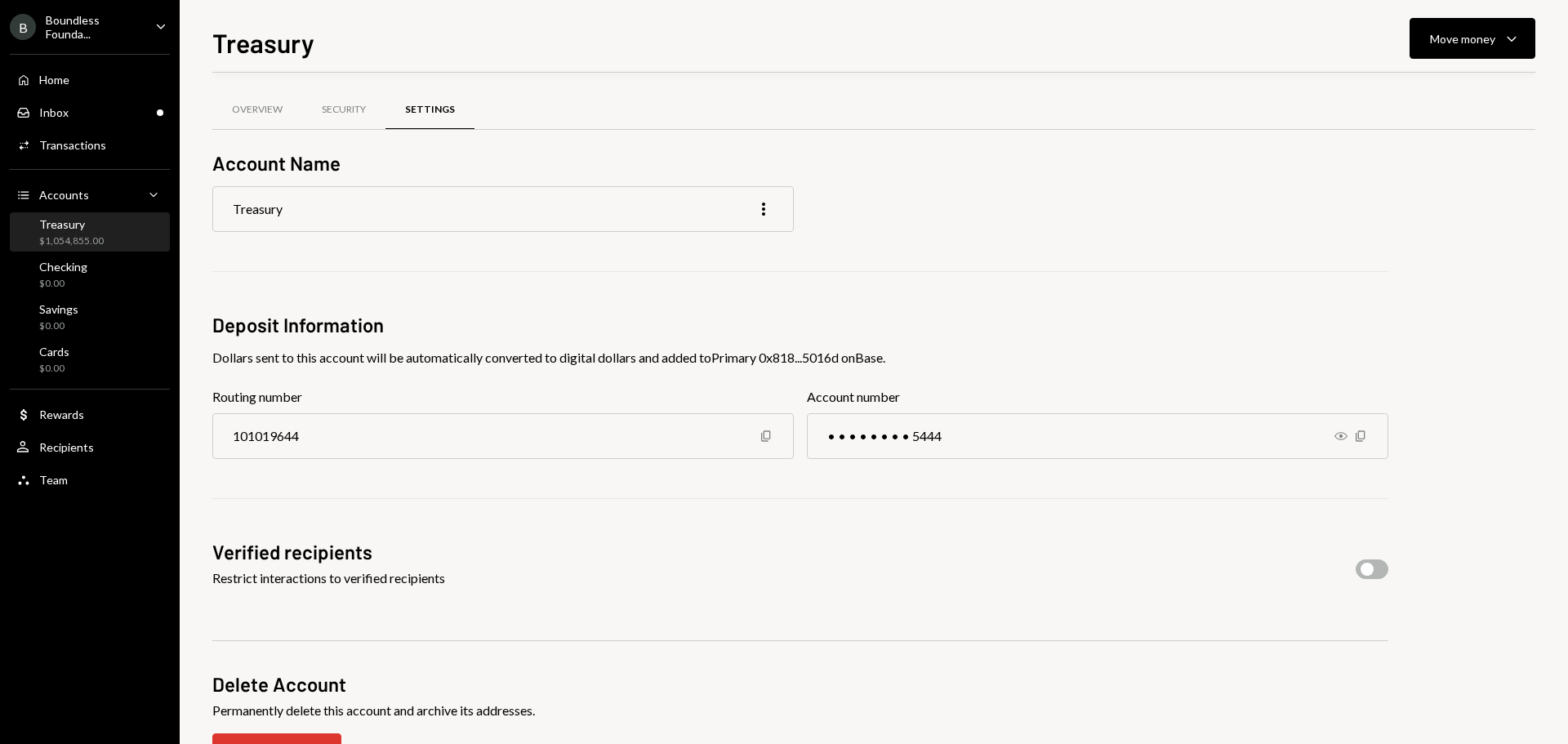
scroll to position [51, 0]
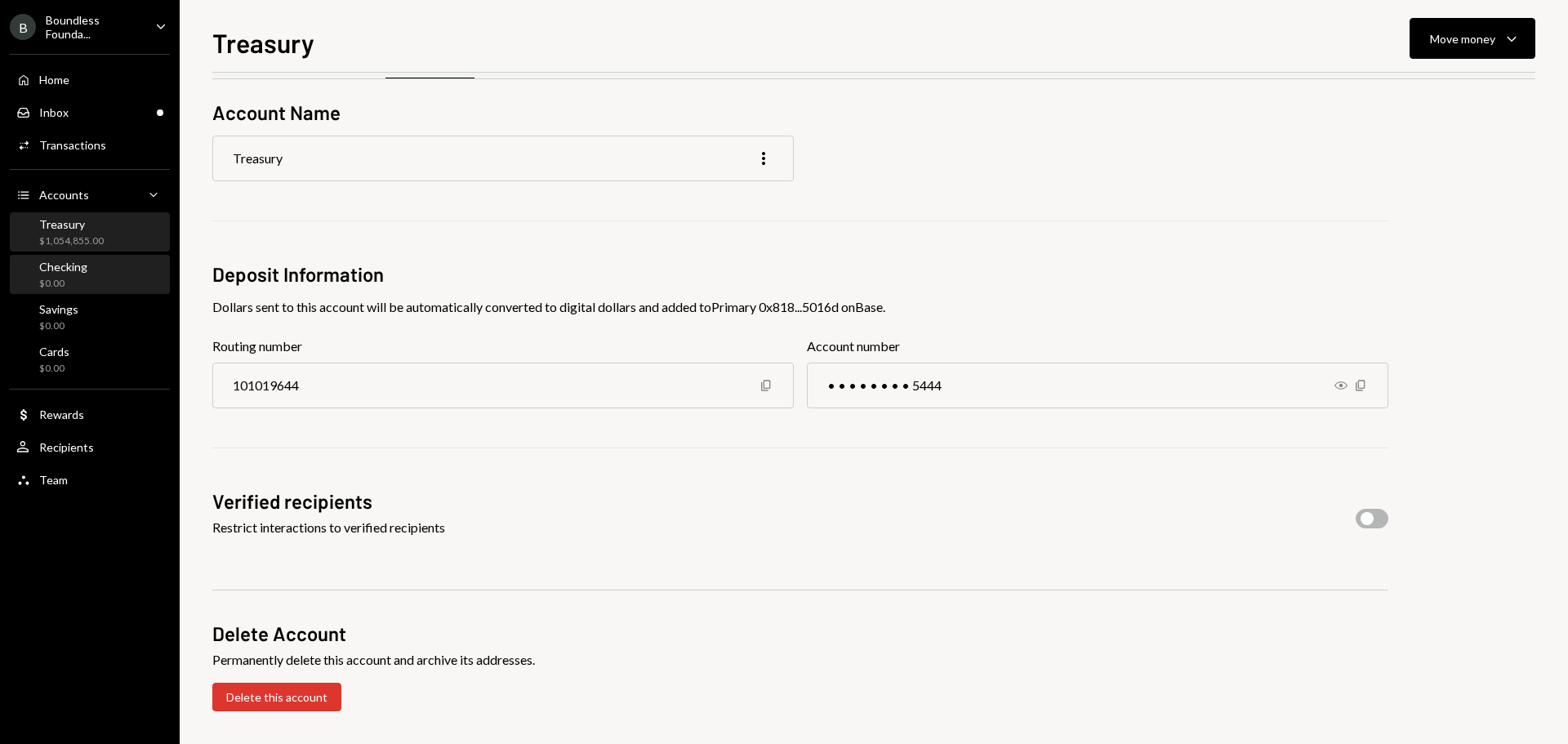
click at [61, 264] on div "Checking" at bounding box center [63, 267] width 48 height 14
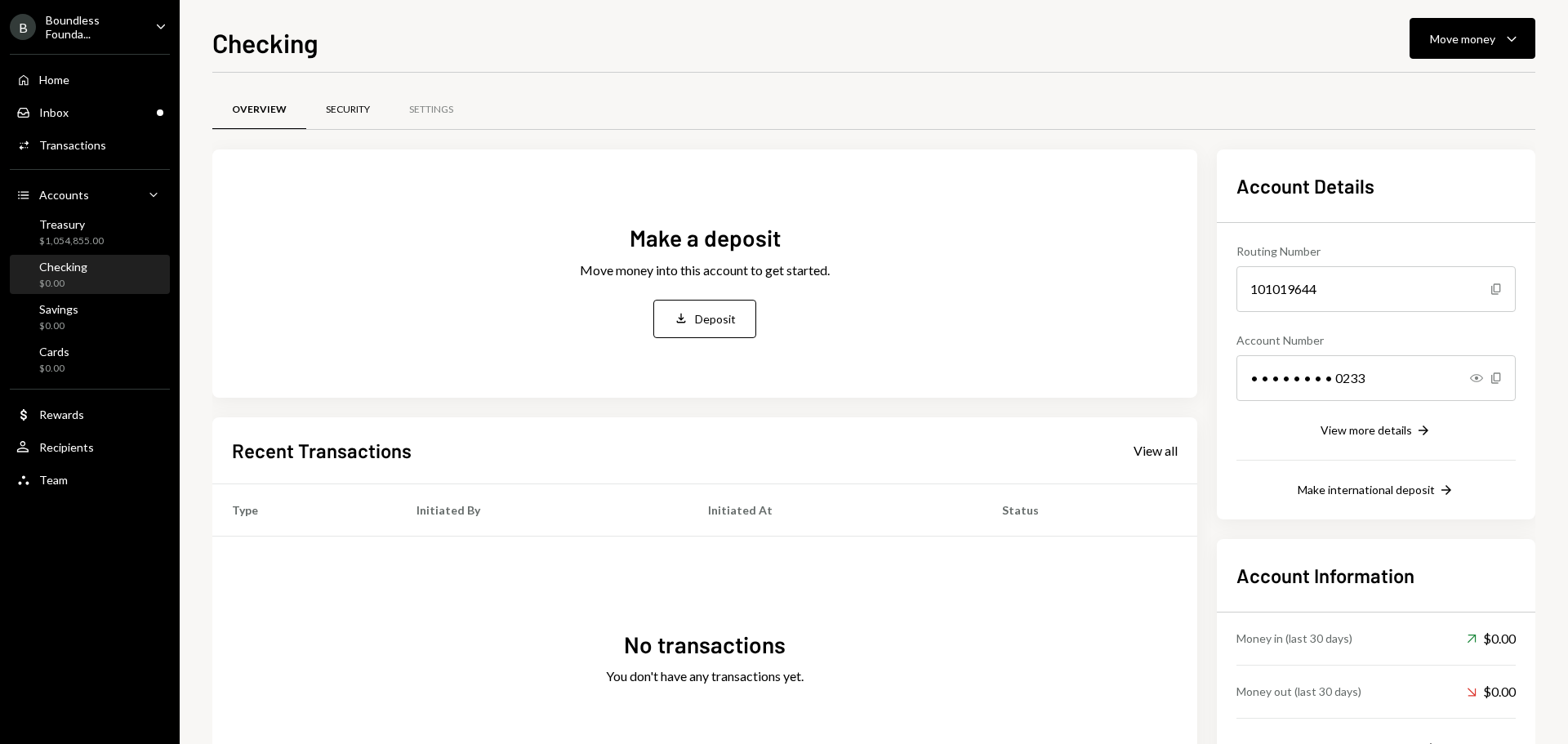
click at [339, 98] on div "Security" at bounding box center [348, 110] width 83 height 40
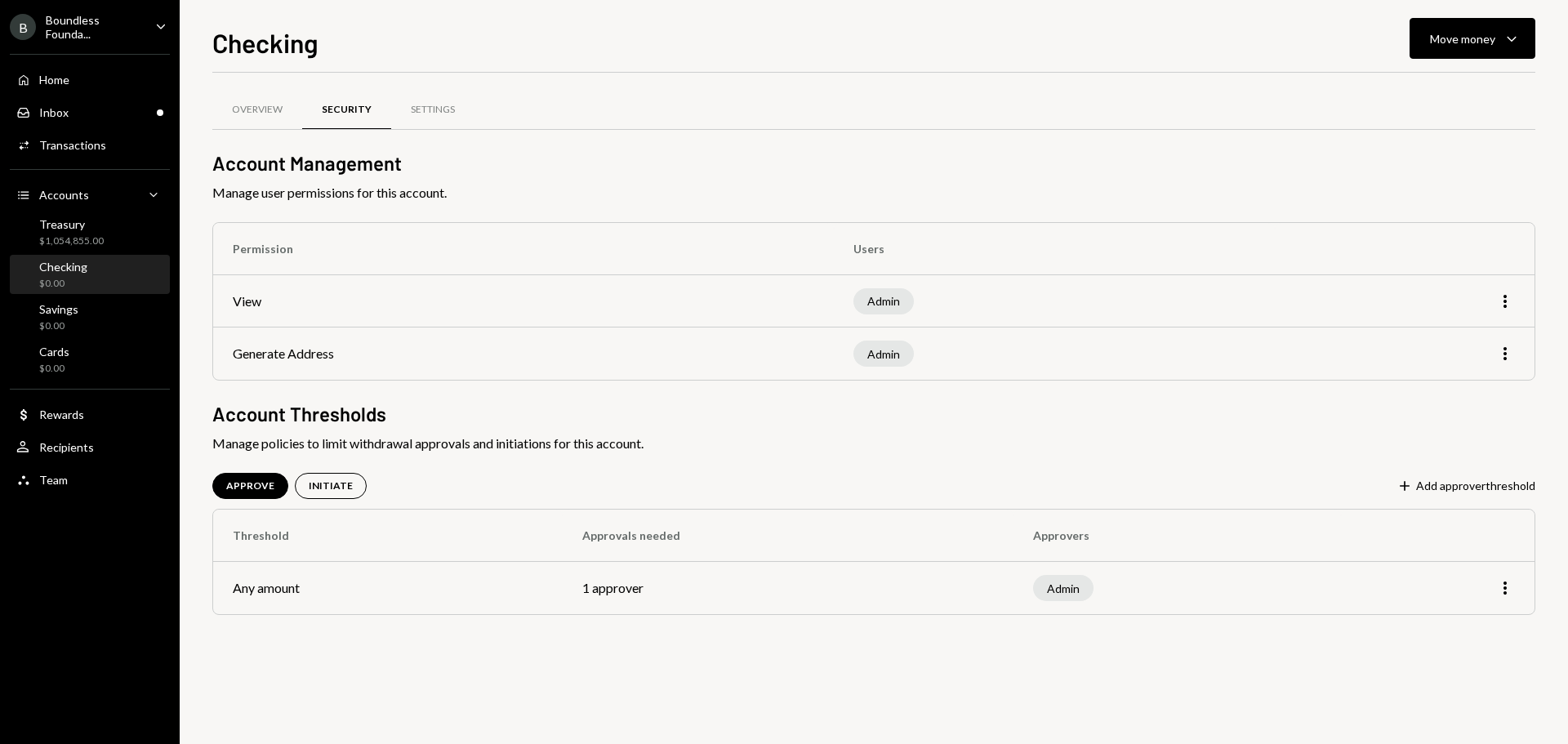
click at [1520, 596] on td "More" at bounding box center [1437, 588] width 193 height 52
click at [1499, 584] on icon "More" at bounding box center [1505, 588] width 19 height 19
click at [1436, 625] on div "Edit" at bounding box center [1467, 623] width 82 height 29
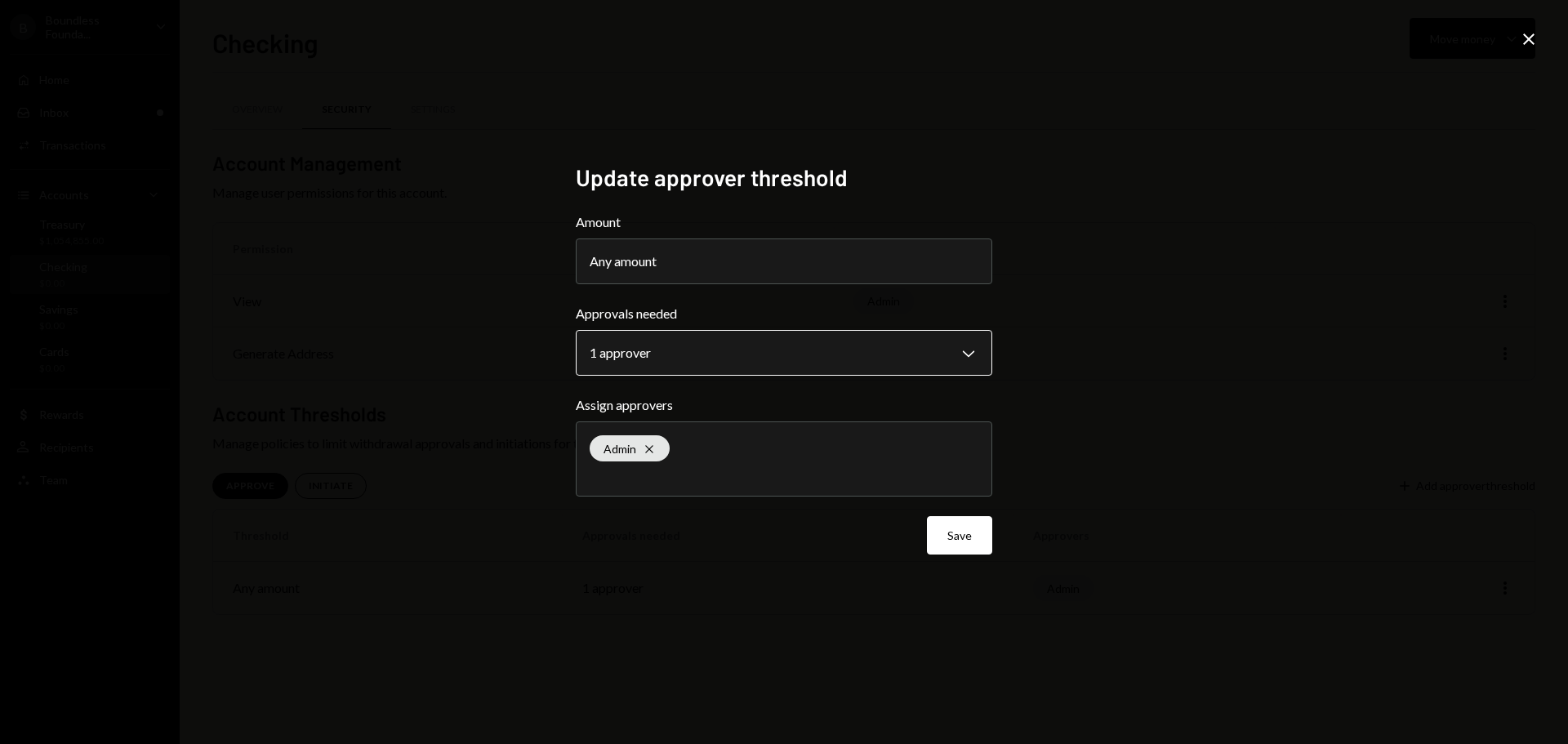
click at [717, 332] on body "**********" at bounding box center [784, 372] width 1568 height 744
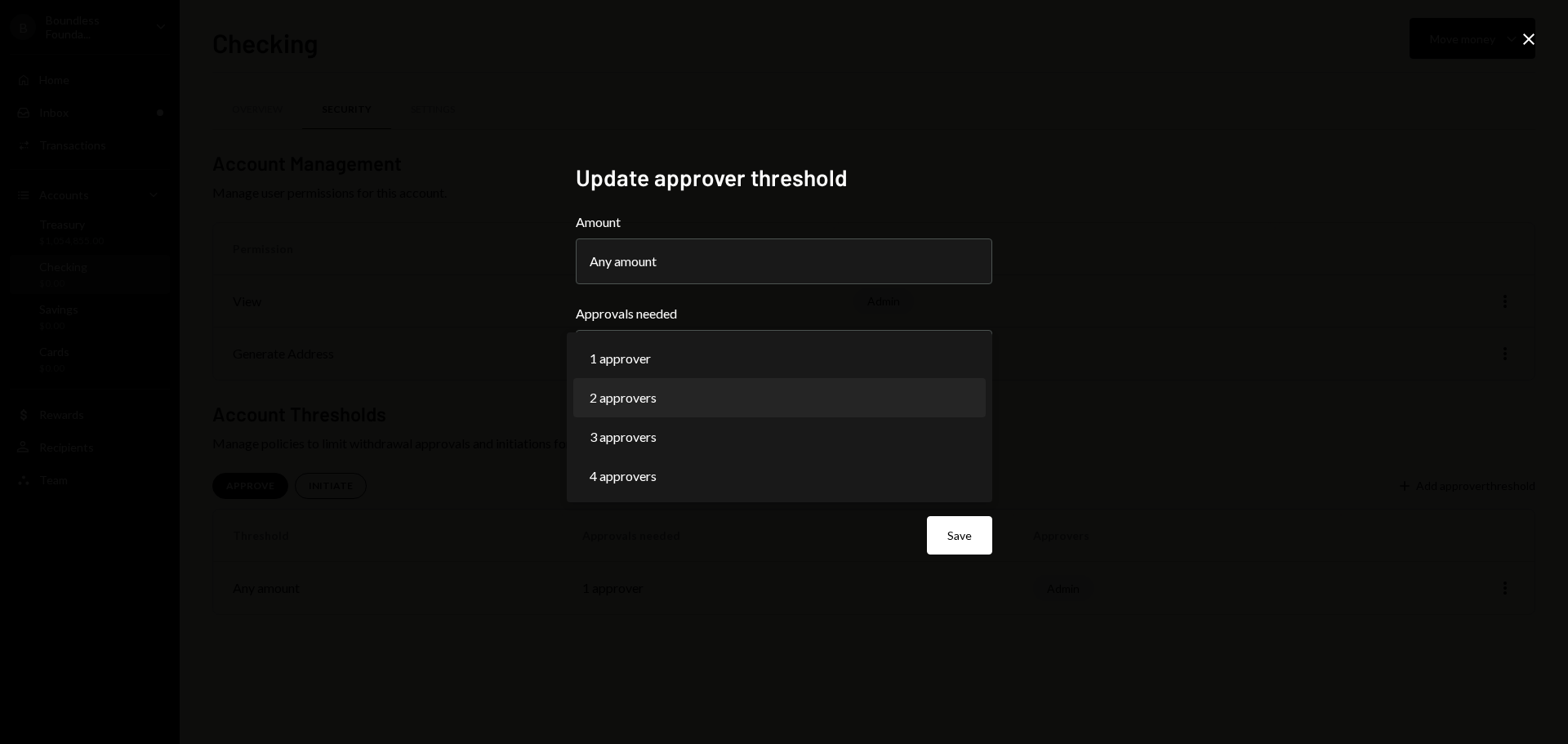
select select "*"
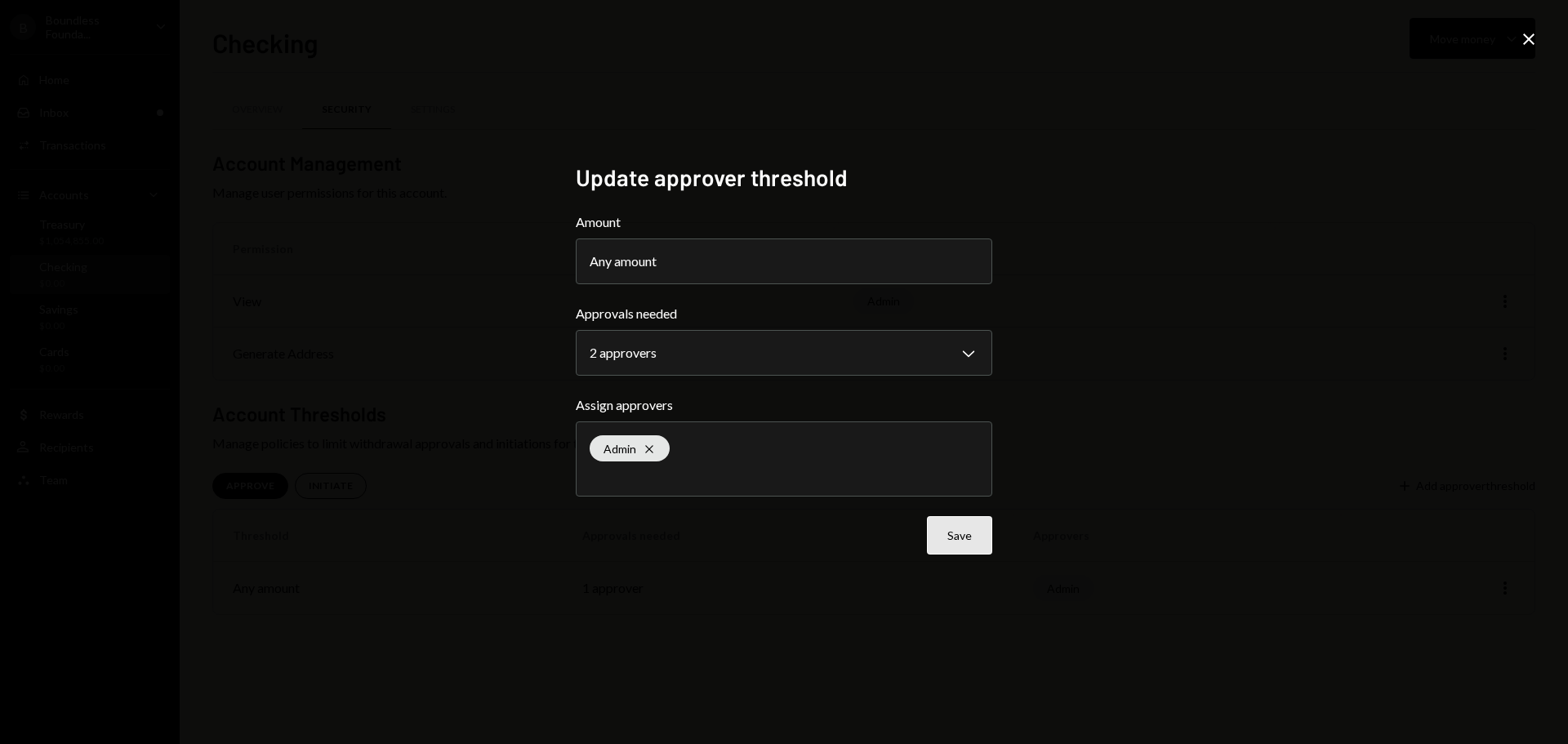
click at [965, 545] on button "Save" at bounding box center [959, 535] width 65 height 39
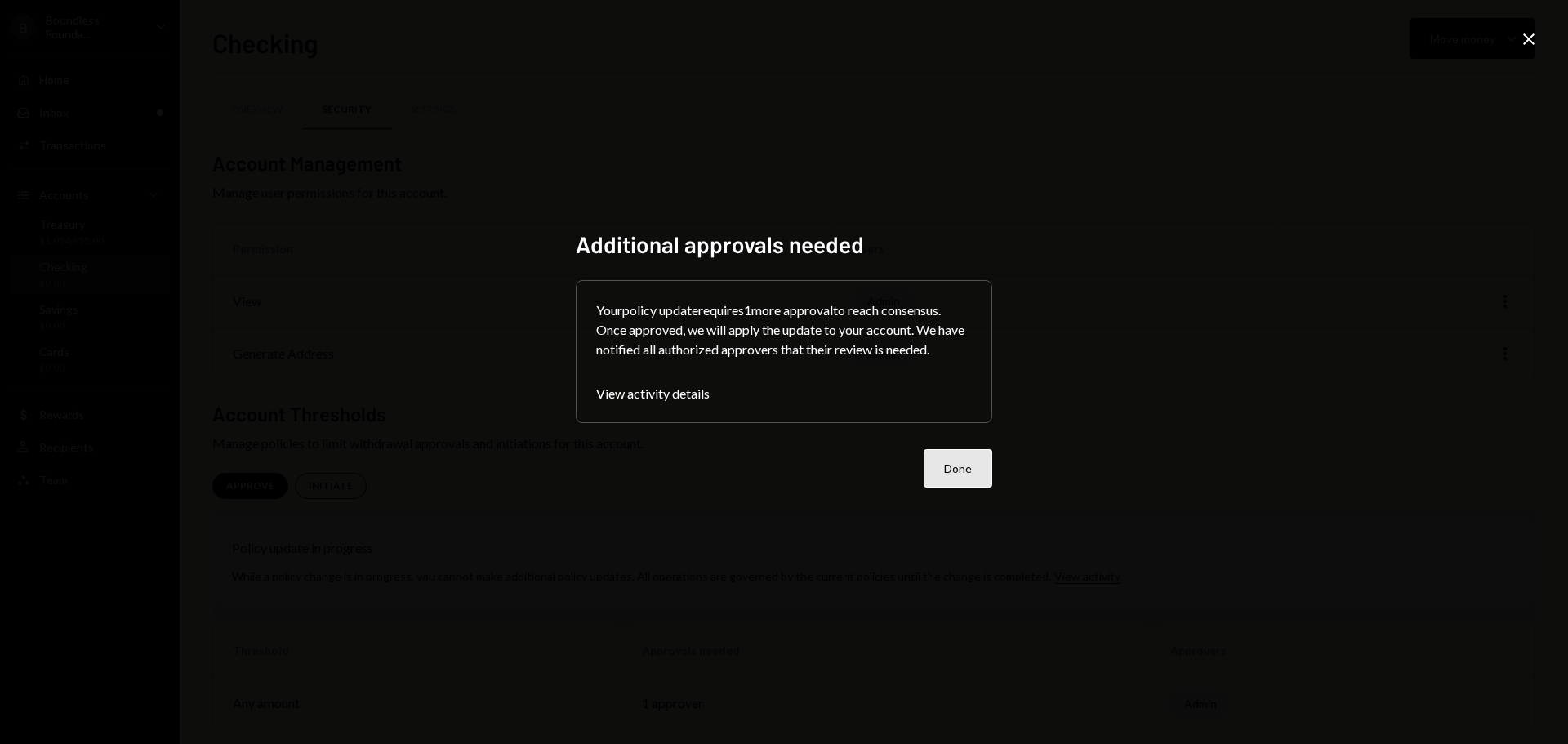
click at [966, 475] on button "Done" at bounding box center [957, 468] width 69 height 39
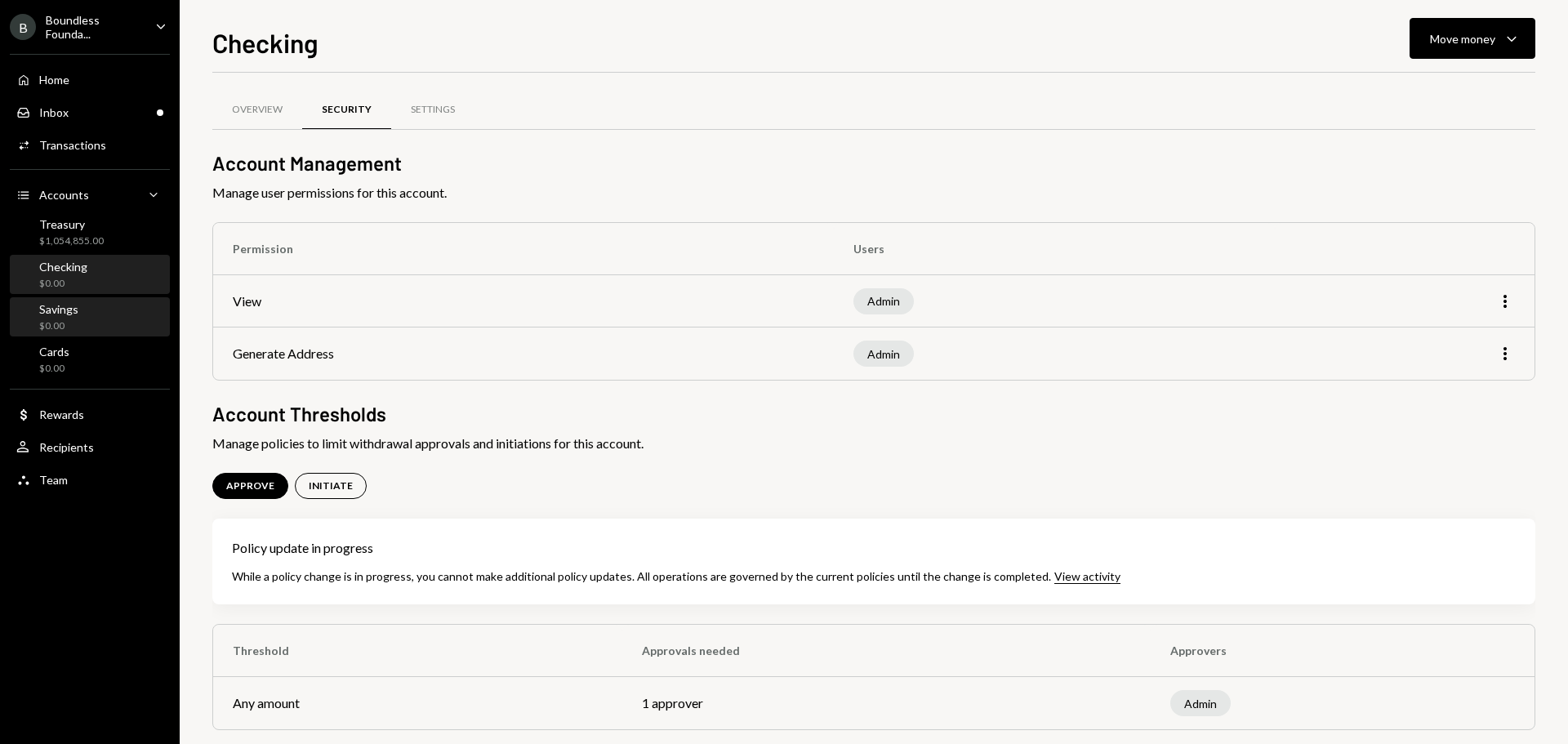
click at [59, 317] on div "Savings $0.00" at bounding box center [59, 317] width 40 height 31
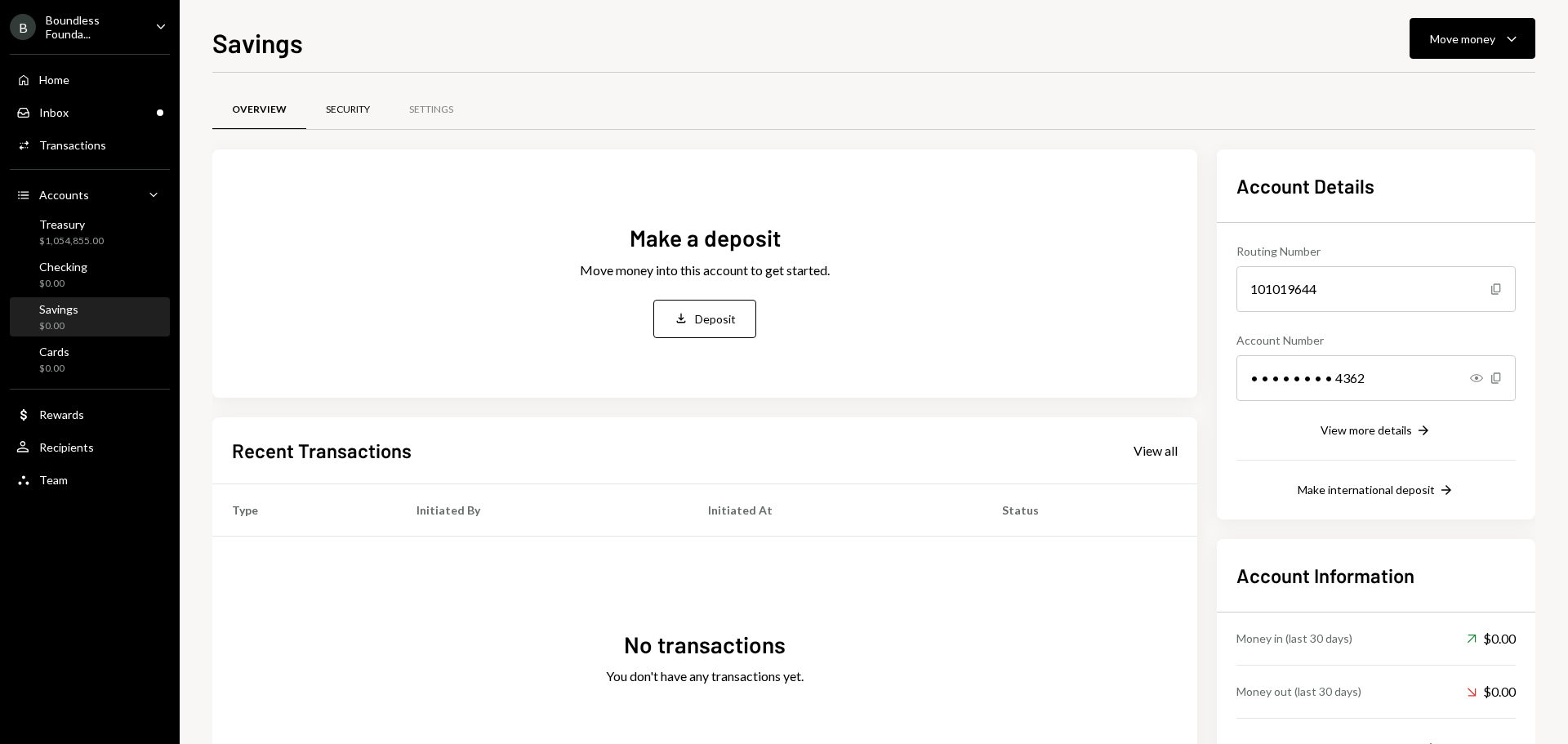
click at [364, 108] on div "Security" at bounding box center [348, 110] width 44 height 14
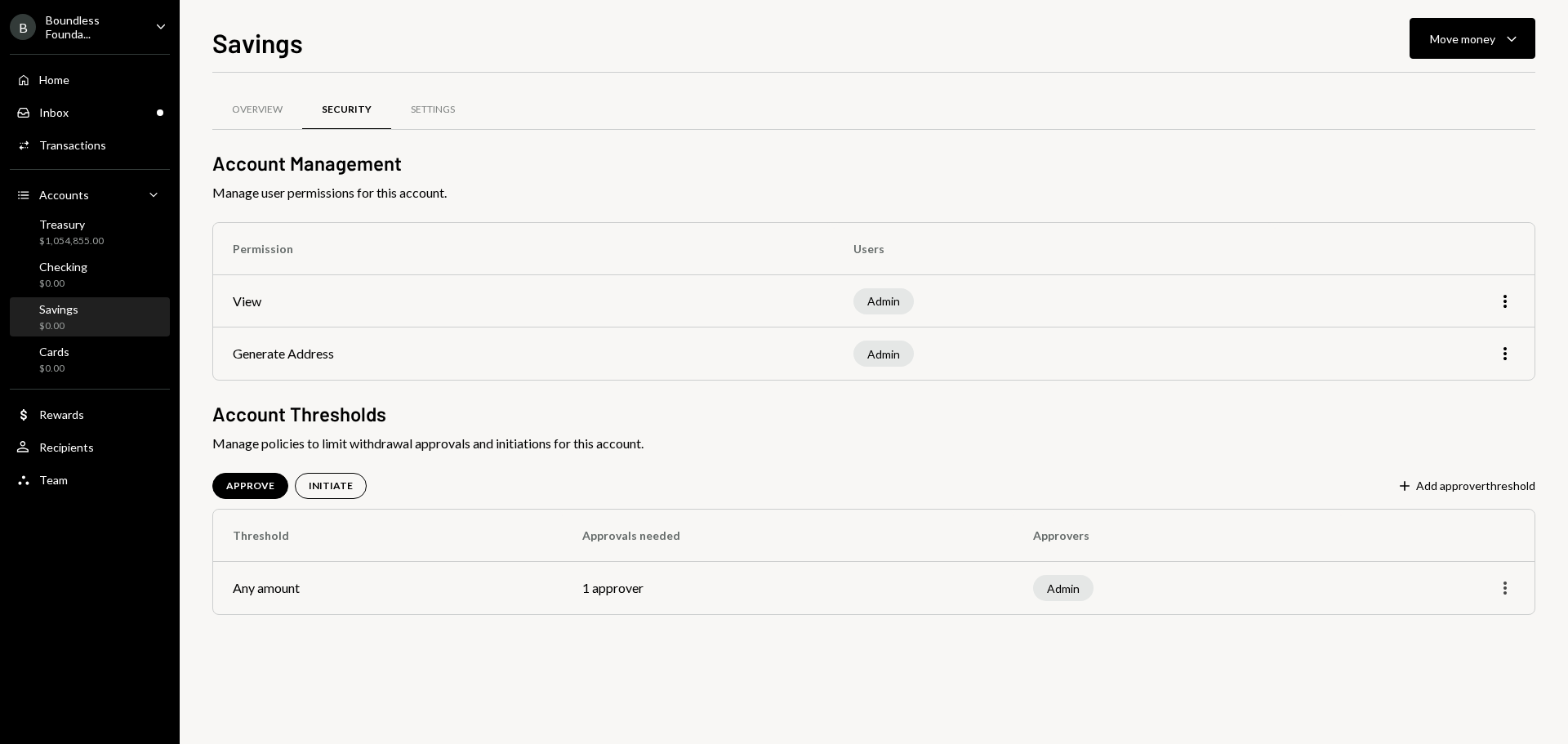
click at [1503, 591] on icon "More" at bounding box center [1505, 588] width 19 height 19
click at [1444, 618] on div "Edit" at bounding box center [1467, 623] width 82 height 29
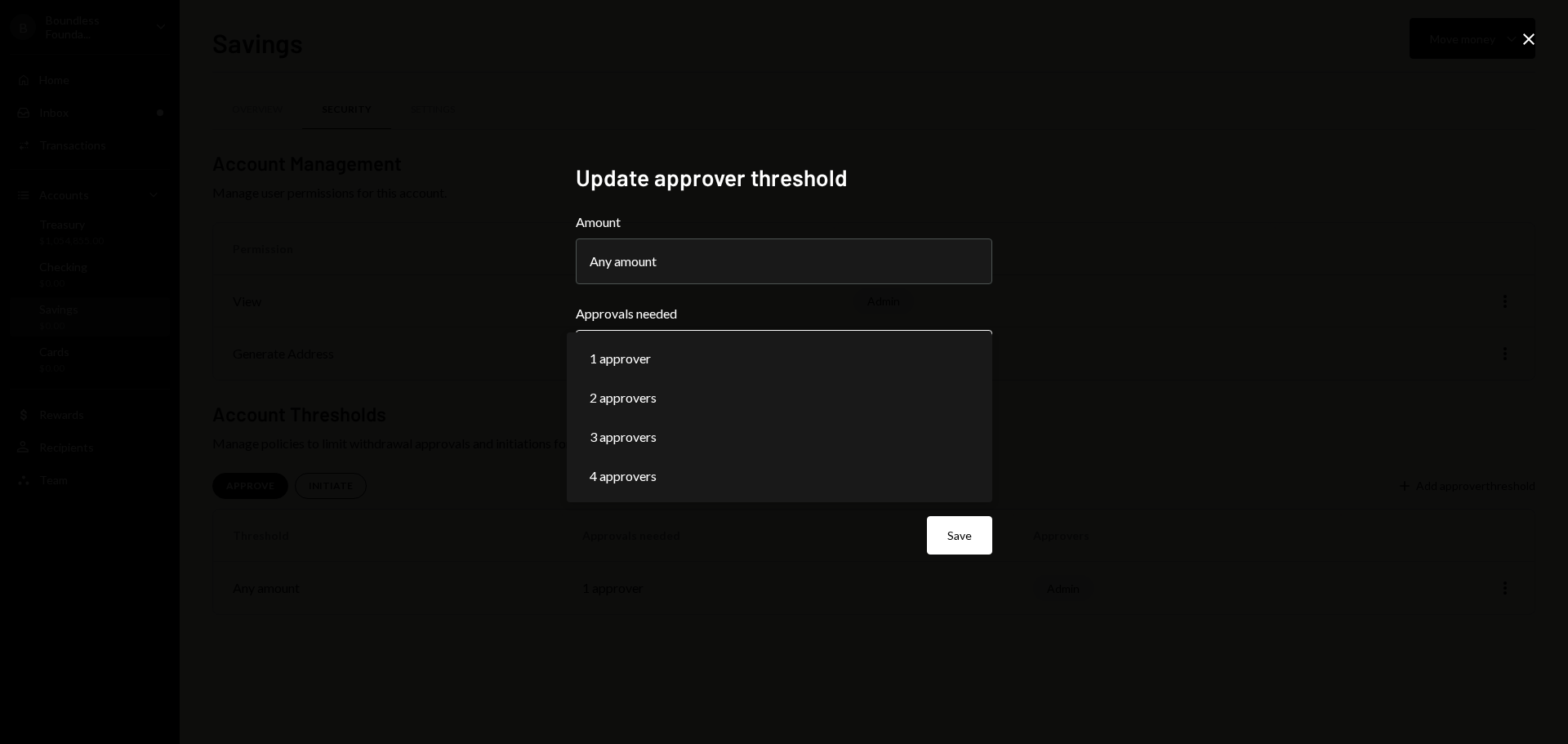
click at [659, 350] on body "**********" at bounding box center [784, 372] width 1568 height 744
select select "*"
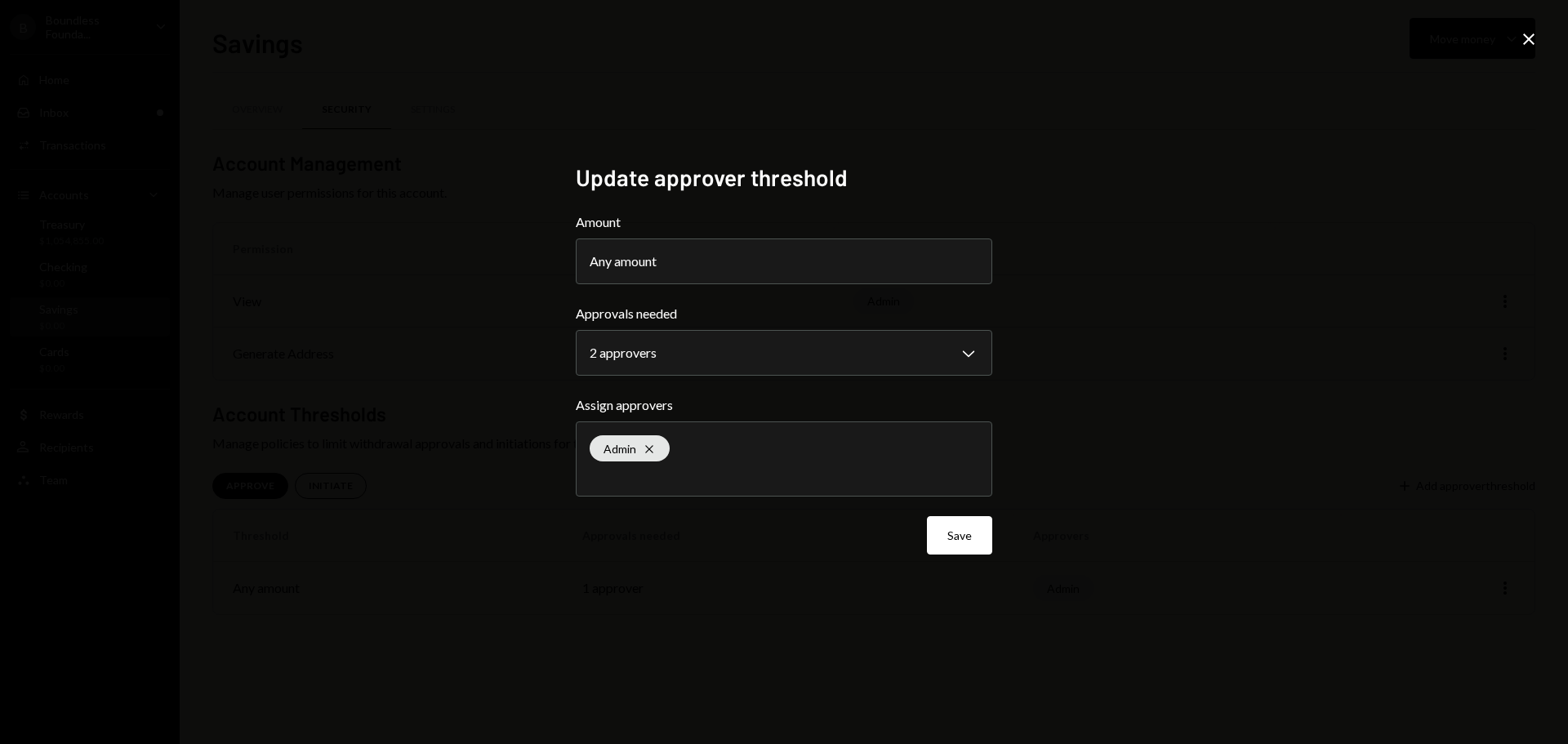
click at [956, 531] on button "Save" at bounding box center [959, 535] width 65 height 39
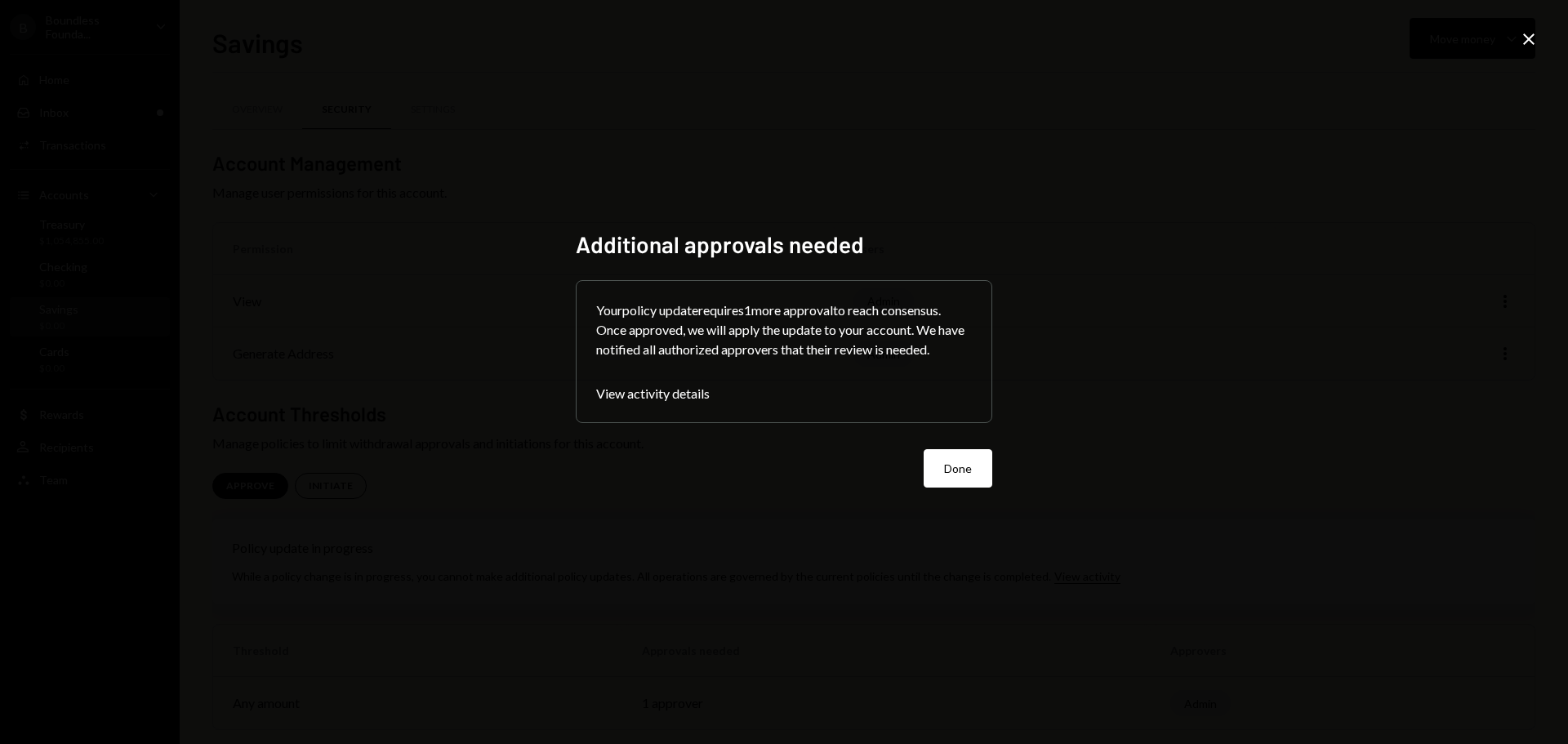
drag, startPoint x: 951, startPoint y: 464, endPoint x: 1119, endPoint y: 358, distance: 198.6
click at [951, 465] on button "Done" at bounding box center [957, 468] width 69 height 39
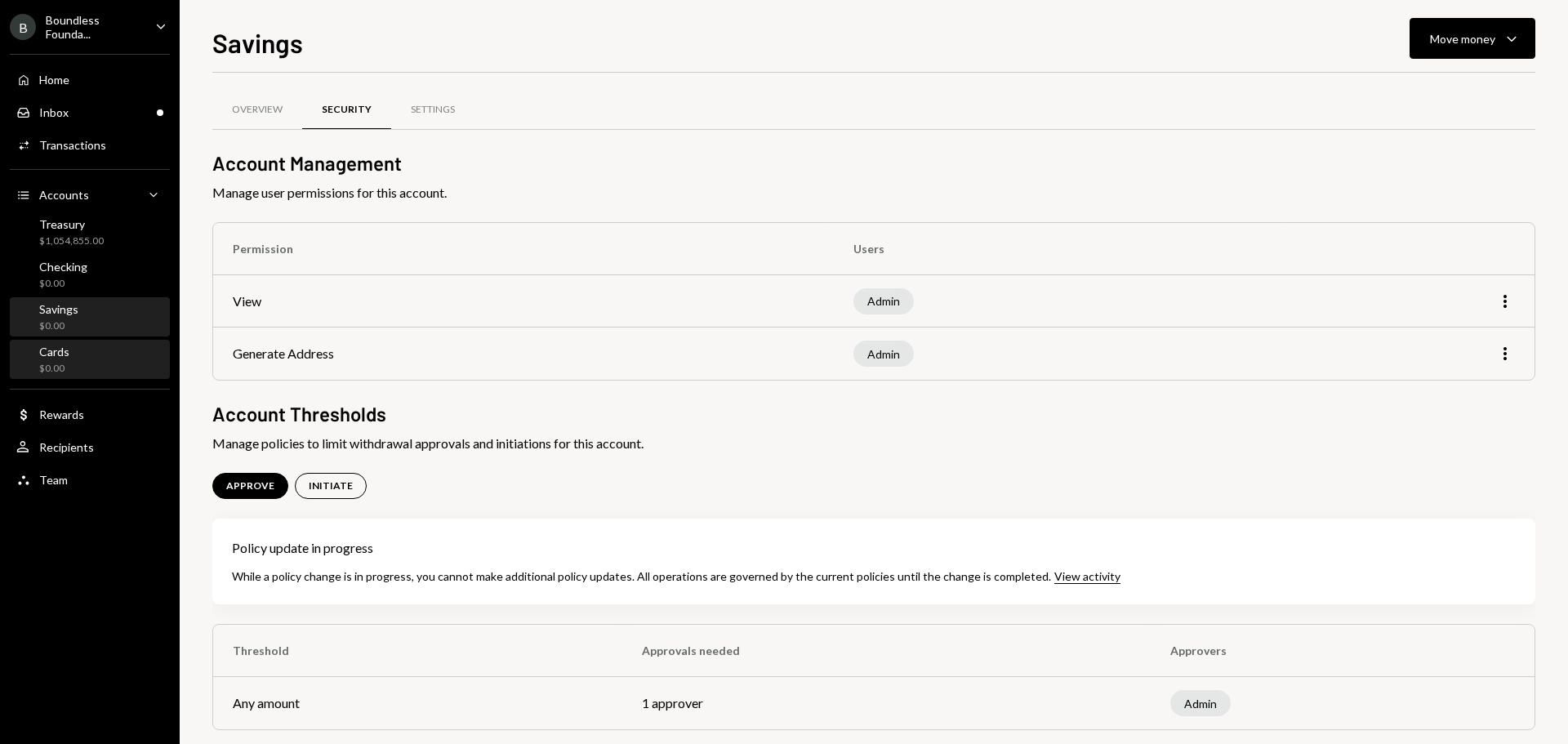
click at [65, 372] on div "$0.00" at bounding box center [54, 369] width 30 height 14
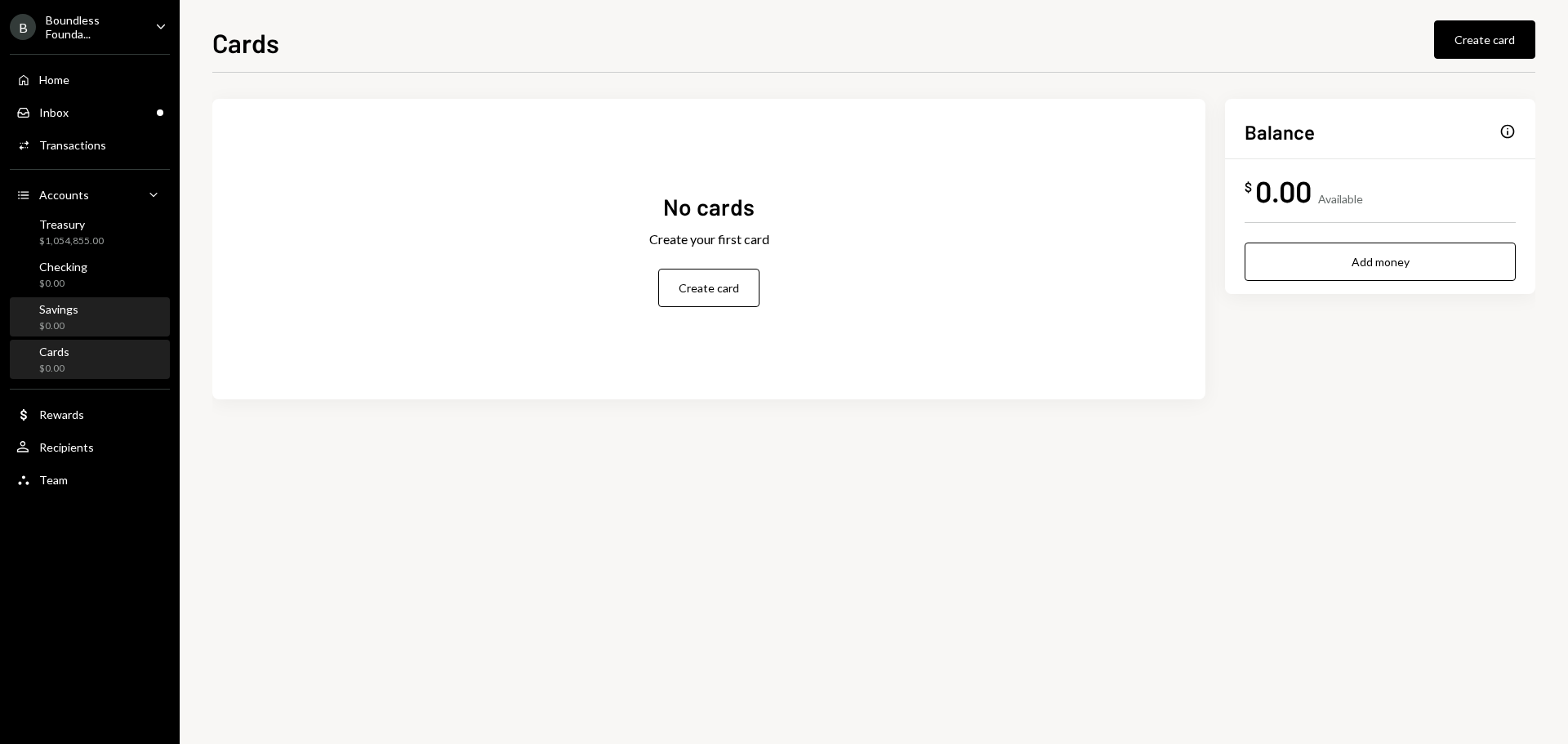
click at [98, 311] on div "Savings $0.00" at bounding box center [90, 317] width 147 height 31
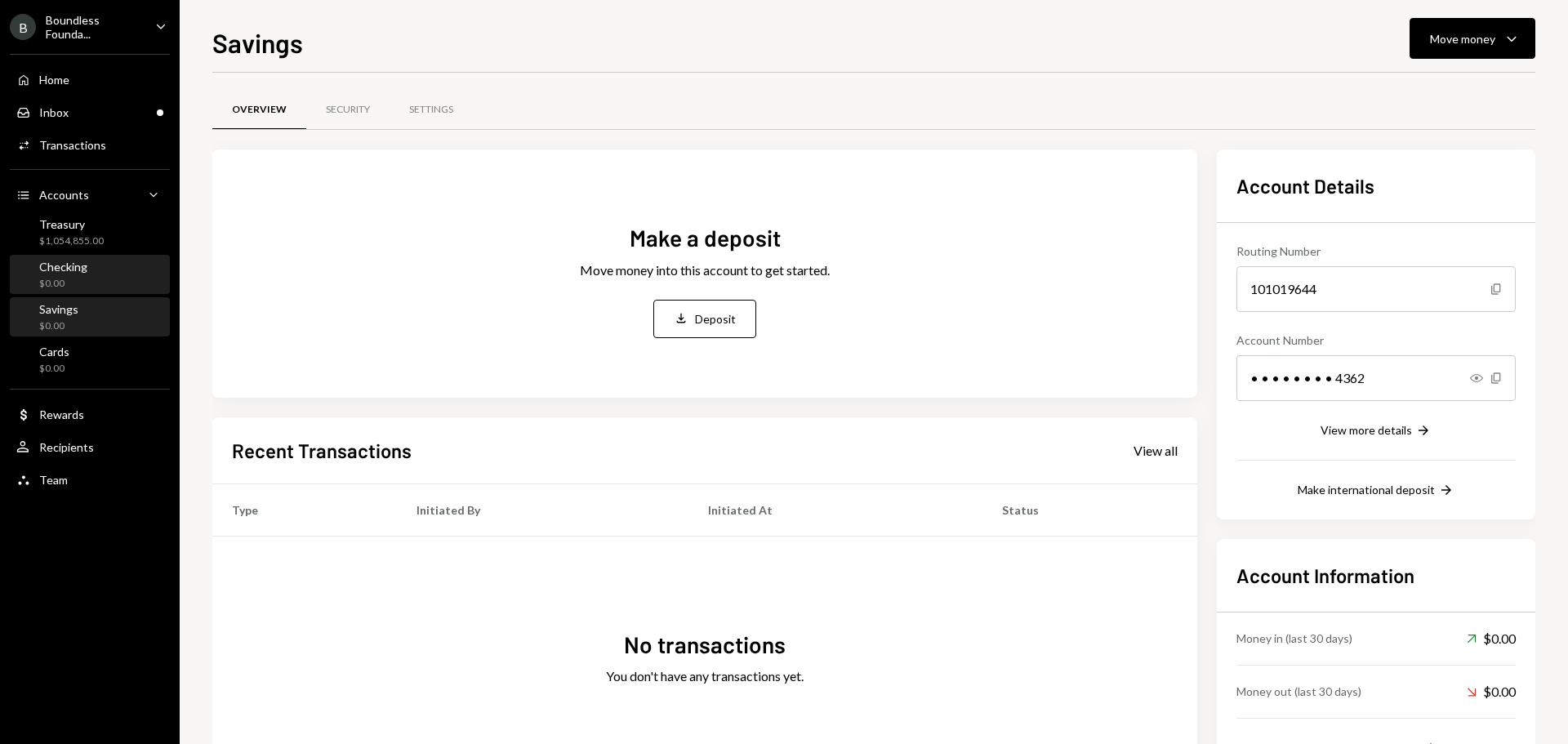
click at [90, 279] on div "Checking $0.00" at bounding box center [90, 275] width 147 height 31
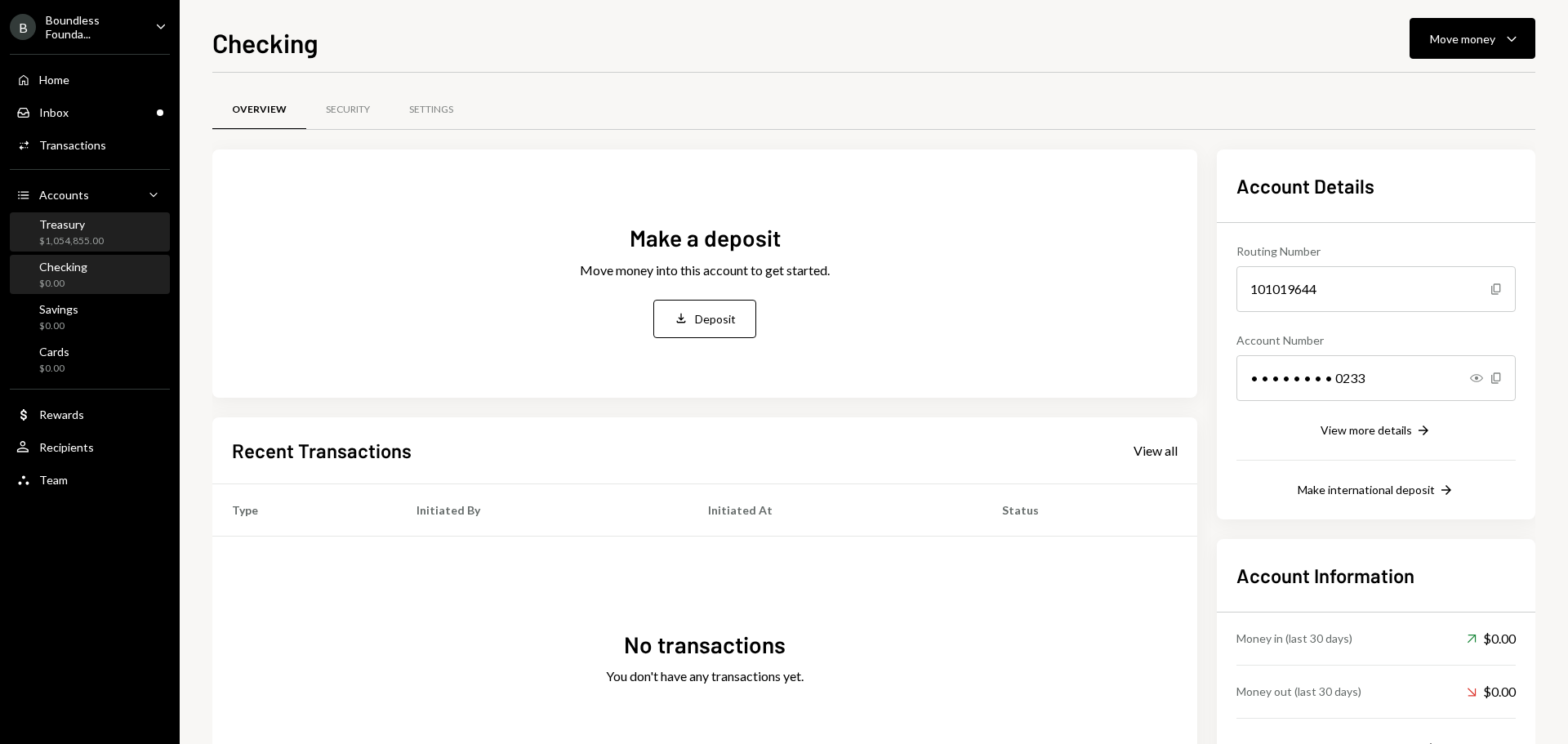
click at [78, 243] on div "$1,054,855.00" at bounding box center [71, 242] width 64 height 14
